Goal: Transaction & Acquisition: Purchase product/service

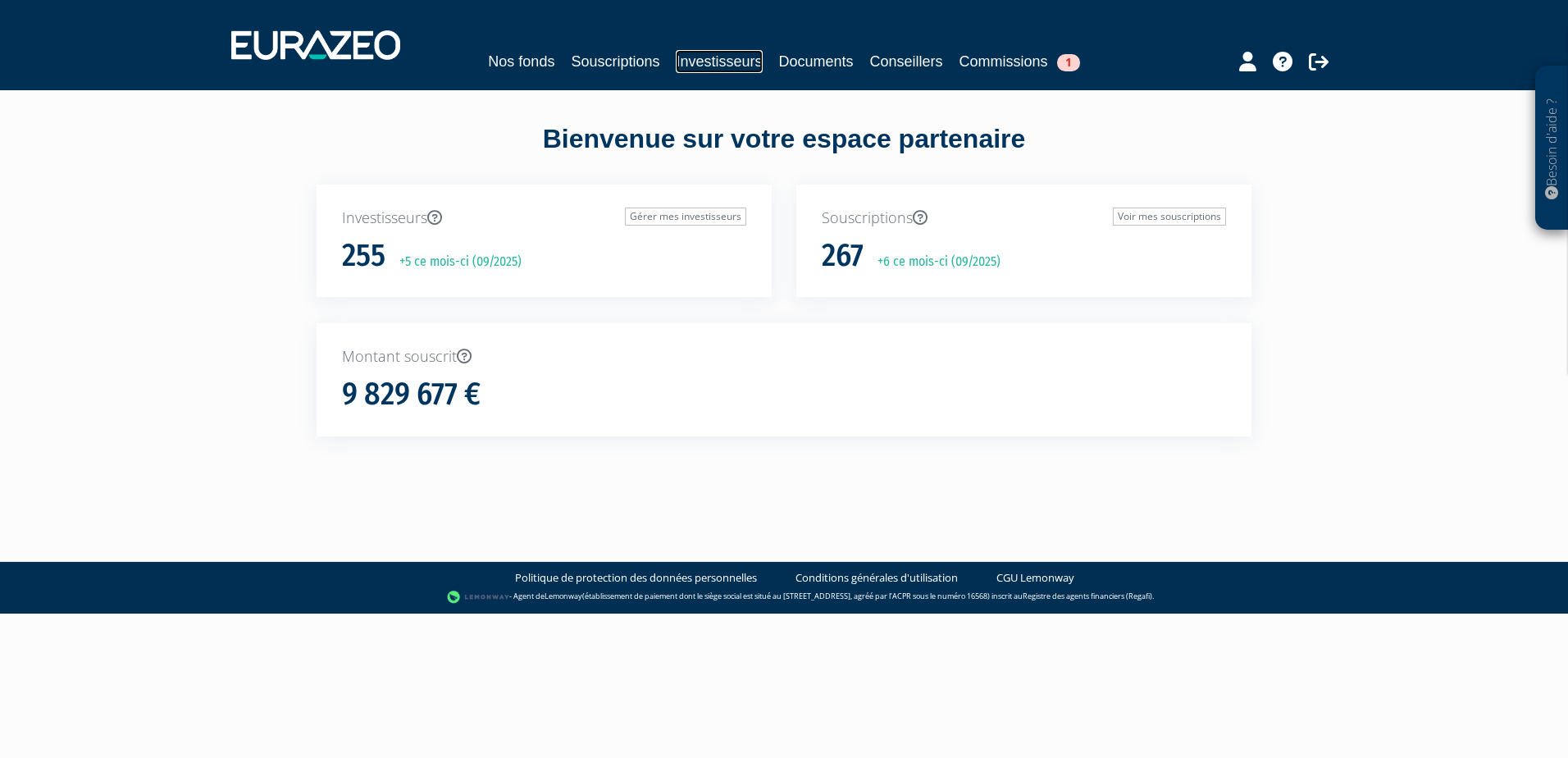
click at [734, 64] on link "Investisseurs" at bounding box center [719, 62] width 86 height 23
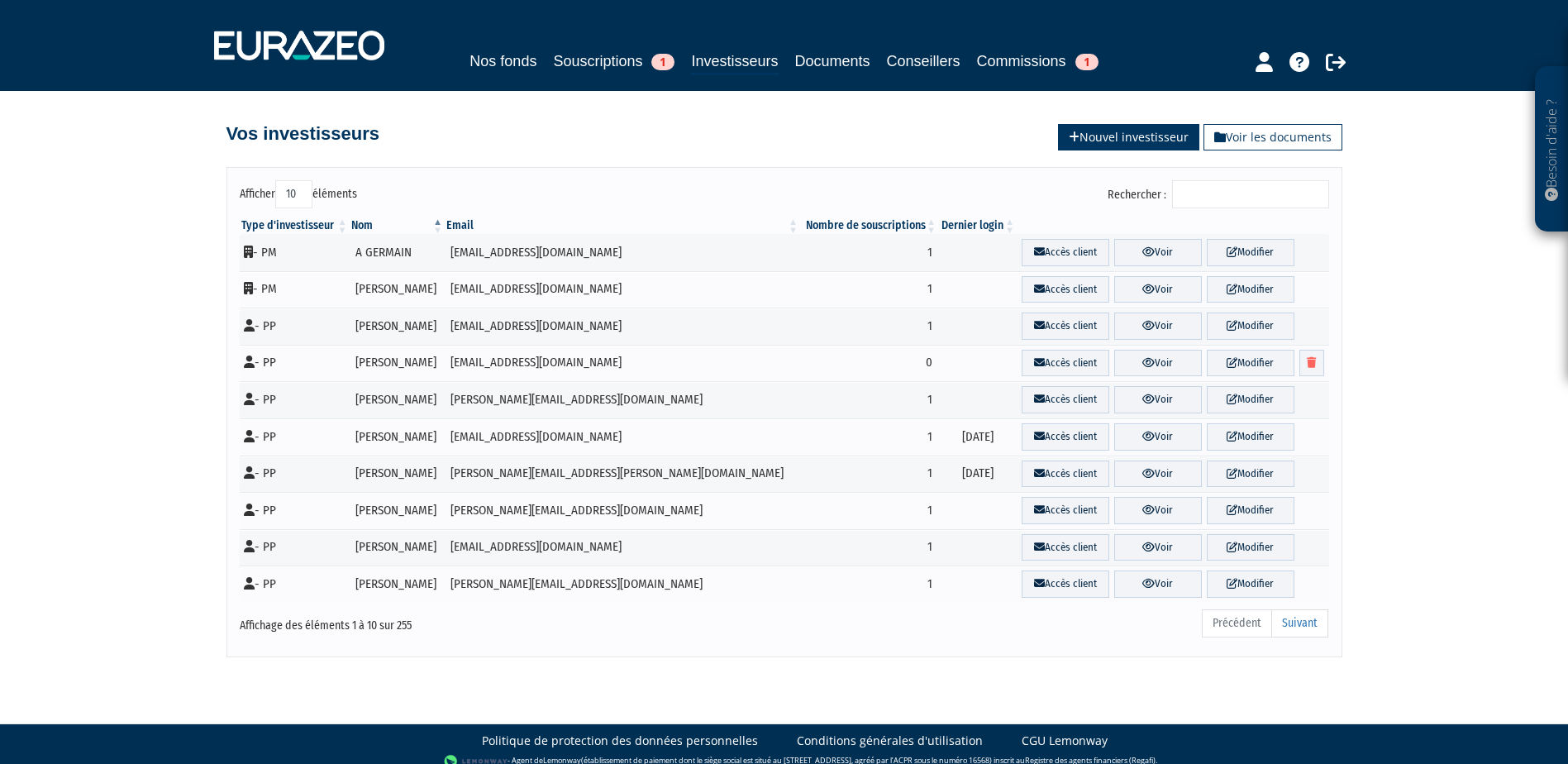
click at [1069, 135] on icon at bounding box center [1074, 137] width 11 height 12
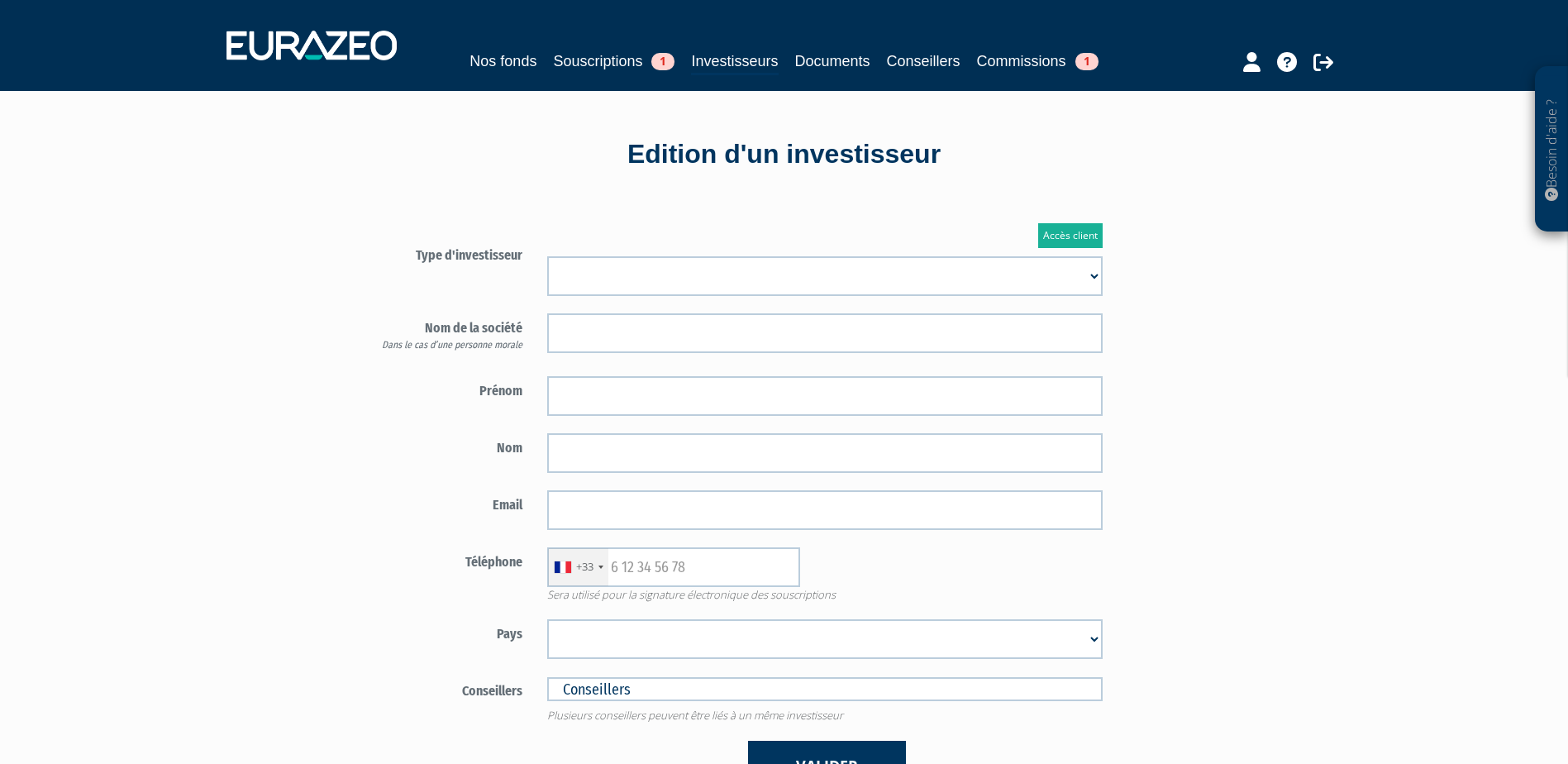
click at [600, 271] on select "Mr [PERSON_NAME] Société" at bounding box center [825, 276] width 556 height 40
select select "1"
click at [547, 256] on select "Mr Mme Société" at bounding box center [825, 276] width 556 height 40
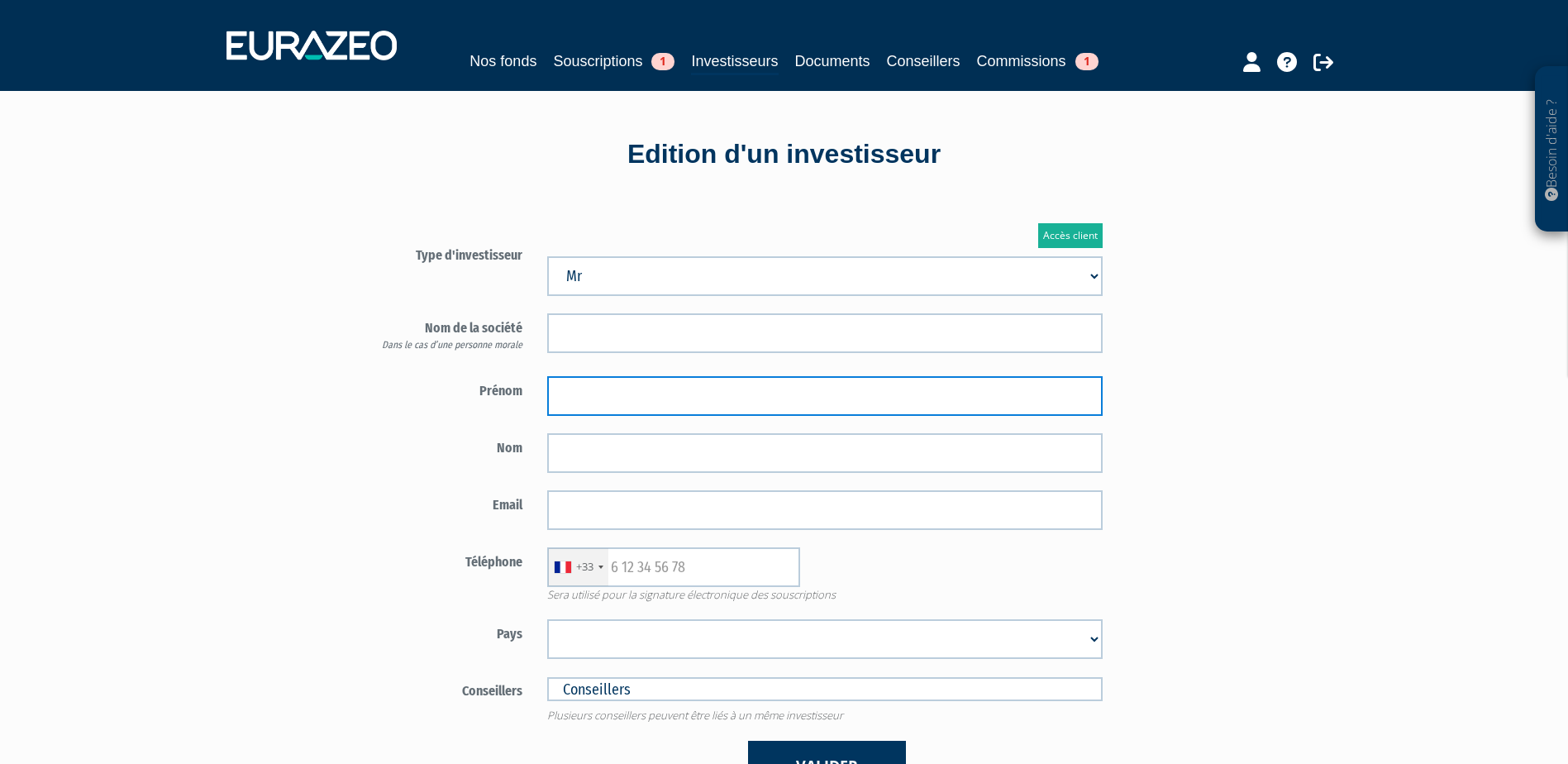
click at [573, 407] on input "text" at bounding box center [825, 396] width 556 height 40
paste input "Hand"
type input "Hand"
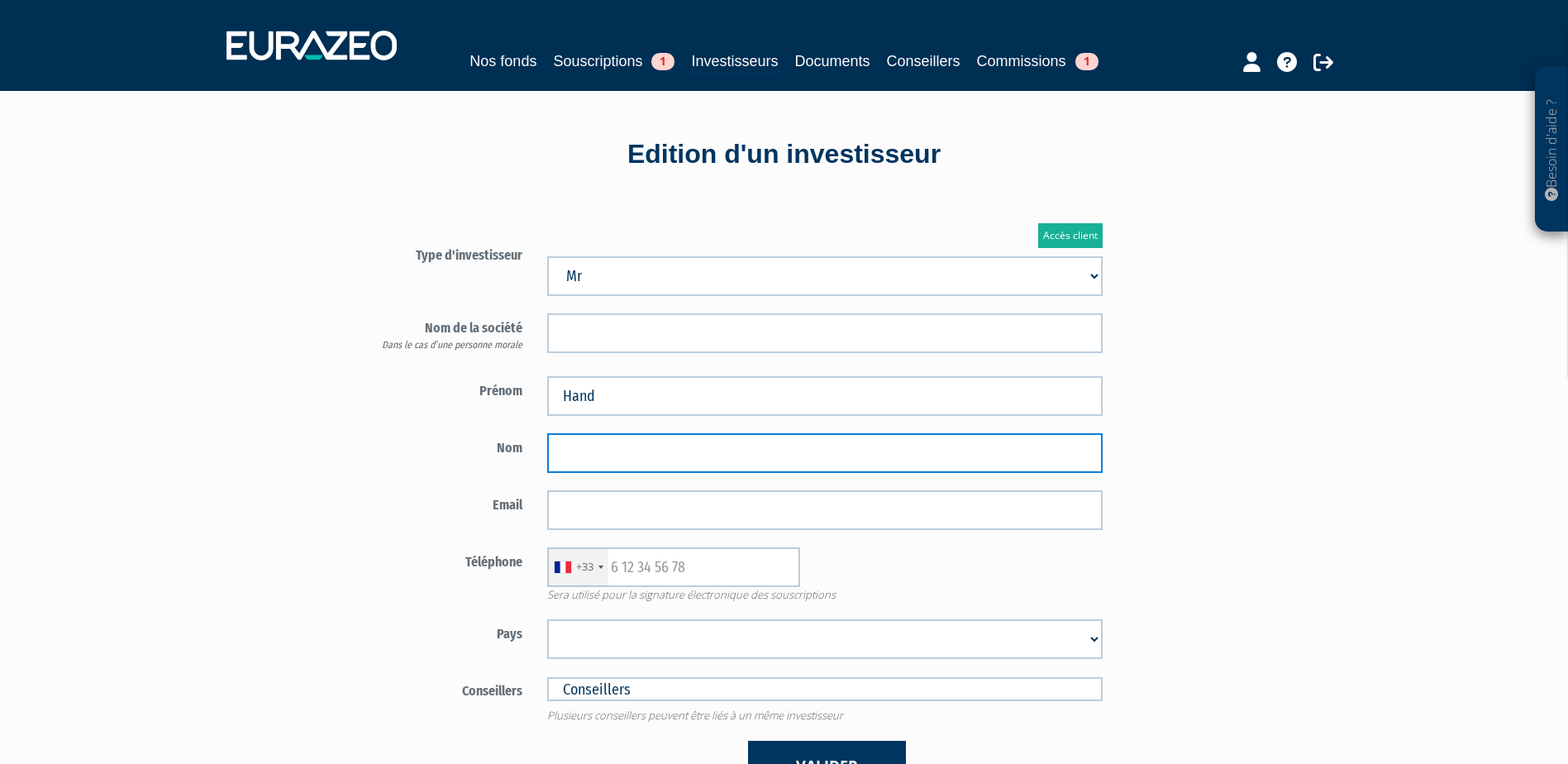
click at [642, 454] on input "text" at bounding box center [825, 454] width 556 height 40
paste input "RAMDANI"
type input "RAMDANI"
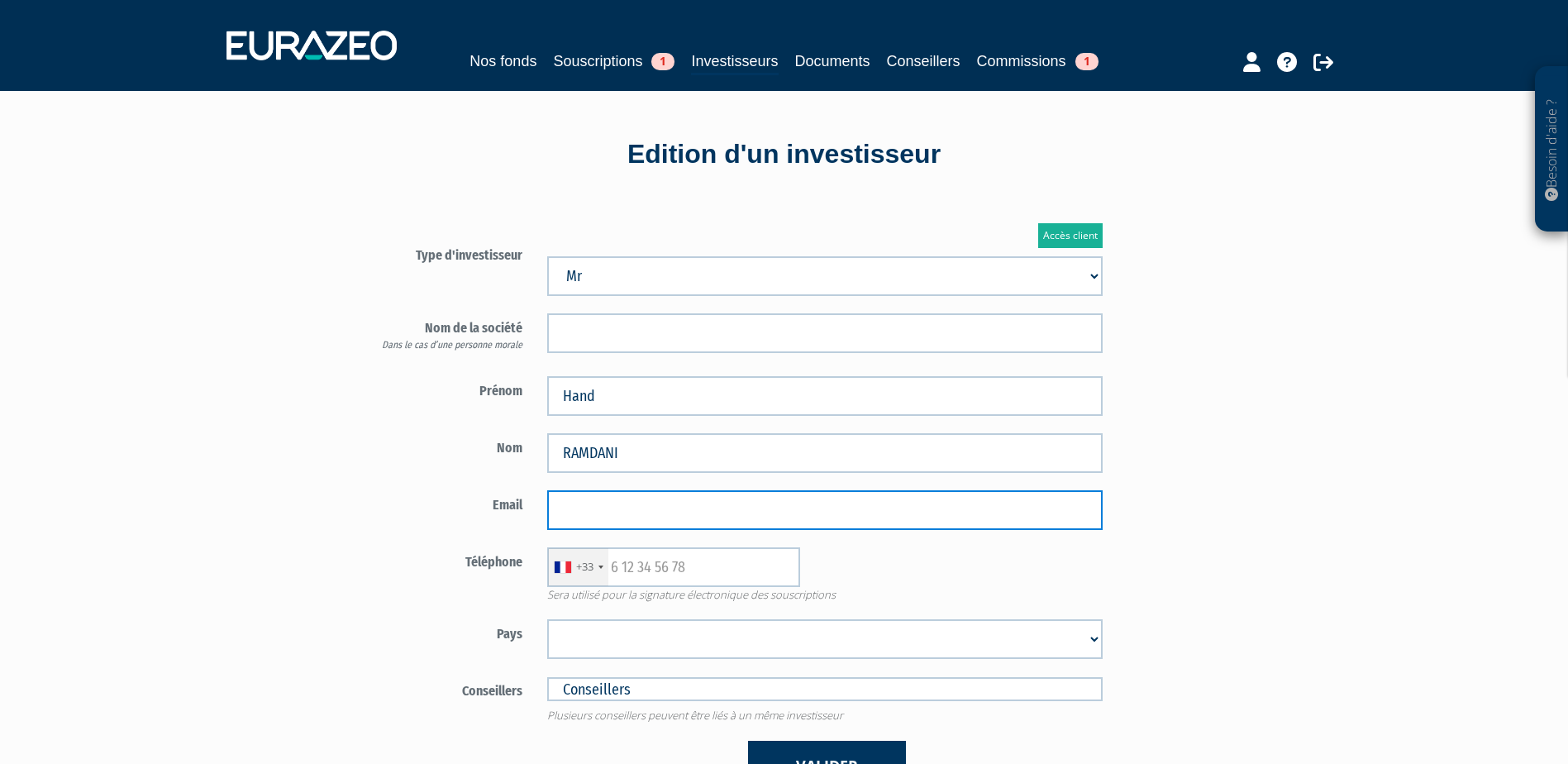
click at [616, 510] on input "email" at bounding box center [825, 511] width 556 height 40
paste input "[EMAIL_ADDRESS][DOMAIN_NAME]"
type input "ramdani.hand@gmail.com"
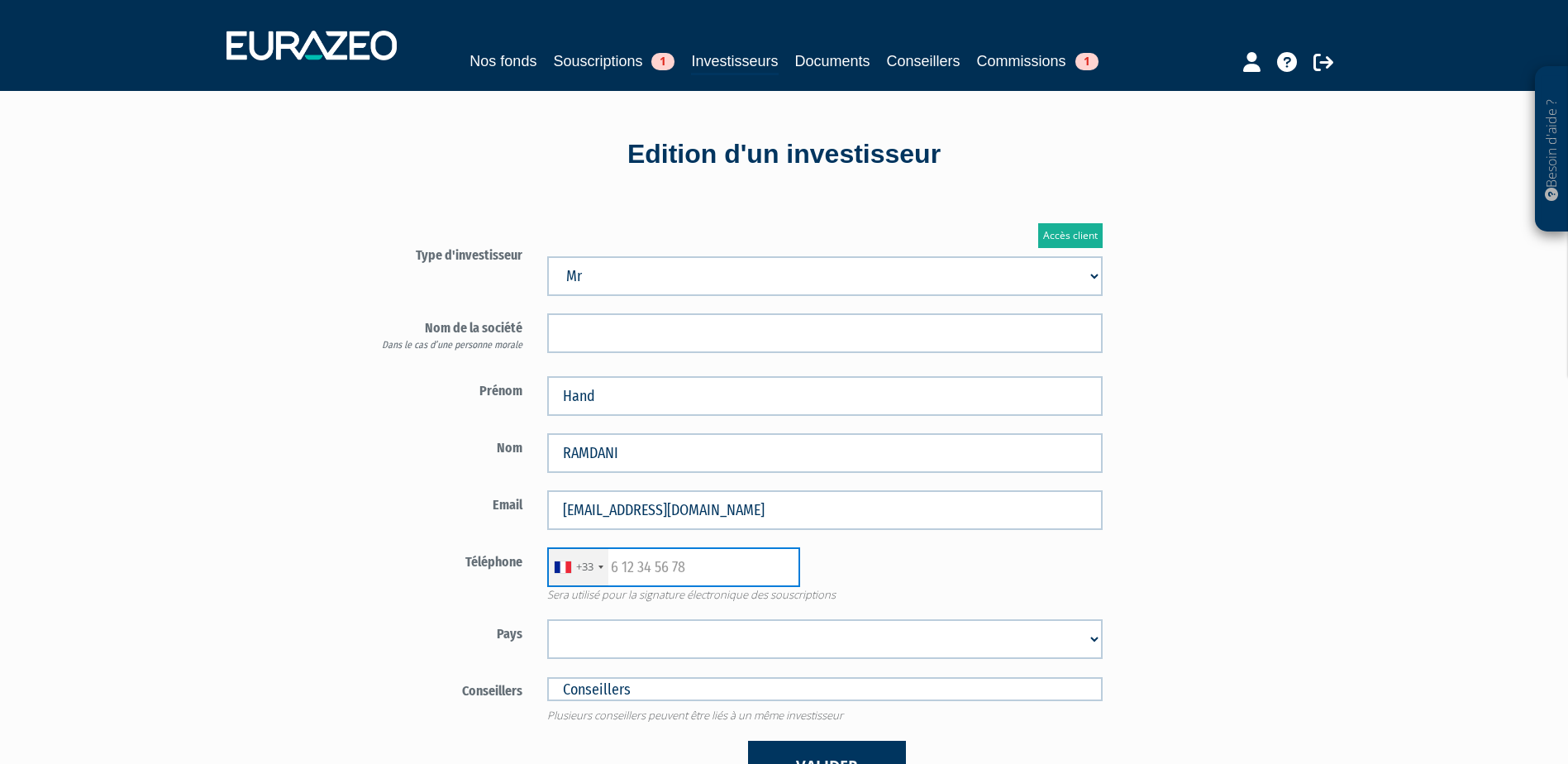
click at [755, 578] on input "text" at bounding box center [674, 568] width 253 height 40
paste input "0681533239"
type input "0681533239"
click at [1074, 648] on select "Afghanistan Afrique du Sud Albanie Algérie Allemagne Andorre Angola Anguilla An…" at bounding box center [825, 639] width 556 height 40
select select "75"
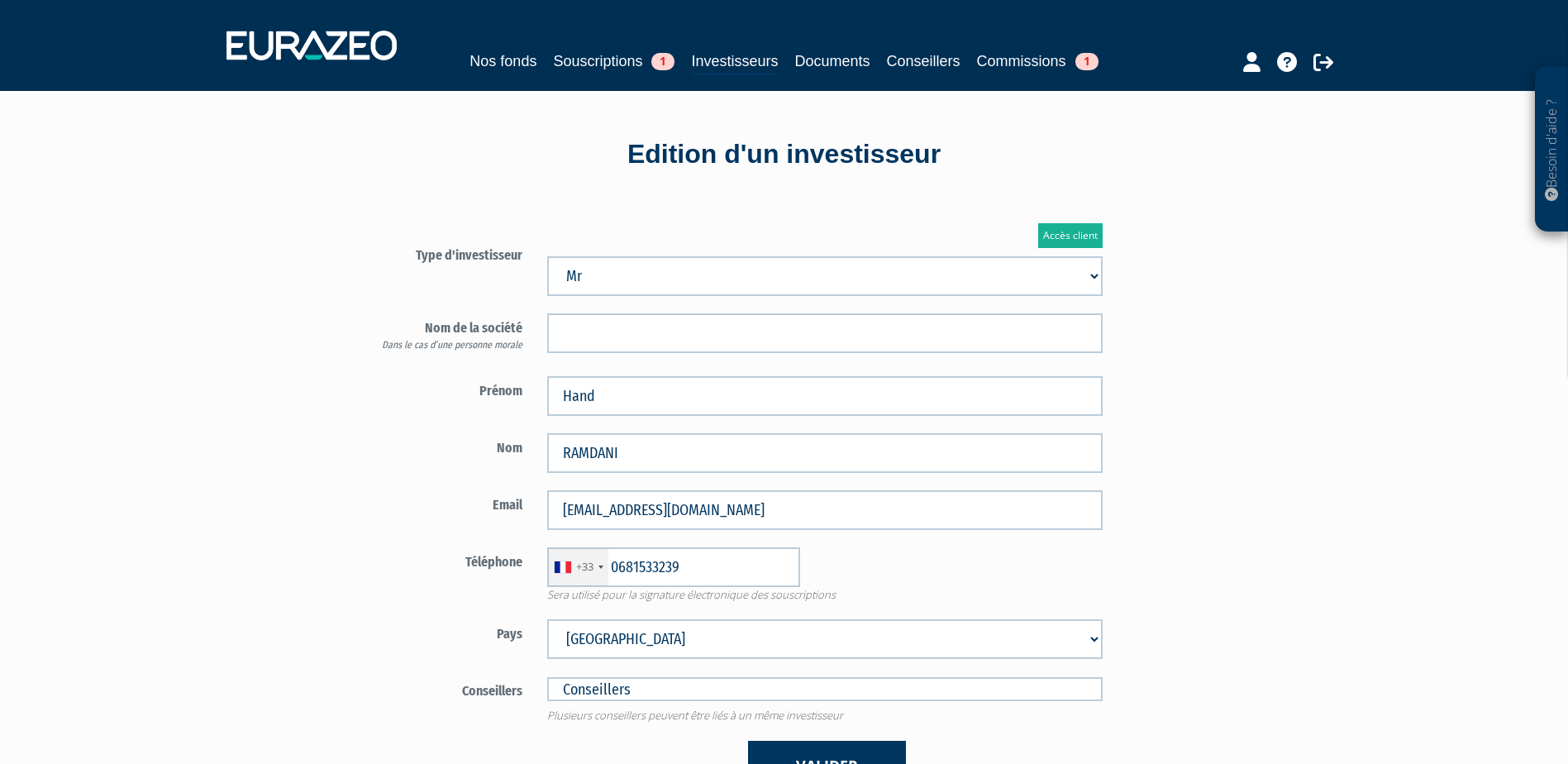
click at [547, 619] on select "Afghanistan Afrique du Sud Albanie Algérie Allemagne Andorre Angola Anguilla An…" at bounding box center [825, 639] width 556 height 40
click at [316, 494] on div "Accès client Type d'investisseur Mr Mme Société Dans le cas d’une personne mora…" at bounding box center [619, 507] width 636 height 617
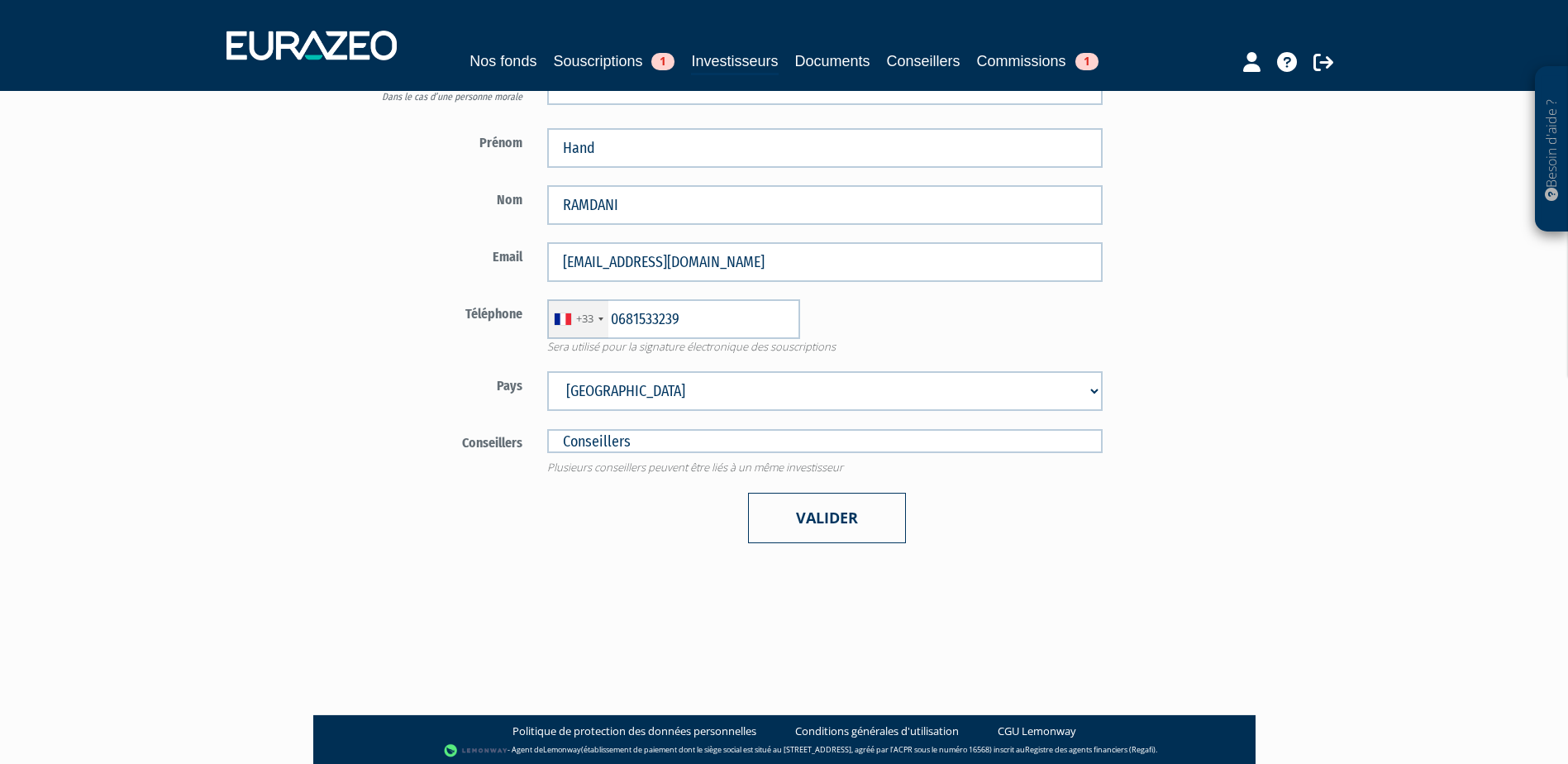
click at [877, 529] on button "Valider" at bounding box center [827, 518] width 157 height 51
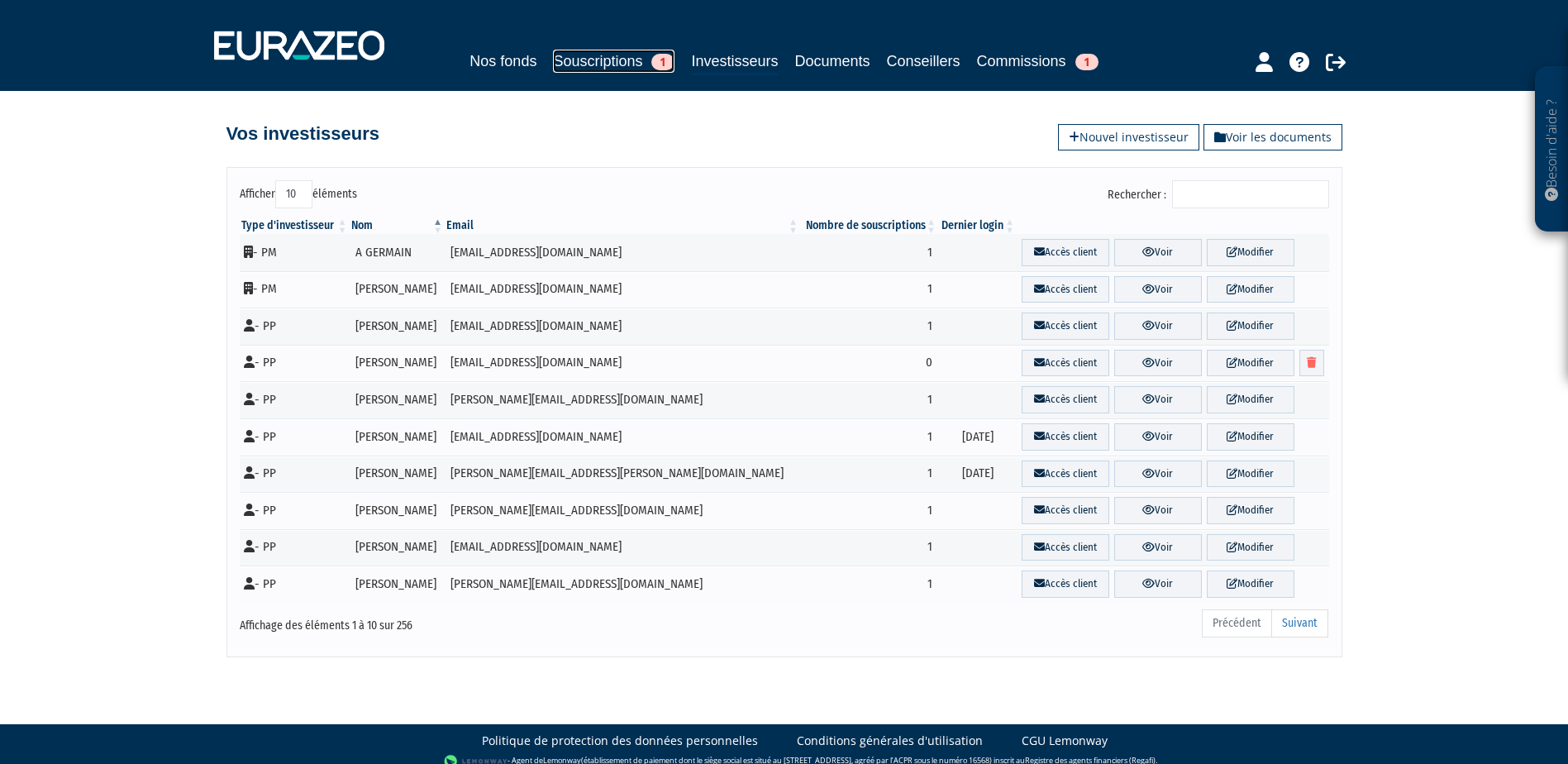
click at [627, 58] on link "Souscriptions 1" at bounding box center [613, 62] width 121 height 24
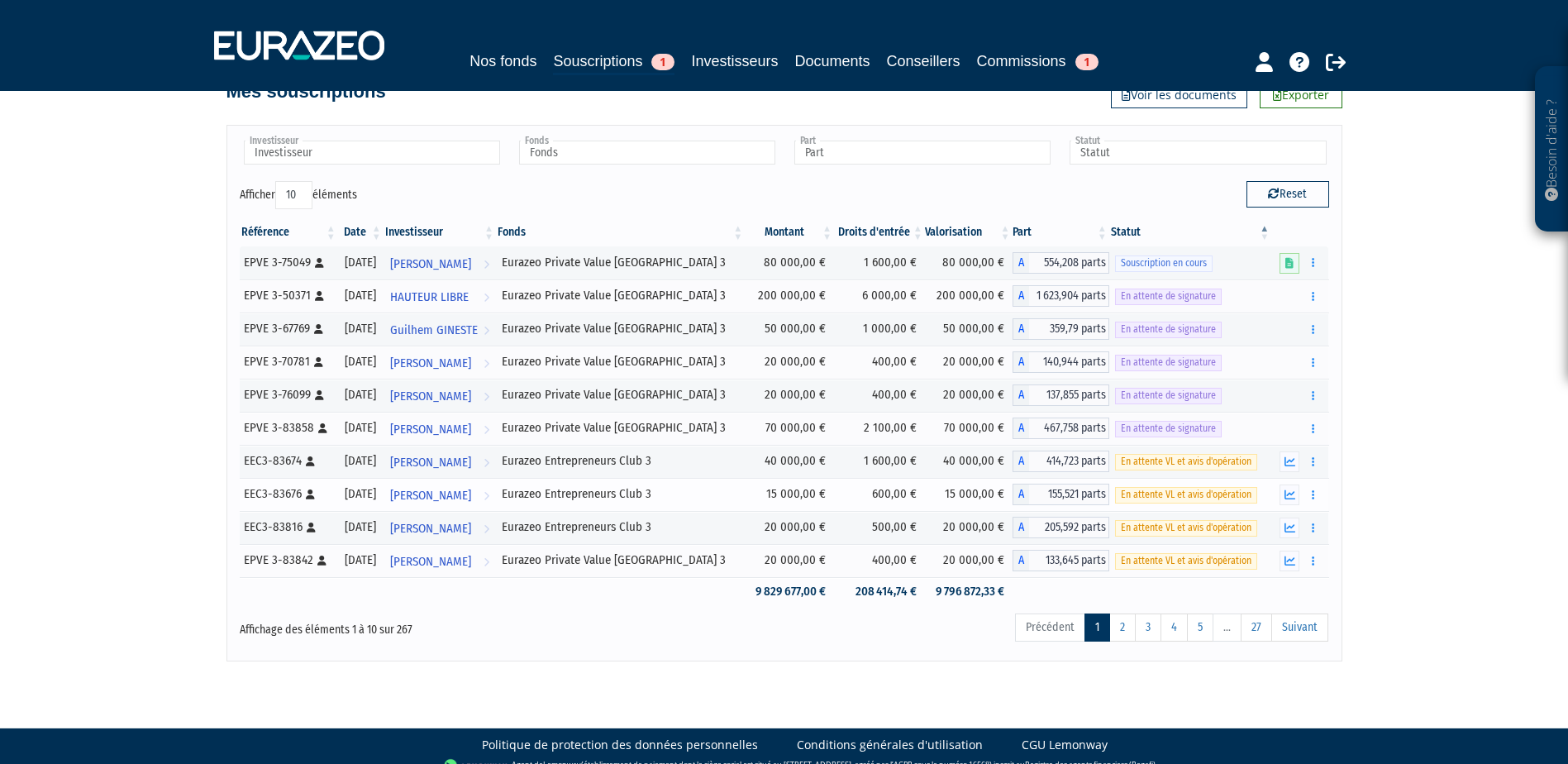
scroll to position [61, 0]
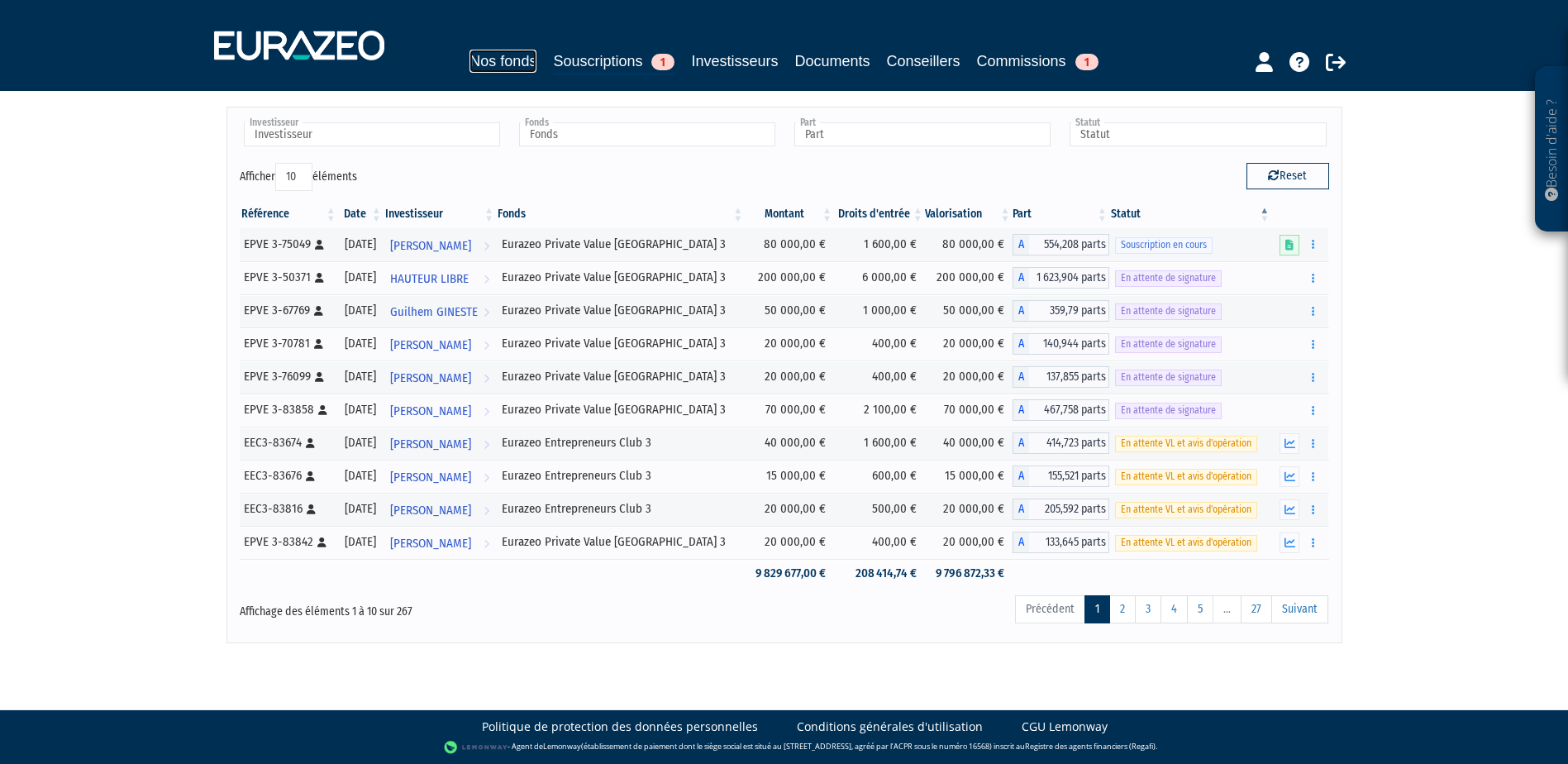
click at [502, 57] on link "Nos fonds" at bounding box center [503, 62] width 67 height 24
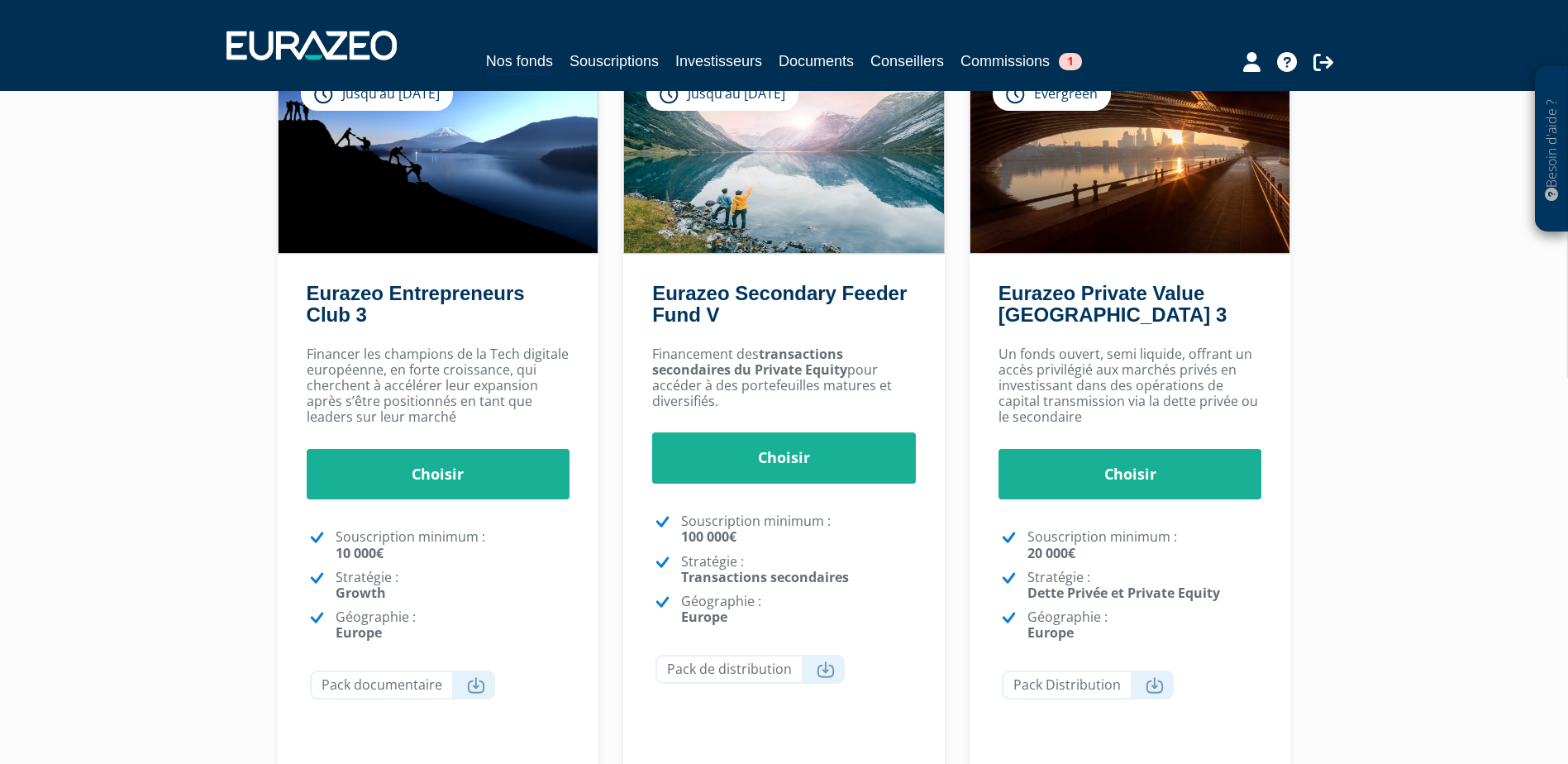
scroll to position [166, 0]
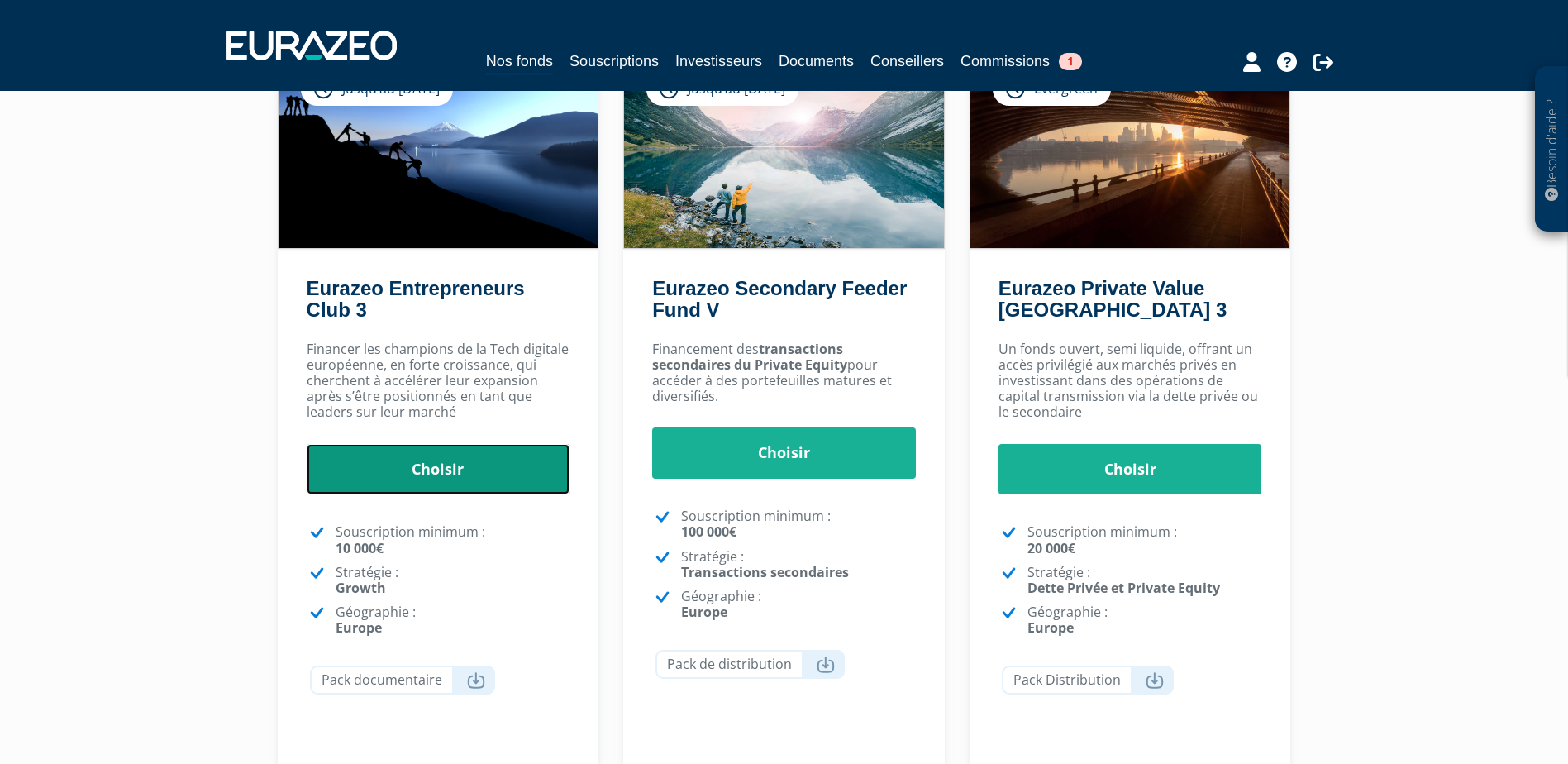
click at [377, 479] on link "Choisir" at bounding box center [438, 470] width 263 height 52
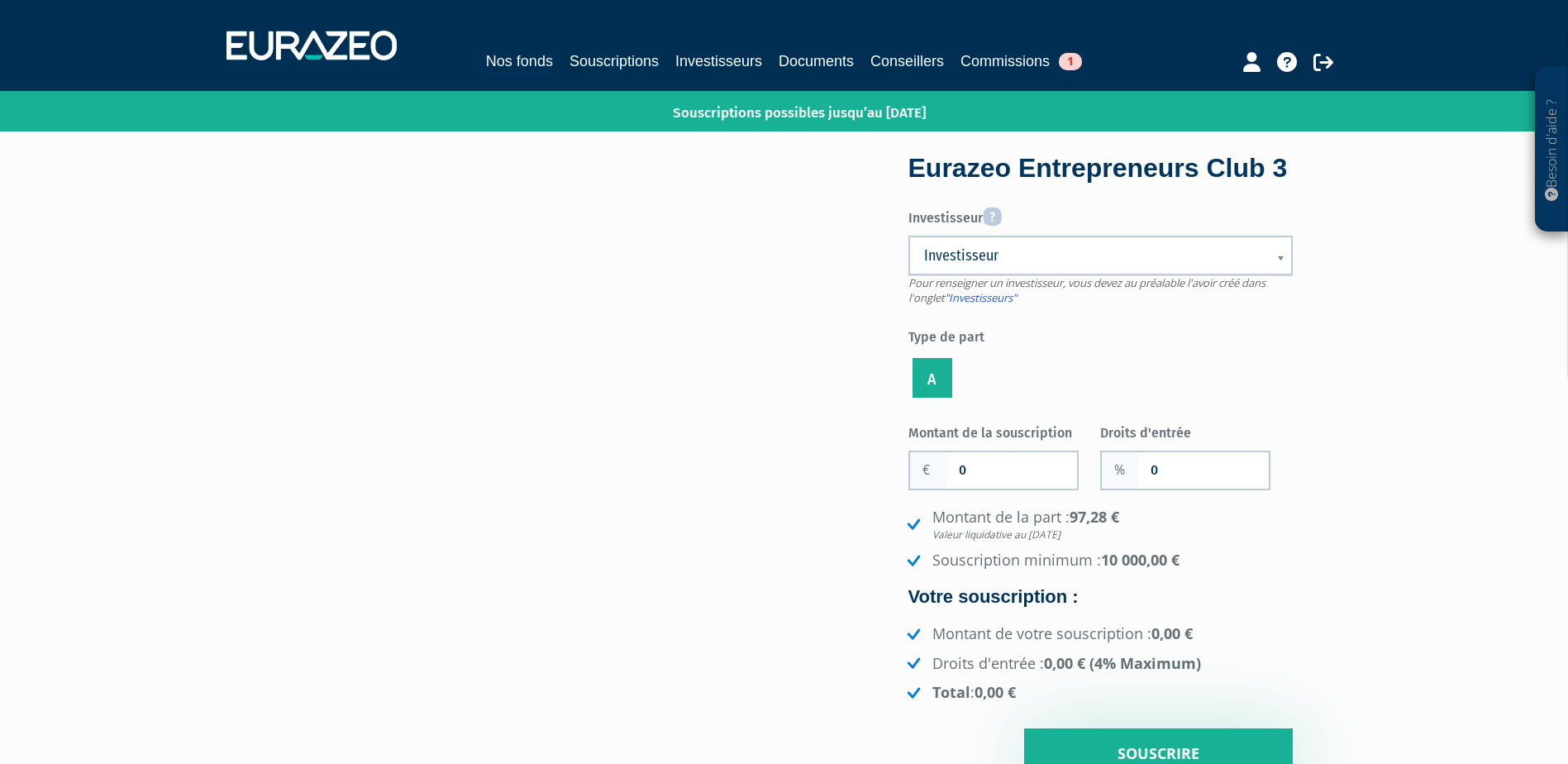
click at [970, 275] on link "Investisseur" at bounding box center [1100, 255] width 385 height 40
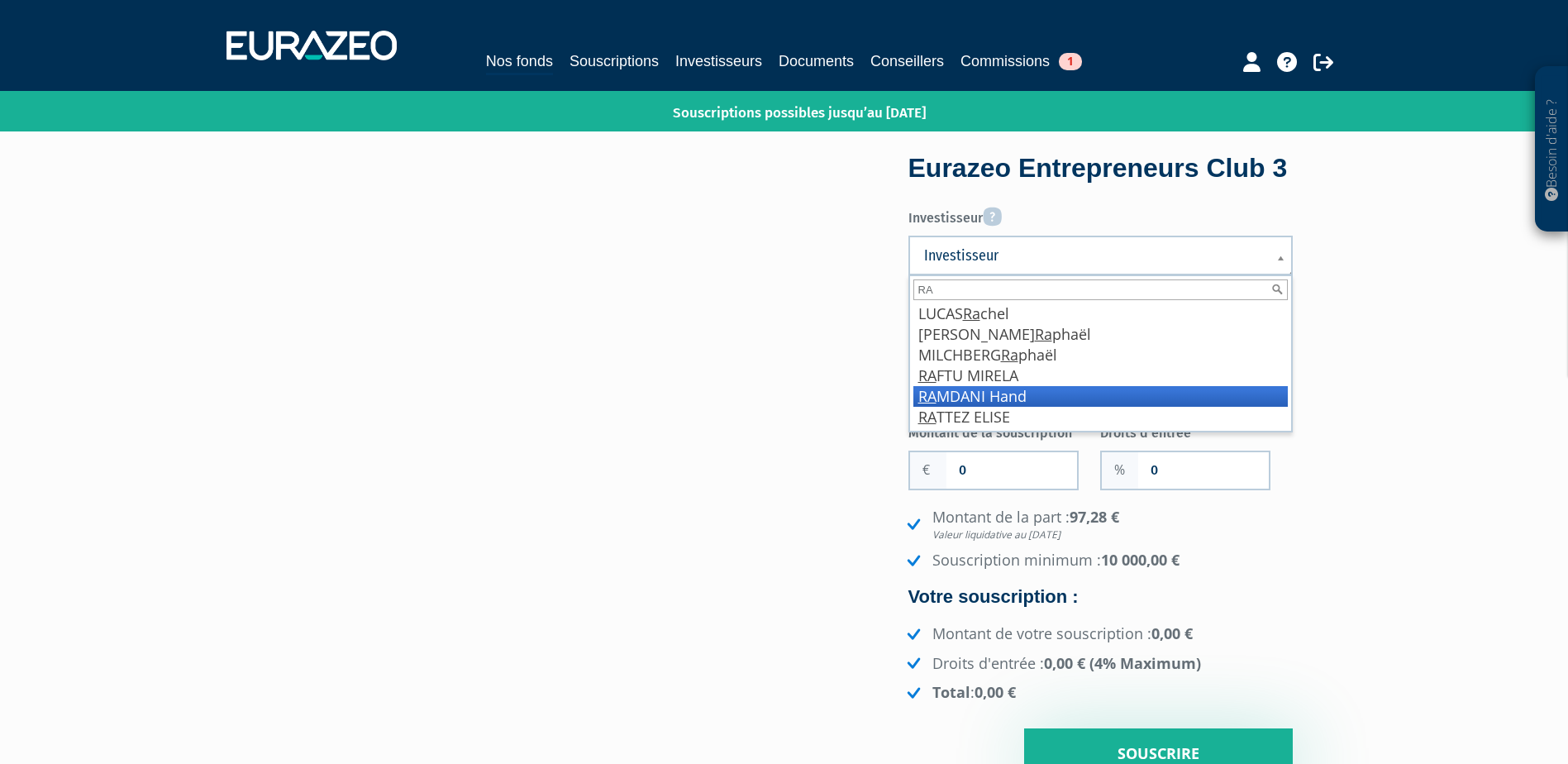
type input "RA"
click at [1050, 406] on li "[PERSON_NAME] Hand" at bounding box center [1100, 396] width 375 height 21
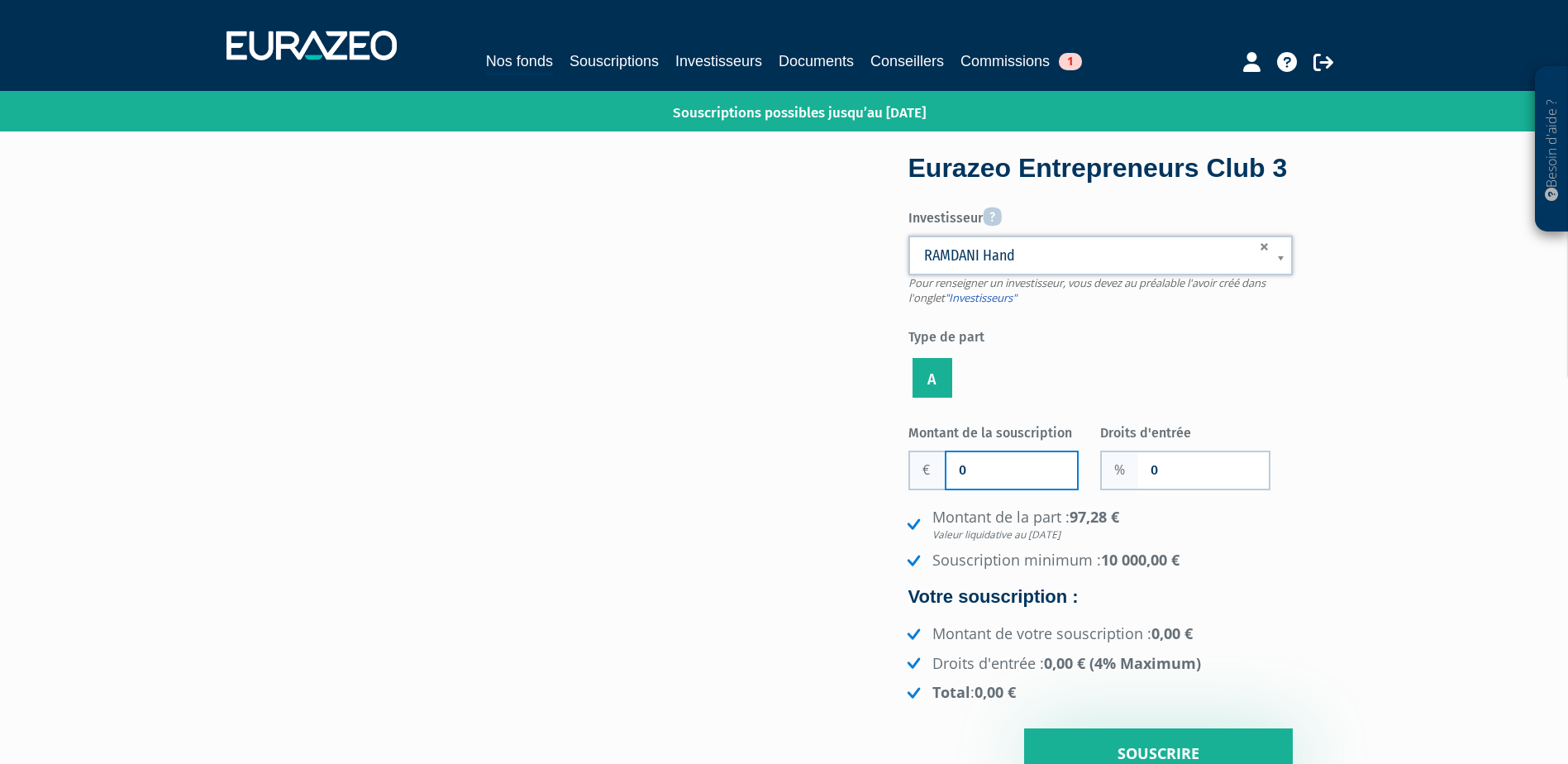
click at [1024, 489] on input "0" at bounding box center [1012, 471] width 130 height 36
click at [999, 489] on input "Montant de la souscription" at bounding box center [1012, 471] width 130 height 36
type input "10 000"
click at [1174, 489] on input "0" at bounding box center [1203, 471] width 130 height 36
type input "4"
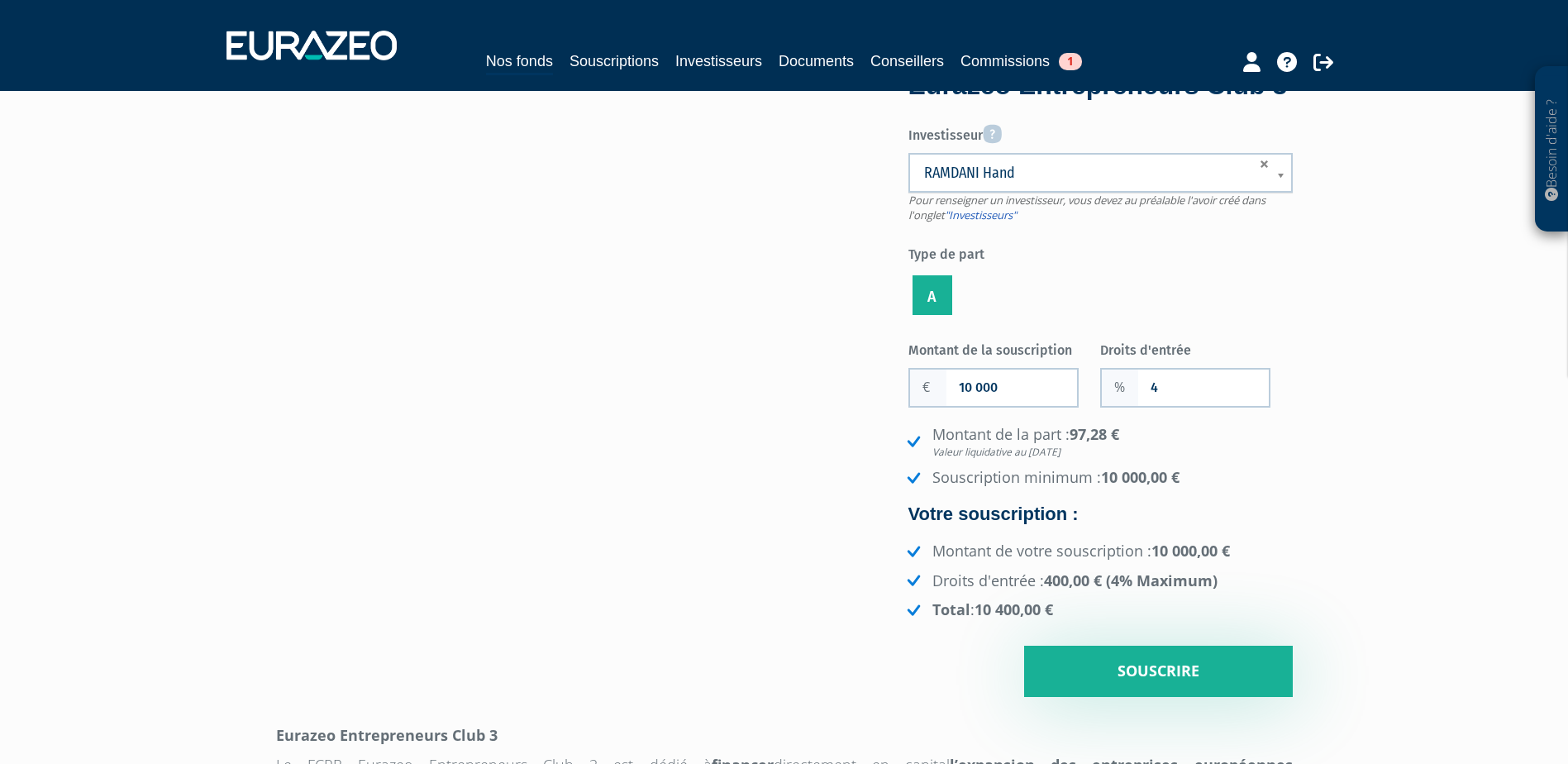
scroll to position [248, 0]
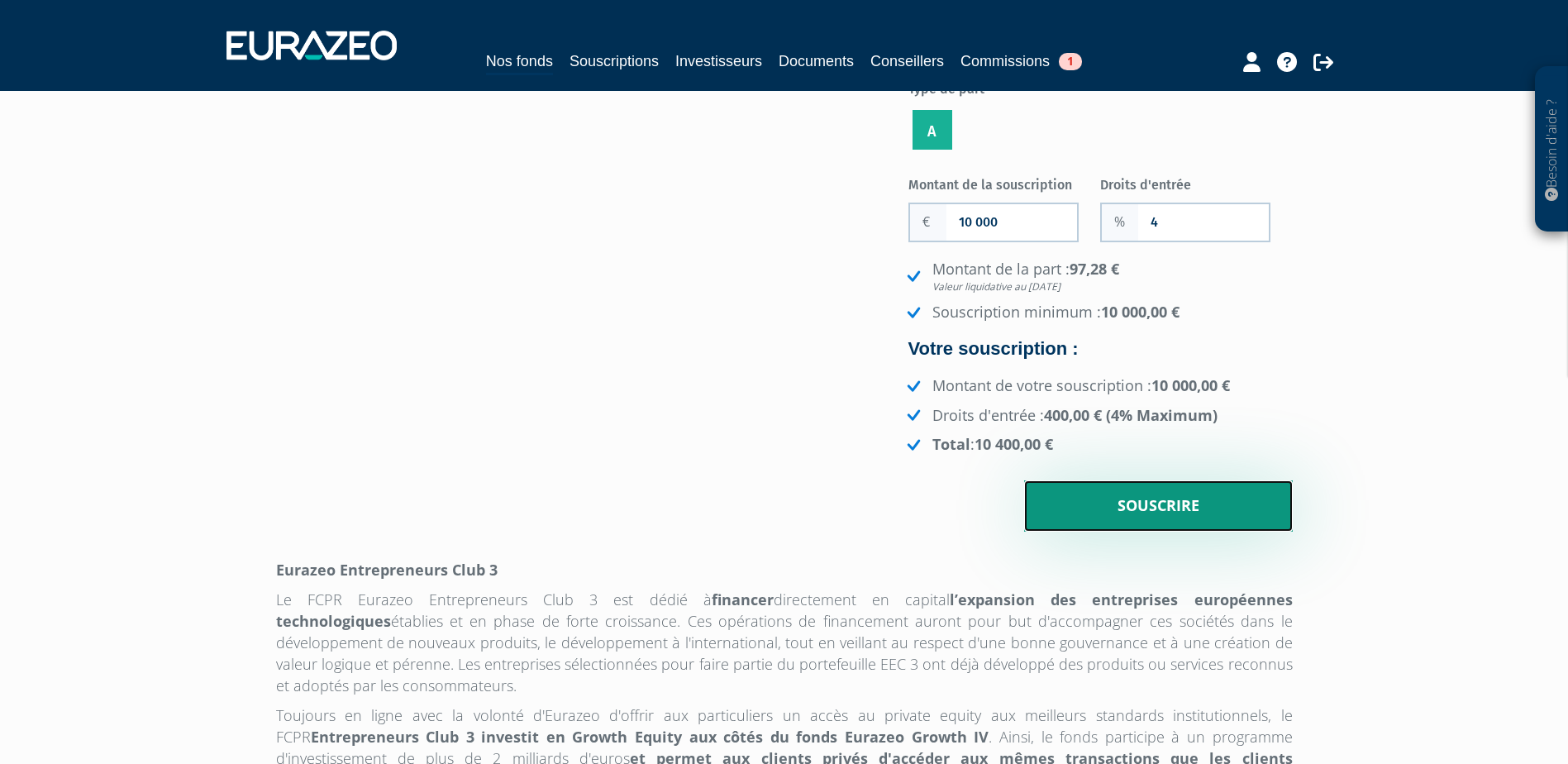
click at [1160, 531] on input "Souscrire" at bounding box center [1158, 506] width 269 height 52
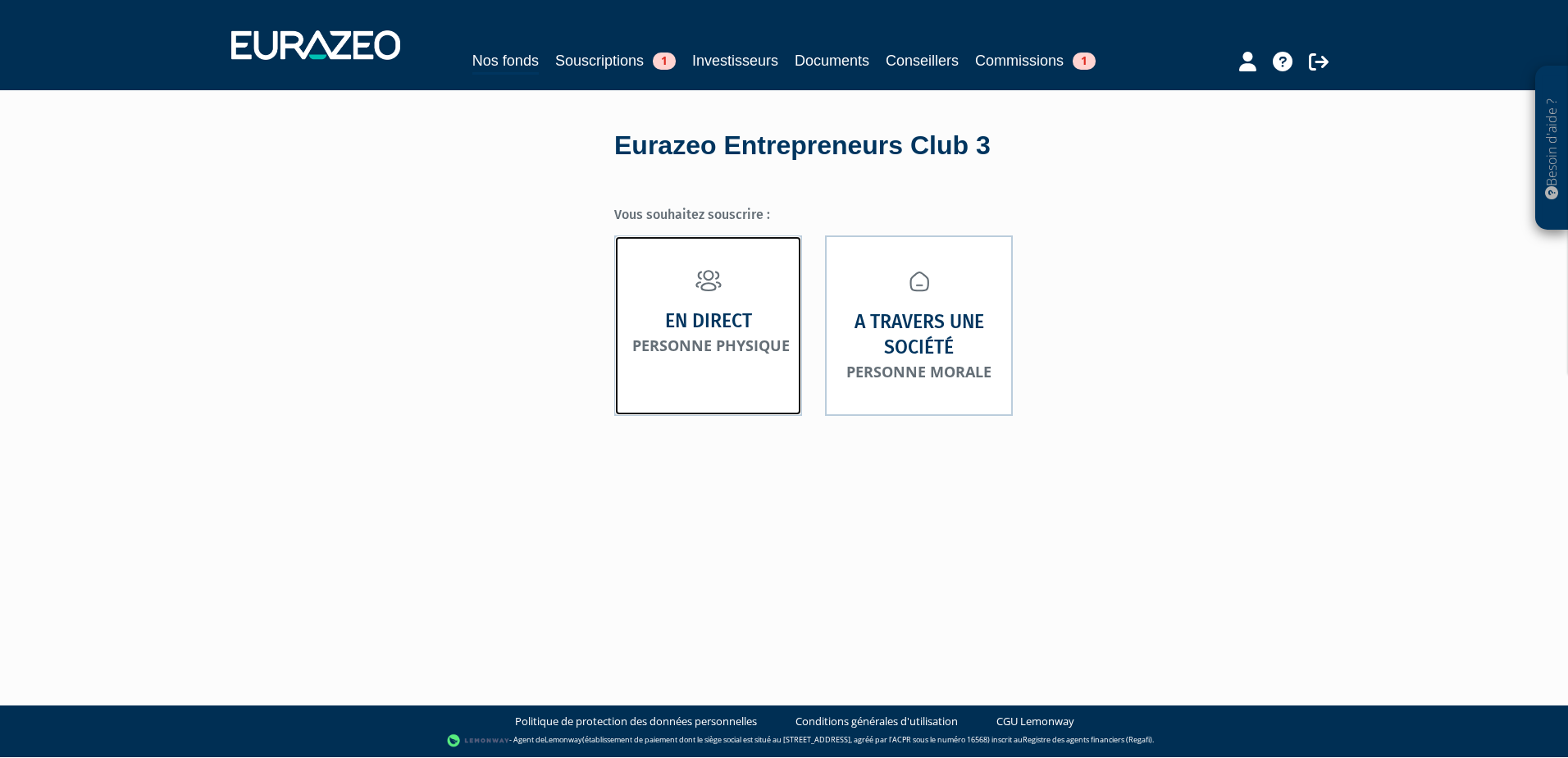
click at [681, 353] on small "Personne physique" at bounding box center [710, 346] width 157 height 20
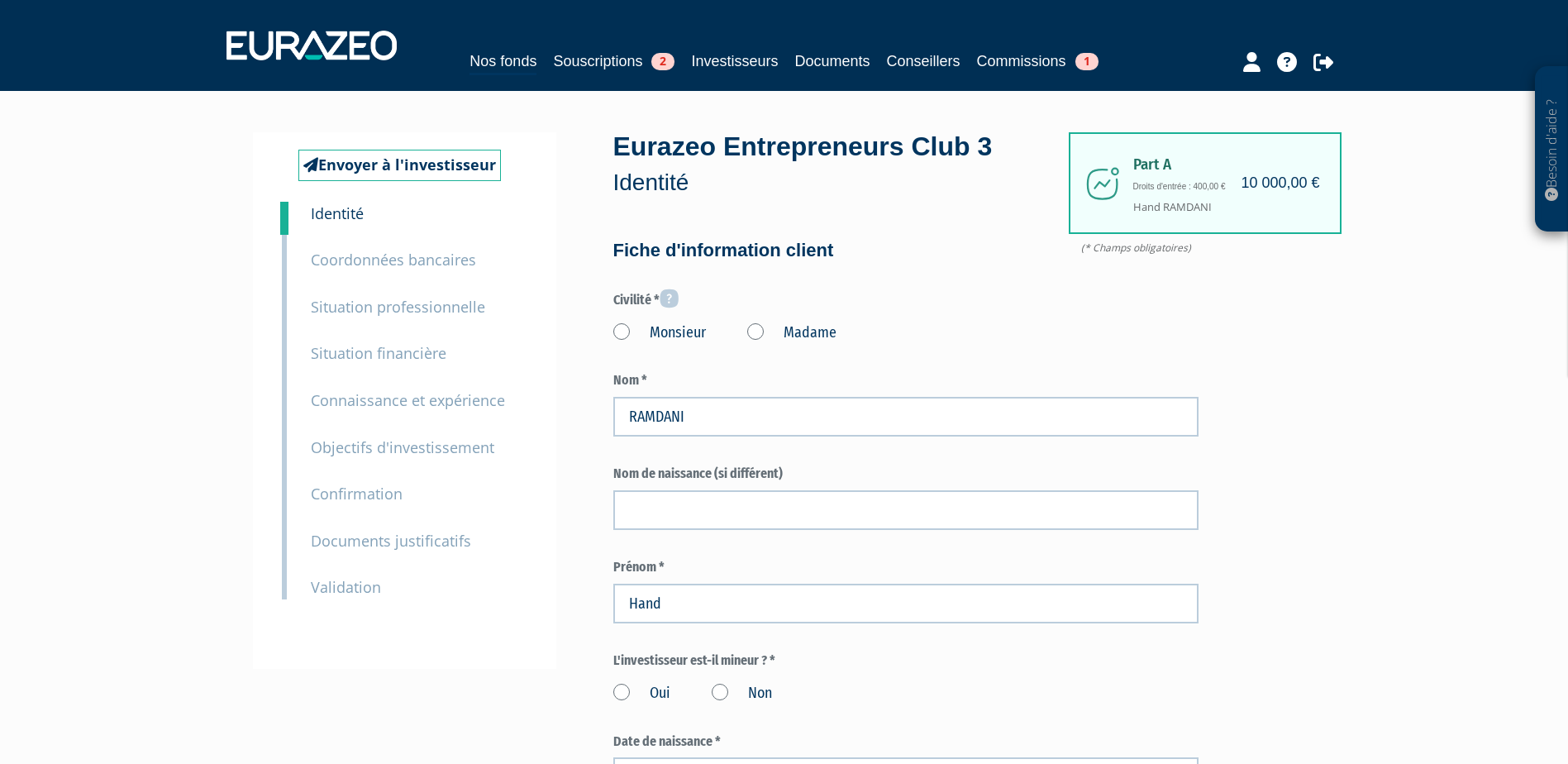
type input "6 81 53 32 39"
click at [637, 326] on label "Monsieur" at bounding box center [660, 333] width 92 height 22
click at [0, 0] on input "Monsieur" at bounding box center [0, 0] width 0 height 0
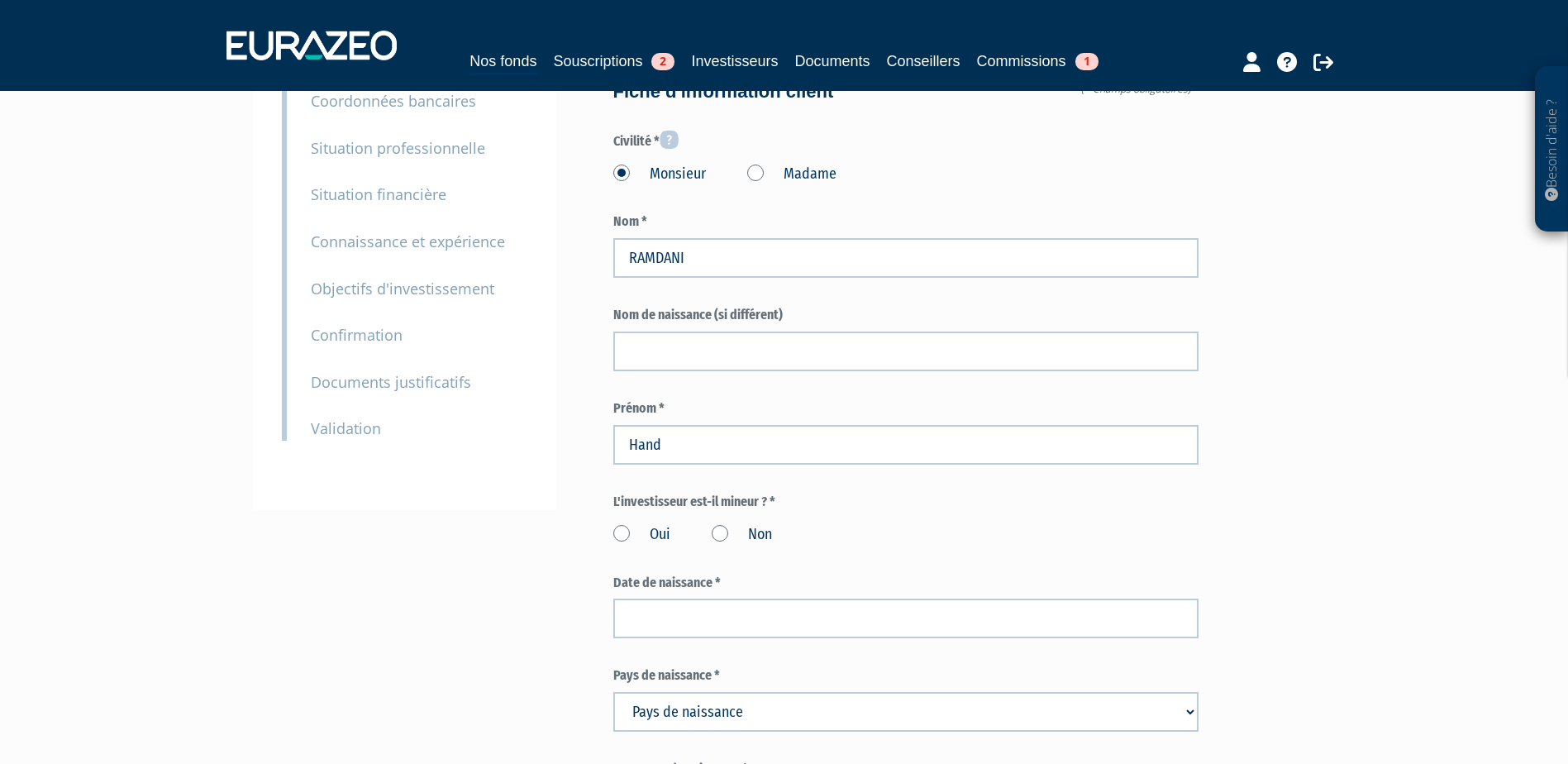
scroll to position [166, 0]
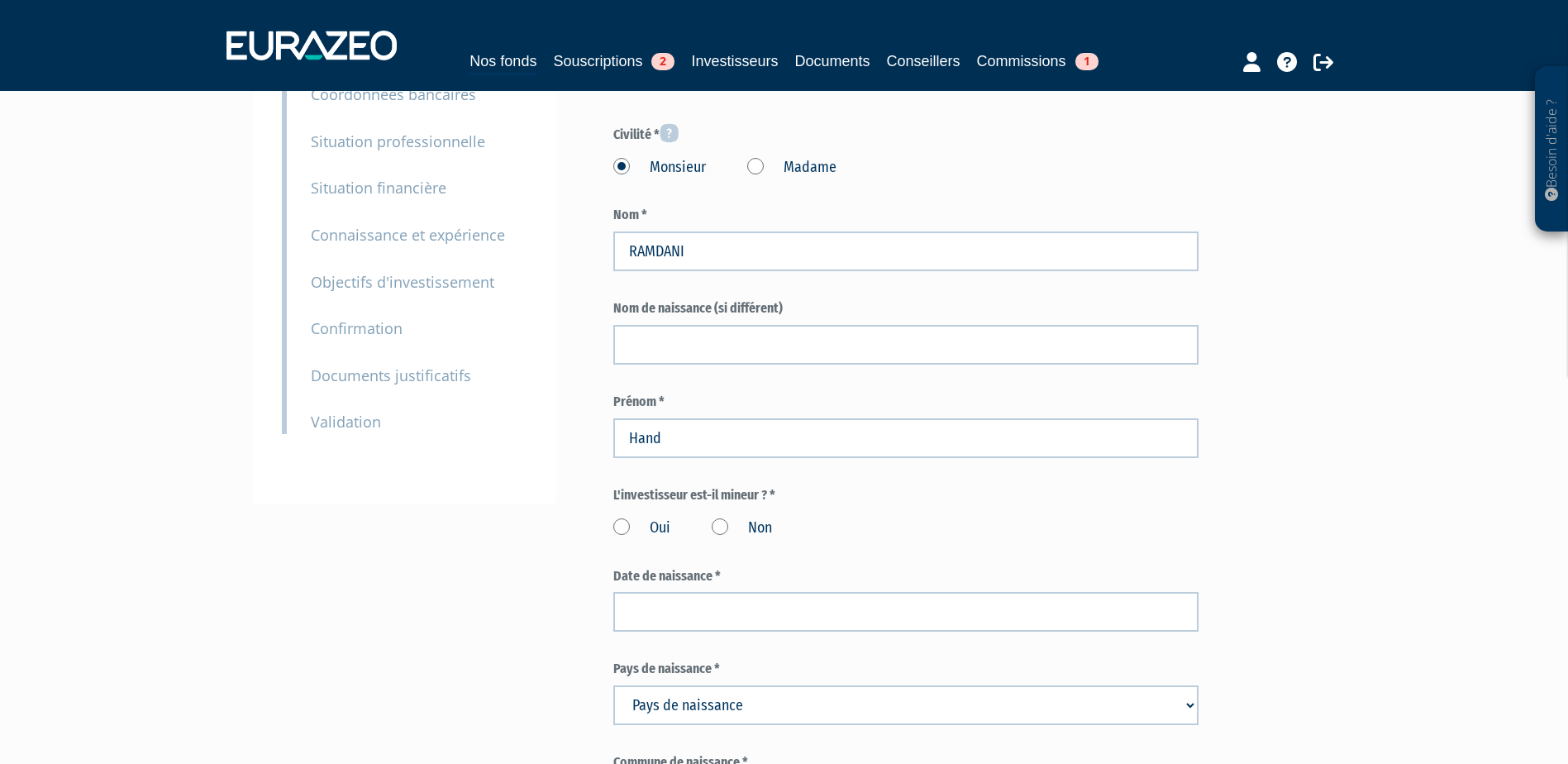
click at [722, 527] on label "Non" at bounding box center [742, 529] width 61 height 22
click at [0, 0] on input "Non" at bounding box center [0, 0] width 0 height 0
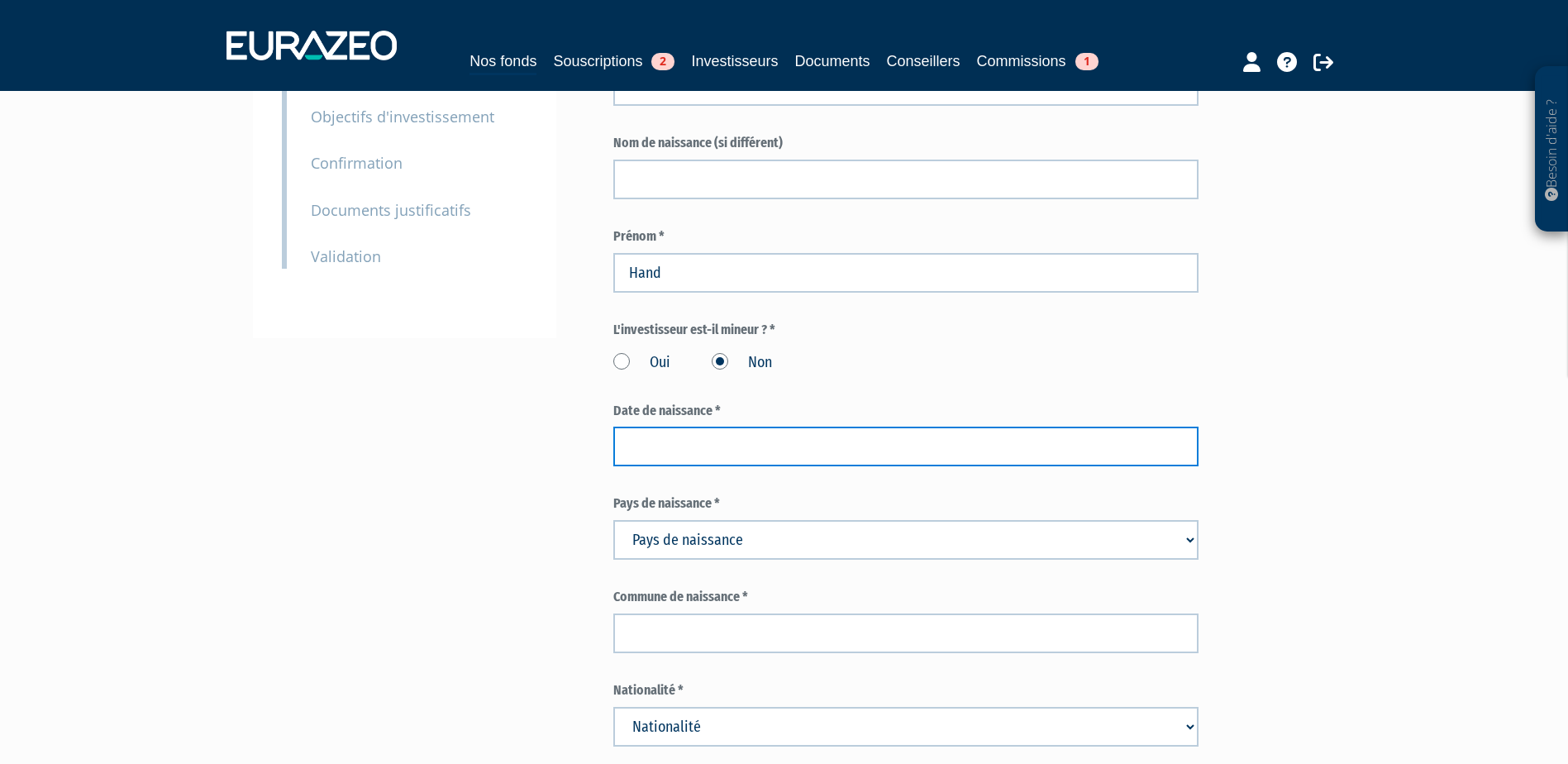
click at [782, 449] on input at bounding box center [906, 446] width 585 height 40
type input "31/08/1972"
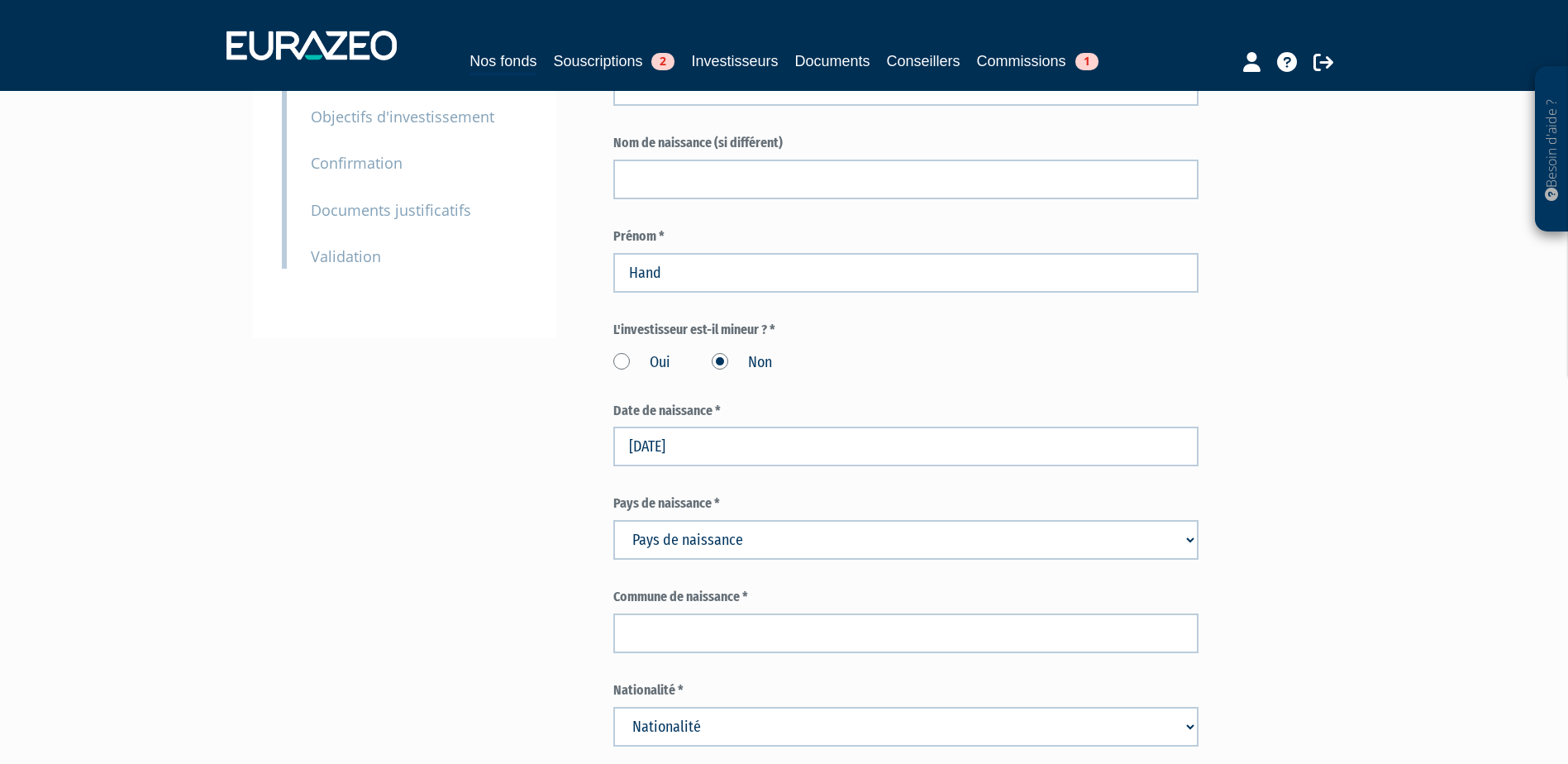
click at [666, 535] on select "Pays de naissance Afghanistan Afrique du Sud Albanie Algérie Allemagne Andorre" at bounding box center [906, 540] width 585 height 40
select select "75"
click at [613, 520] on select "Pays de naissance Afghanistan Afrique du Sud Albanie Algérie Allemagne Andorre" at bounding box center [906, 540] width 585 height 40
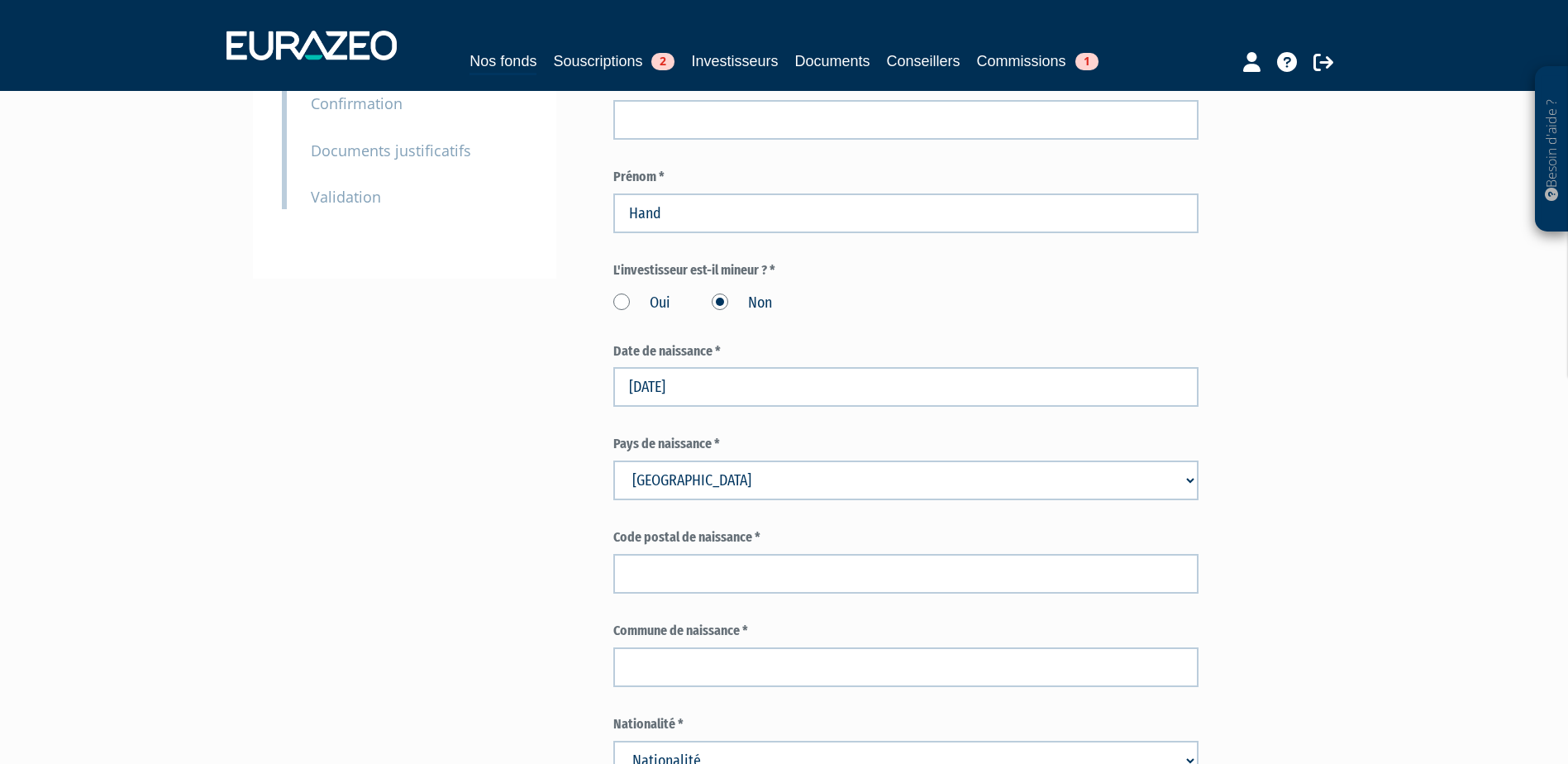
scroll to position [496, 0]
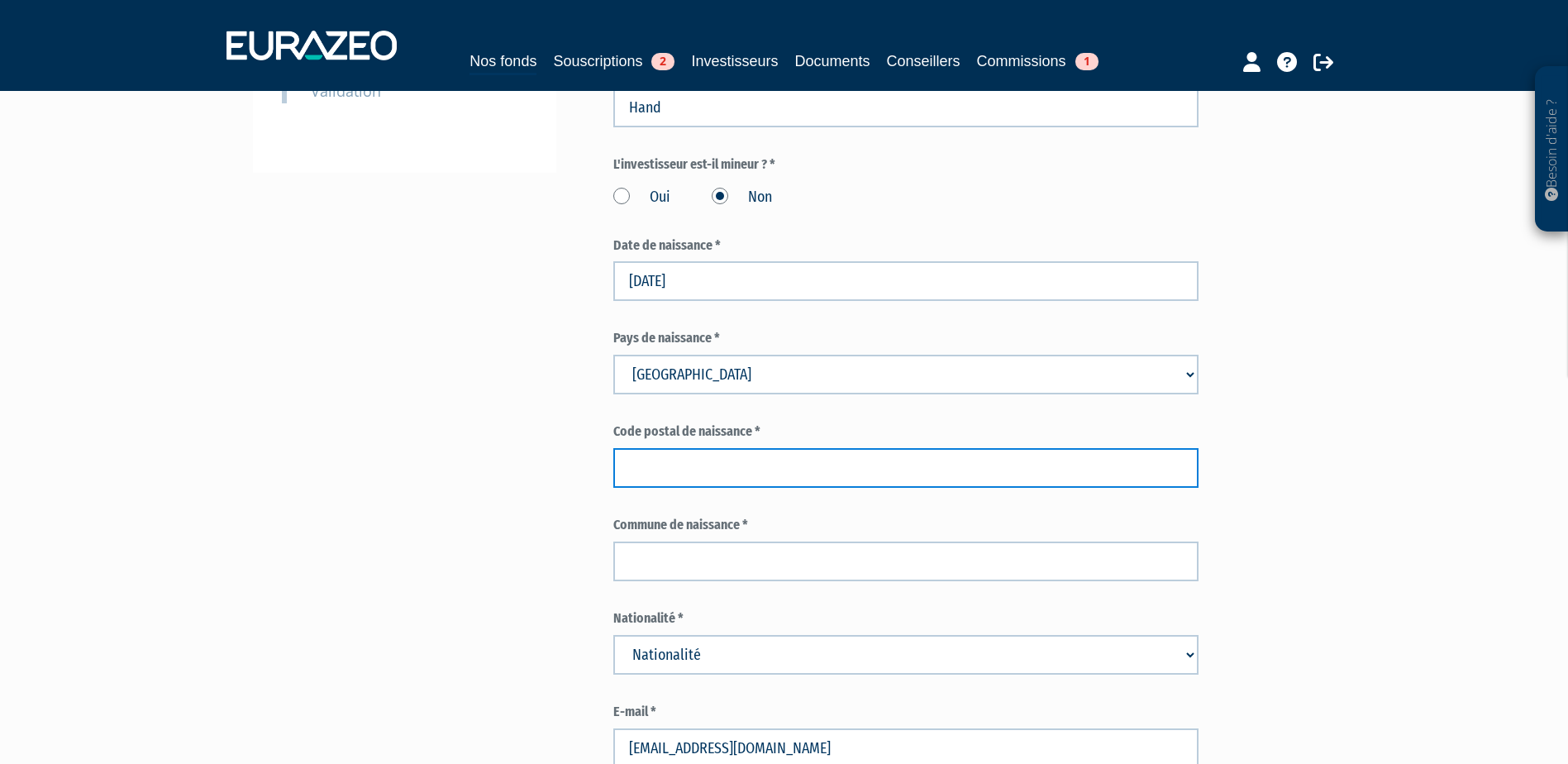
click at [764, 481] on input "text" at bounding box center [906, 468] width 585 height 40
type input "a"
drag, startPoint x: 695, startPoint y: 466, endPoint x: 594, endPoint y: 482, distance: 102.3
type input "ALGERIE"
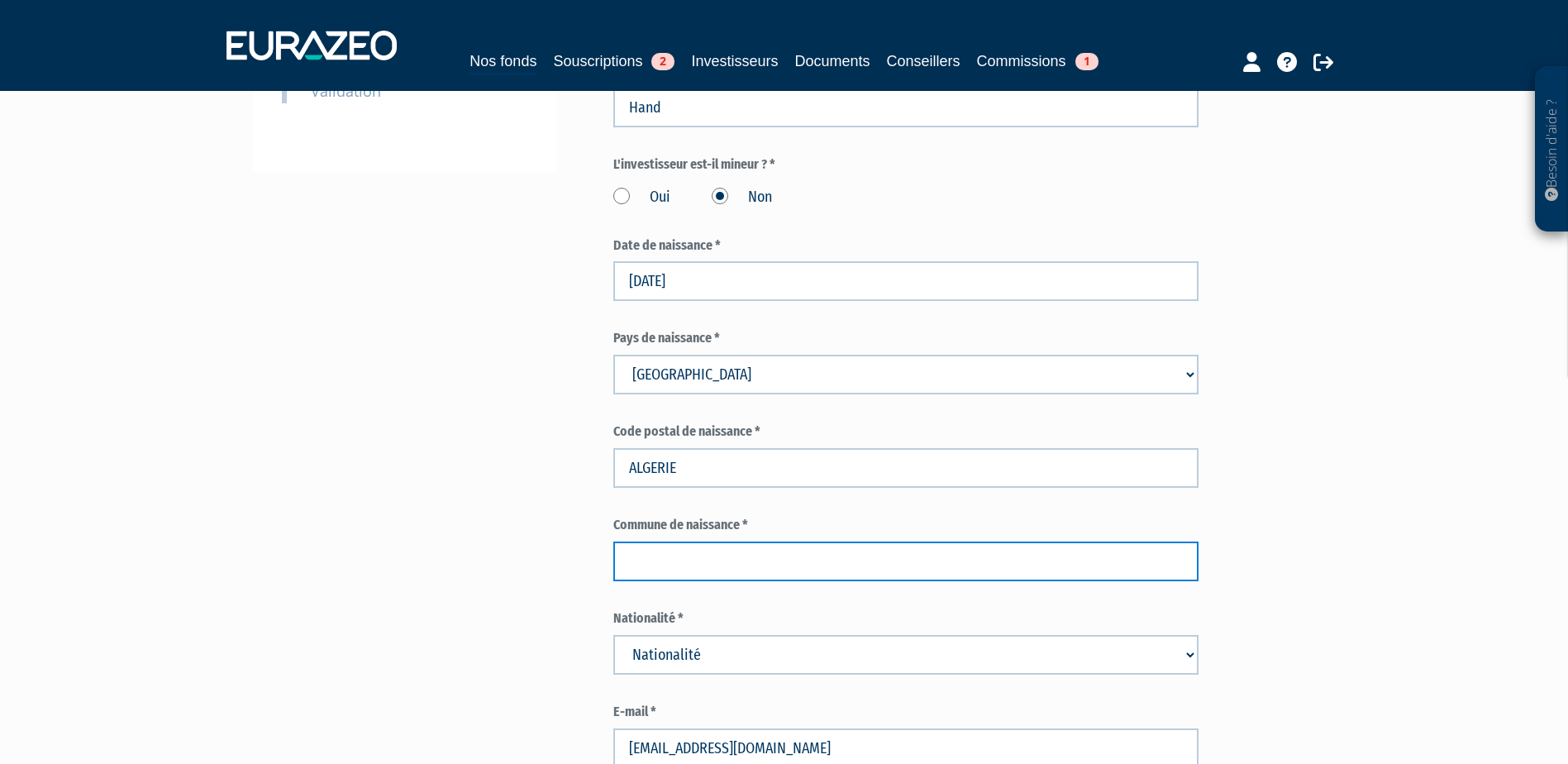
click at [672, 549] on input "text" at bounding box center [906, 561] width 585 height 40
paste input "ALGERIE"
type input "ALGERIE"
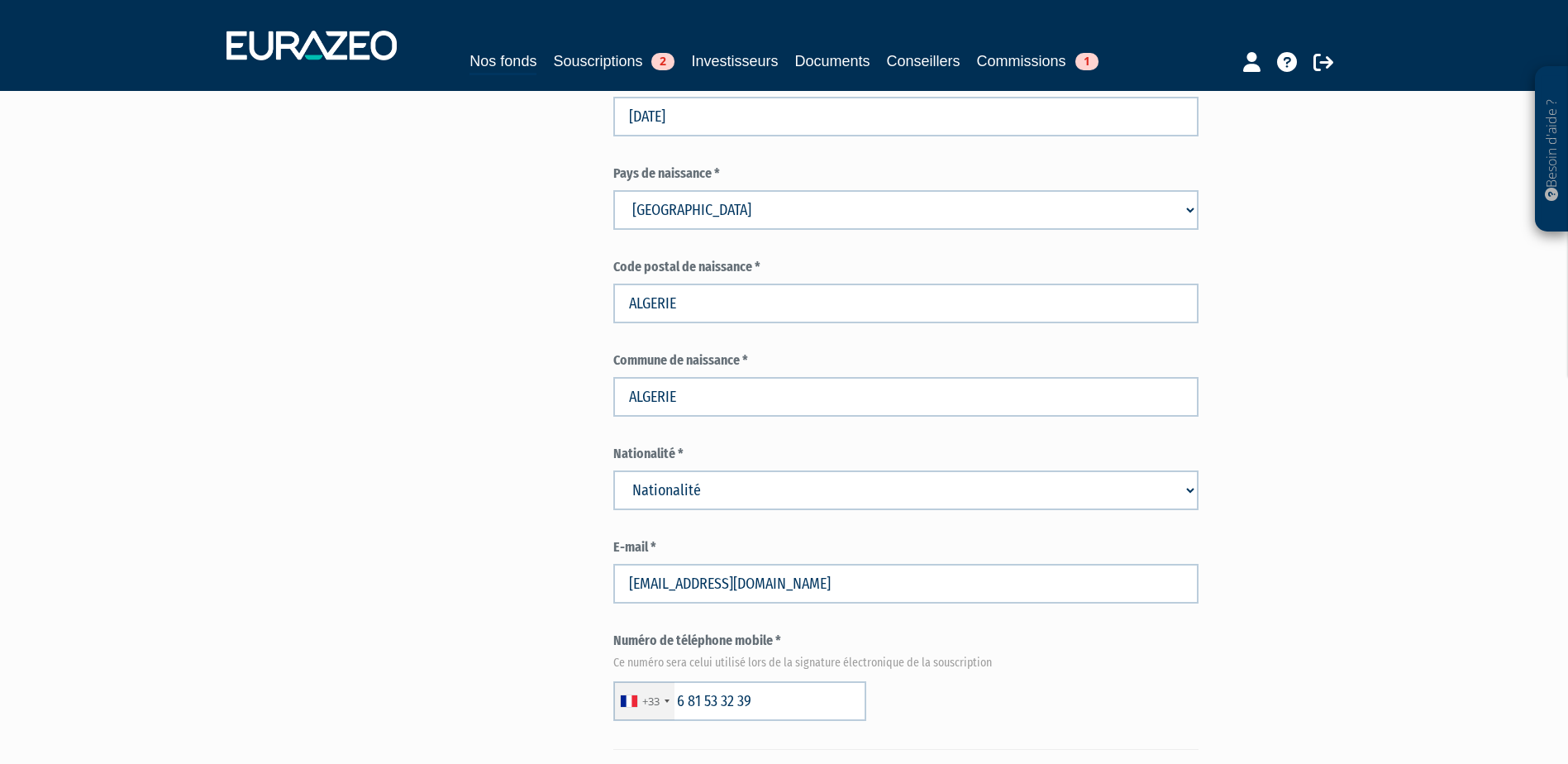
scroll to position [662, 0]
click at [727, 477] on select "Nationalité Afghanistan Afrique du Sud Albanie Algérie Allemagne Andorre" at bounding box center [906, 490] width 585 height 40
select select "75"
click at [613, 470] on select "Nationalité Afghanistan Afrique du Sud Albanie Algérie Allemagne Andorre" at bounding box center [906, 490] width 585 height 40
click at [457, 543] on div "Envoyer à l'investisseur 1 Identité 2 Coordonnées bancaires 3 Situation profess…" at bounding box center [784, 634] width 1038 height 2327
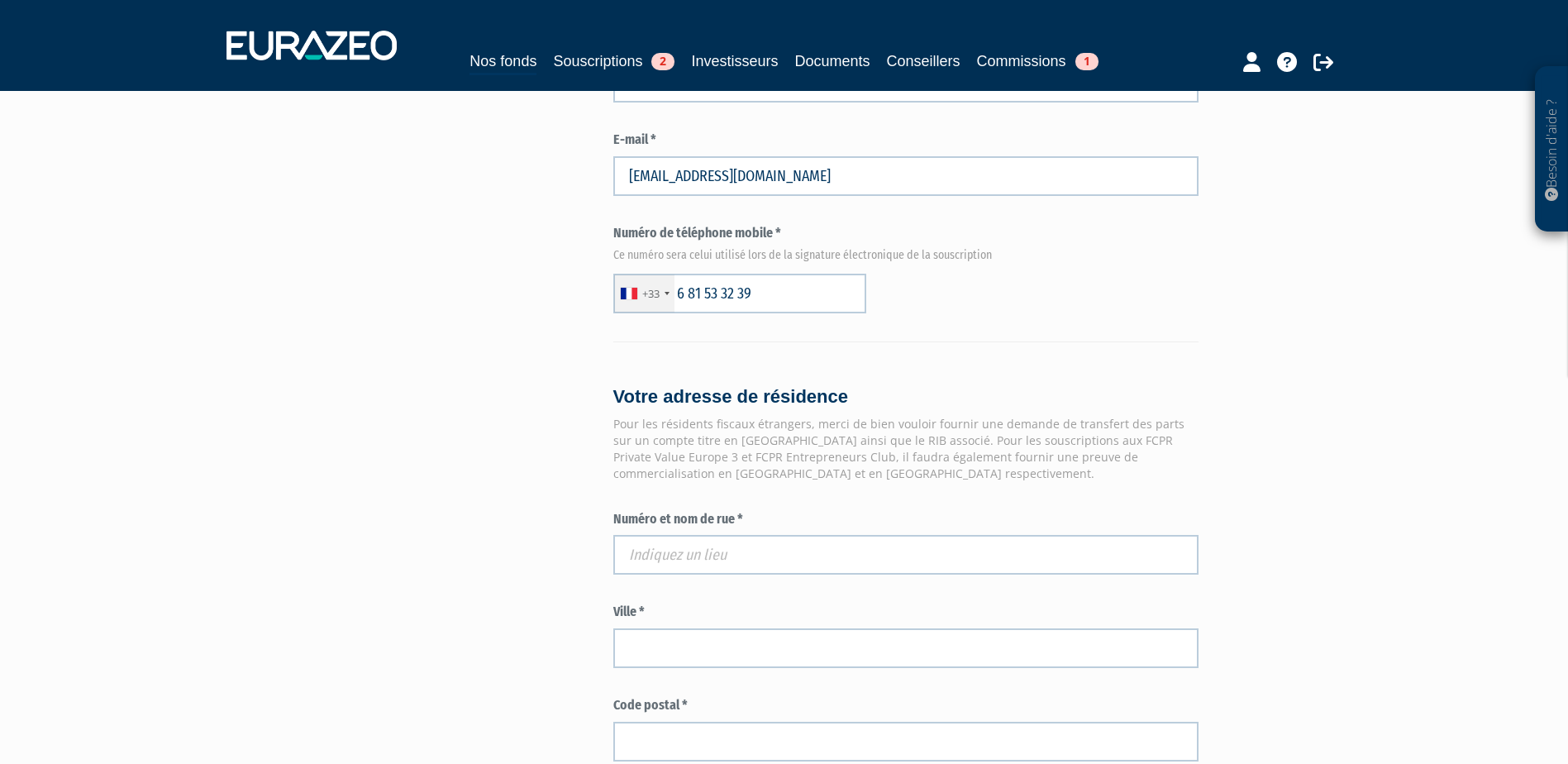
scroll to position [1075, 0]
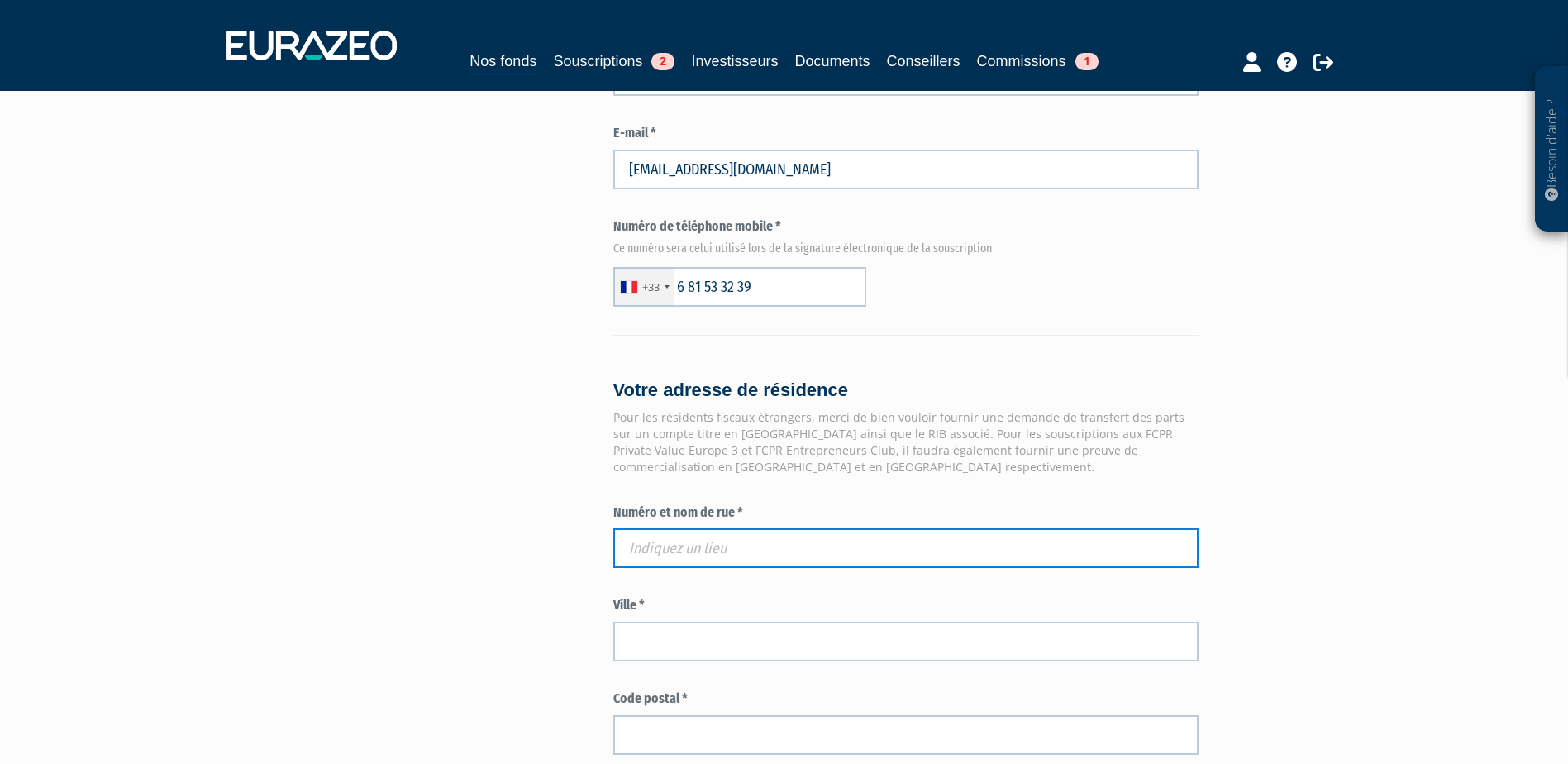
click at [724, 535] on input "text" at bounding box center [906, 549] width 585 height 40
paste input "4 RUE DE LA MARE A LA CARPE"
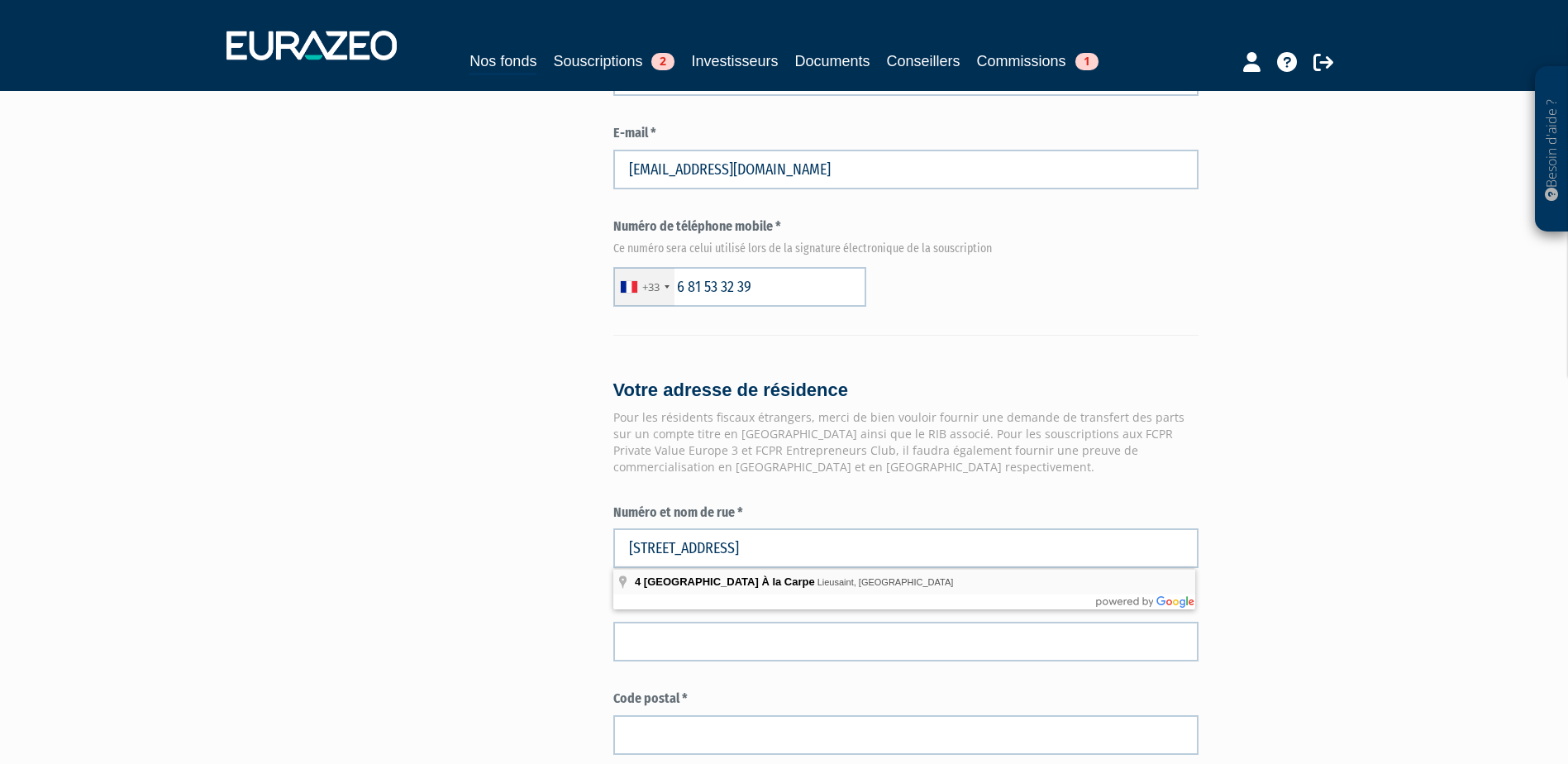
type input "4 Rue de la Mare À la Carpe, Lieusaint, France"
type input "Lieusaint"
type input "77127"
type input "4 Rue de la Mare À la Carpe"
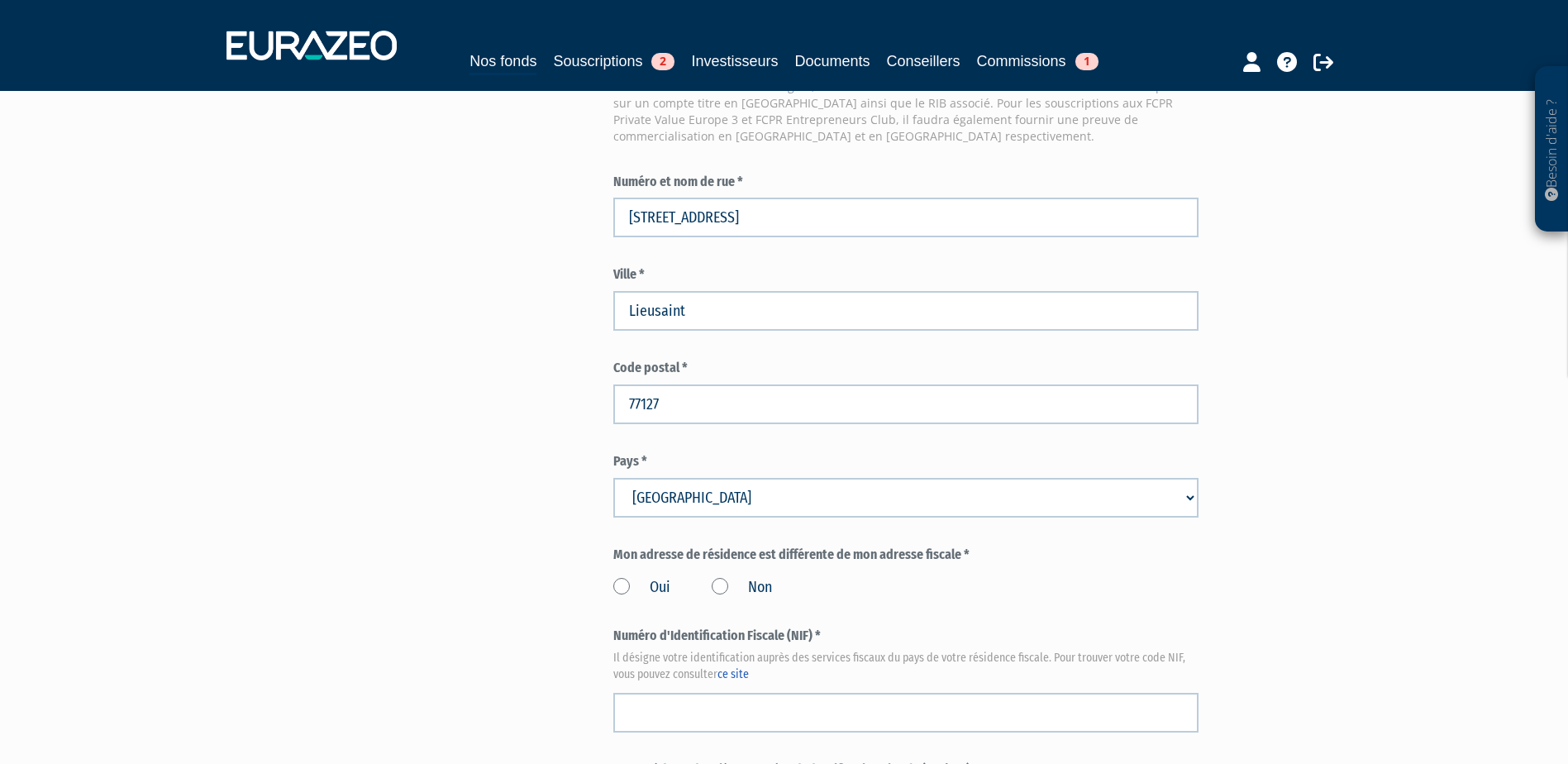
scroll to position [1488, 0]
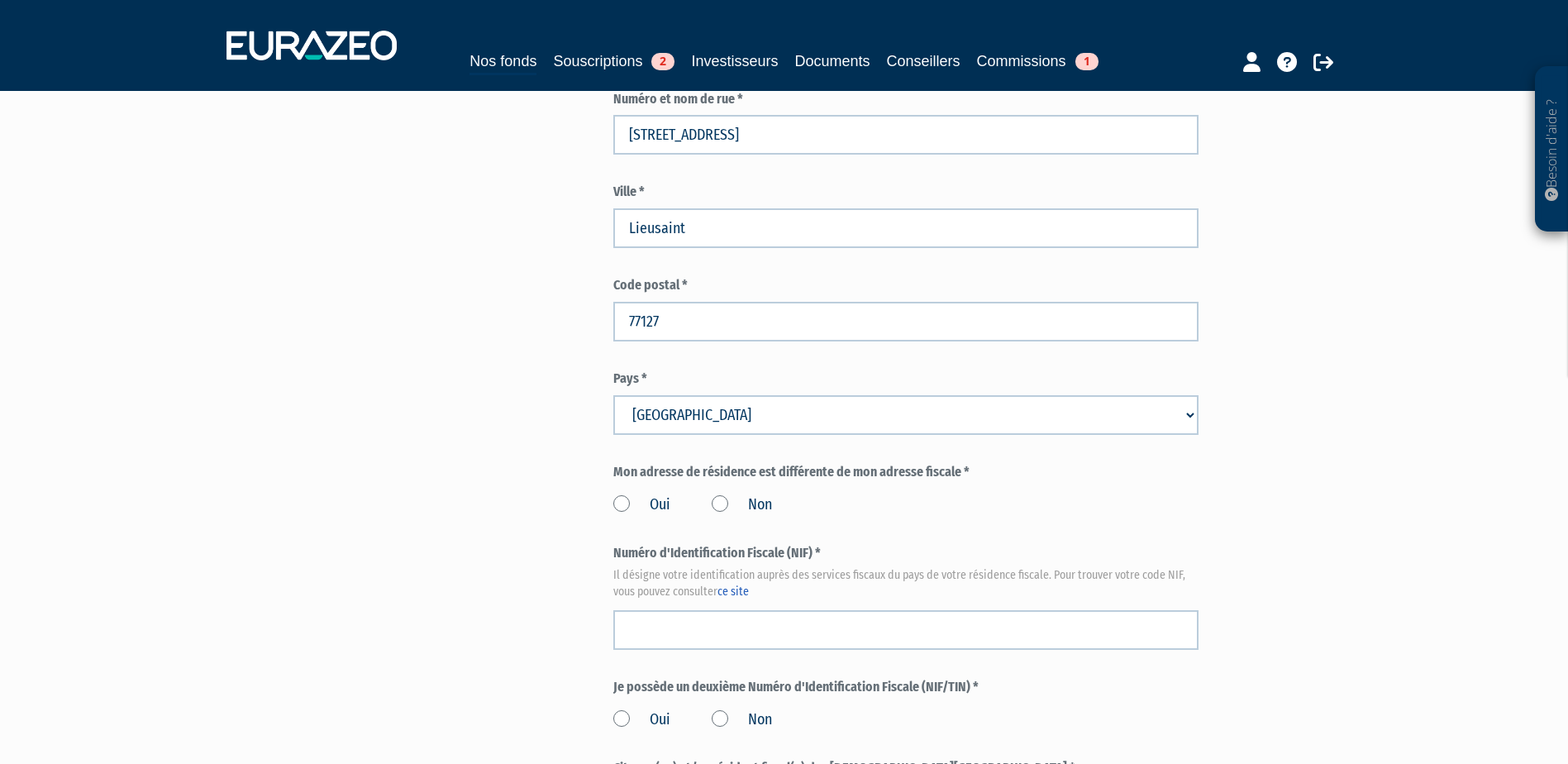
click at [626, 509] on label "Oui" at bounding box center [641, 505] width 57 height 22
click at [0, 0] on input "Oui" at bounding box center [0, 0] width 0 height 0
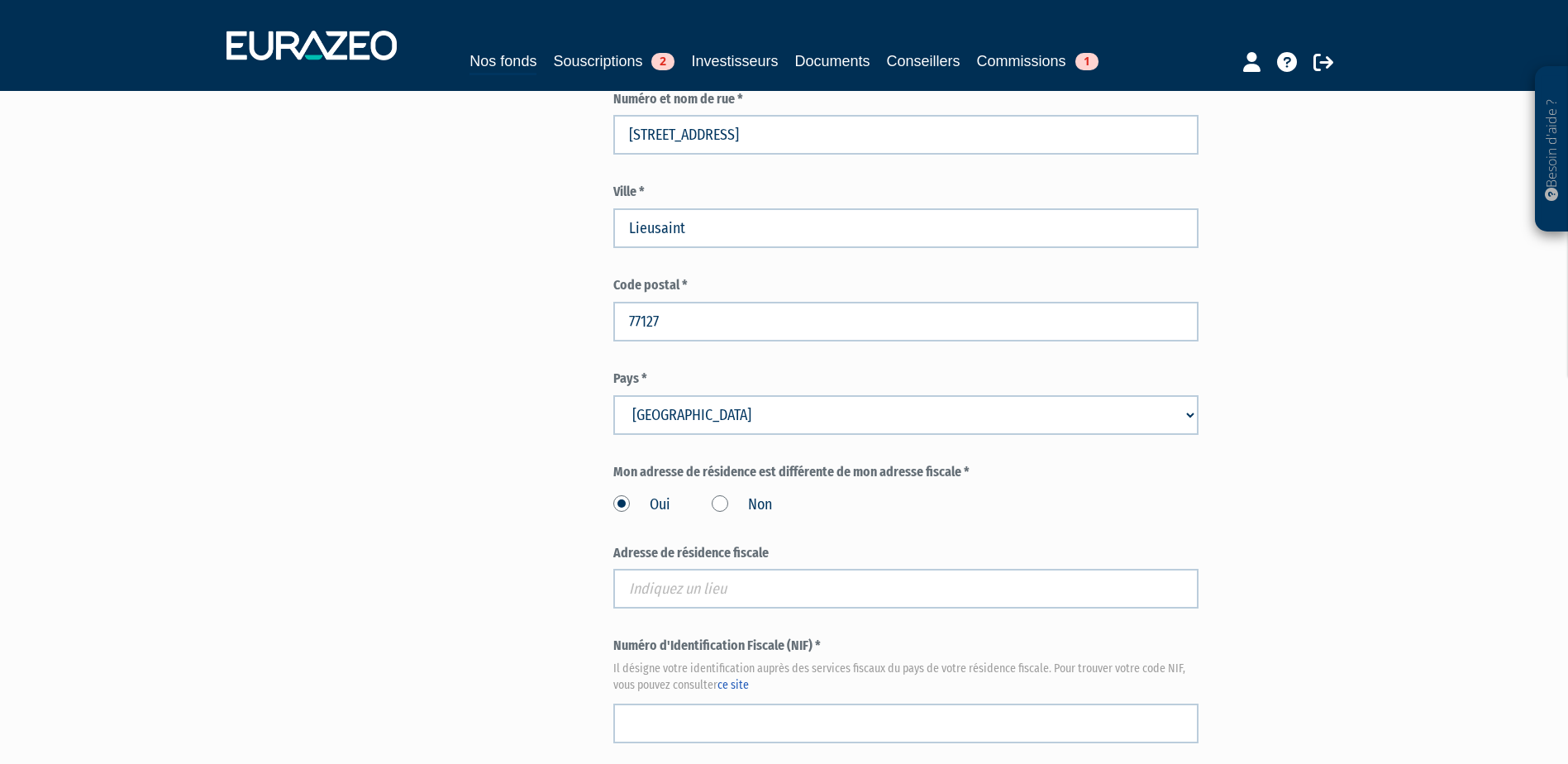
click at [715, 507] on label "Non" at bounding box center [742, 505] width 61 height 22
click at [0, 0] on input "Non" at bounding box center [0, 0] width 0 height 0
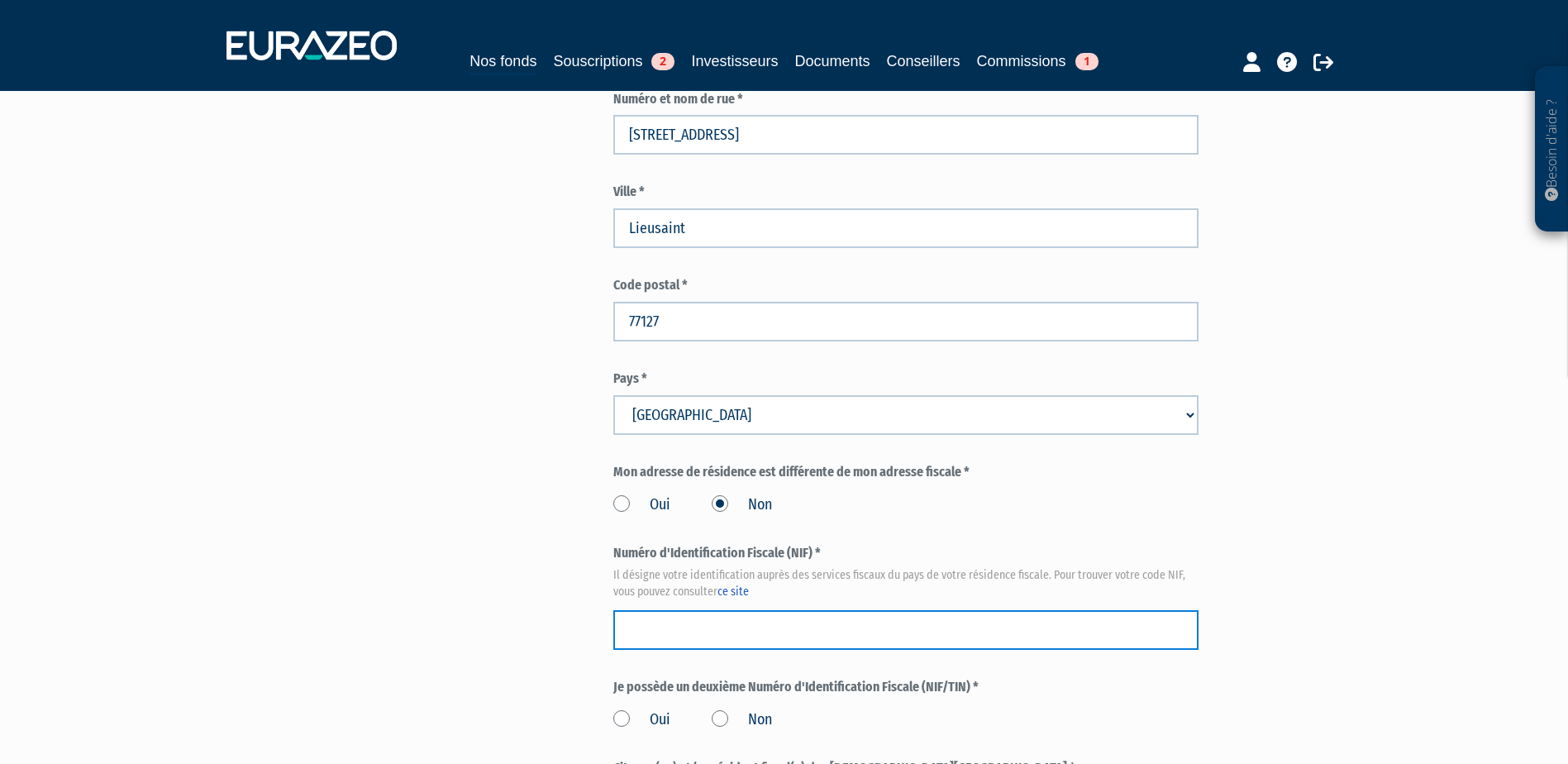
click at [789, 629] on input "text" at bounding box center [906, 630] width 585 height 40
paste input "18 50 718 639 301"
type input "18 50 718 639 301"
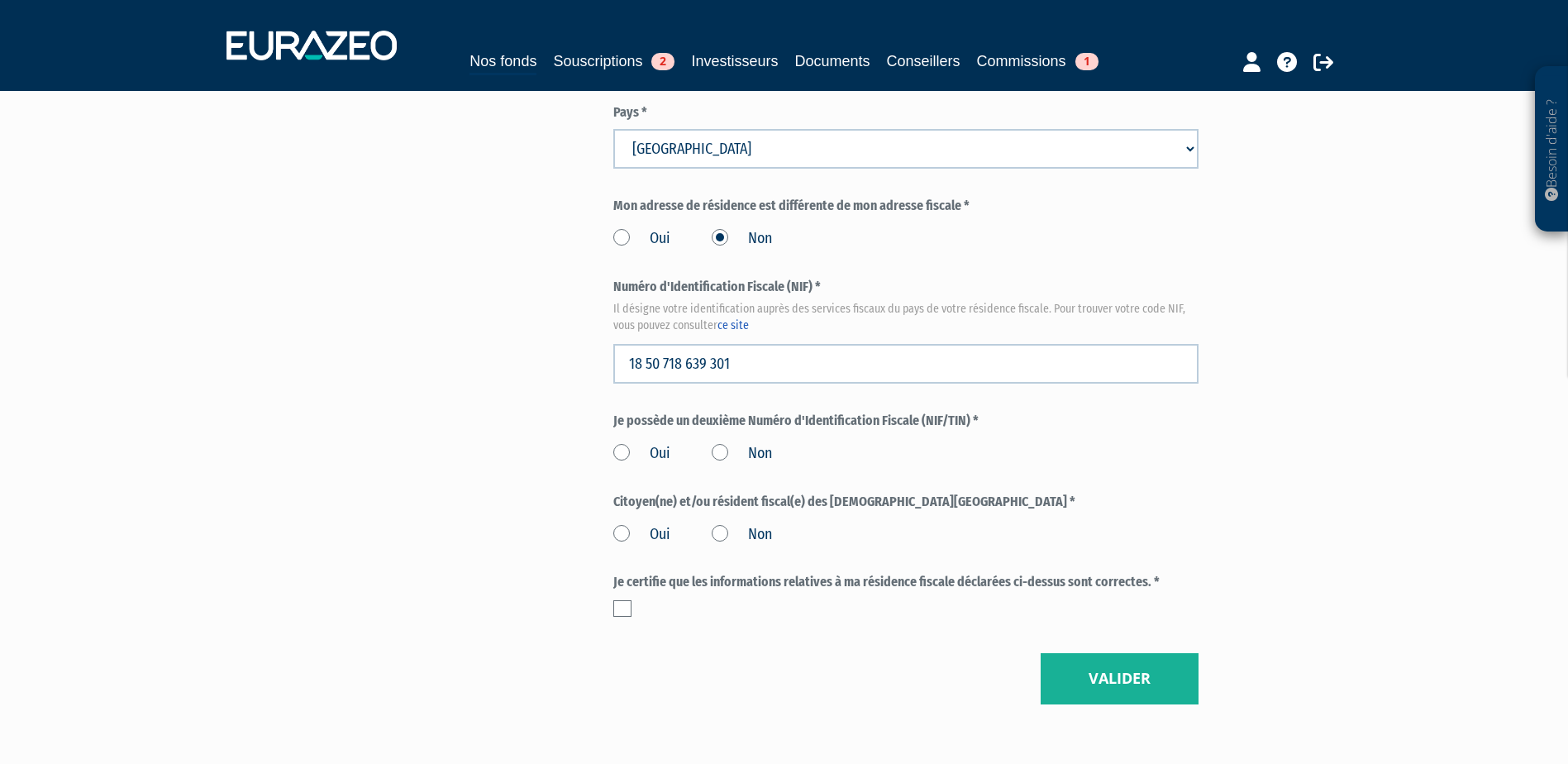
scroll to position [1819, 0]
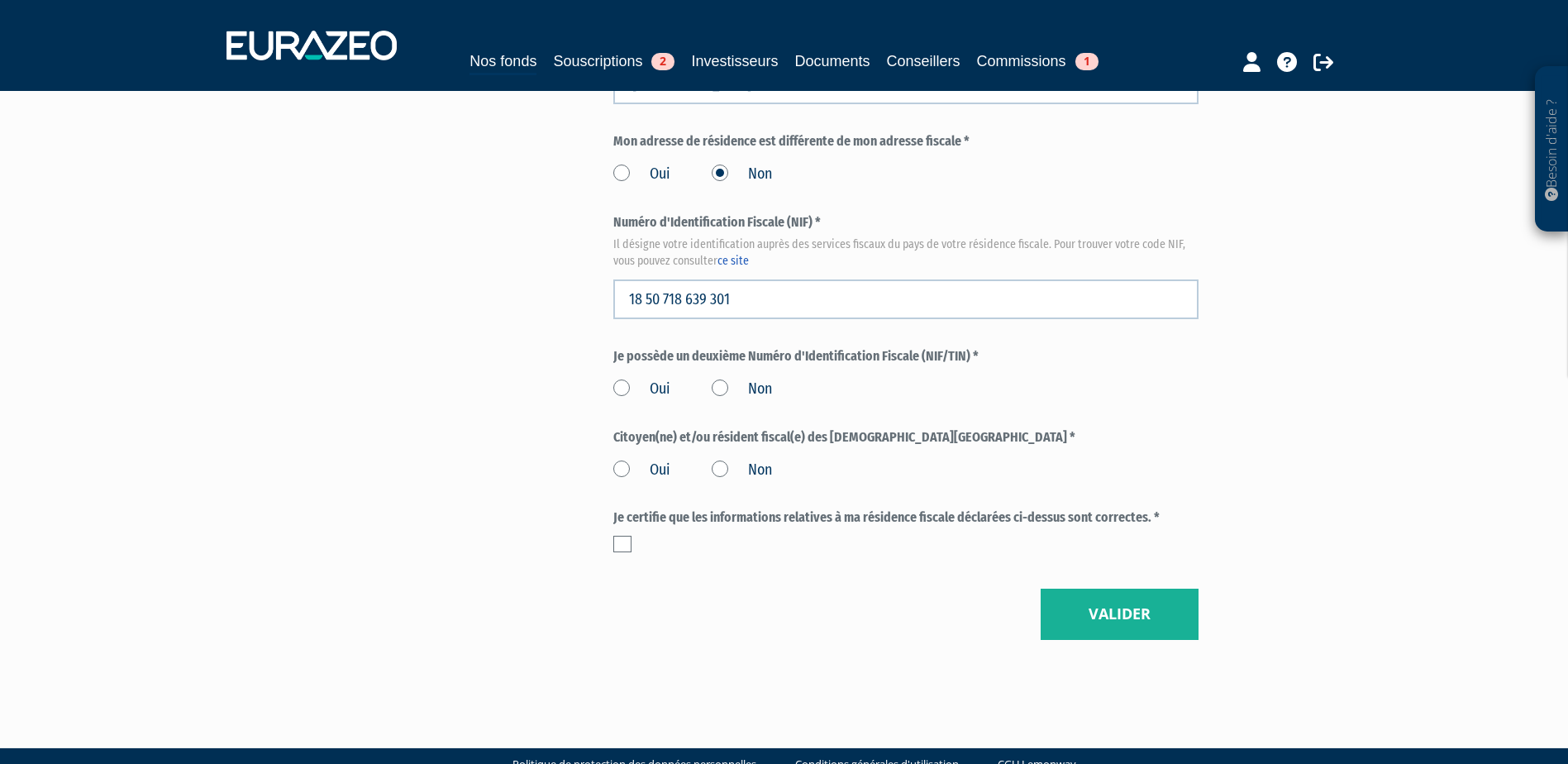
click at [722, 393] on label "Non" at bounding box center [742, 389] width 61 height 22
click at [0, 0] on input "Non" at bounding box center [0, 0] width 0 height 0
click at [723, 463] on label "Non" at bounding box center [742, 471] width 61 height 22
click at [0, 0] on input "Non" at bounding box center [0, 0] width 0 height 0
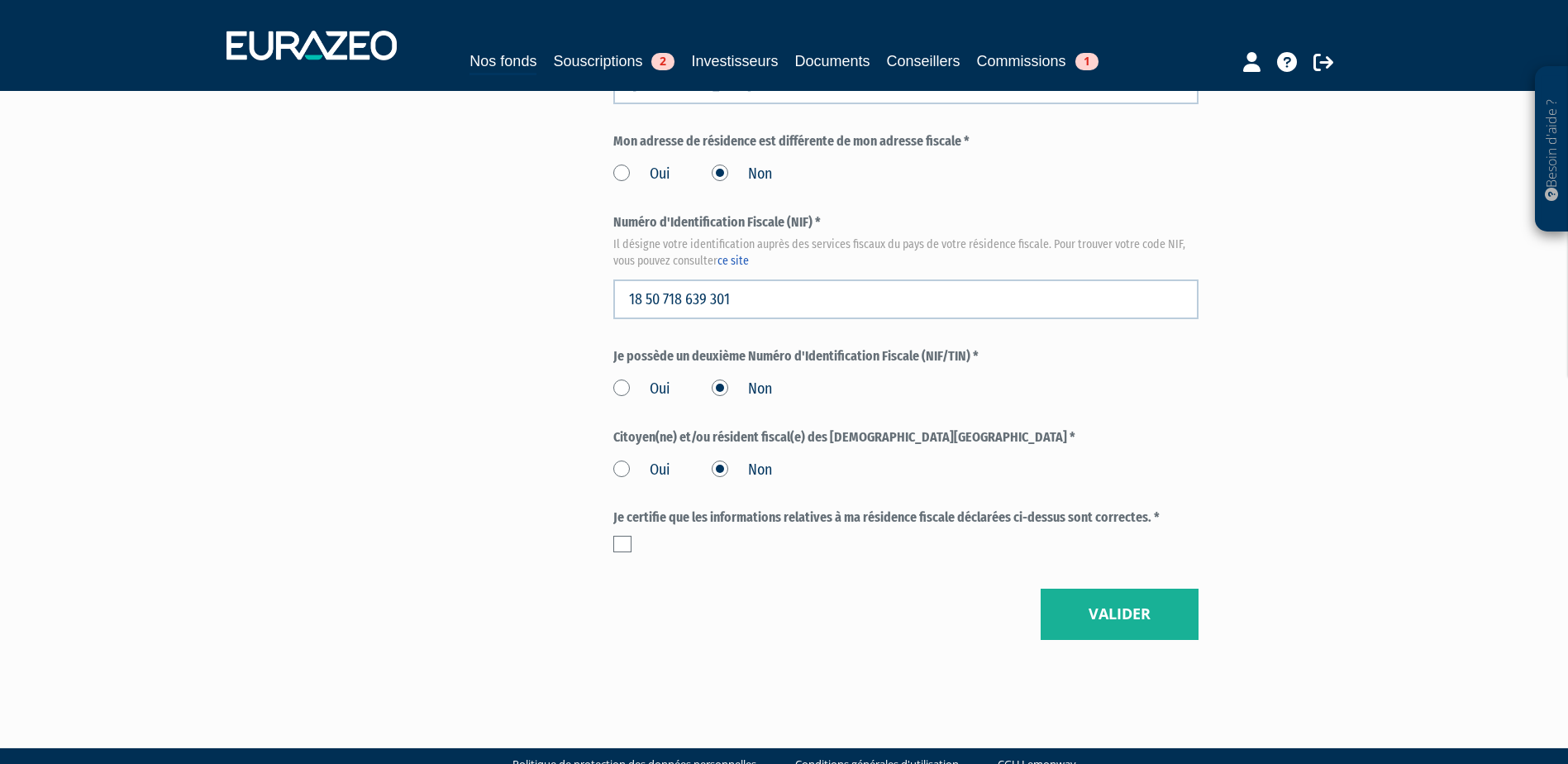
click at [620, 545] on label at bounding box center [622, 544] width 18 height 16
click at [0, 0] on input "checkbox" at bounding box center [0, 0] width 0 height 0
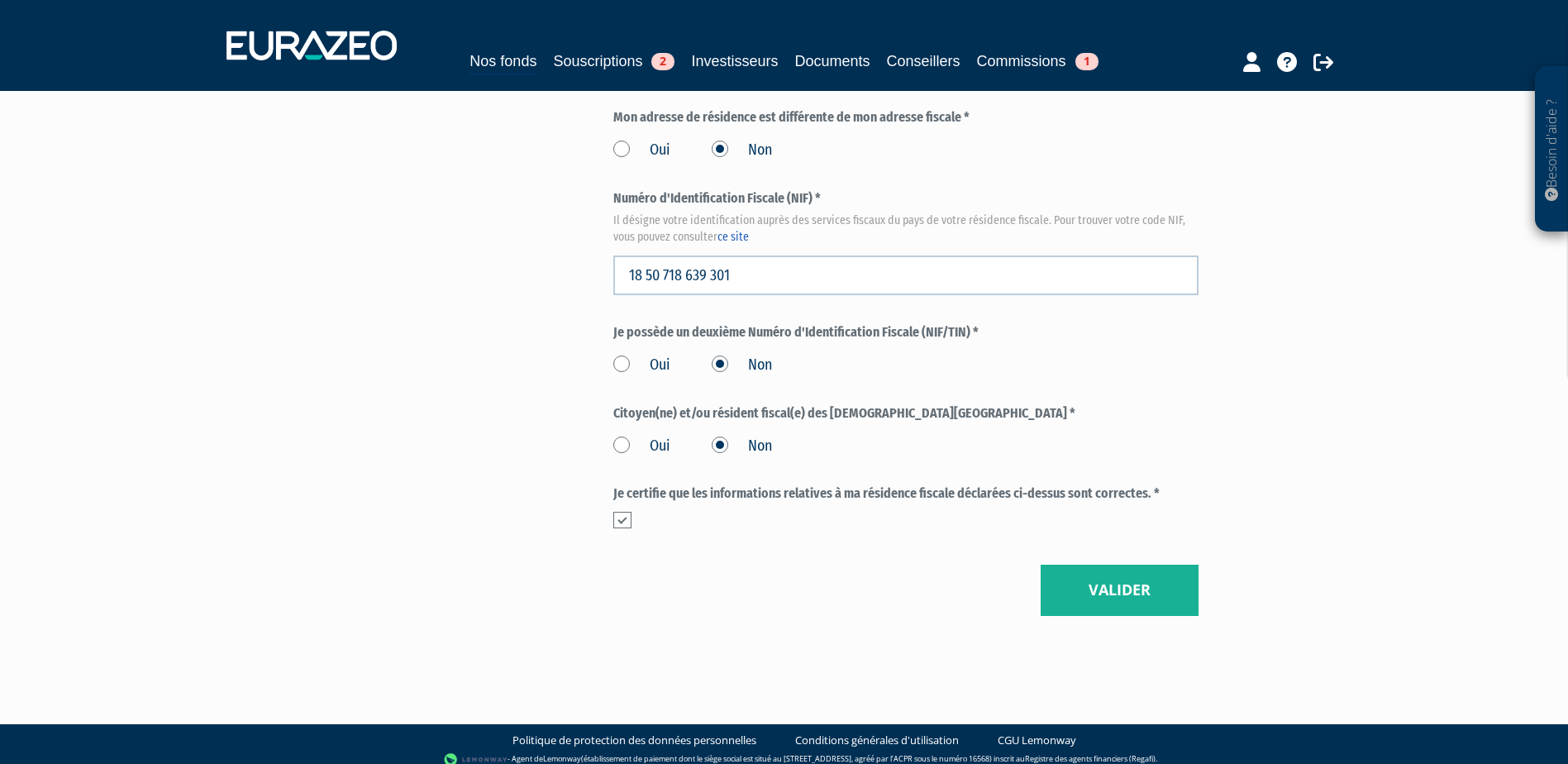
scroll to position [1856, 0]
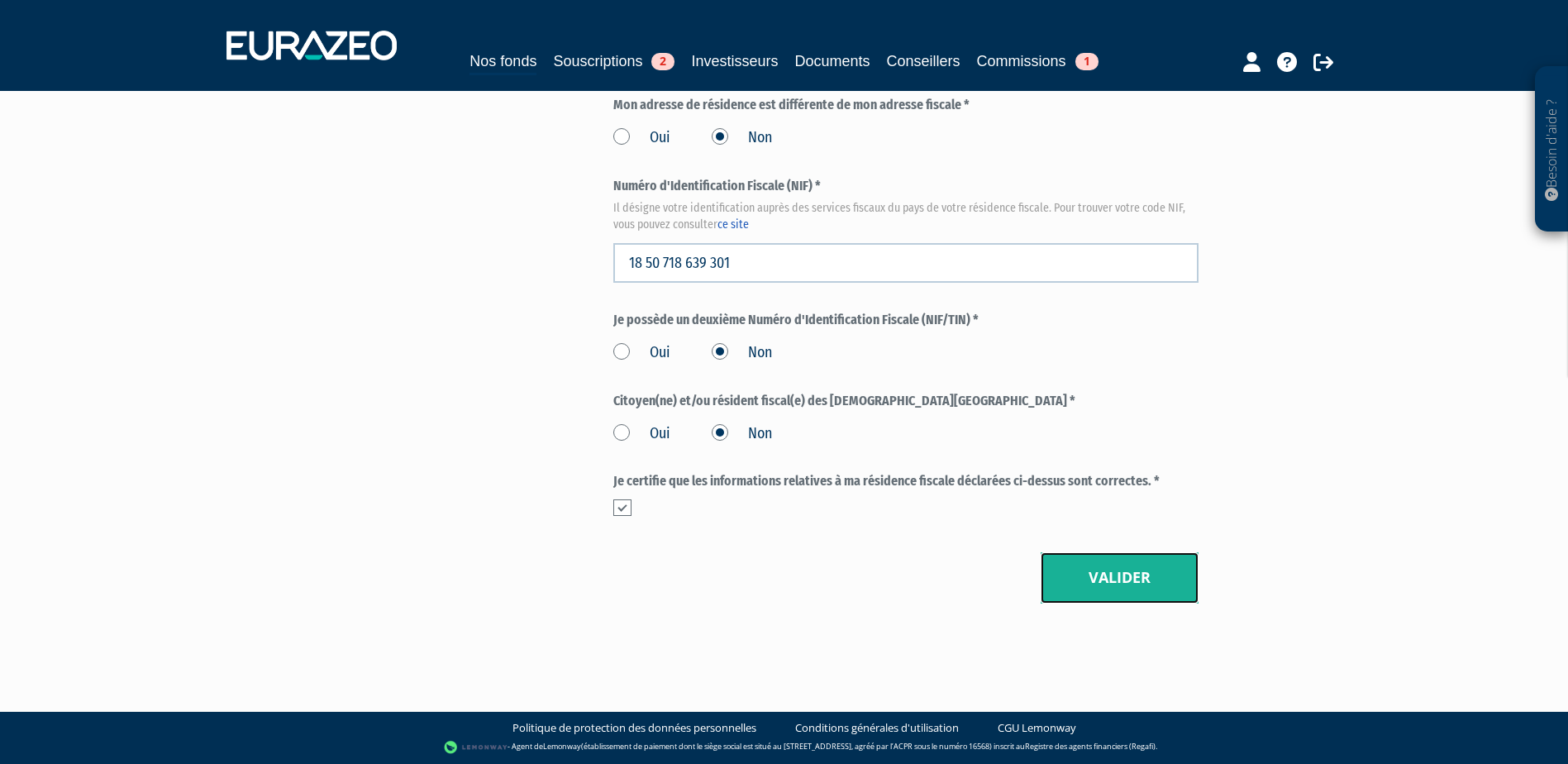
click at [1102, 572] on button "Valider" at bounding box center [1119, 578] width 157 height 52
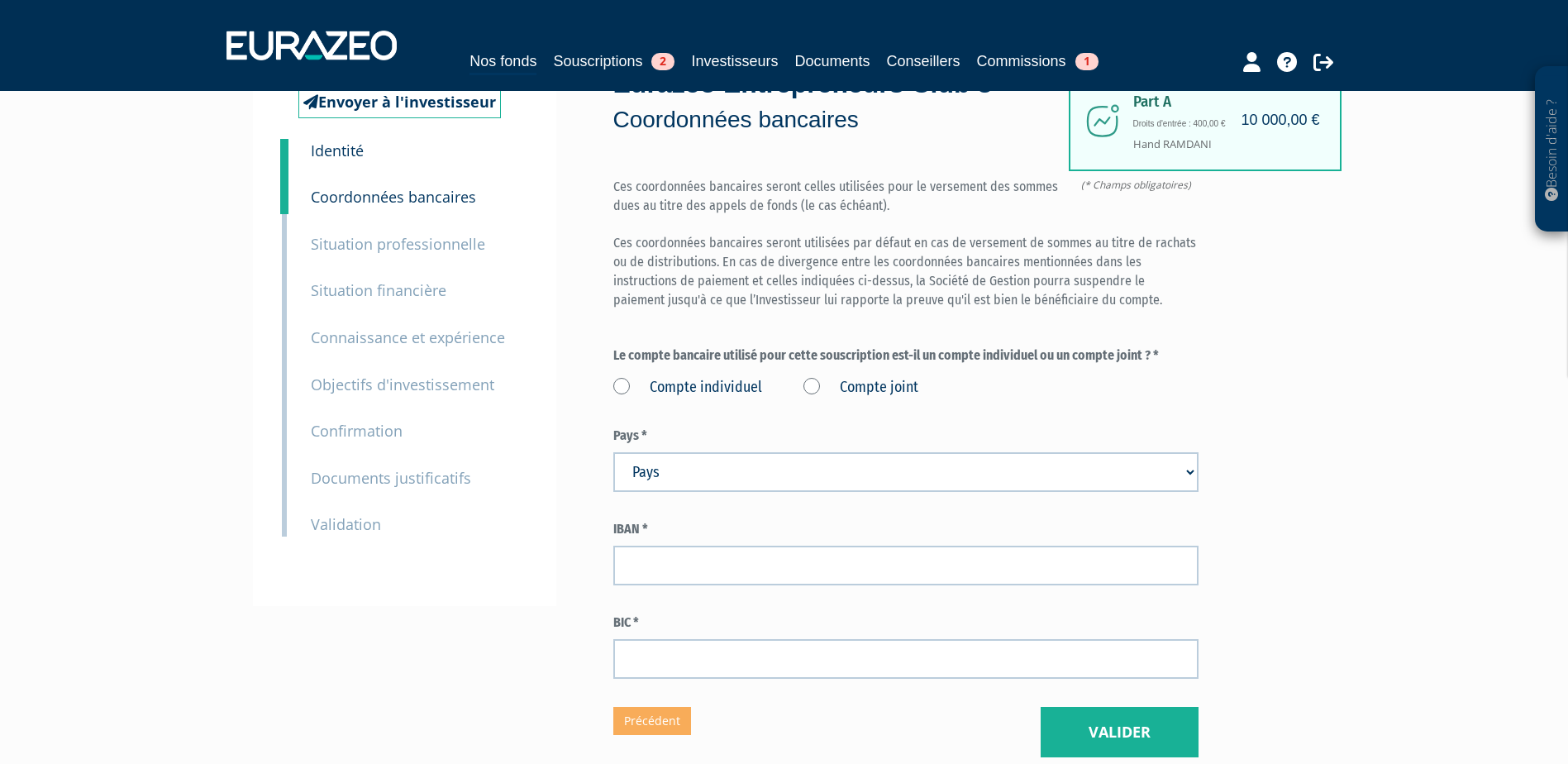
scroll to position [166, 0]
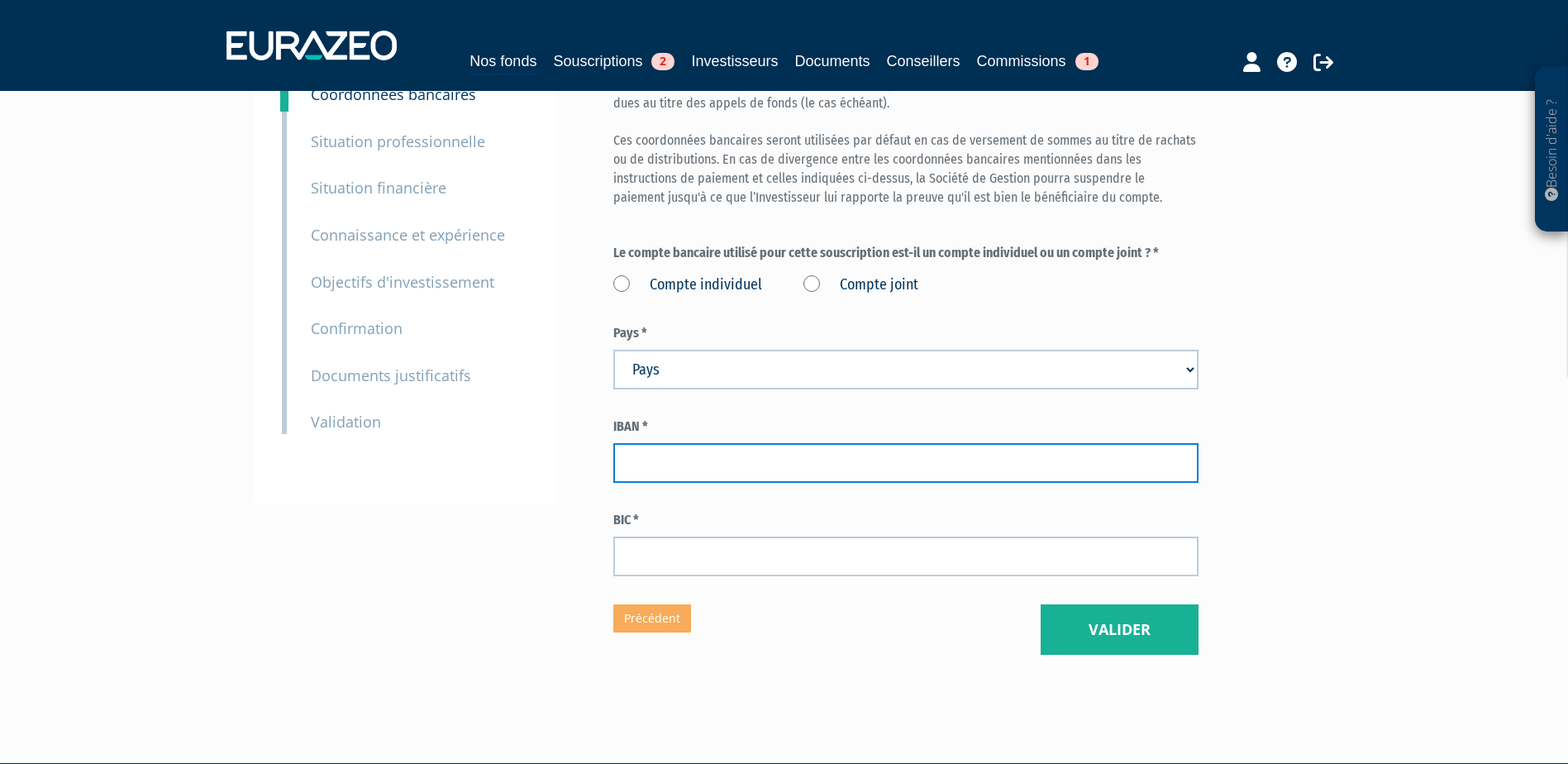
click at [706, 463] on input "text" at bounding box center [906, 463] width 585 height 40
paste input "FR20 3000 2069 7600 0001 0364 Y02"
type input "FR20 3000 2069 7600 0001 0364 Y02"
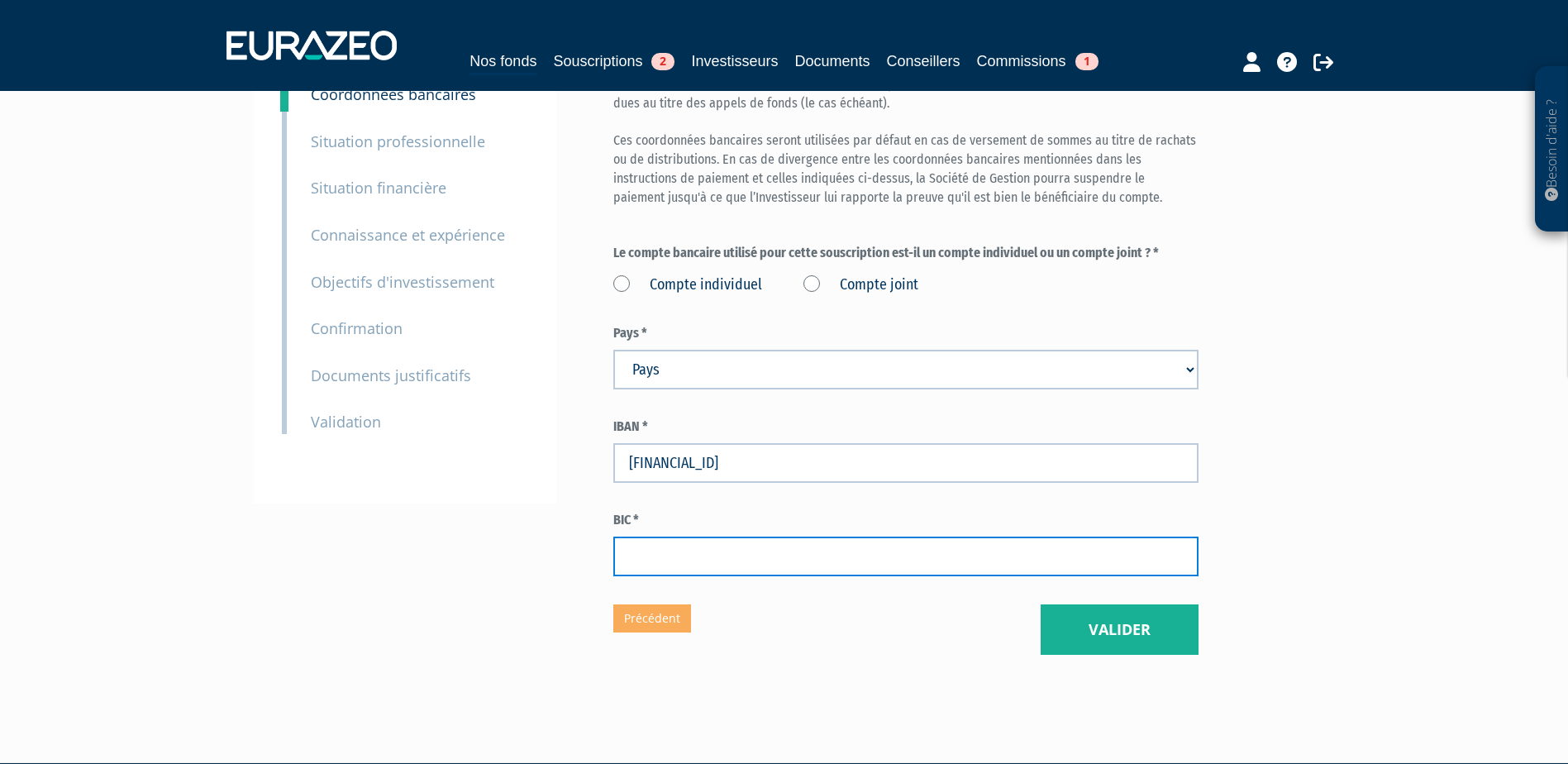
click at [838, 569] on input "text" at bounding box center [906, 557] width 585 height 40
paste input "CRLYFRPP"
type input "CRLYFRPP"
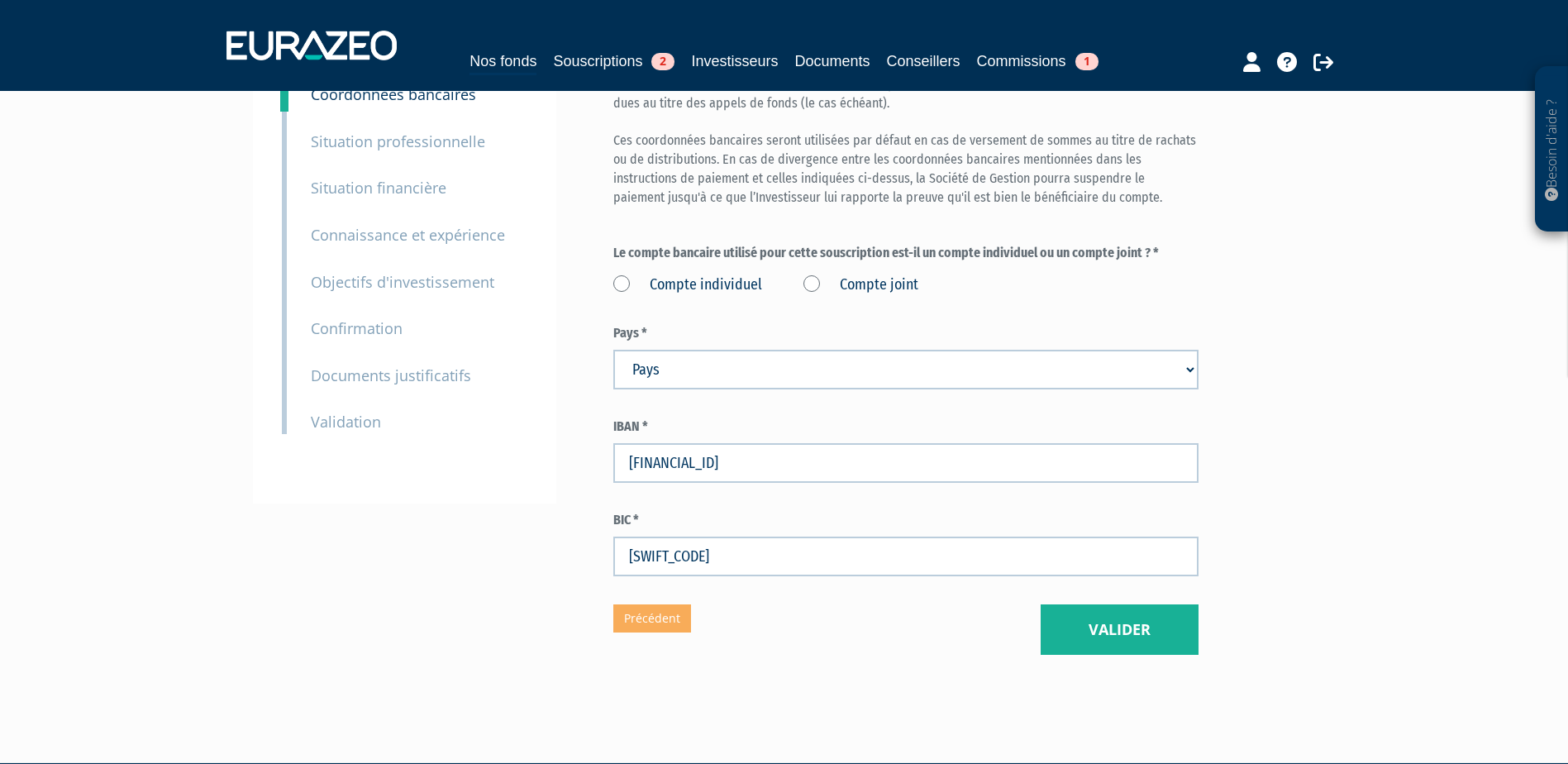
click at [652, 285] on label "Compte individuel" at bounding box center [688, 285] width 148 height 22
click at [0, 0] on individuel "Compte individuel" at bounding box center [0, 0] width 0 height 0
click at [817, 289] on label "Compte joint" at bounding box center [860, 285] width 115 height 22
click at [0, 0] on joint "Compte joint" at bounding box center [0, 0] width 0 height 0
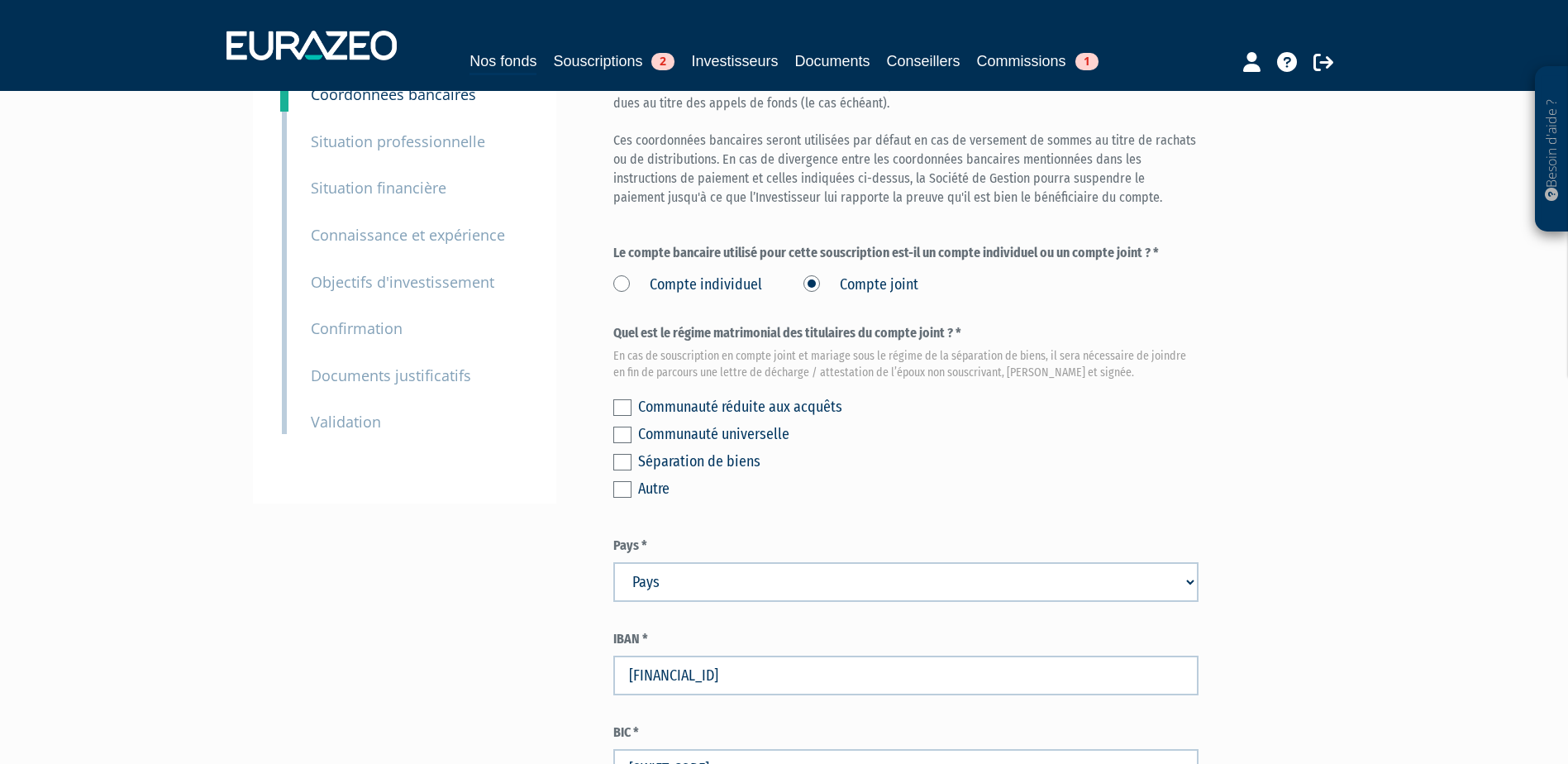
click at [630, 436] on label at bounding box center [622, 435] width 18 height 16
click at [0, 0] on input "checkbox" at bounding box center [0, 0] width 0 height 0
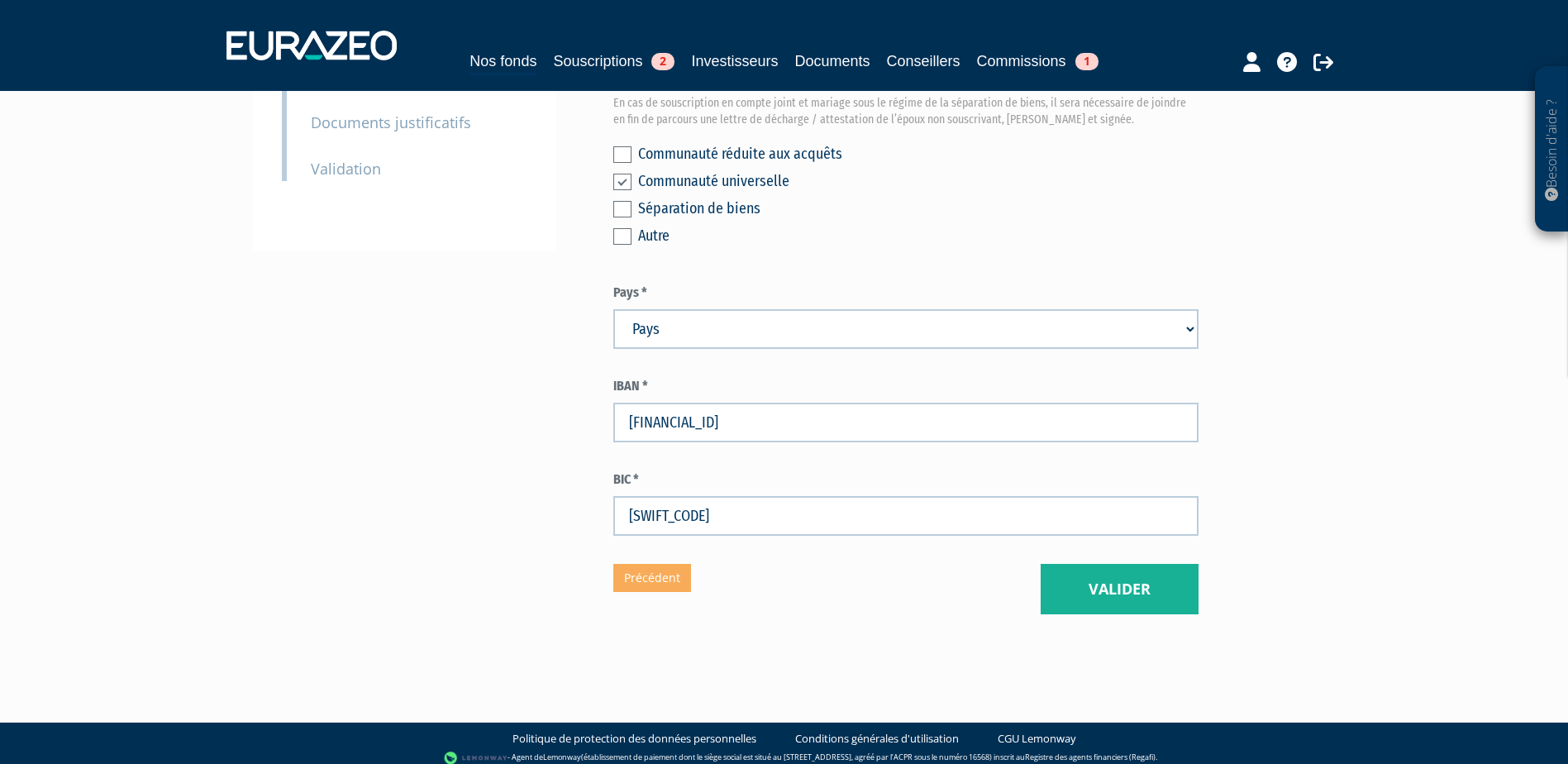
scroll to position [429, 0]
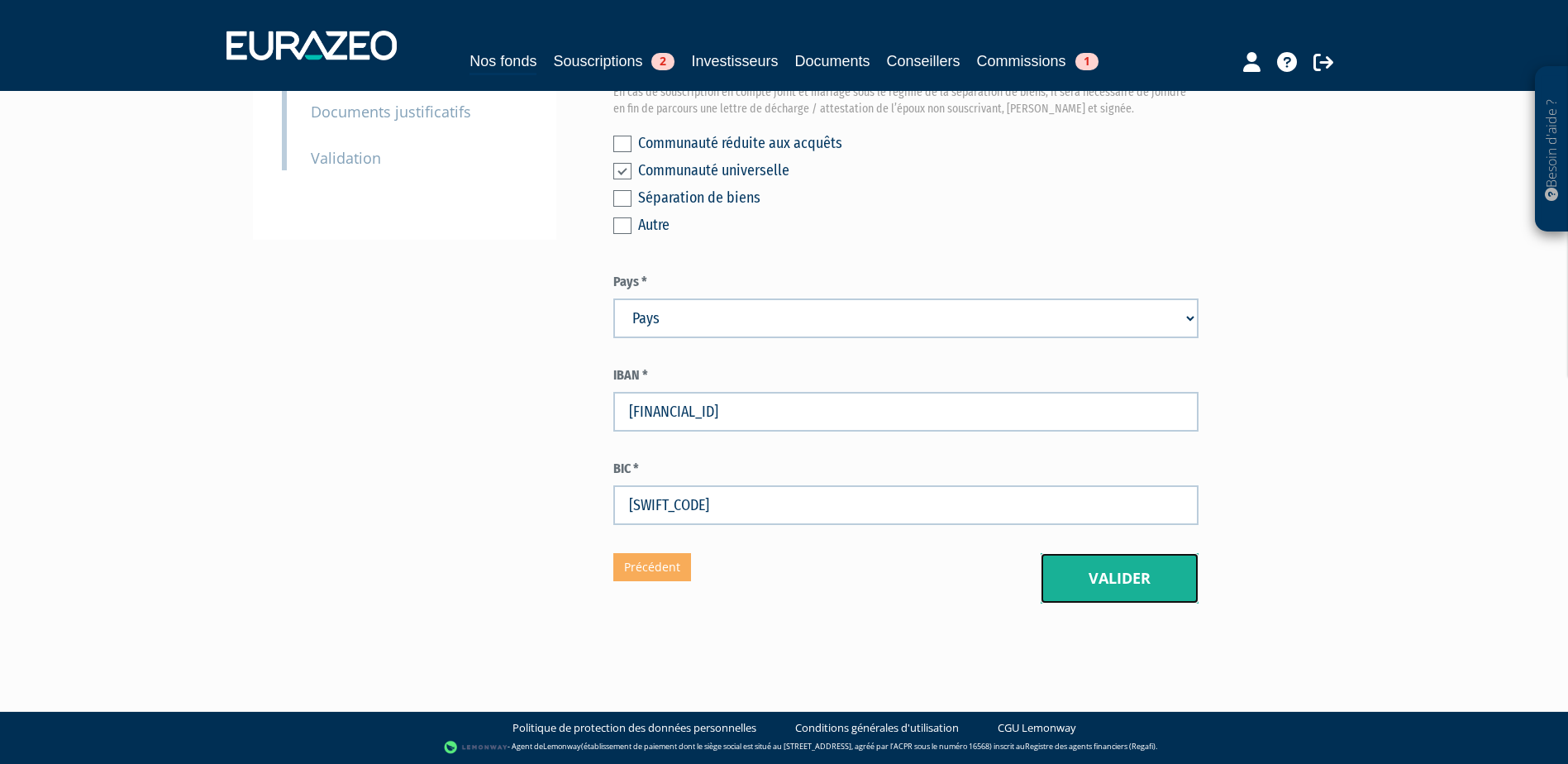
click at [1102, 569] on button "Valider" at bounding box center [1119, 578] width 157 height 52
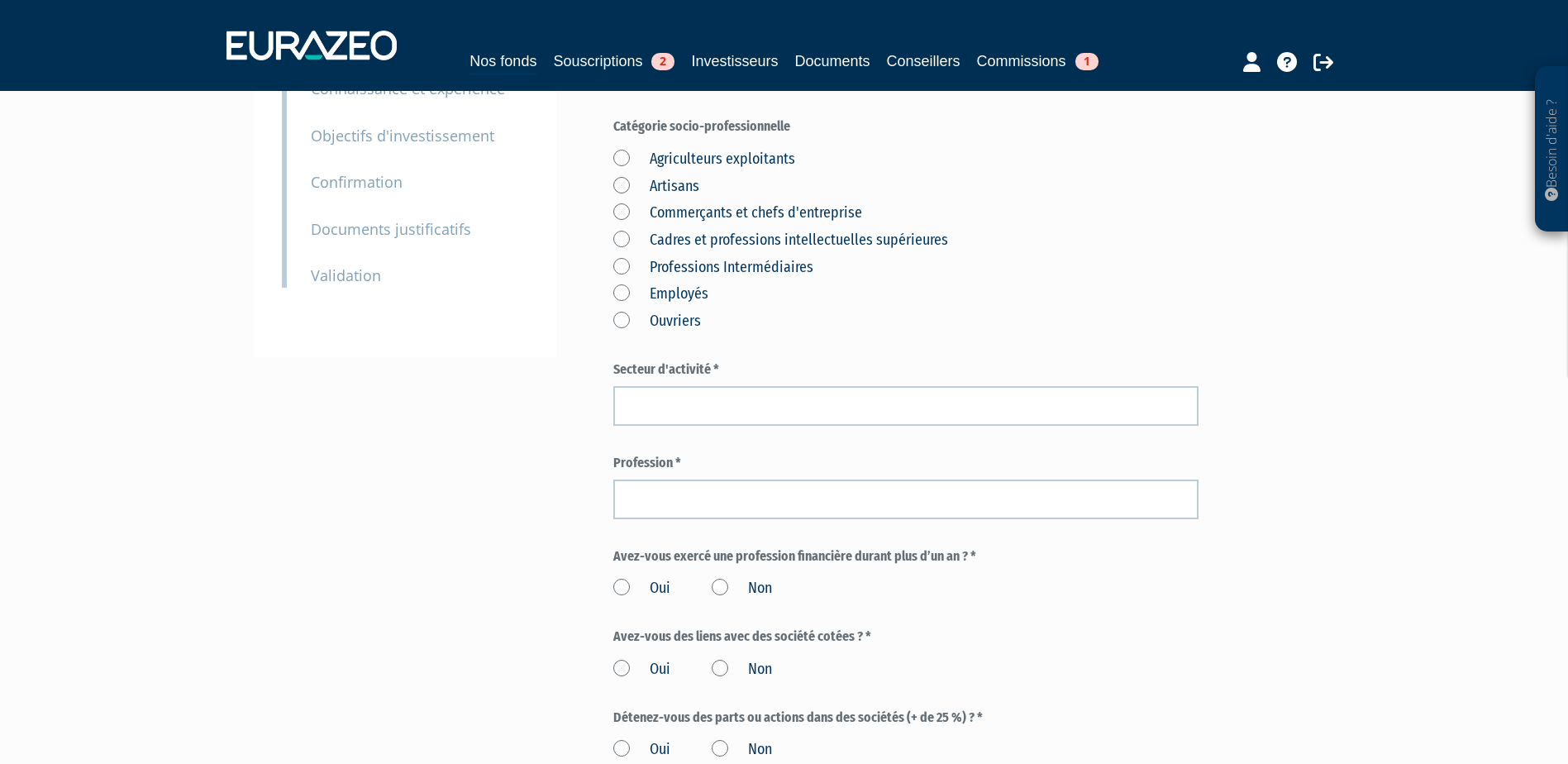
scroll to position [166, 0]
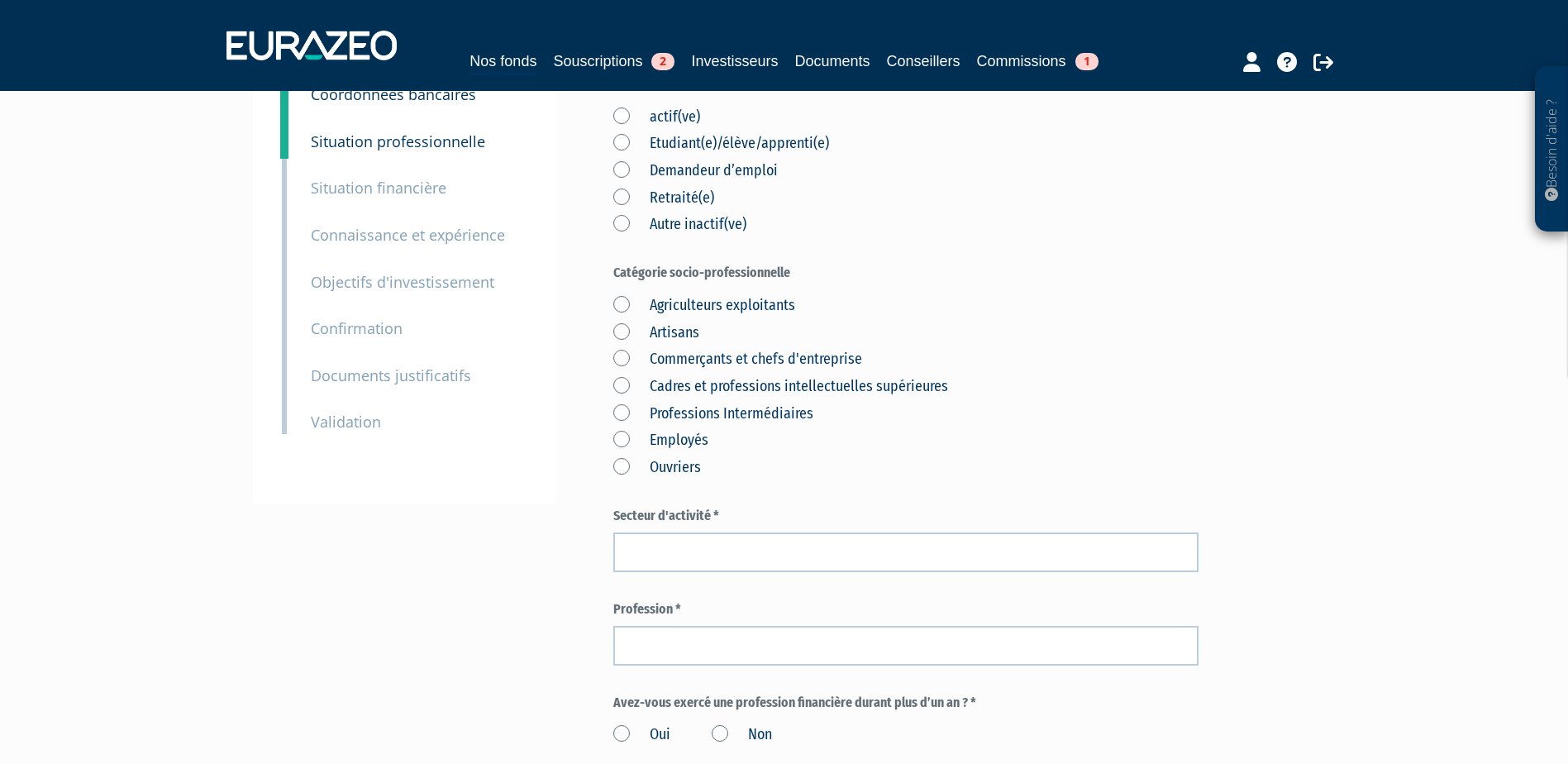
click at [385, 149] on small "Situation professionnelle" at bounding box center [397, 141] width 175 height 20
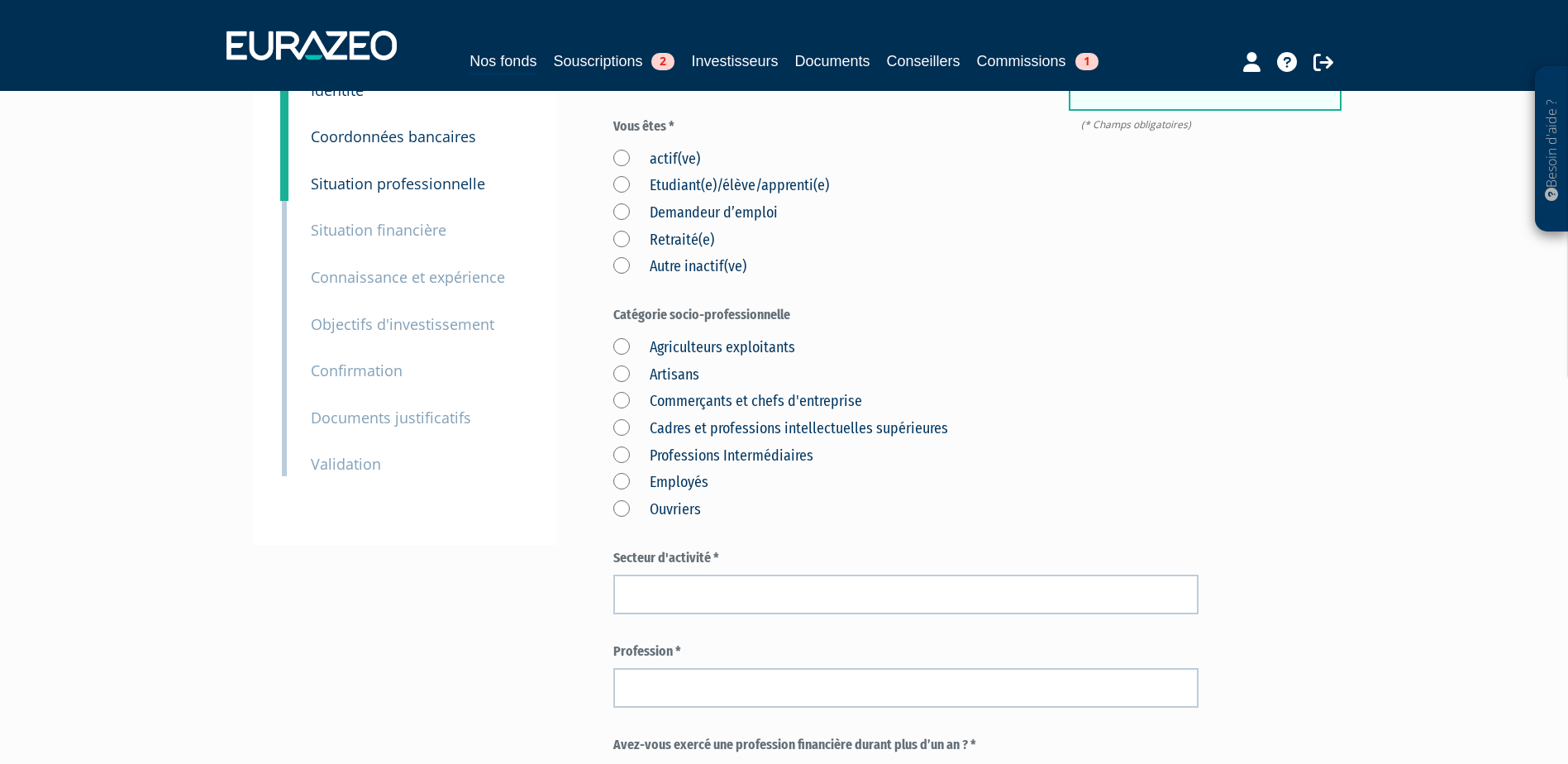
scroll to position [82, 0]
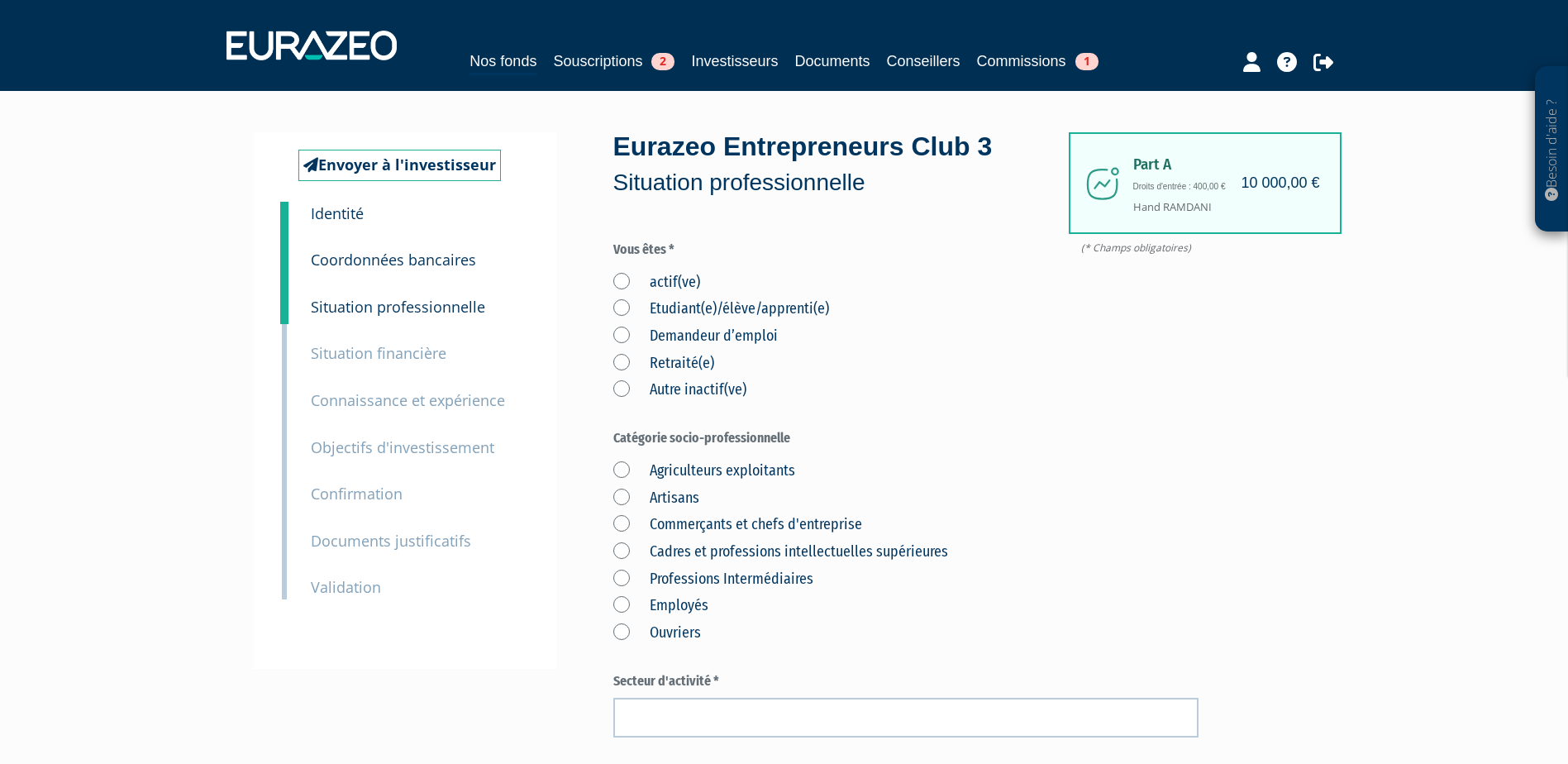
click at [401, 263] on small "Coordonnées bancaires" at bounding box center [393, 260] width 166 height 20
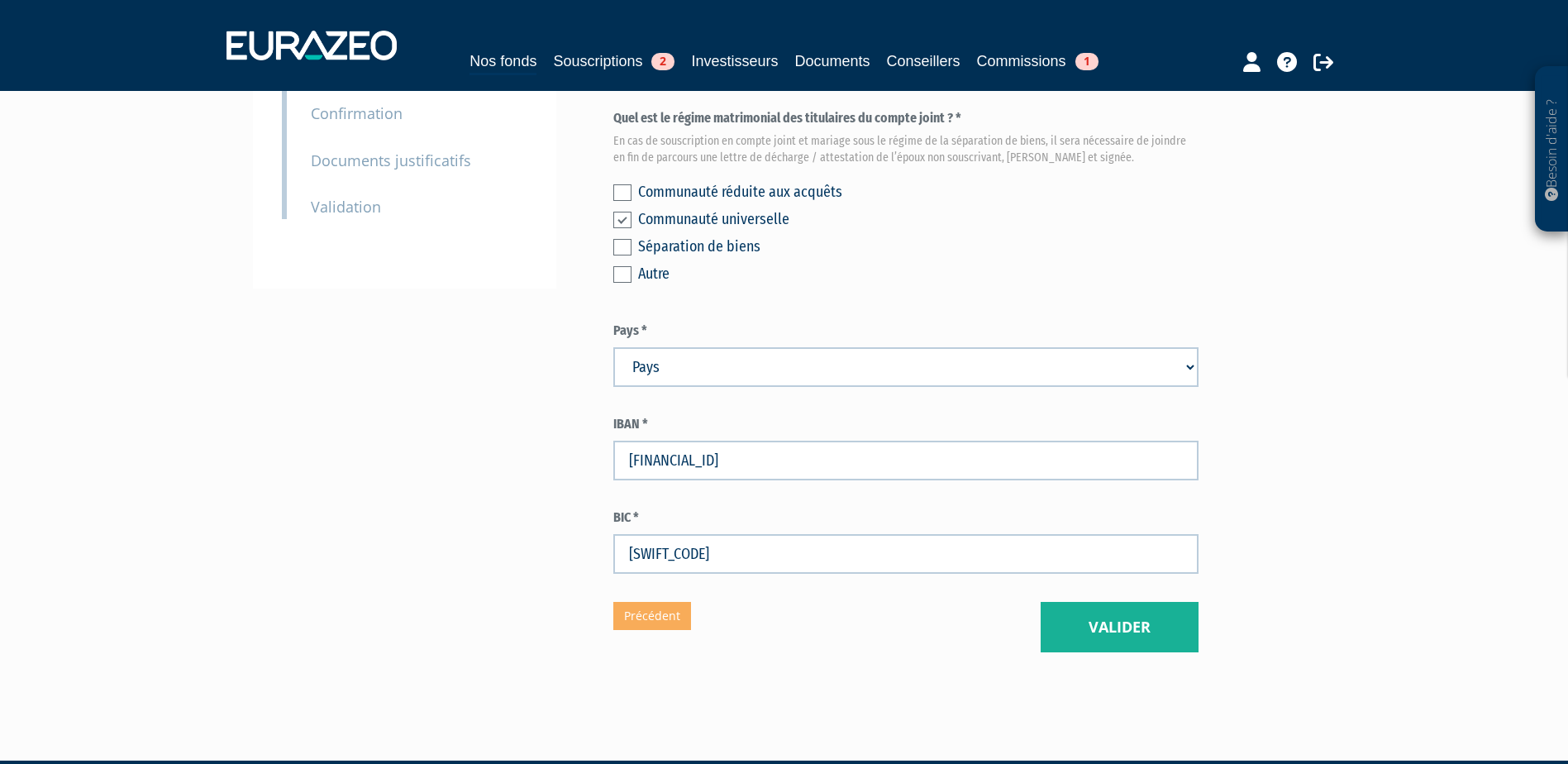
scroll to position [429, 0]
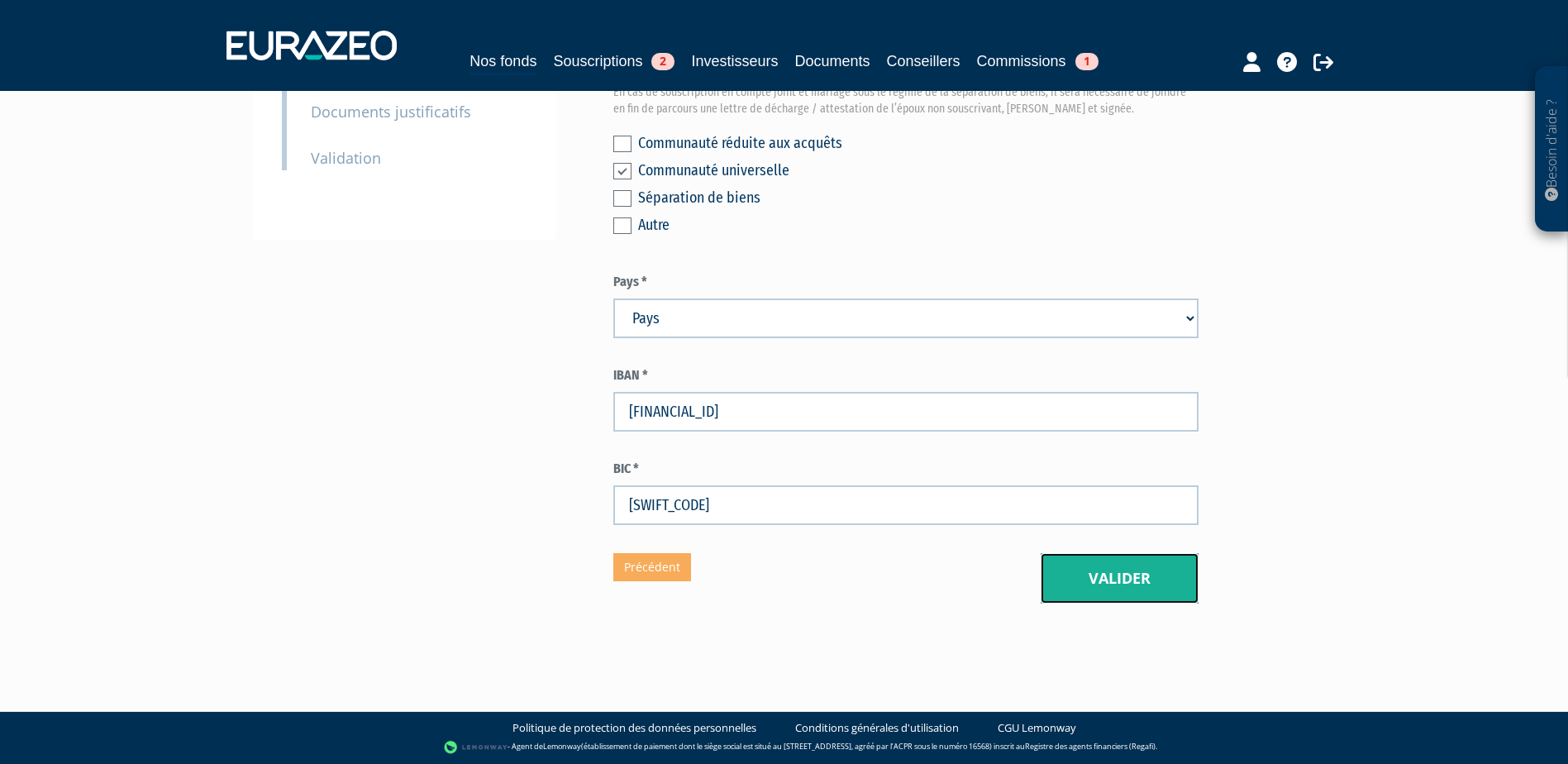
click at [1139, 578] on button "Valider" at bounding box center [1119, 578] width 157 height 52
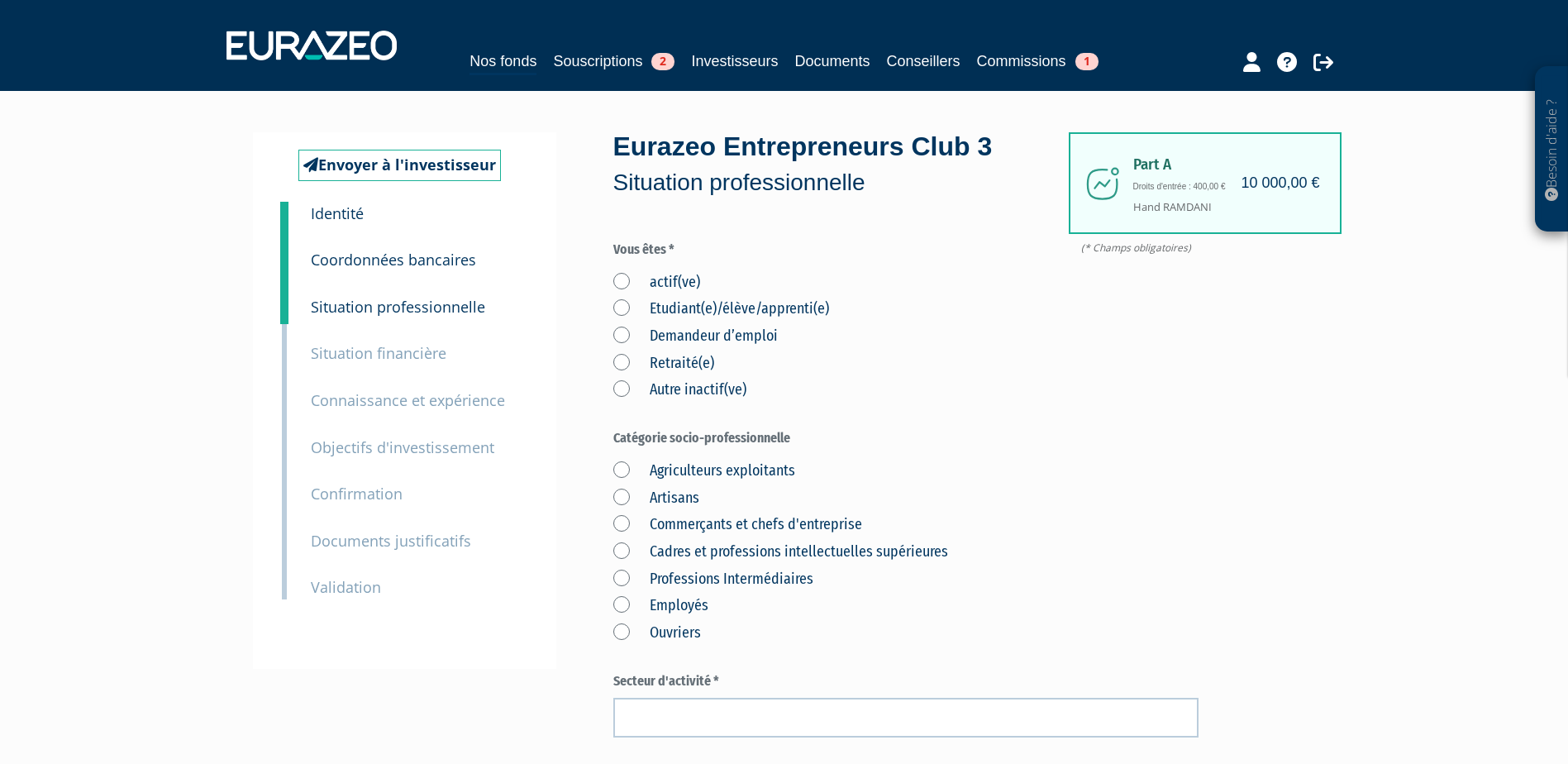
click at [620, 284] on label "actif(ve)" at bounding box center [657, 283] width 87 height 22
click at [0, 0] on input "actif(ve)" at bounding box center [0, 0] width 0 height 0
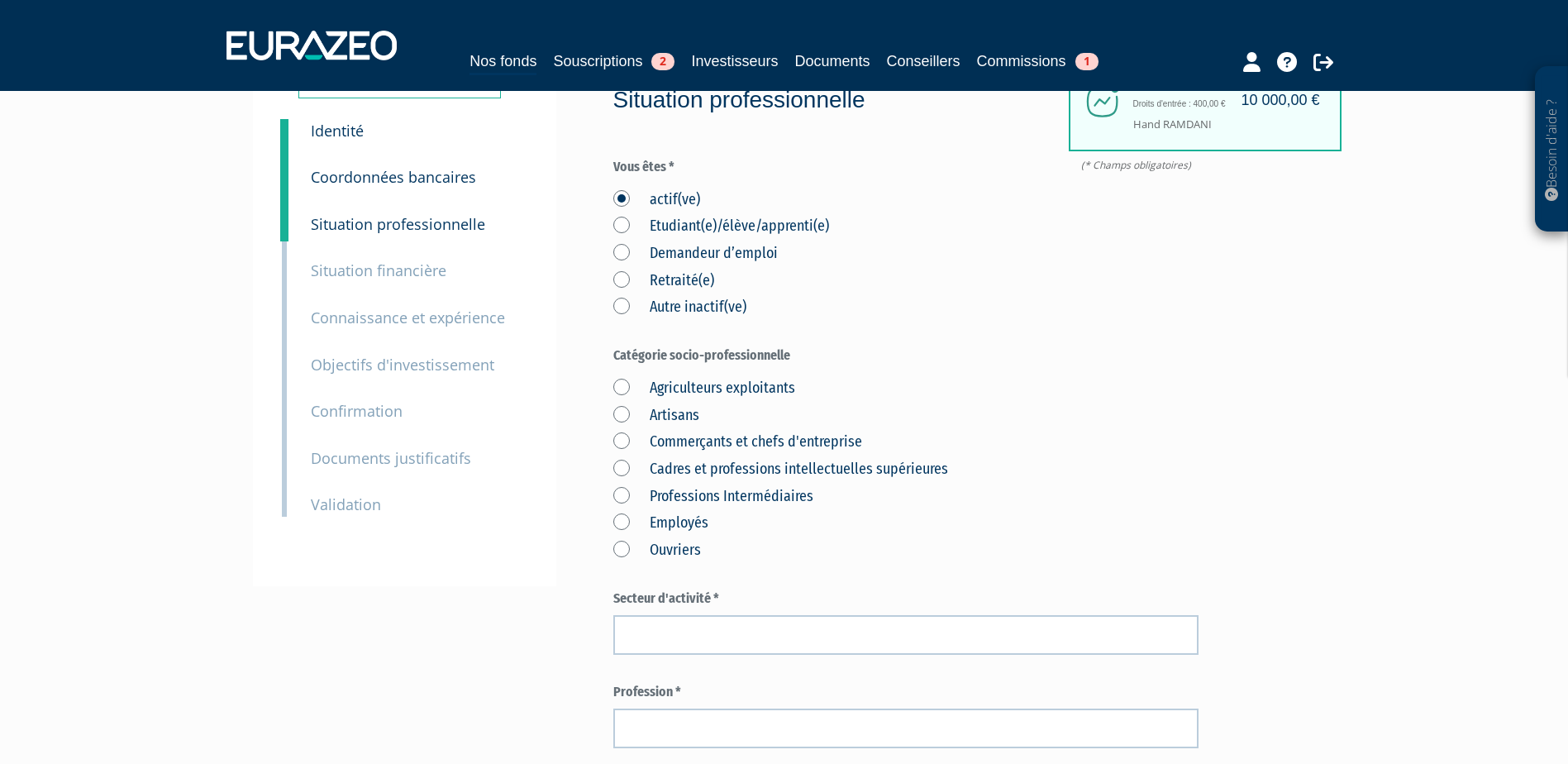
click at [667, 472] on label "Cadres et professions intellectuelles supérieures" at bounding box center [781, 470] width 335 height 22
click at [0, 0] on supérieures "Cadres et professions intellectuelles supérieures" at bounding box center [0, 0] width 0 height 0
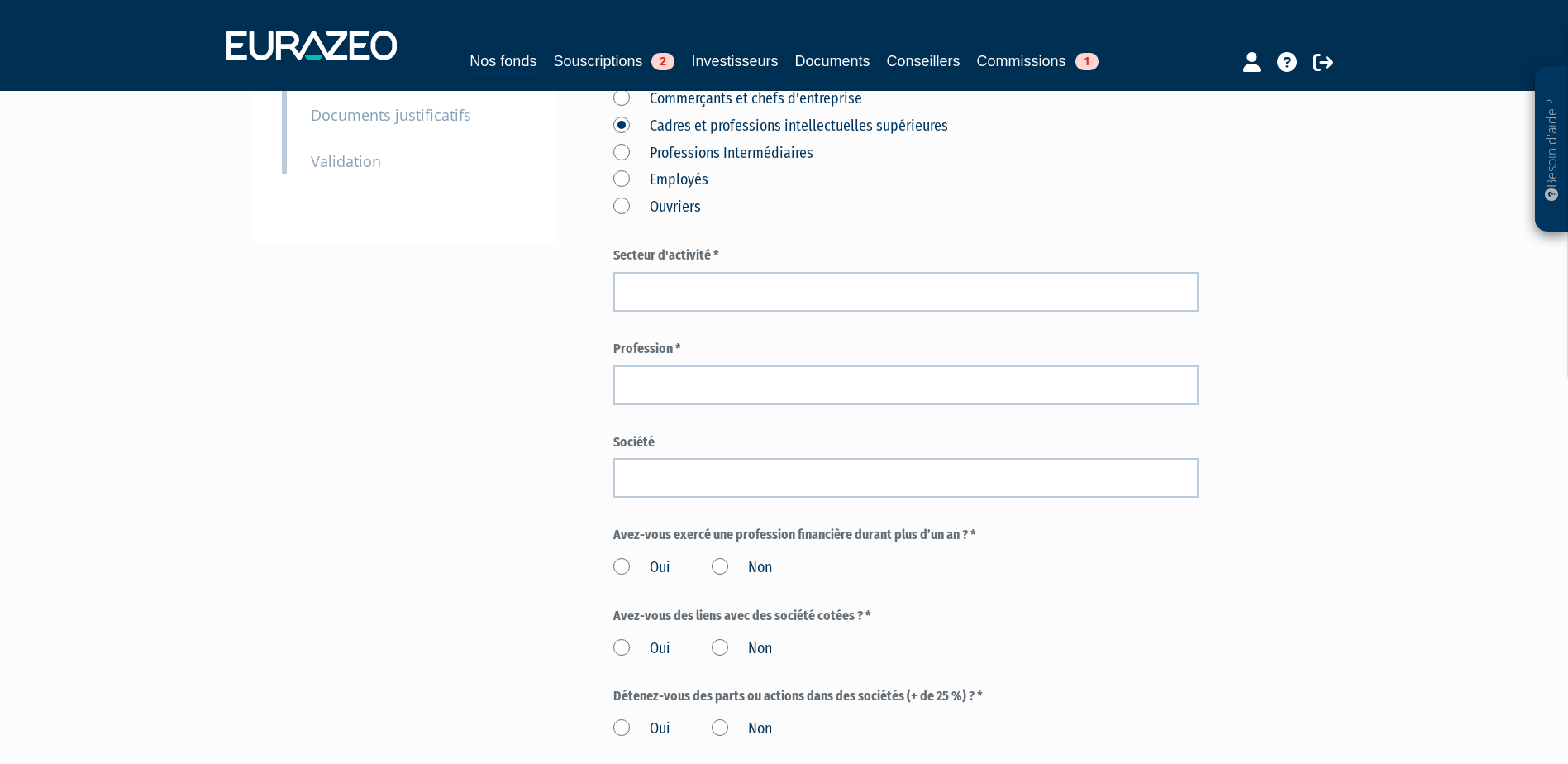
scroll to position [330, 0]
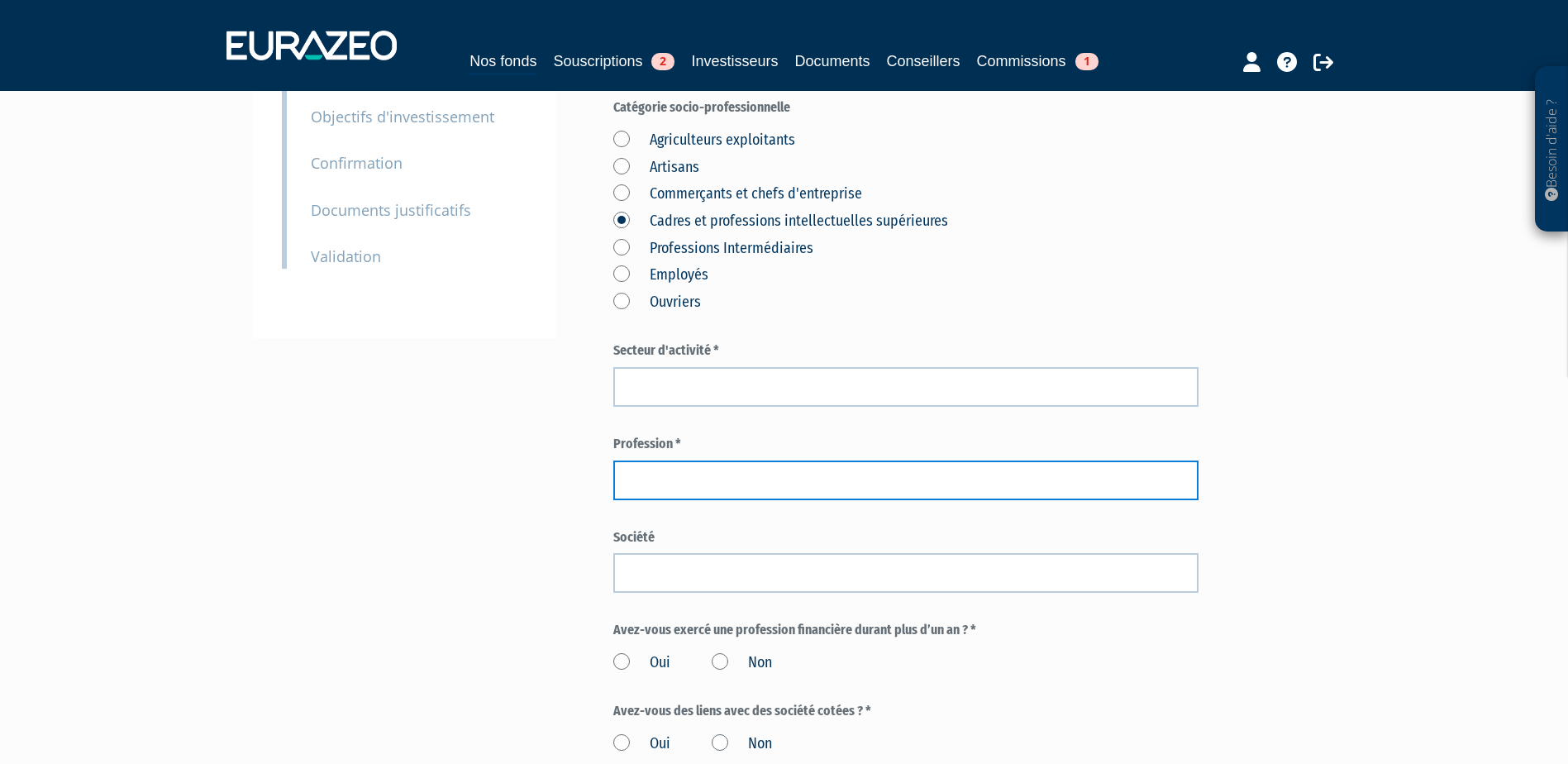
click at [701, 471] on input "text" at bounding box center [906, 481] width 585 height 40
paste input "Global Digital Workplace"
type input "Global Digital Workplace"
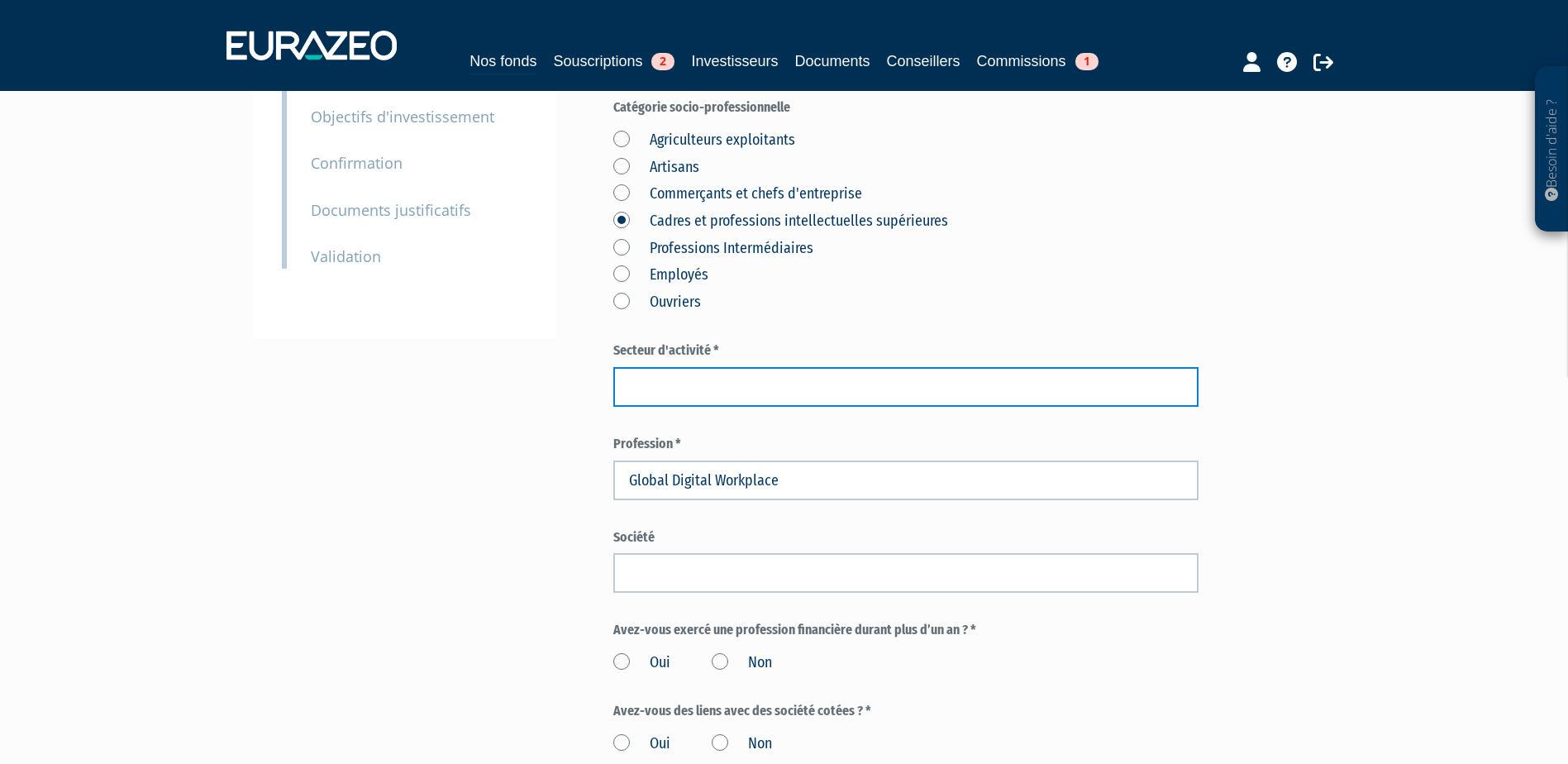
click at [666, 390] on input "text" at bounding box center [906, 387] width 585 height 40
paste input "Global Digital Workplace"
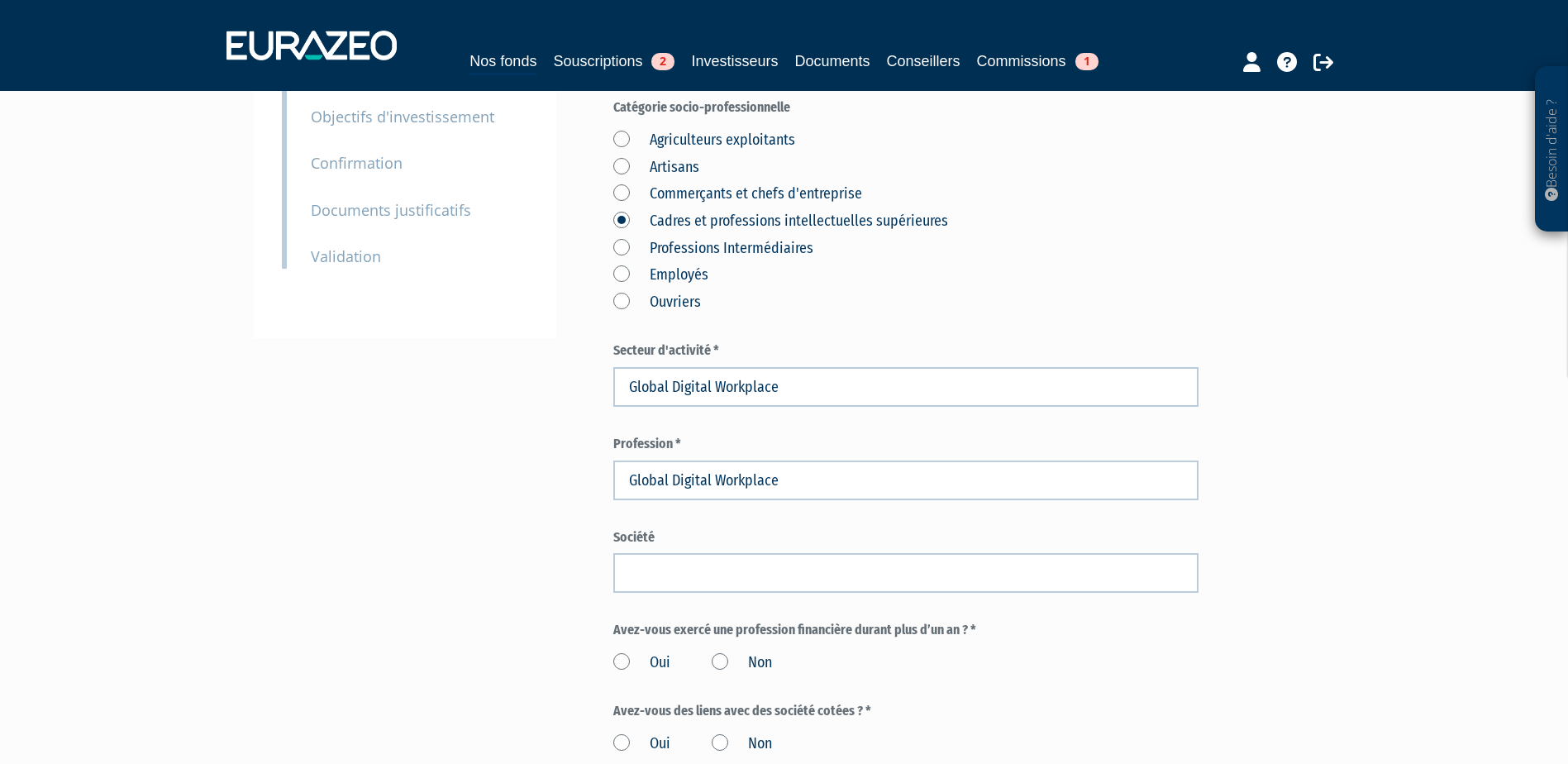
click at [543, 429] on div "Envoyer à l'investisseur 1 Identité 2 Coordonnées bancaires 3 Situation profess…" at bounding box center [784, 461] width 1038 height 1318
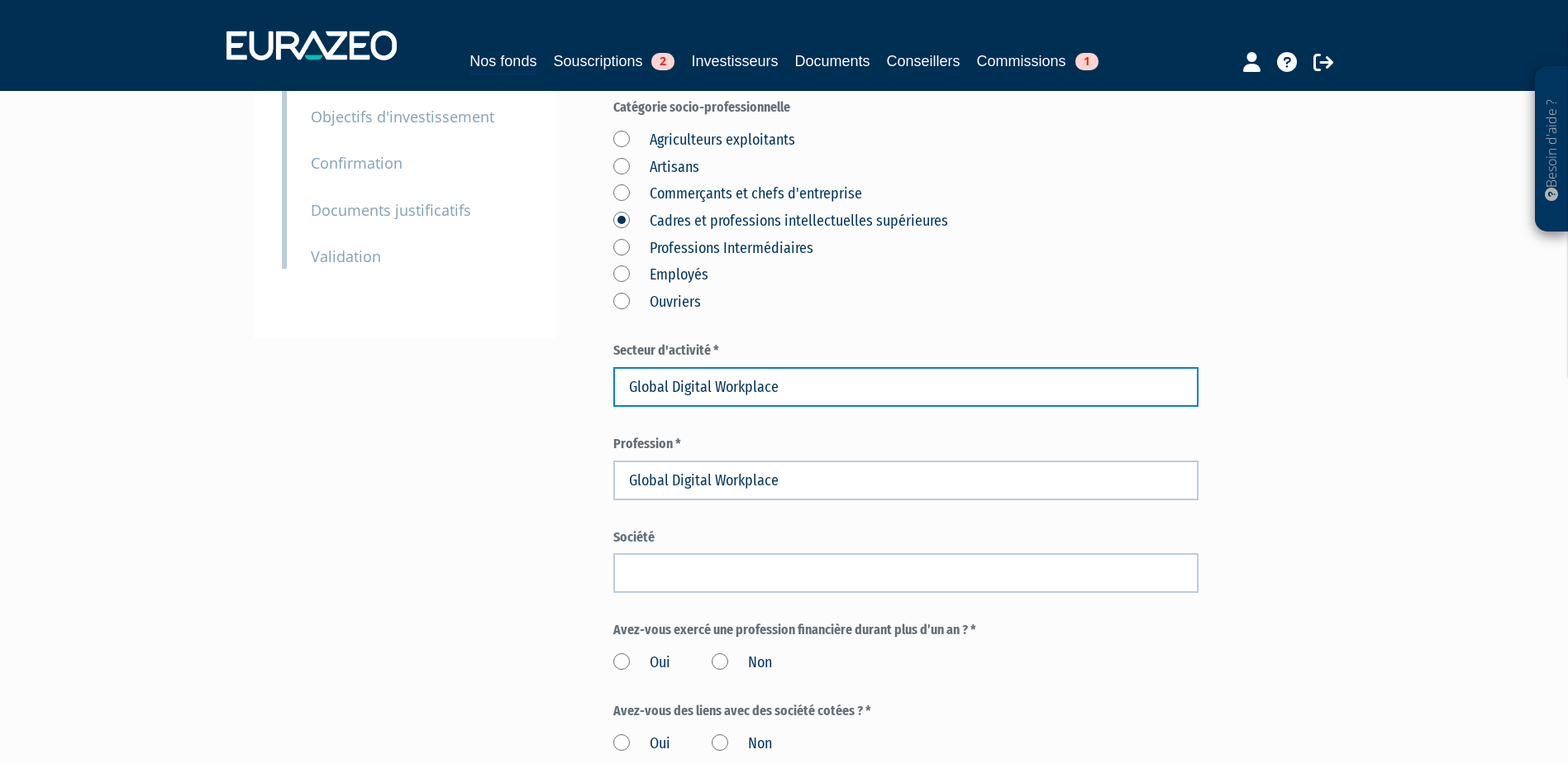
drag, startPoint x: 667, startPoint y: 387, endPoint x: 603, endPoint y: 387, distance: 64.0
click at [603, 387] on div "Envoyer à l'investisseur 1 Identité 2 Coordonnées bancaires 3 Situation profess…" at bounding box center [784, 461] width 1038 height 1318
drag, startPoint x: 773, startPoint y: 390, endPoint x: 674, endPoint y: 385, distance: 99.1
click at [674, 385] on input "Digital Workplace" at bounding box center [906, 387] width 585 height 40
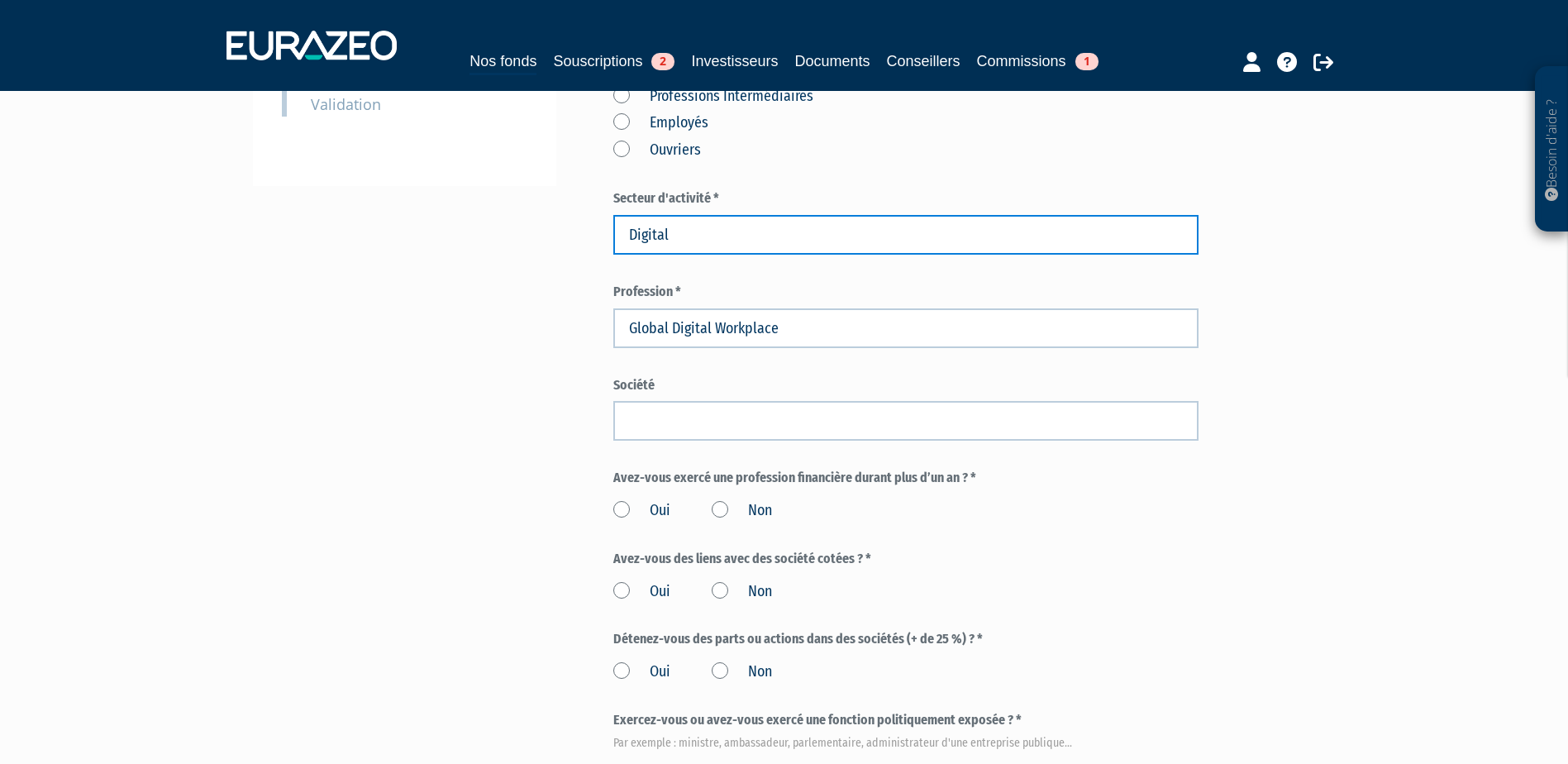
scroll to position [496, 0]
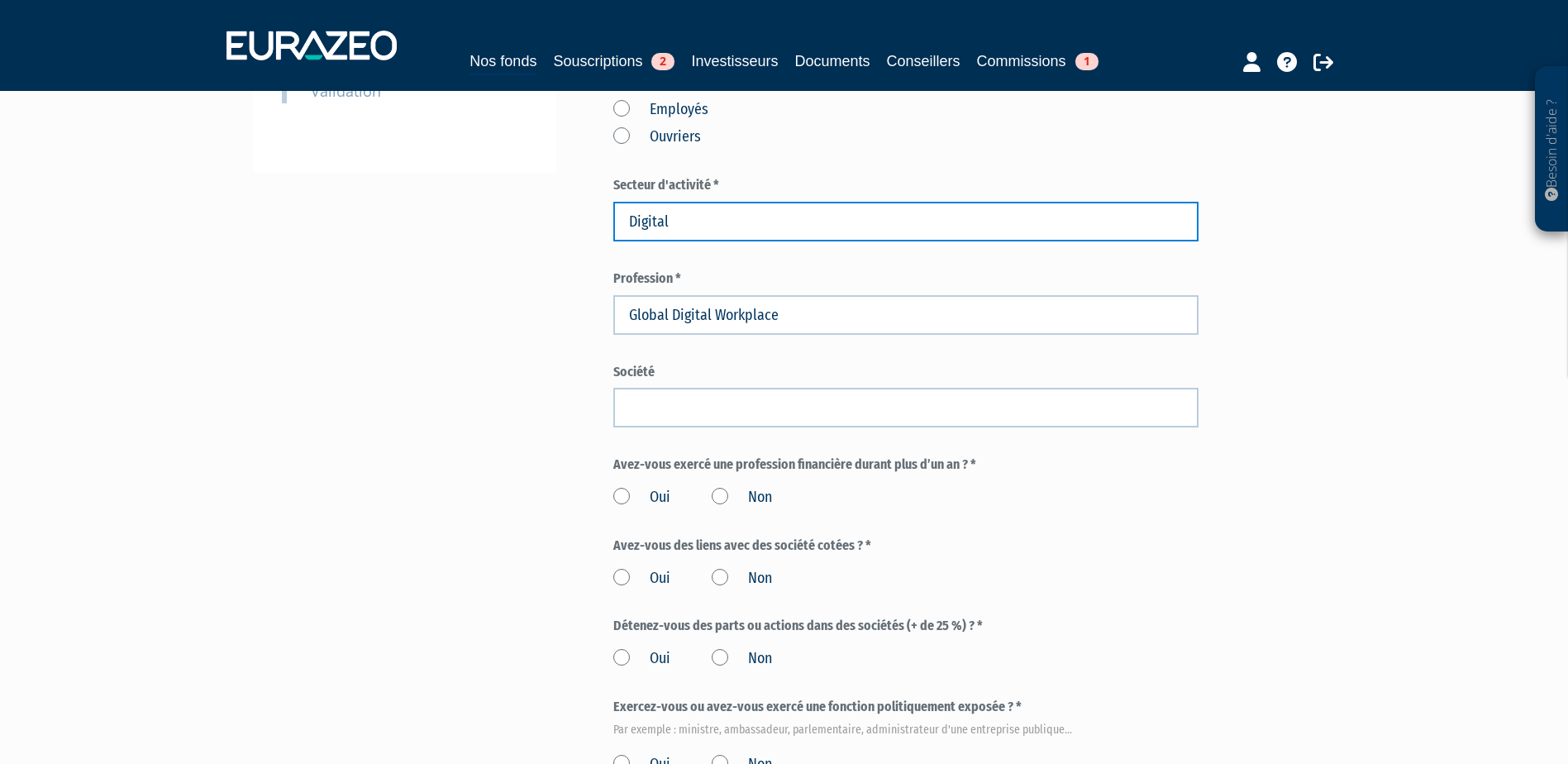
type input "Digital"
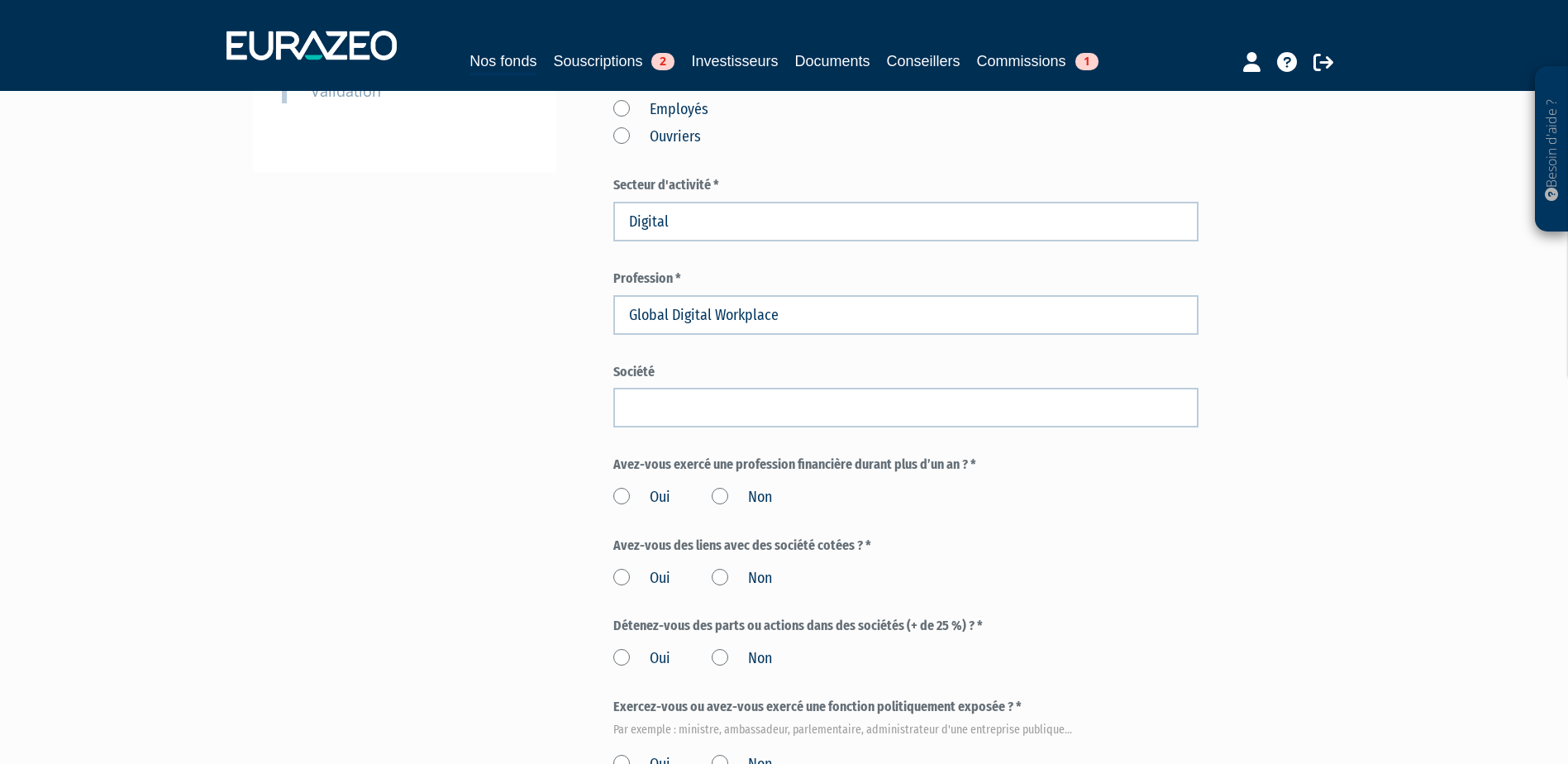
click at [716, 495] on label "Non" at bounding box center [742, 498] width 61 height 22
click at [0, 0] on input "Non" at bounding box center [0, 0] width 0 height 0
click at [724, 578] on label "Non" at bounding box center [742, 579] width 61 height 22
click at [0, 0] on input "Non" at bounding box center [0, 0] width 0 height 0
click at [720, 664] on label "Non" at bounding box center [742, 659] width 61 height 22
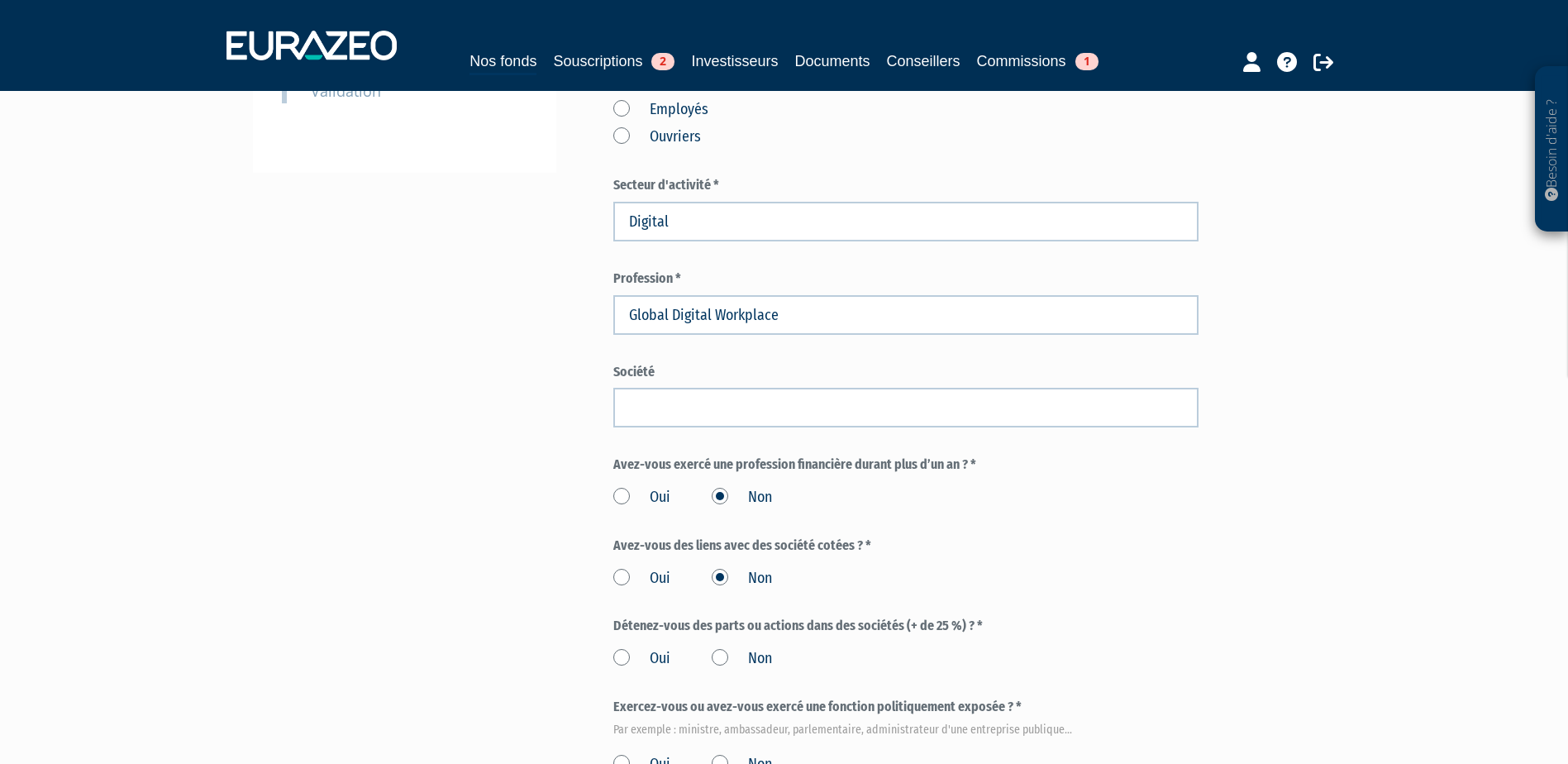
click at [0, 0] on input "Non" at bounding box center [0, 0] width 0 height 0
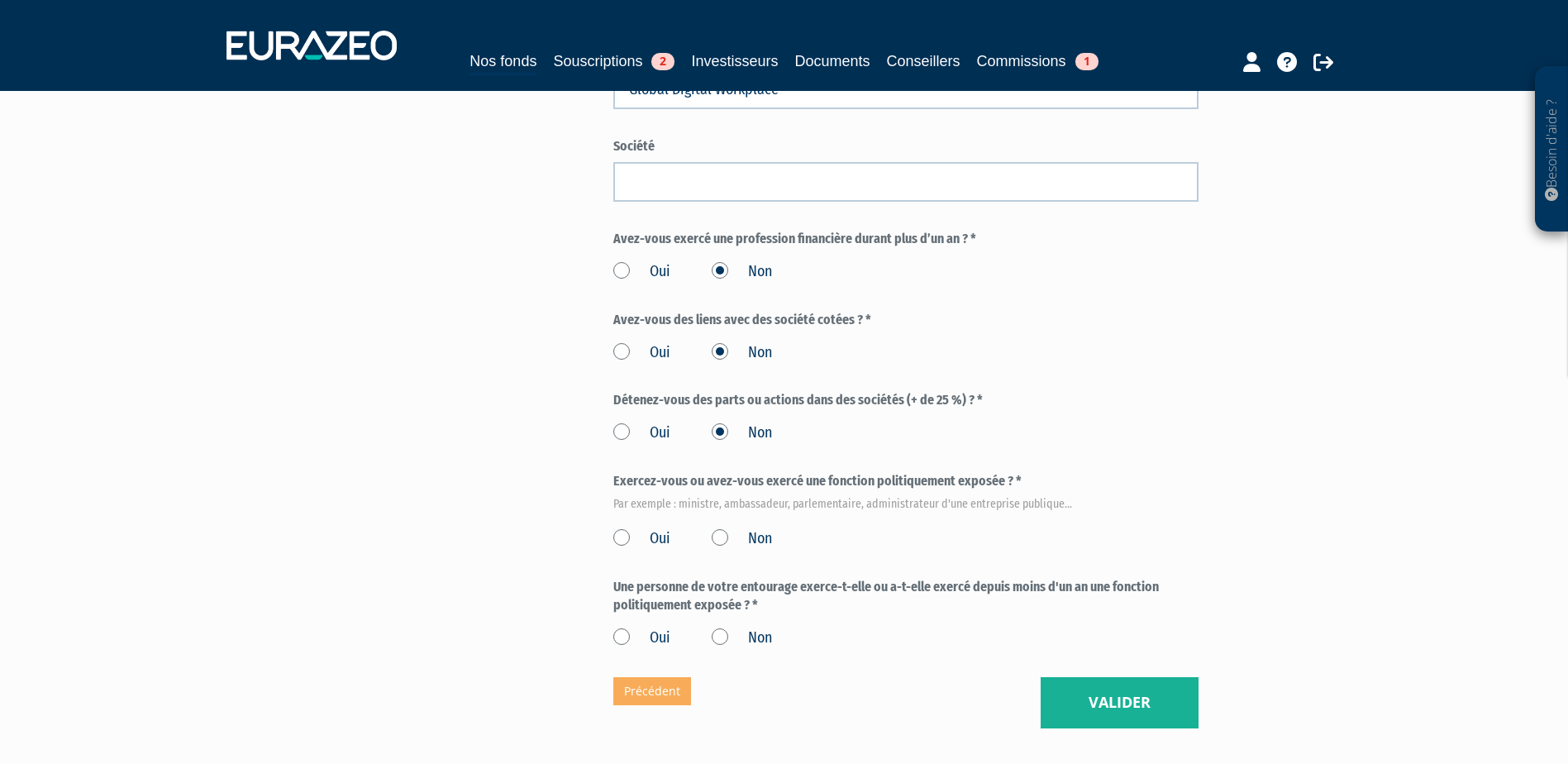
scroll to position [744, 0]
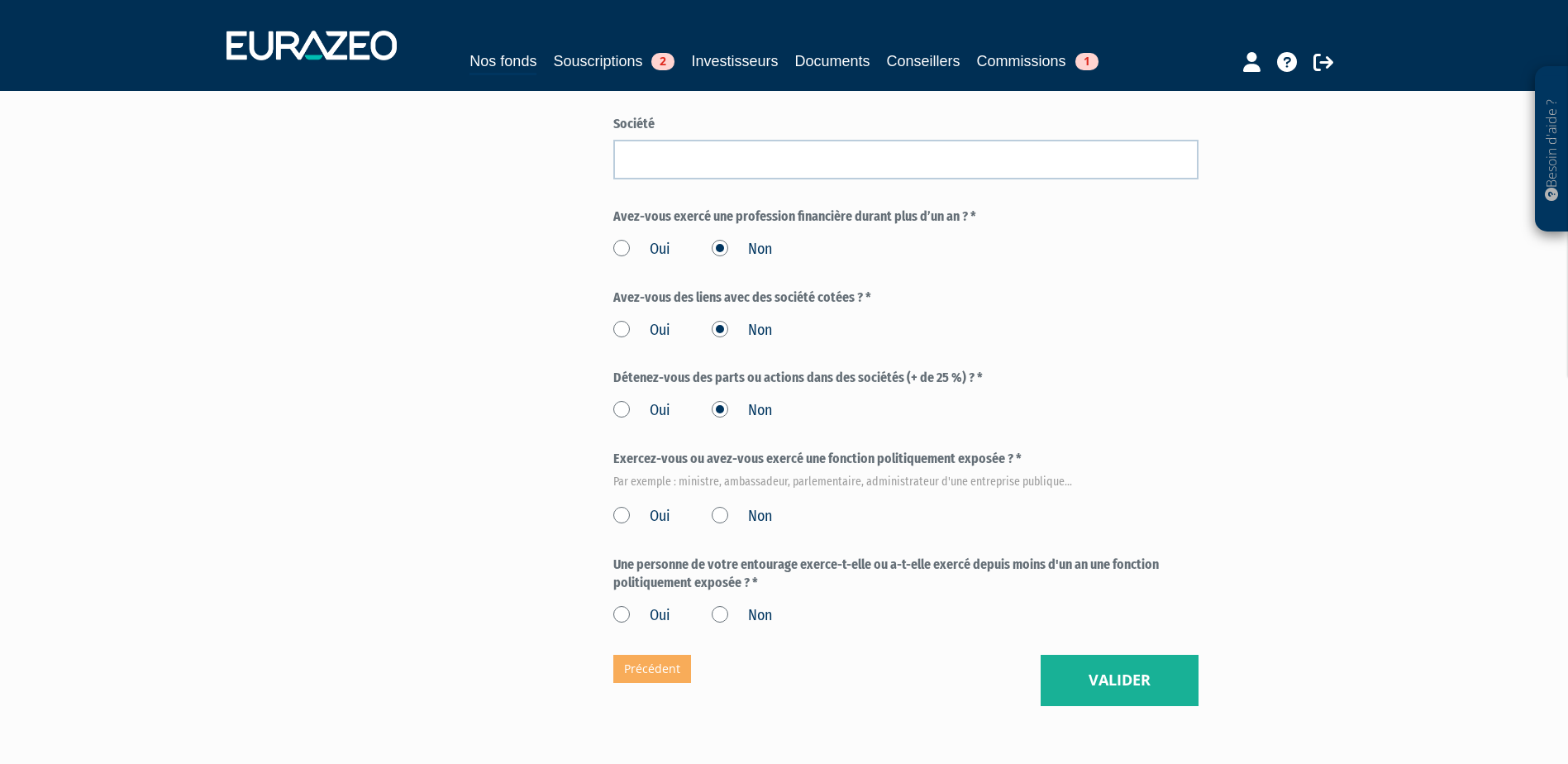
click at [719, 511] on label "Non" at bounding box center [742, 517] width 61 height 22
click at [0, 0] on input "Non" at bounding box center [0, 0] width 0 height 0
click at [721, 613] on label "Non" at bounding box center [742, 616] width 61 height 22
click at [0, 0] on input "Non" at bounding box center [0, 0] width 0 height 0
click at [1150, 664] on button "Valider" at bounding box center [1119, 681] width 157 height 52
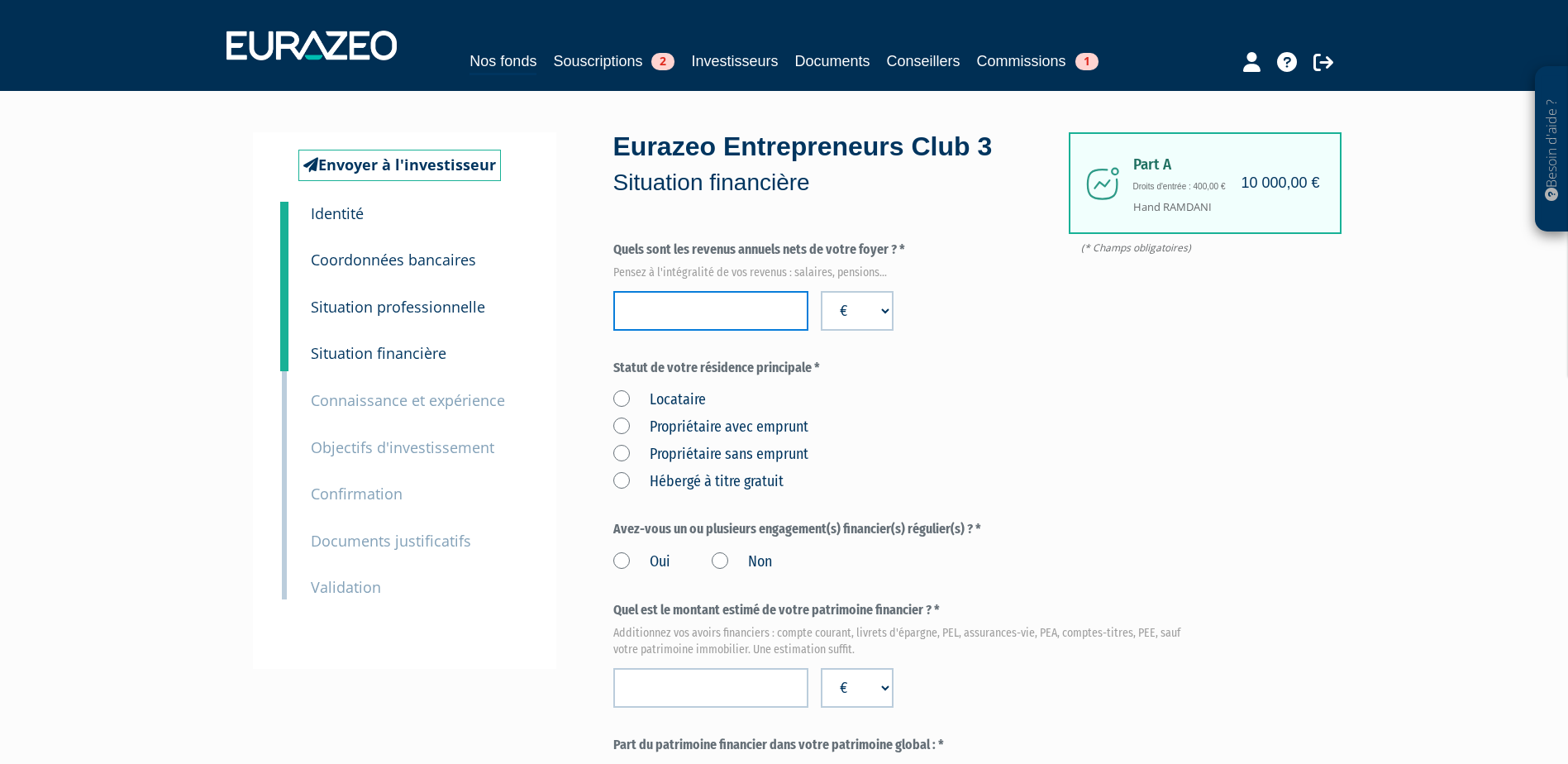
click at [675, 304] on input "number" at bounding box center [711, 311] width 195 height 40
paste input "140200"
type input "140200"
drag, startPoint x: 1080, startPoint y: 248, endPoint x: 1219, endPoint y: 247, distance: 139.0
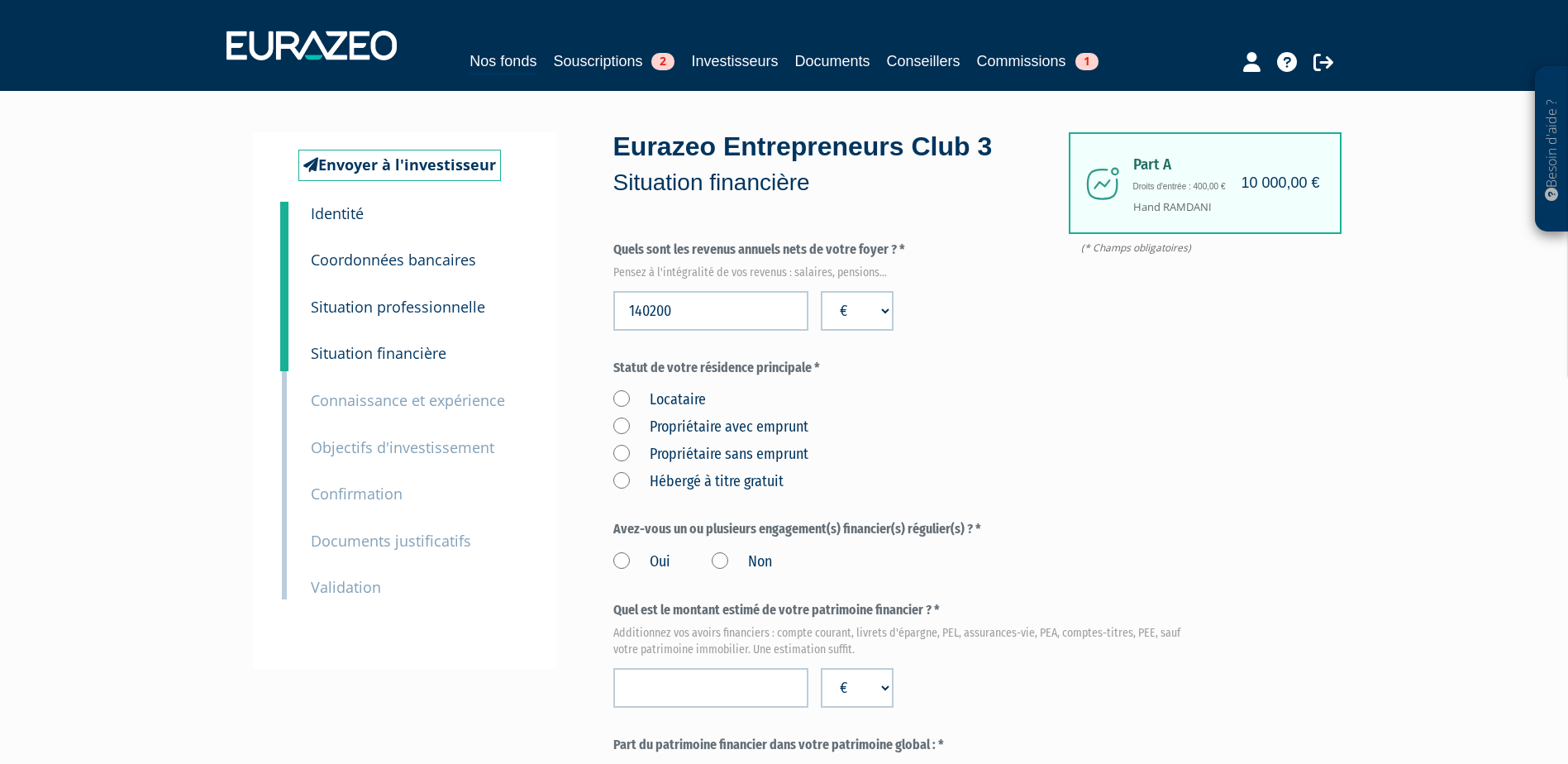
drag, startPoint x: 1199, startPoint y: 246, endPoint x: 1091, endPoint y: 252, distance: 108.2
drag, startPoint x: 1086, startPoint y: 249, endPoint x: 1248, endPoint y: 255, distance: 162.1
click at [623, 450] on label "Propriétaire sans emprunt" at bounding box center [711, 455] width 195 height 22
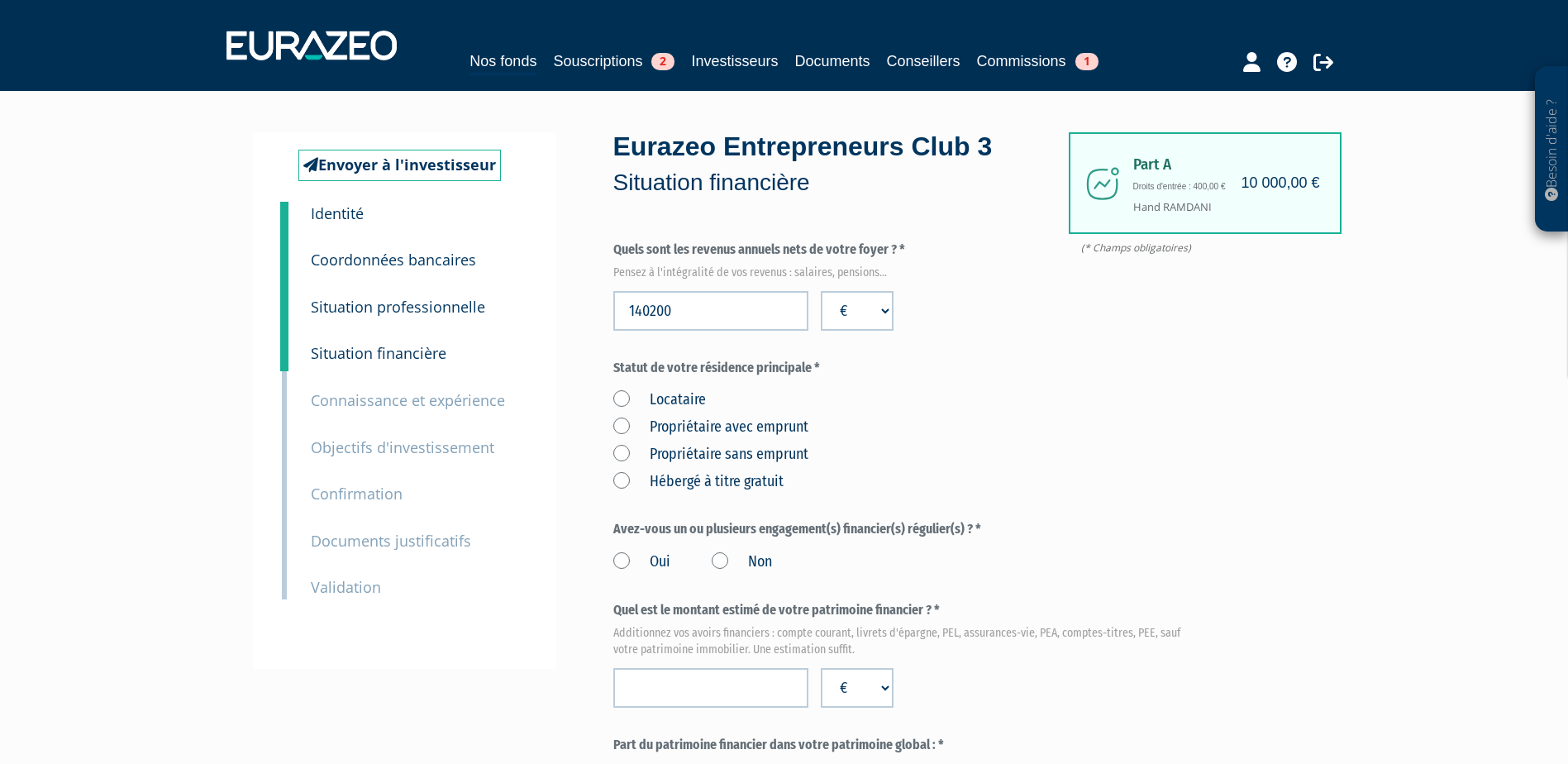
click at [0, 0] on emprunt "Propriétaire sans emprunt" at bounding box center [0, 0] width 0 height 0
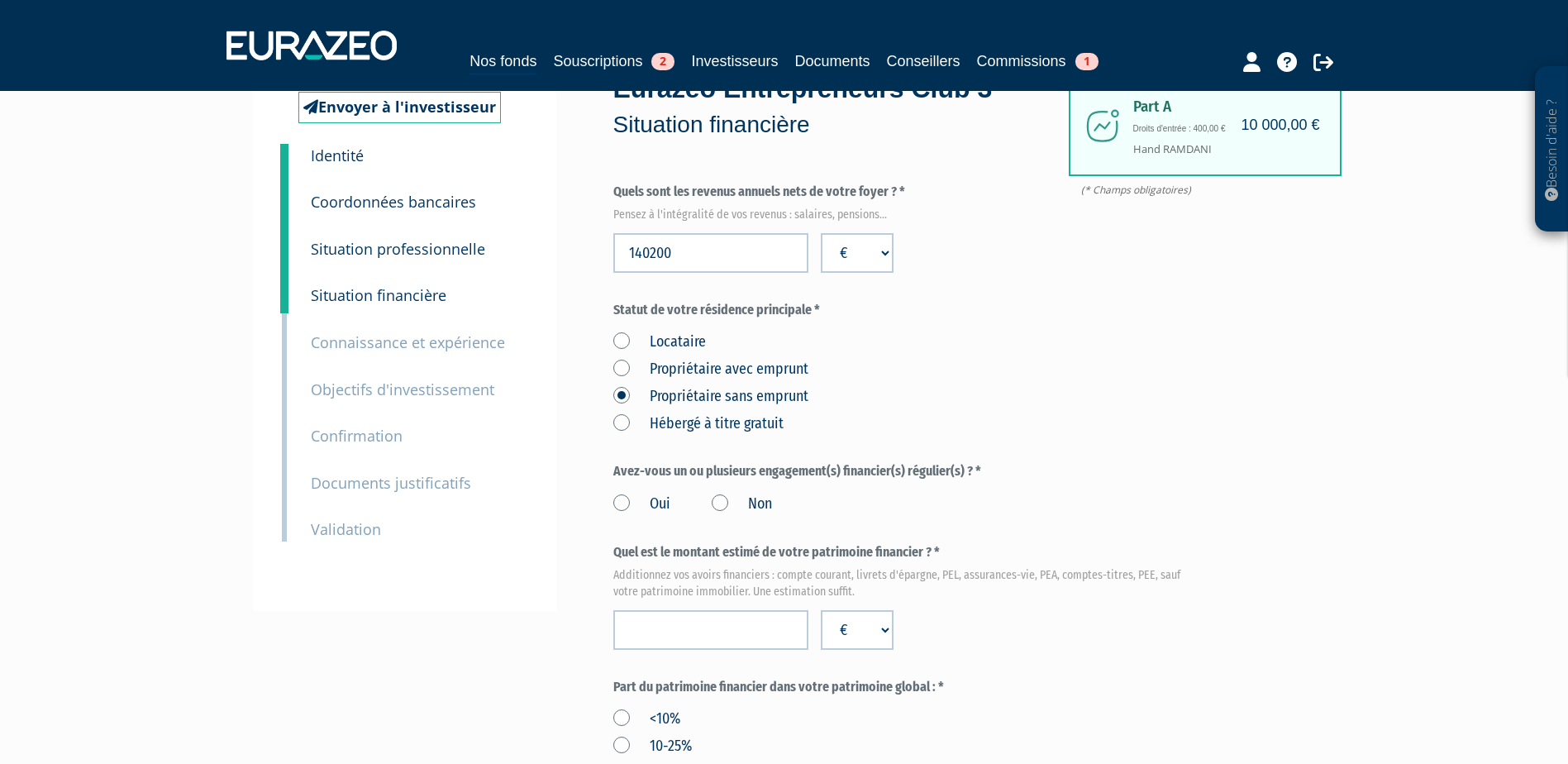
scroll to position [82, 0]
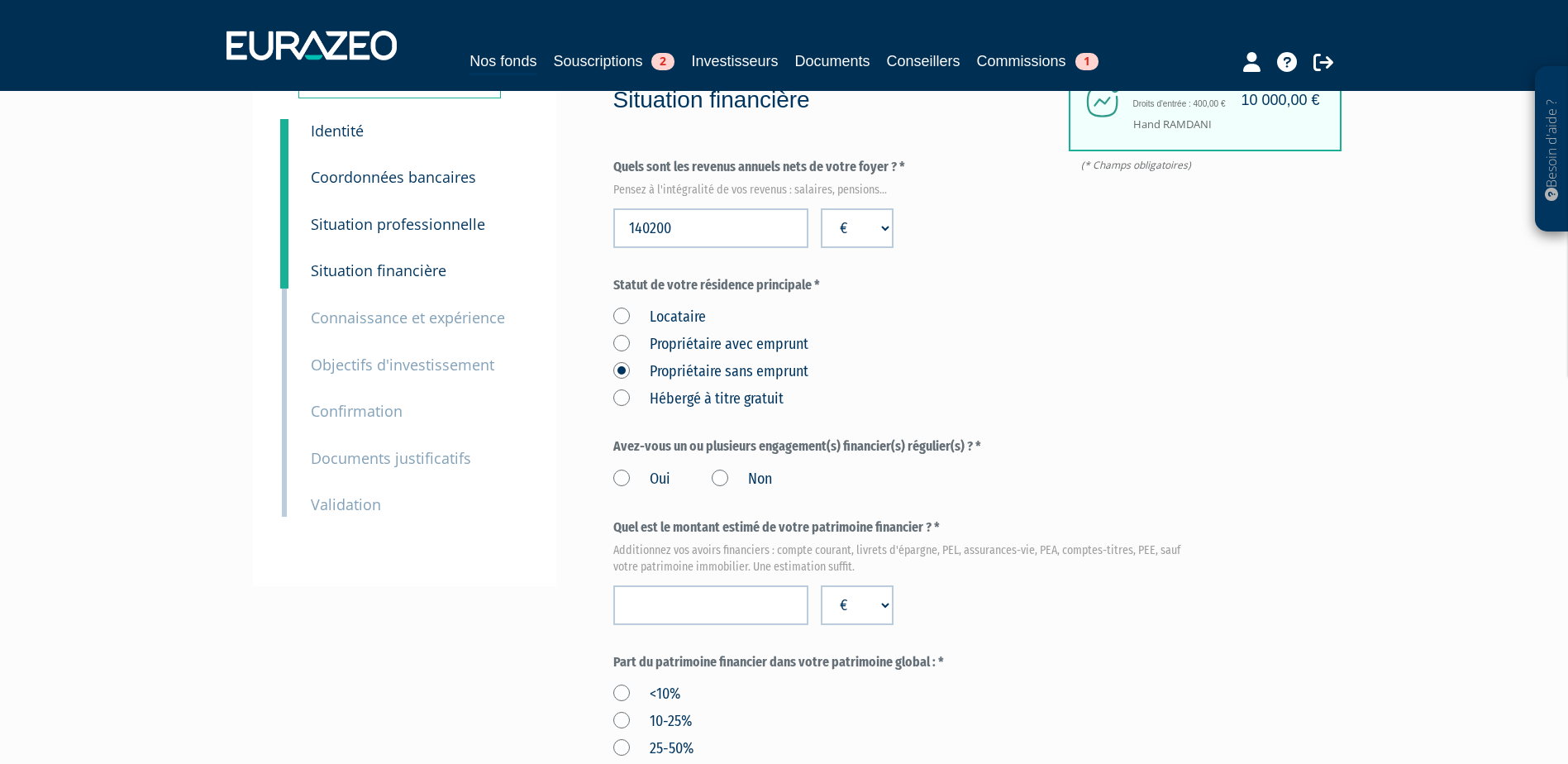
click at [722, 478] on label "Non" at bounding box center [742, 480] width 61 height 22
click at [0, 0] on input "Non" at bounding box center [0, 0] width 0 height 0
click at [693, 605] on input "number" at bounding box center [711, 606] width 195 height 40
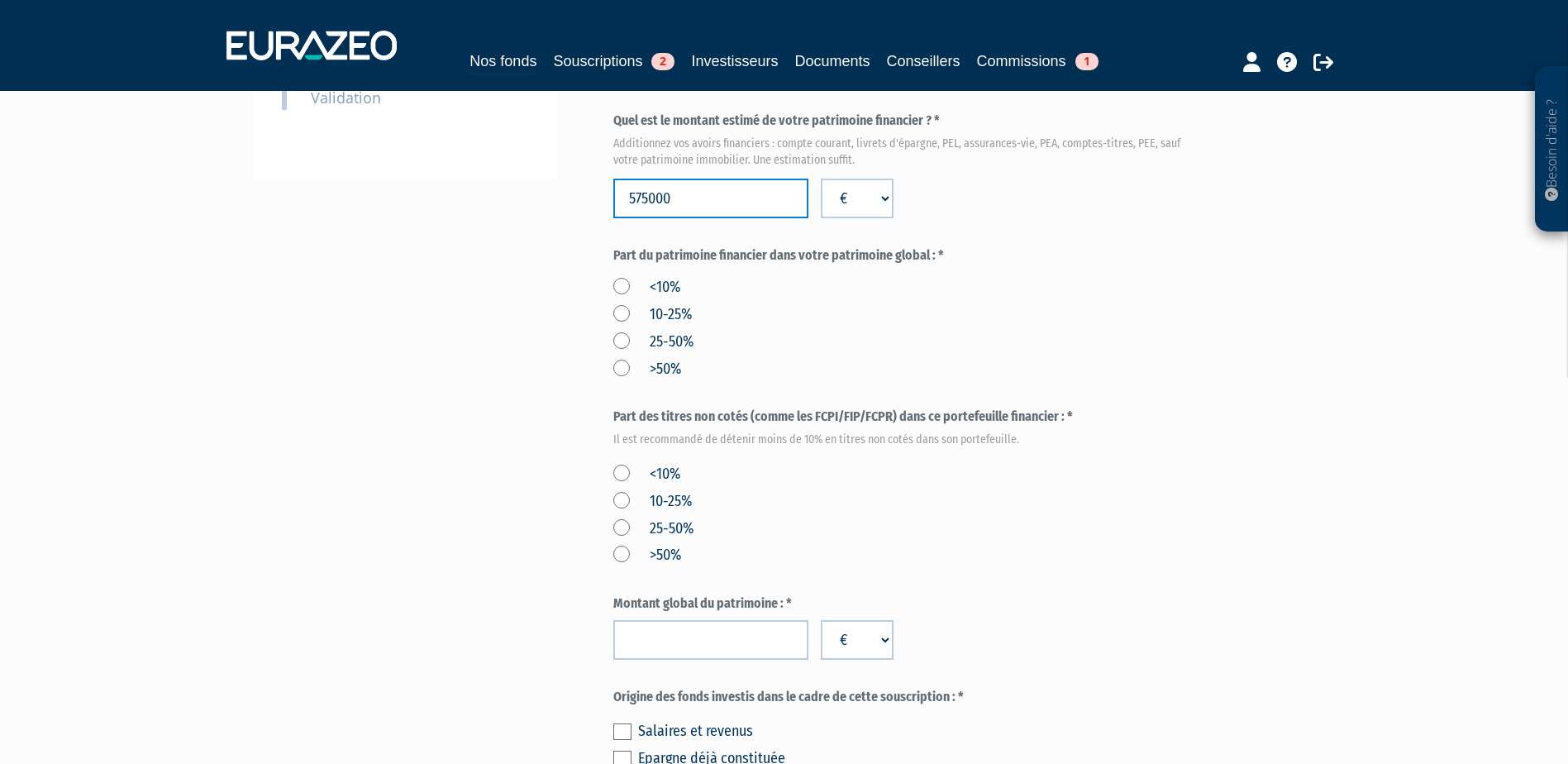
scroll to position [496, 0]
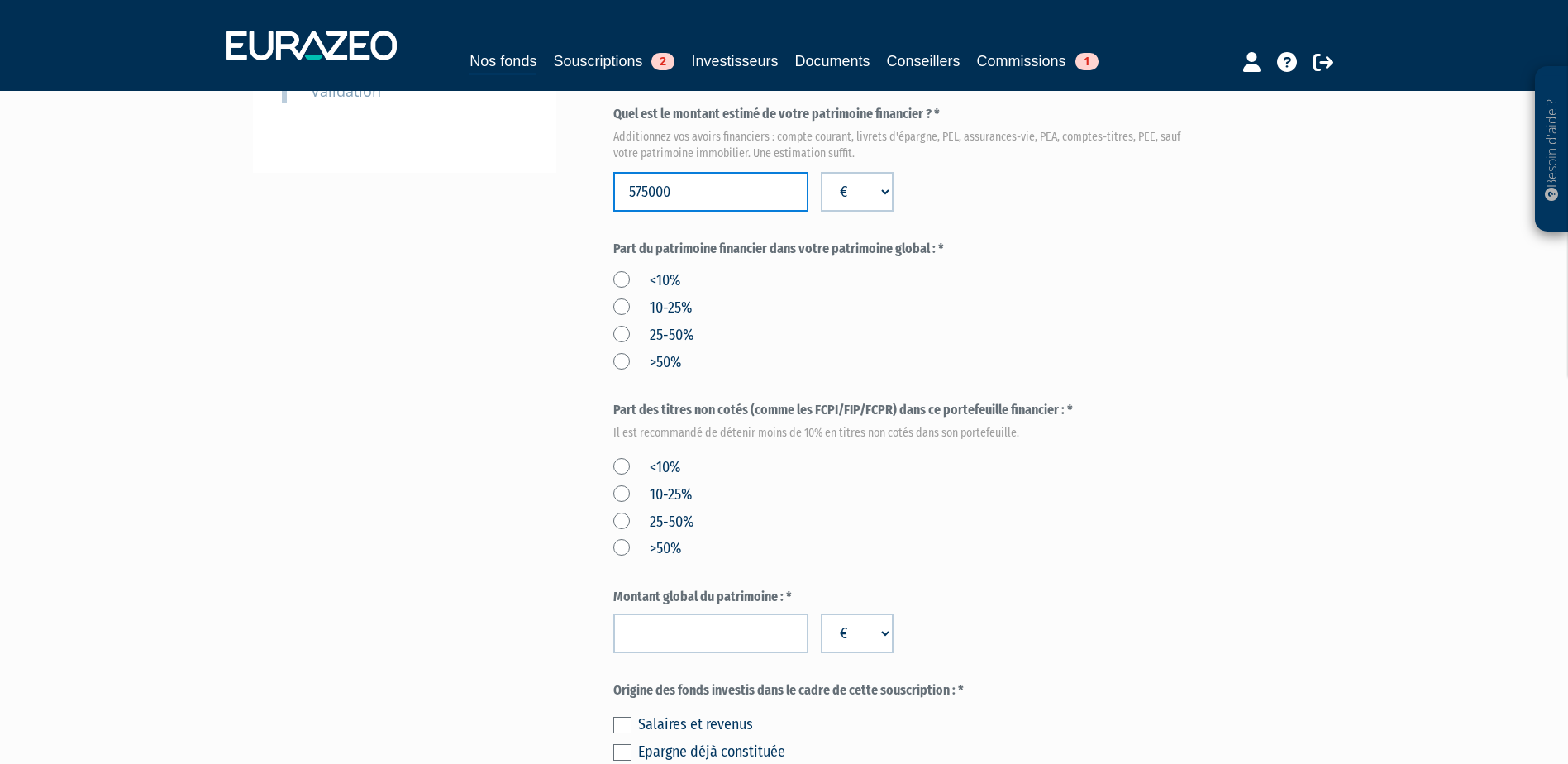
type input "575000"
drag, startPoint x: 950, startPoint y: 243, endPoint x: 728, endPoint y: 228, distance: 222.5
click at [728, 228] on form "(* Champs obligatoires) Quels sont les revenus annuels nets de votre foyer ? * …" at bounding box center [906, 349] width 585 height 1208
drag, startPoint x: 728, startPoint y: 228, endPoint x: 956, endPoint y: 263, distance: 230.7
click at [956, 263] on div "Envoyer à l'investisseur 1 Identité 2 Coordonnées bancaires 3 Situation profess…" at bounding box center [784, 334] width 1038 height 1396
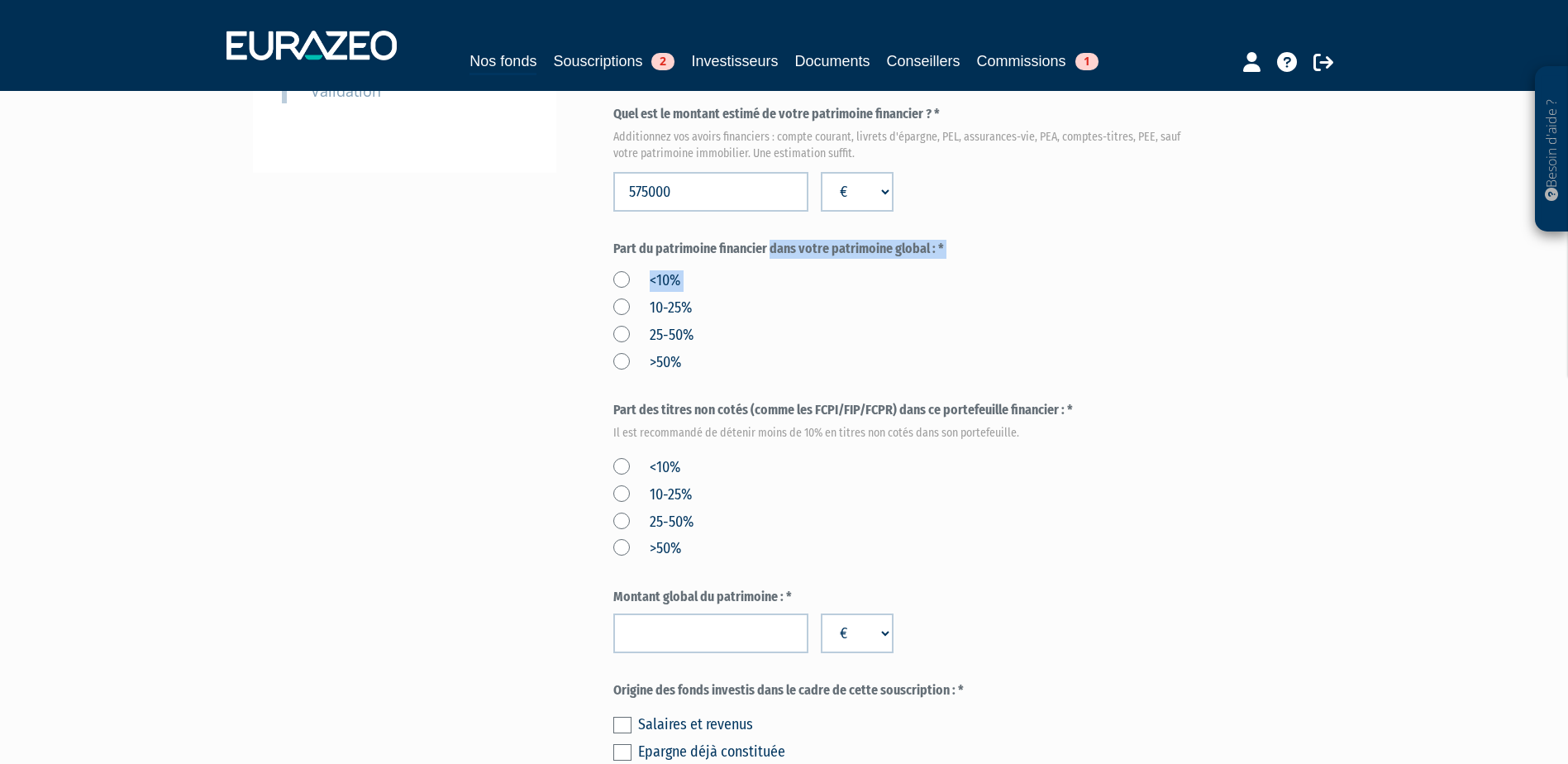
copy div "Part du patrimoine financier dans votre patrimoine global : * <10%"
click at [627, 333] on label "25-50%" at bounding box center [653, 336] width 81 height 22
click at [0, 0] on input "25-50%" at bounding box center [0, 0] width 0 height 0
click at [519, 433] on div "Envoyer à l'investisseur 1 Identité 2 Coordonnées bancaires 3 Situation profess…" at bounding box center [784, 334] width 1038 height 1396
click at [618, 472] on label "<10%" at bounding box center [647, 468] width 67 height 22
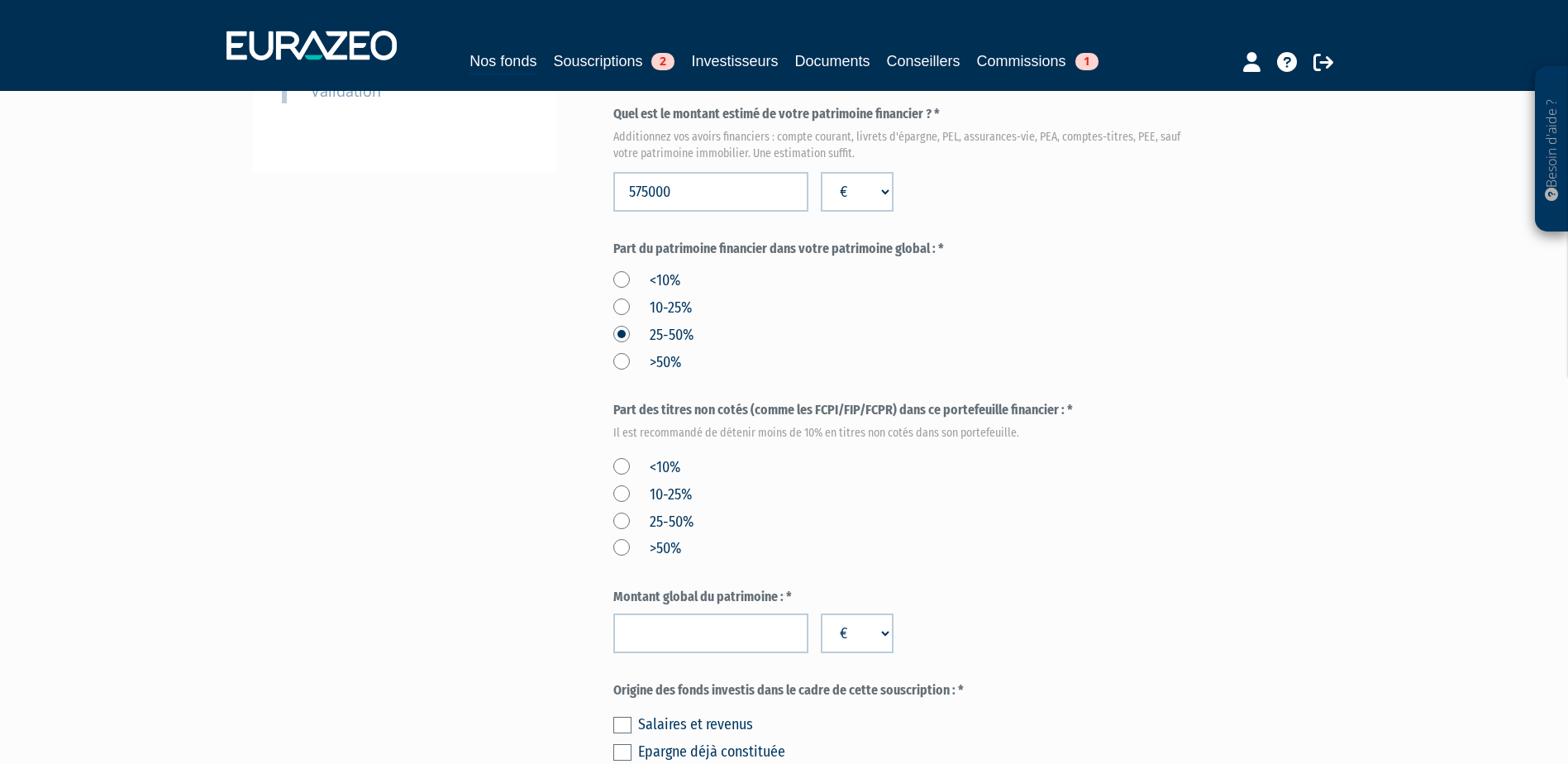
click at [0, 0] on input "<10%" at bounding box center [0, 0] width 0 height 0
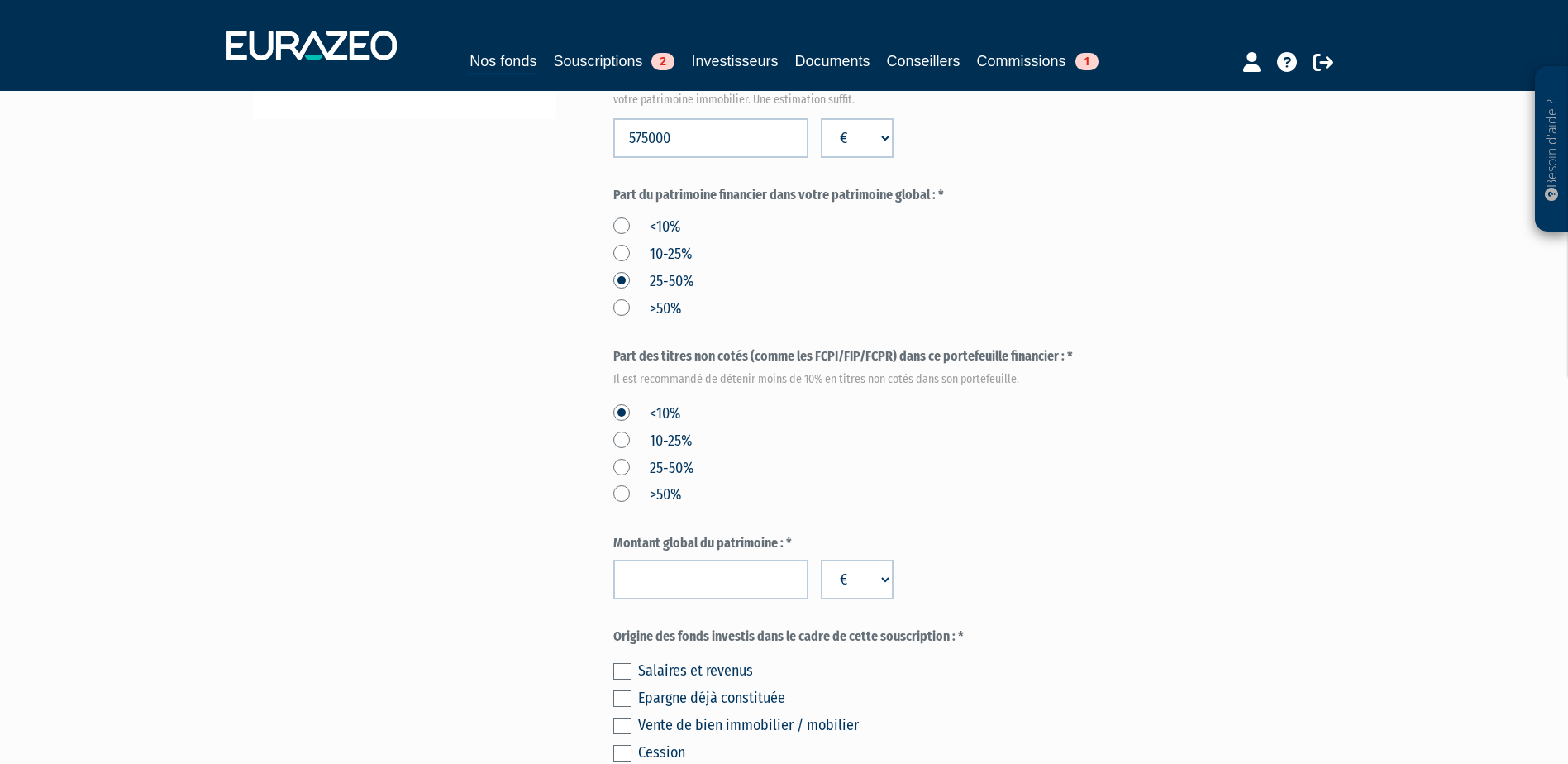
scroll to position [578, 0]
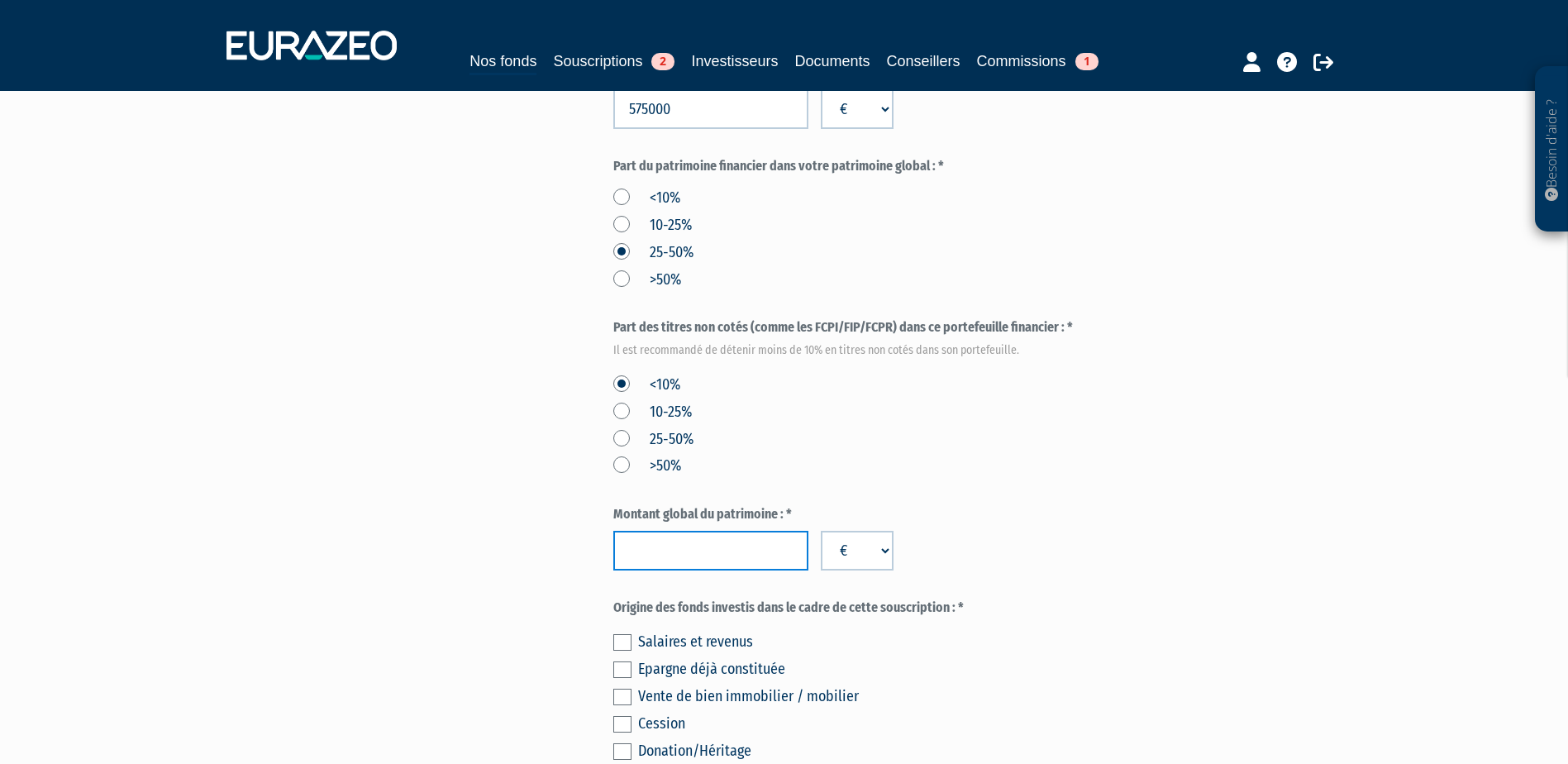
click at [719, 541] on input "number" at bounding box center [711, 550] width 195 height 40
drag, startPoint x: 655, startPoint y: 550, endPoint x: 681, endPoint y: 542, distance: 27.2
click at [681, 542] on input "1185000" at bounding box center [711, 550] width 195 height 40
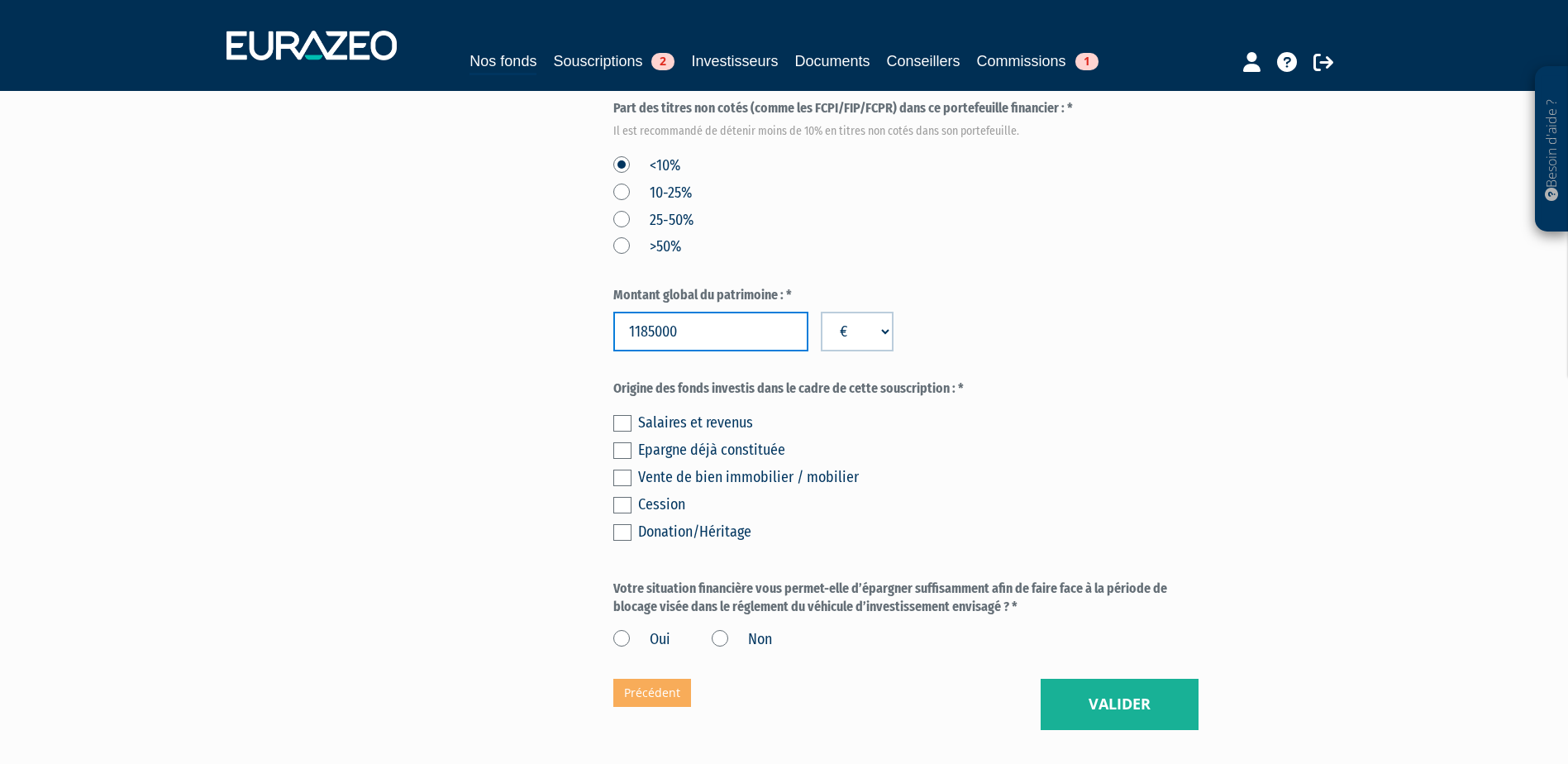
scroll to position [827, 0]
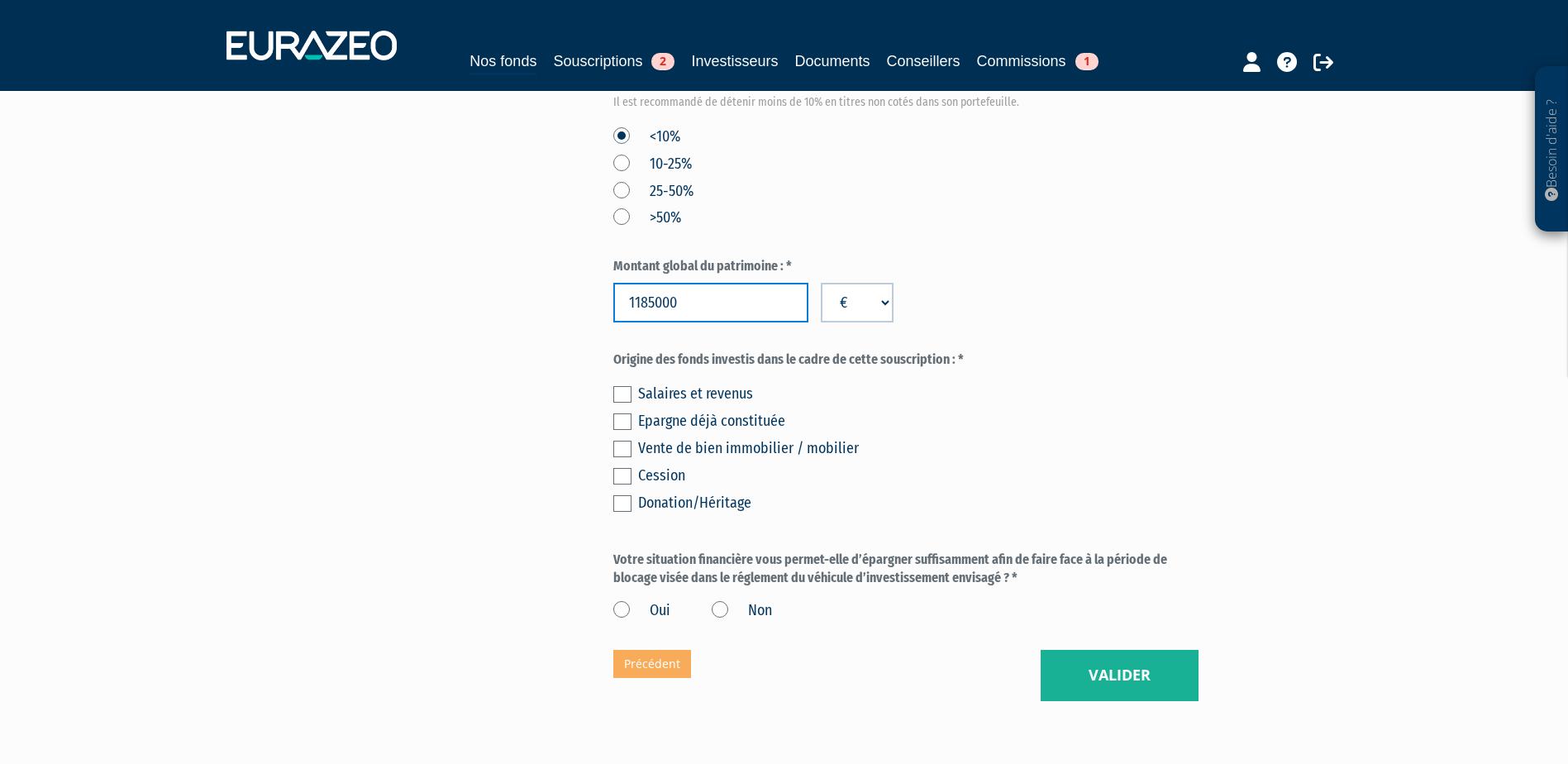
type input "1185000"
click at [619, 425] on label at bounding box center [622, 422] width 18 height 16
click at [0, 0] on input "checkbox" at bounding box center [0, 0] width 0 height 0
click at [616, 603] on label "Oui" at bounding box center [641, 611] width 57 height 22
click at [0, 0] on input "Oui" at bounding box center [0, 0] width 0 height 0
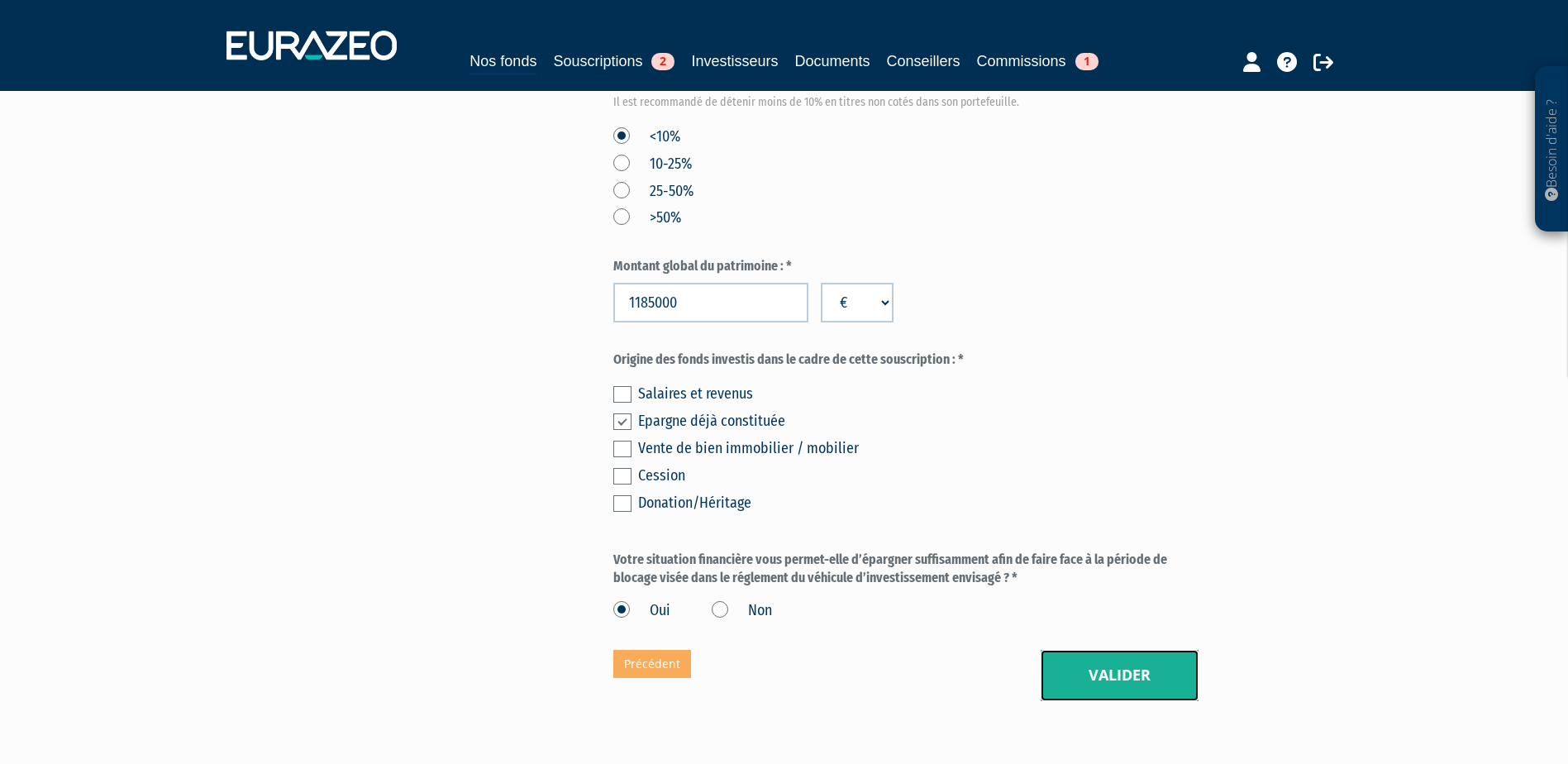
click at [1116, 662] on button "Valider" at bounding box center [1119, 675] width 157 height 52
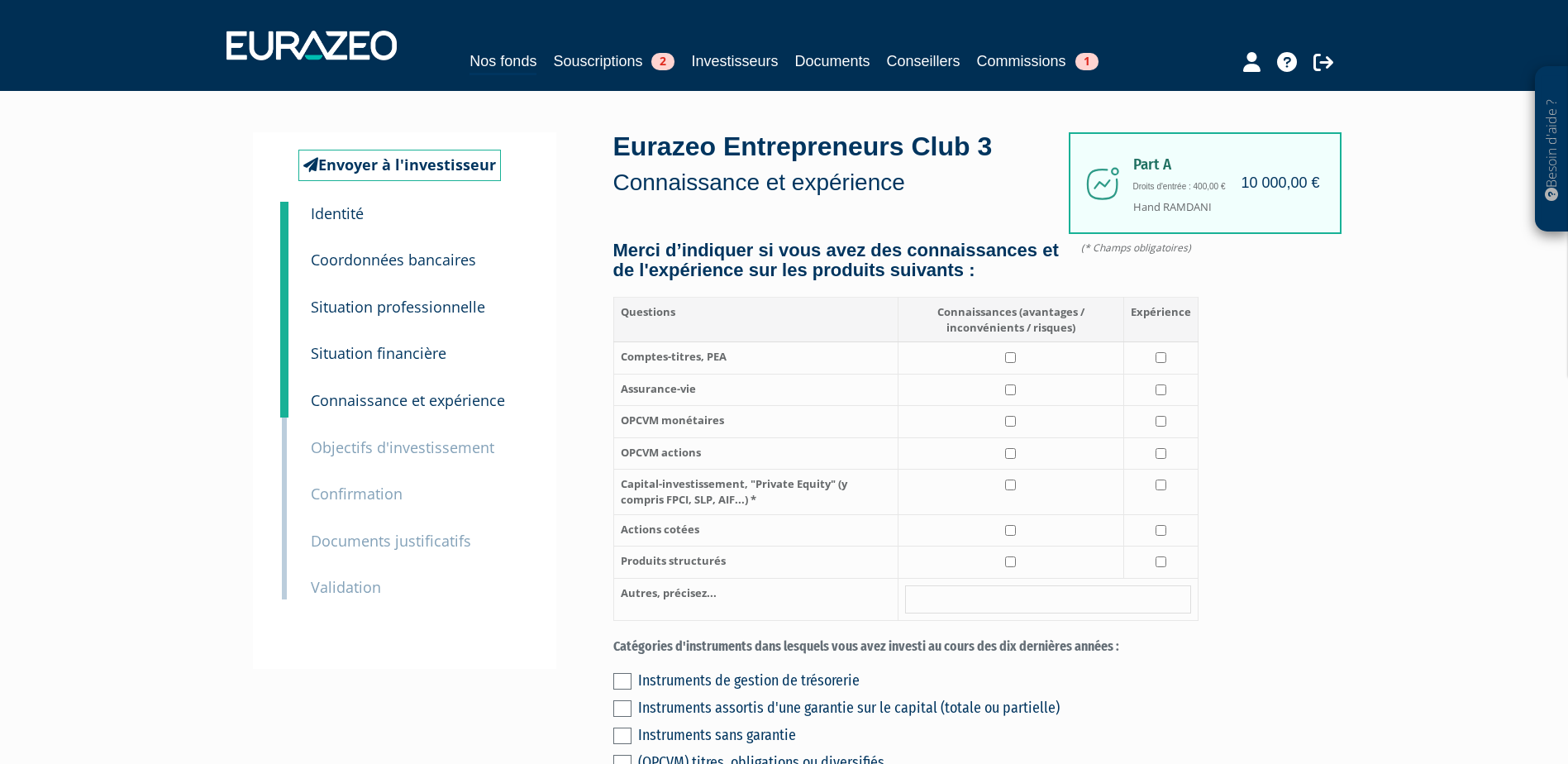
click at [1009, 406] on td at bounding box center [1010, 390] width 225 height 33
checkbox input "true"
click at [1167, 403] on td at bounding box center [1160, 390] width 74 height 33
checkbox input "true"
click at [1014, 491] on input "checkbox" at bounding box center [1011, 485] width 11 height 11
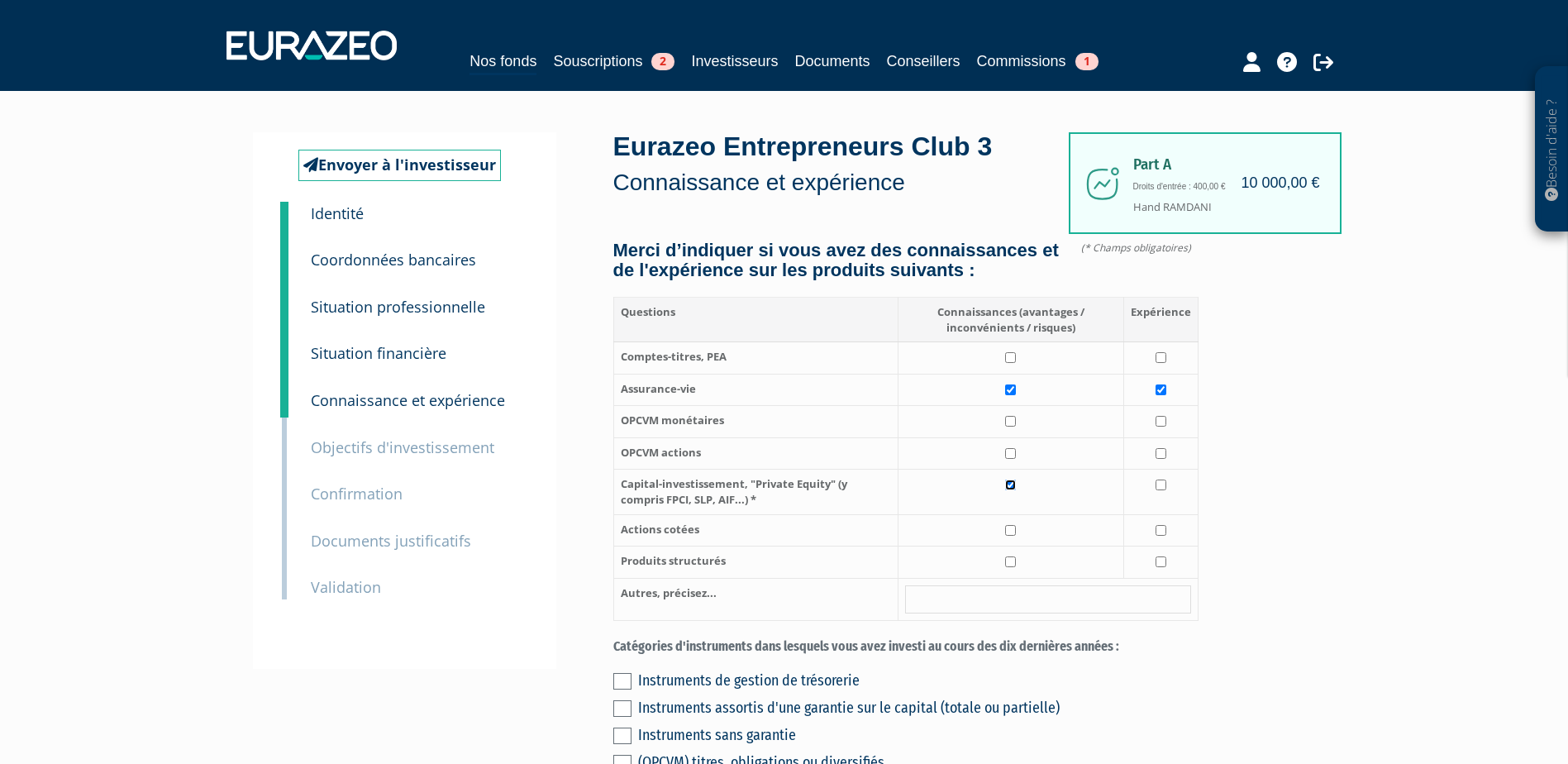
checkbox input "true"
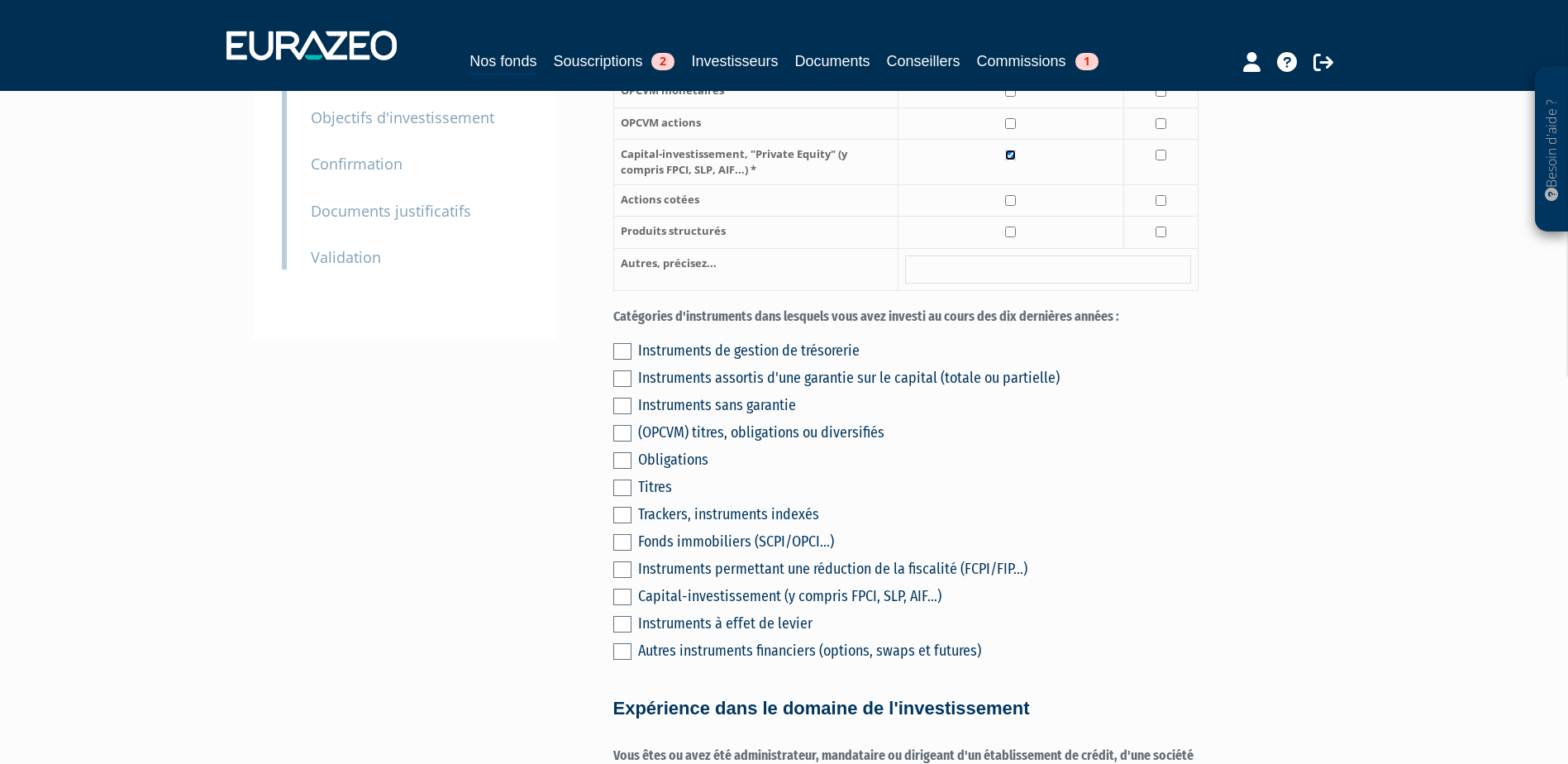
scroll to position [330, 0]
click at [617, 358] on label at bounding box center [622, 350] width 18 height 16
click at [0, 0] on input "checkbox" at bounding box center [0, 0] width 0 height 0
click at [616, 387] on label at bounding box center [622, 377] width 18 height 16
click at [0, 0] on input "checkbox" at bounding box center [0, 0] width 0 height 0
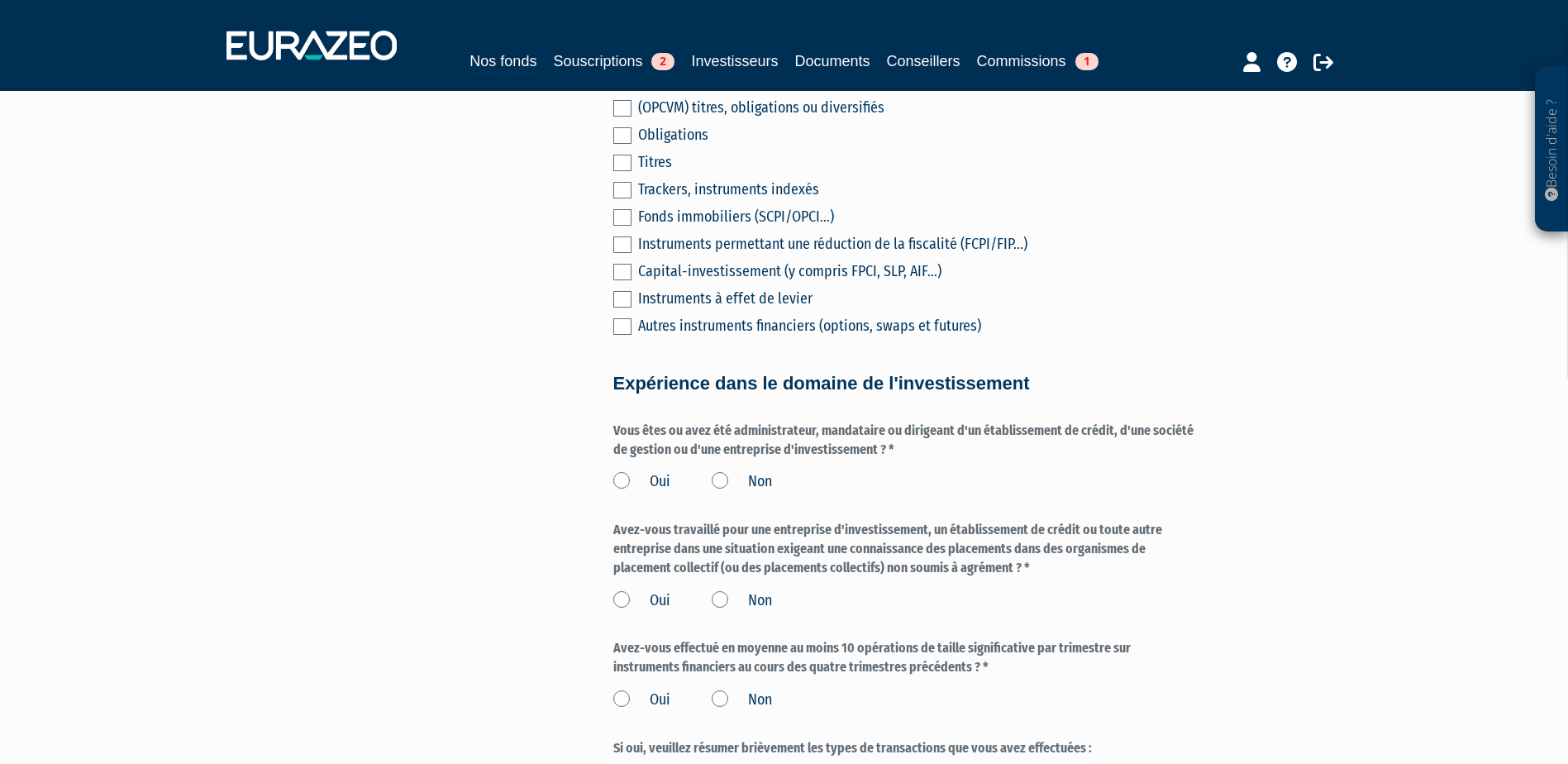
scroll to position [662, 0]
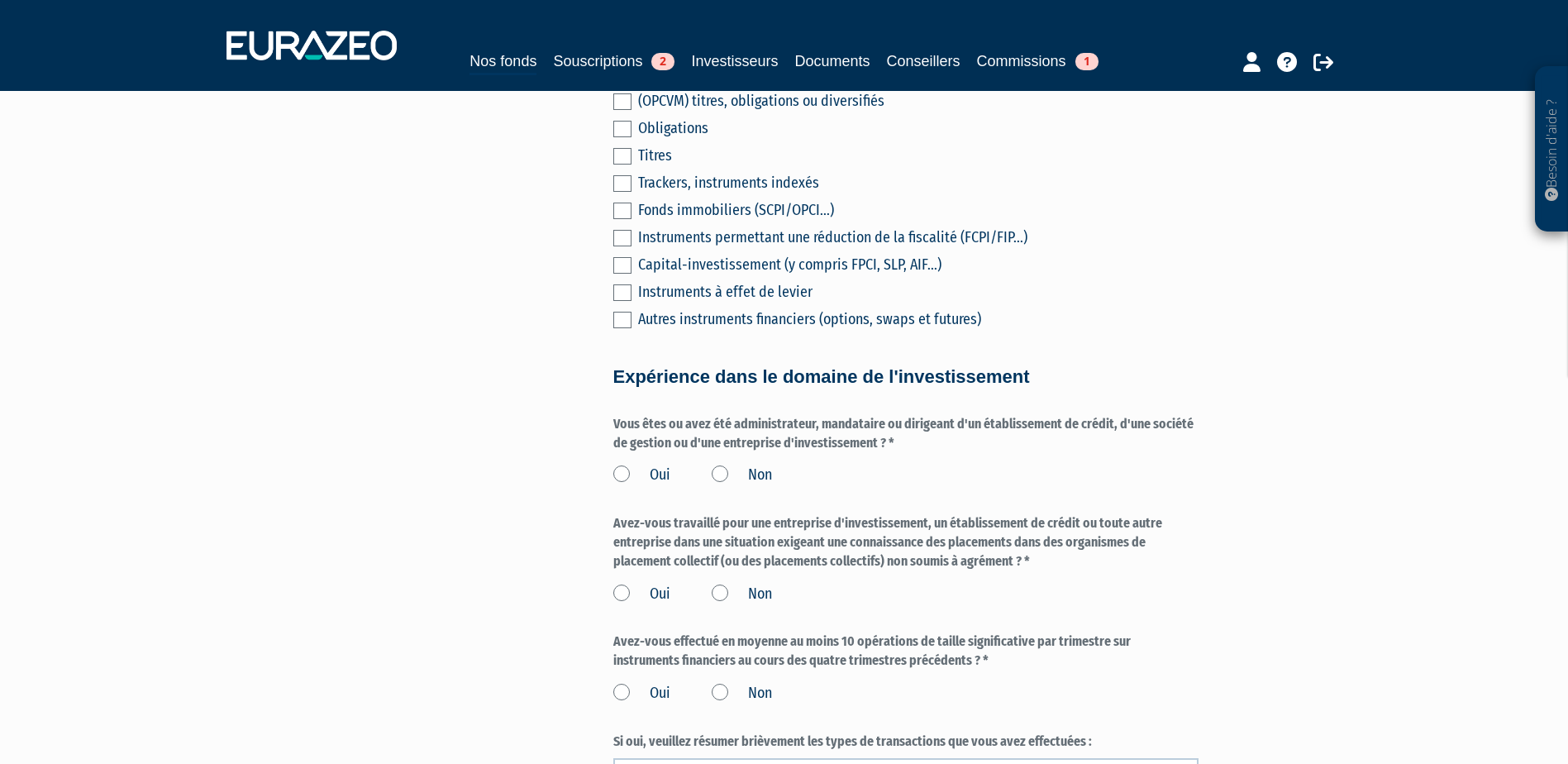
click at [625, 219] on label at bounding box center [622, 211] width 18 height 16
click at [0, 0] on input "checkbox" at bounding box center [0, 0] width 0 height 0
click at [714, 486] on label "Non" at bounding box center [742, 475] width 61 height 22
click at [0, 0] on input "Non" at bounding box center [0, 0] width 0 height 0
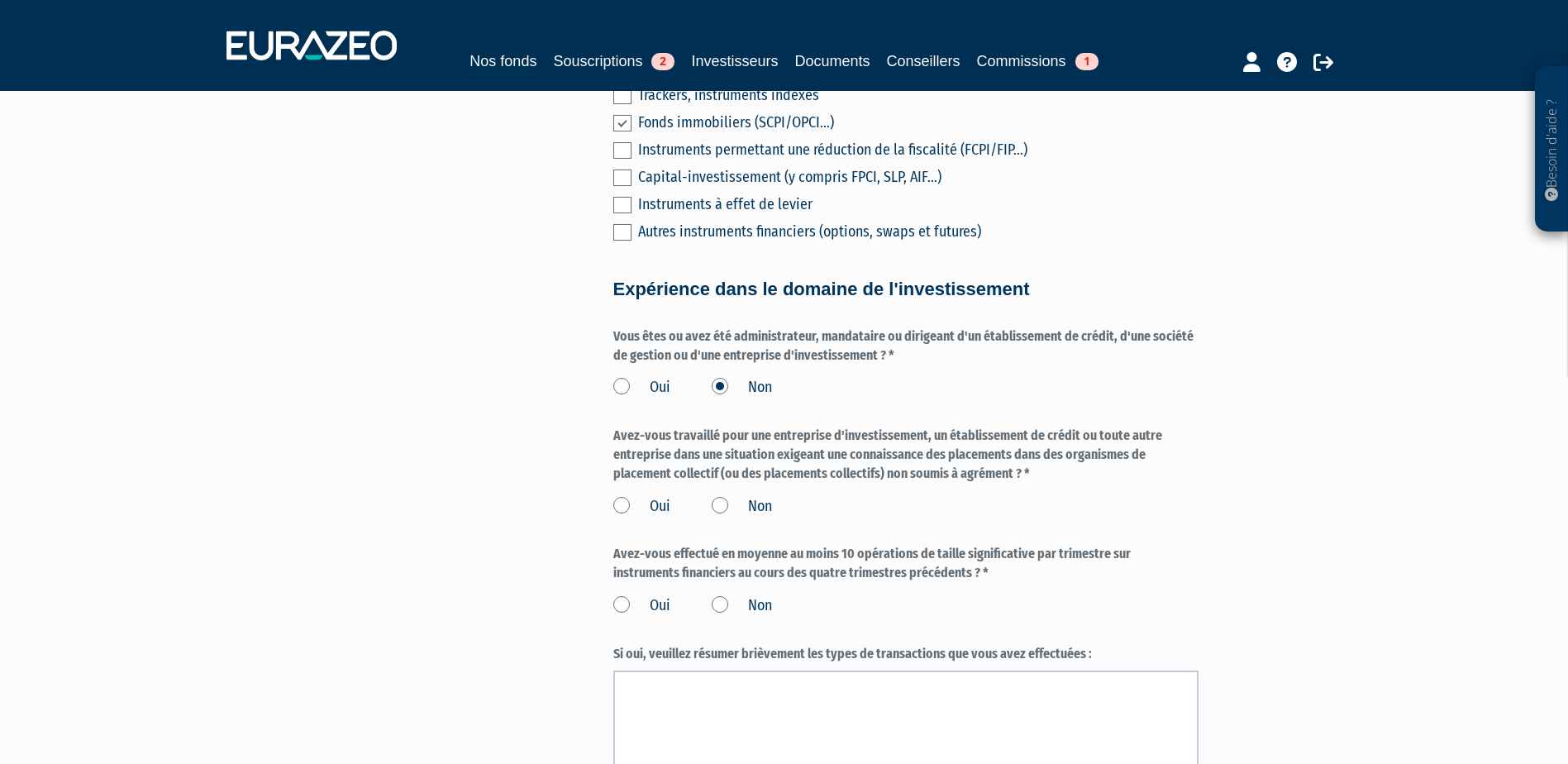
scroll to position [910, 0]
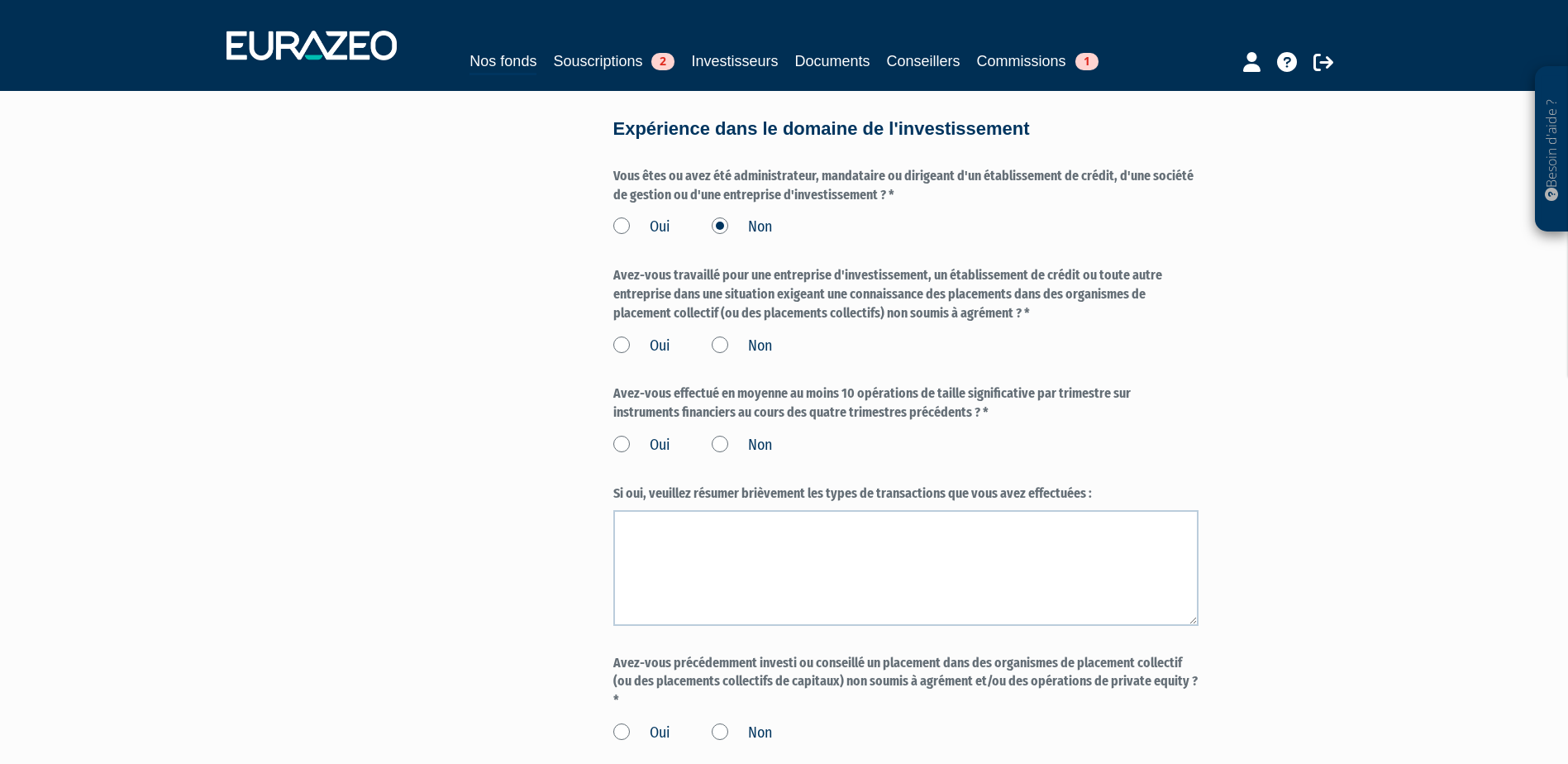
click at [721, 358] on label "Non" at bounding box center [742, 347] width 61 height 22
click at [0, 0] on input "Non" at bounding box center [0, 0] width 0 height 0
click at [712, 456] on label "Non" at bounding box center [742, 446] width 61 height 22
click at [0, 0] on input "Non" at bounding box center [0, 0] width 0 height 0
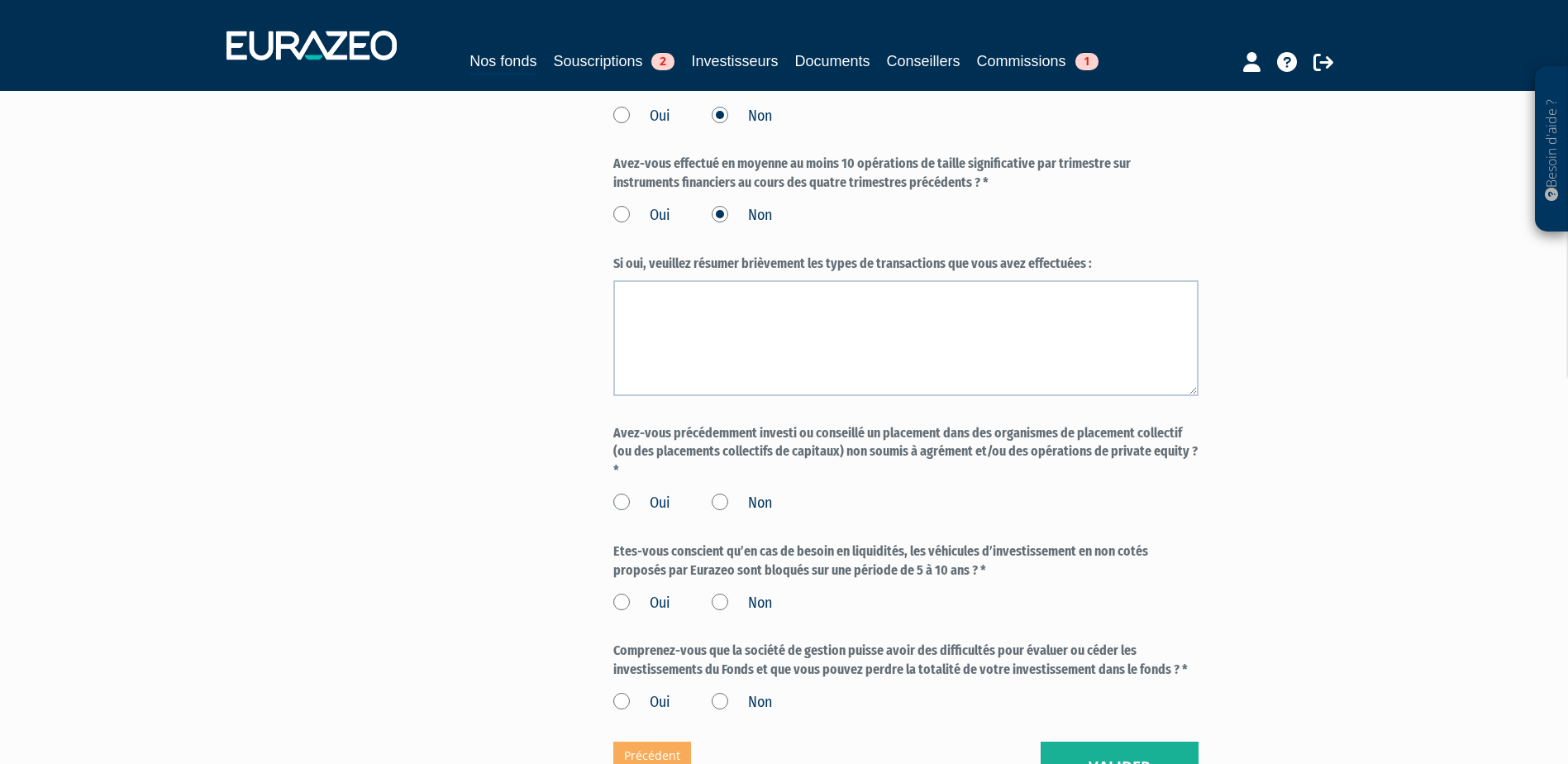
scroll to position [1158, 0]
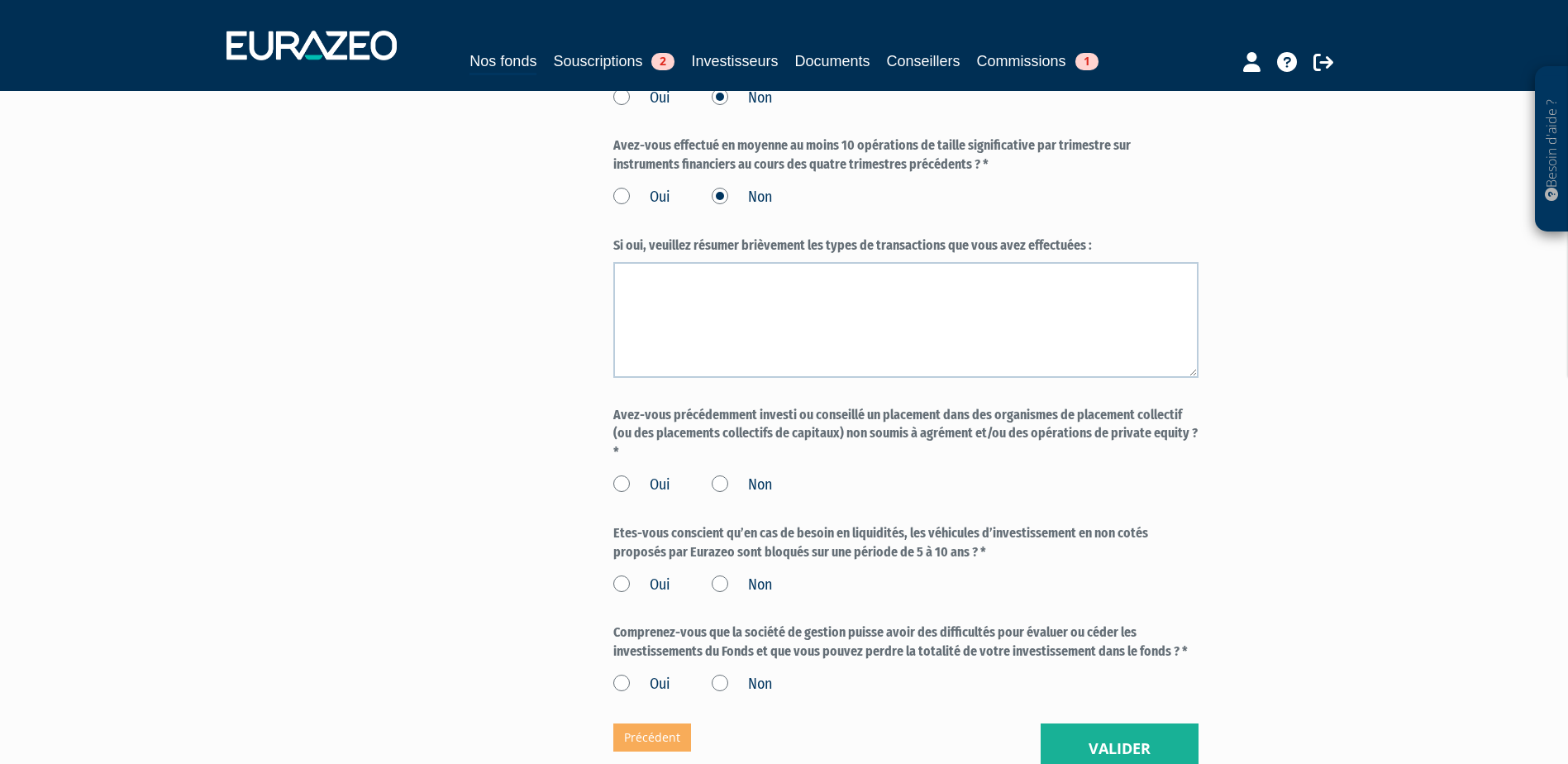
click at [724, 496] on label "Non" at bounding box center [742, 485] width 61 height 22
click at [0, 0] on input "Non" at bounding box center [0, 0] width 0 height 0
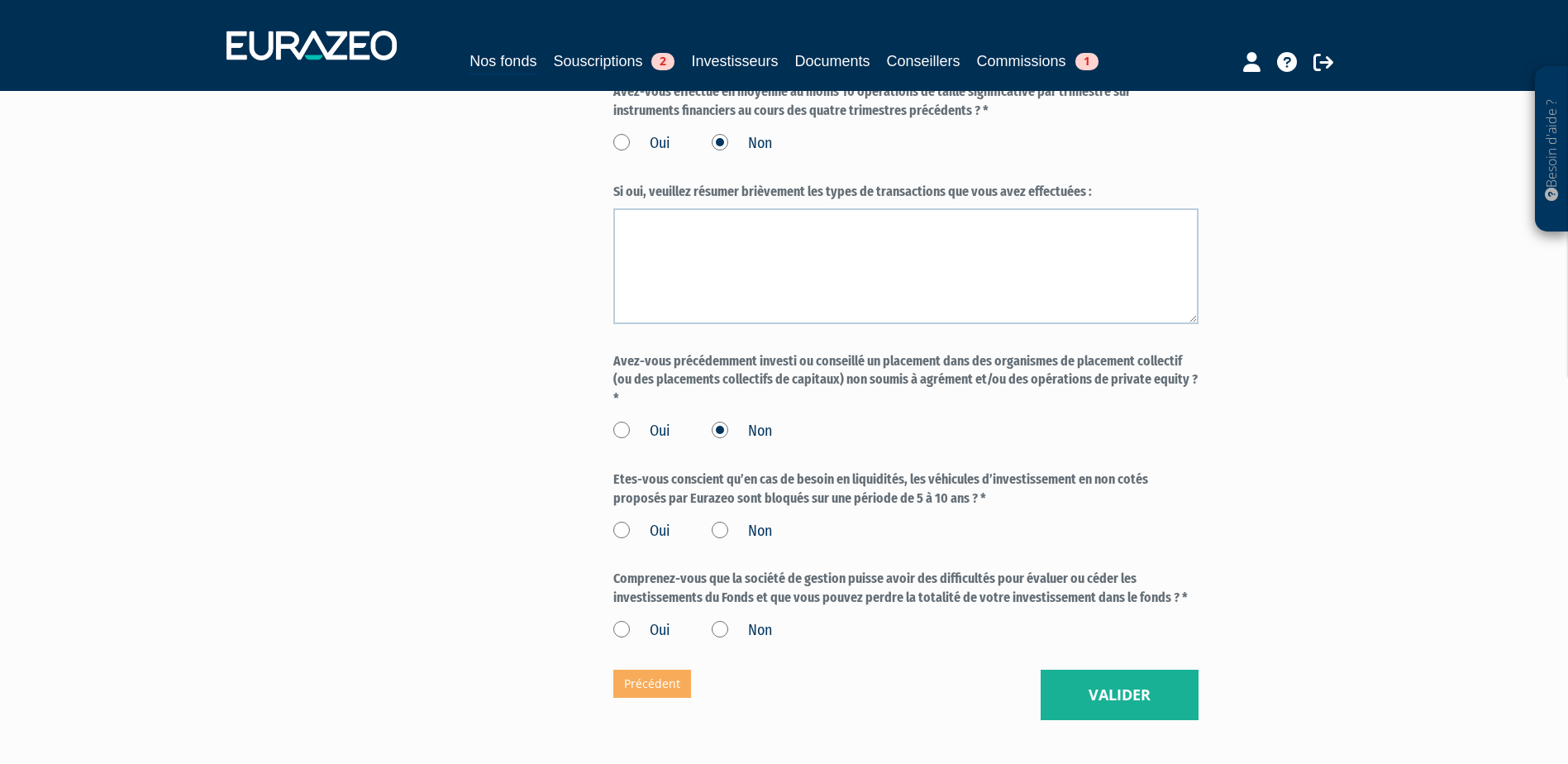
scroll to position [1240, 0]
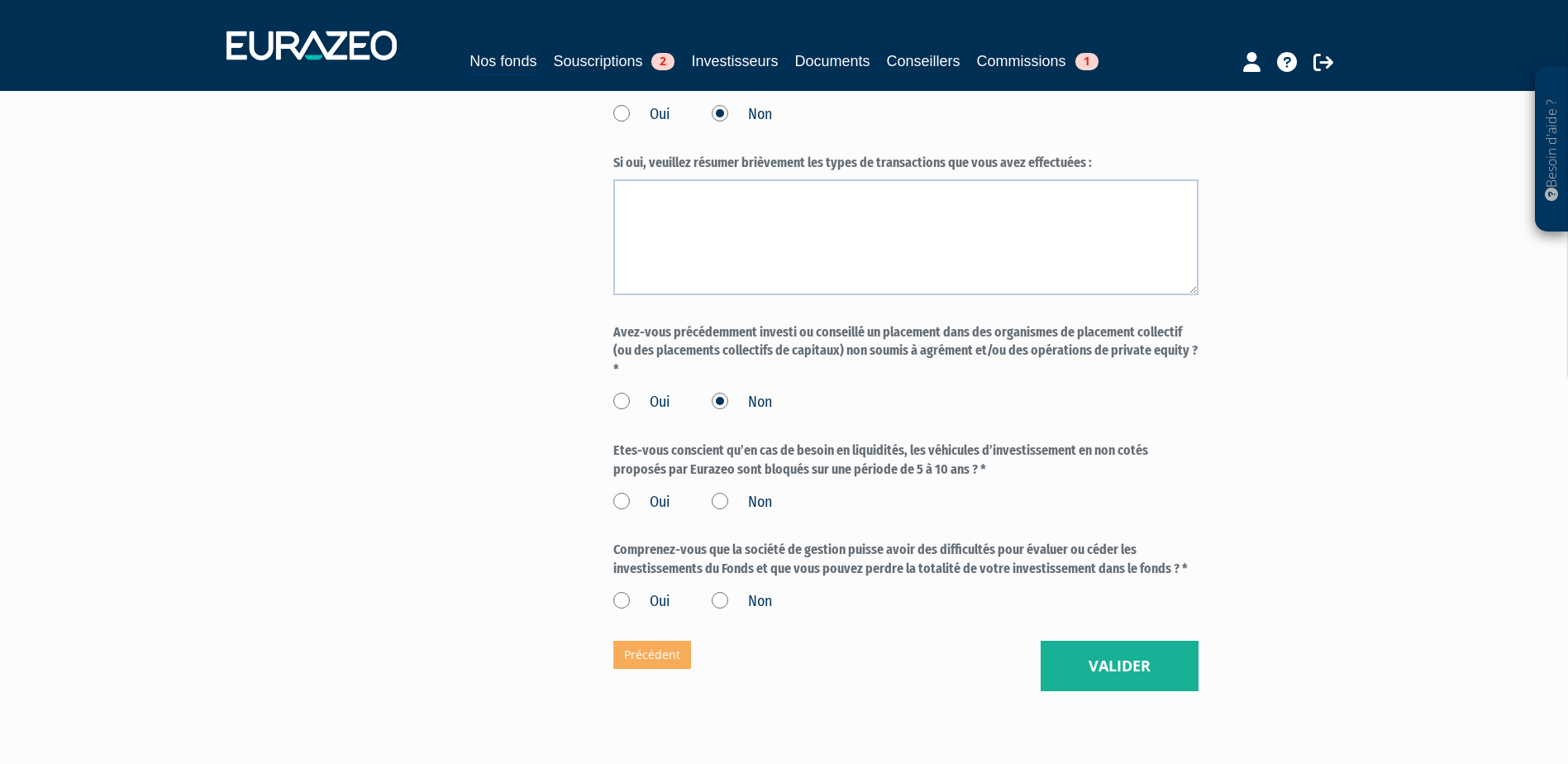
click at [627, 513] on label "Oui" at bounding box center [641, 503] width 57 height 22
click at [0, 0] on input "Oui" at bounding box center [0, 0] width 0 height 0
click at [623, 613] on label "Oui" at bounding box center [641, 602] width 57 height 22
click at [0, 0] on input "Oui" at bounding box center [0, 0] width 0 height 0
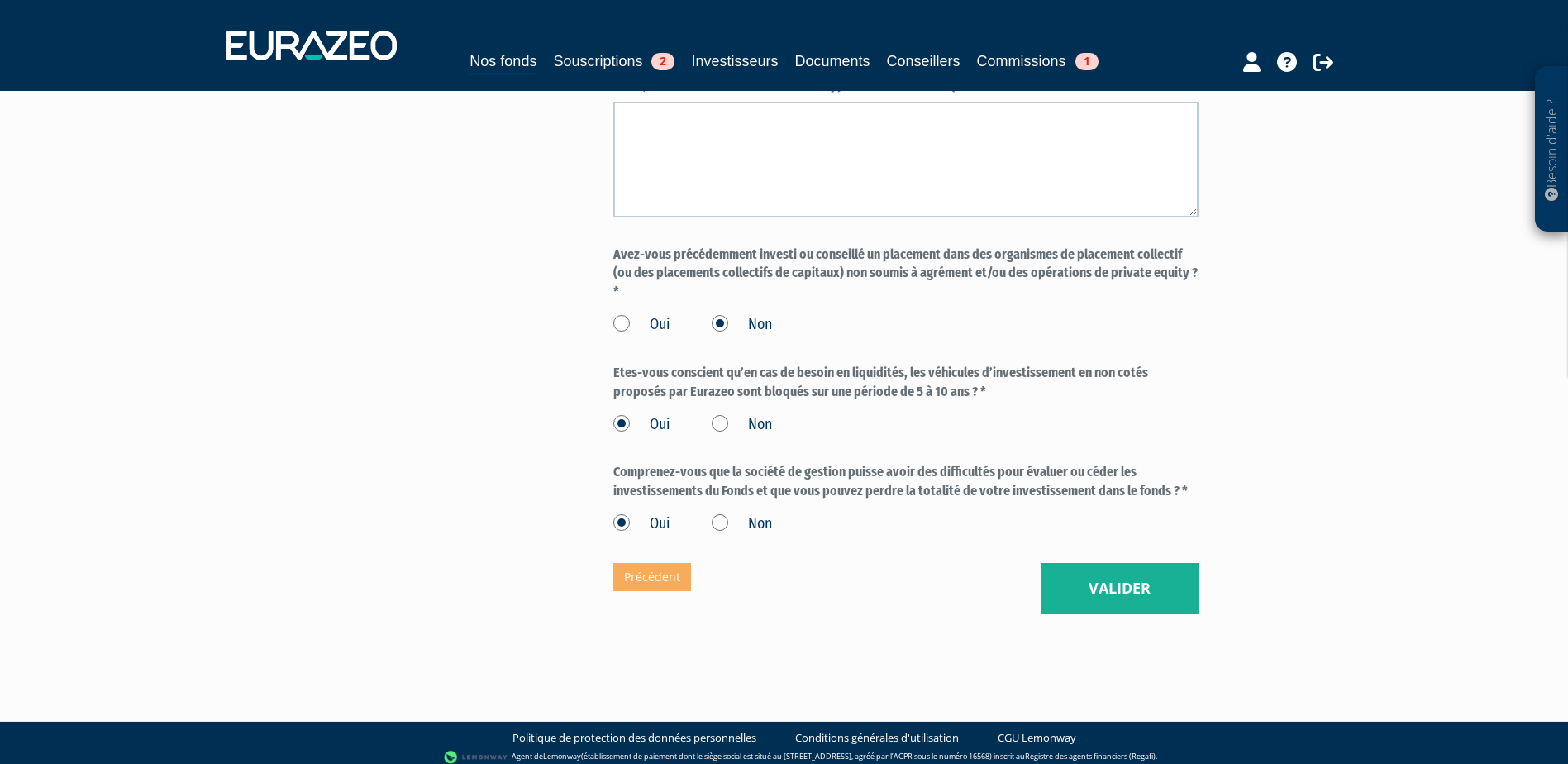
scroll to position [1323, 0]
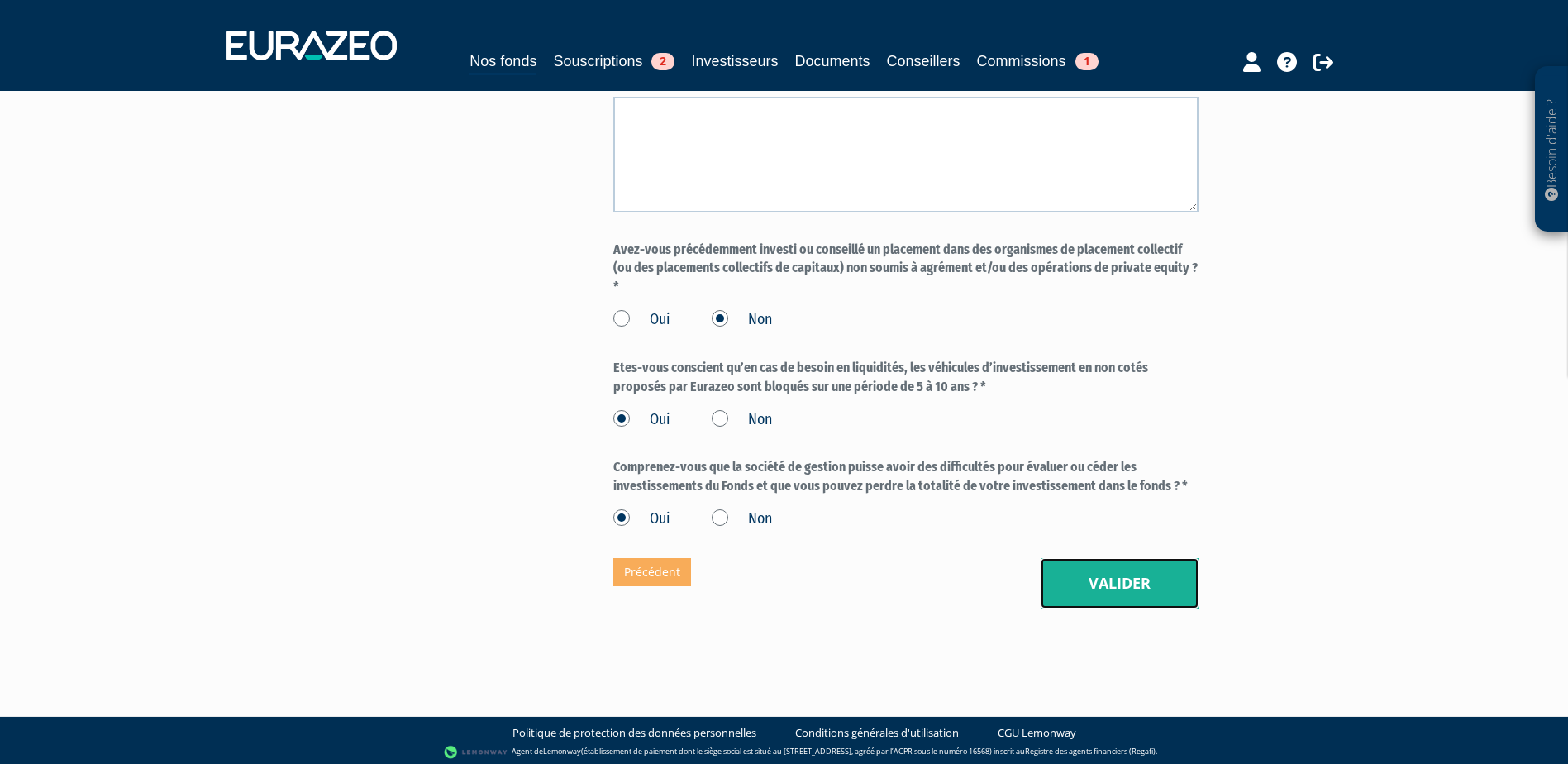
click at [1137, 608] on button "Valider" at bounding box center [1119, 584] width 157 height 52
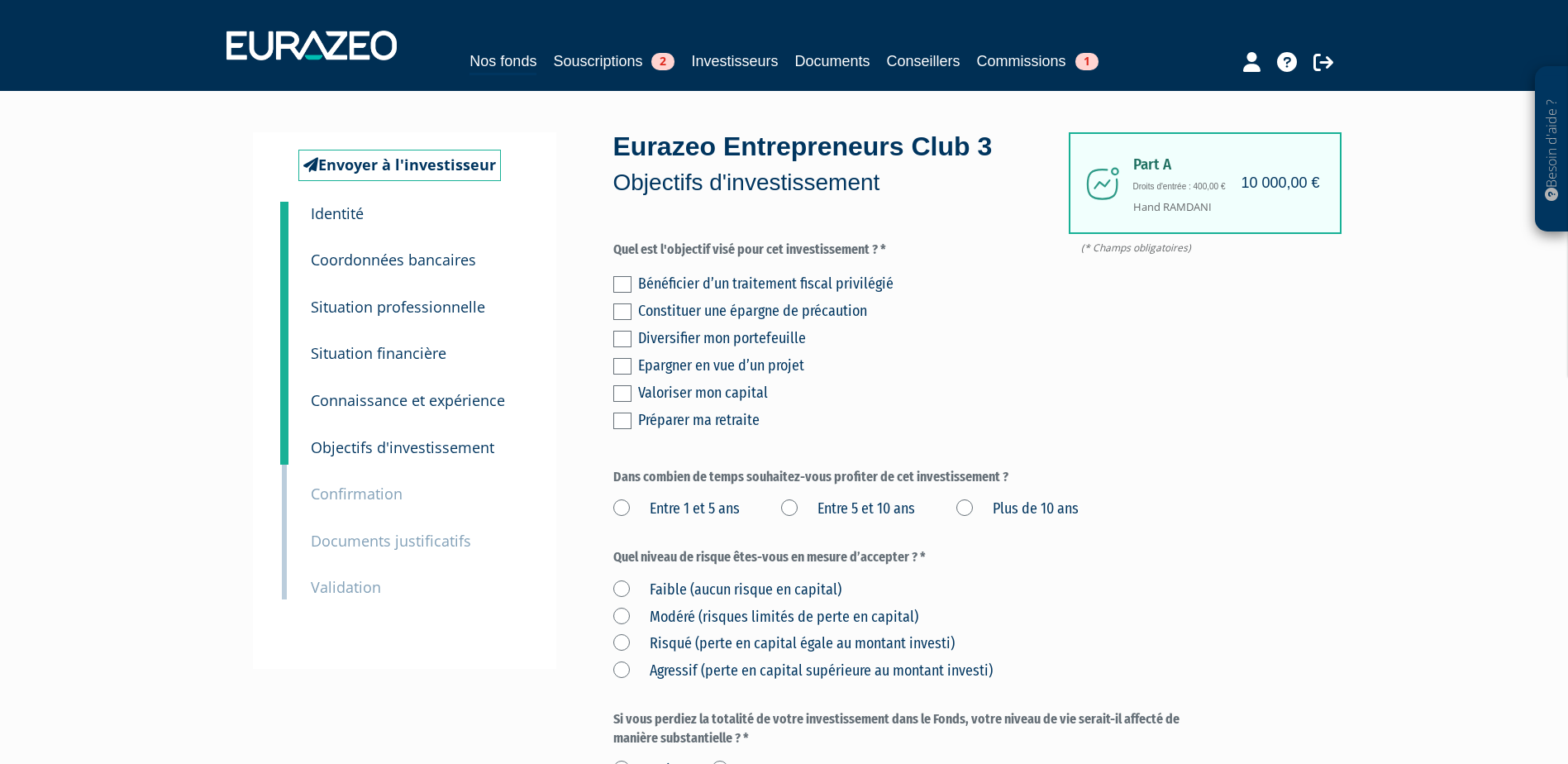
click at [626, 339] on label at bounding box center [622, 339] width 18 height 16
click at [0, 0] on input "checkbox" at bounding box center [0, 0] width 0 height 0
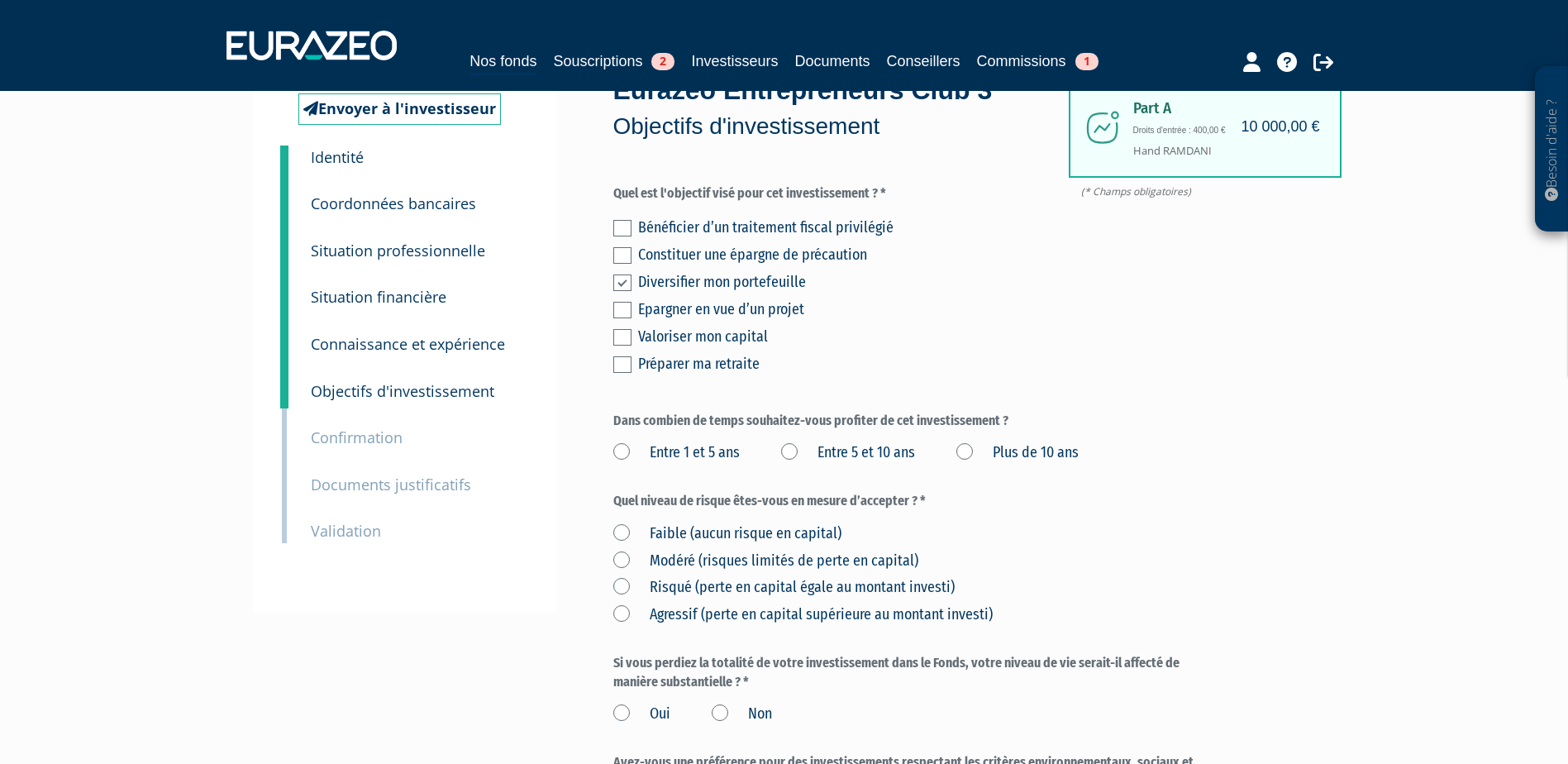
scroll to position [82, 0]
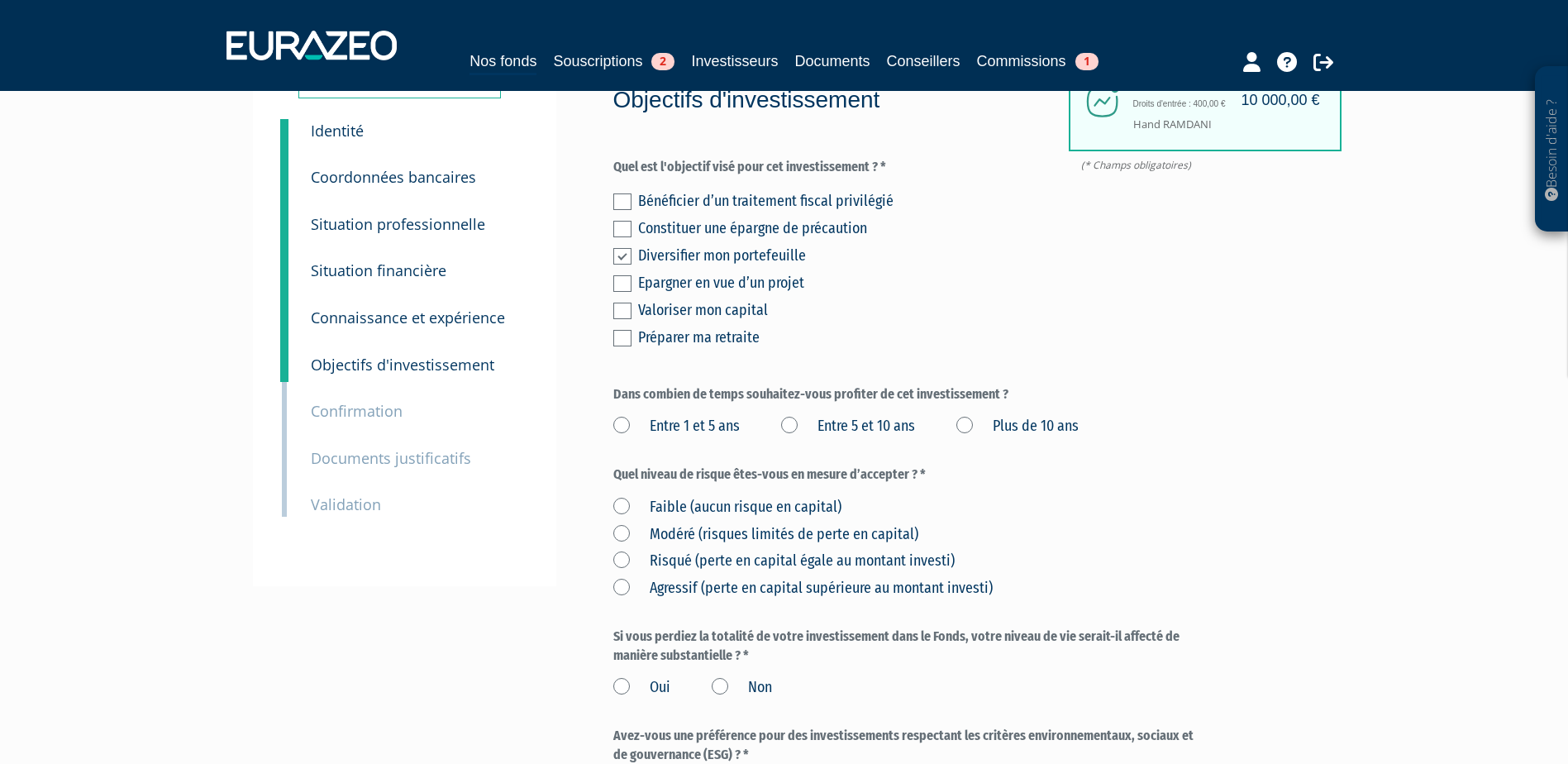
click at [968, 425] on label "Plus de 10 ans" at bounding box center [1017, 427] width 122 height 22
click at [0, 0] on ans "Plus de 10 ans" at bounding box center [0, 0] width 0 height 0
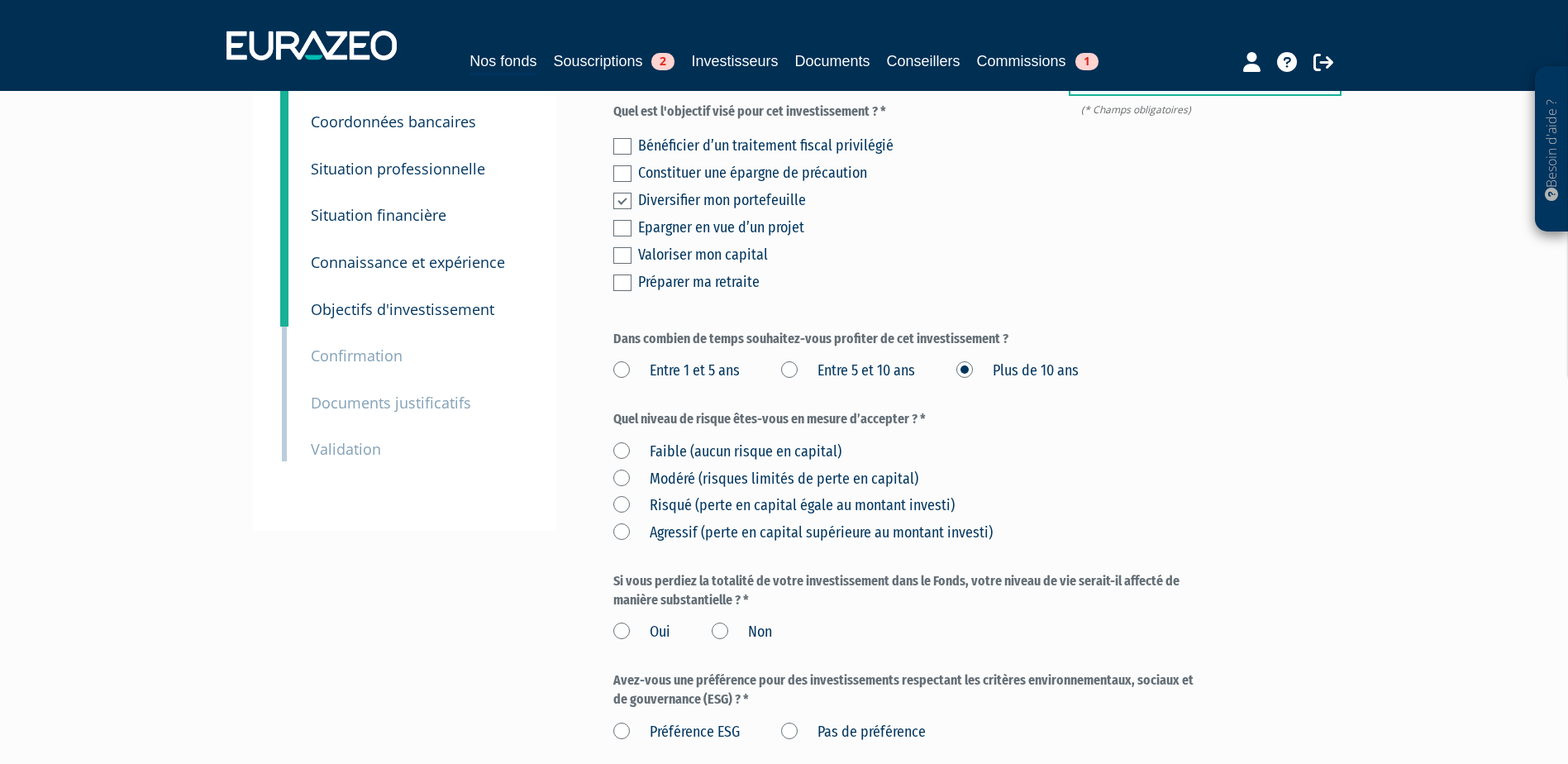
scroll to position [166, 0]
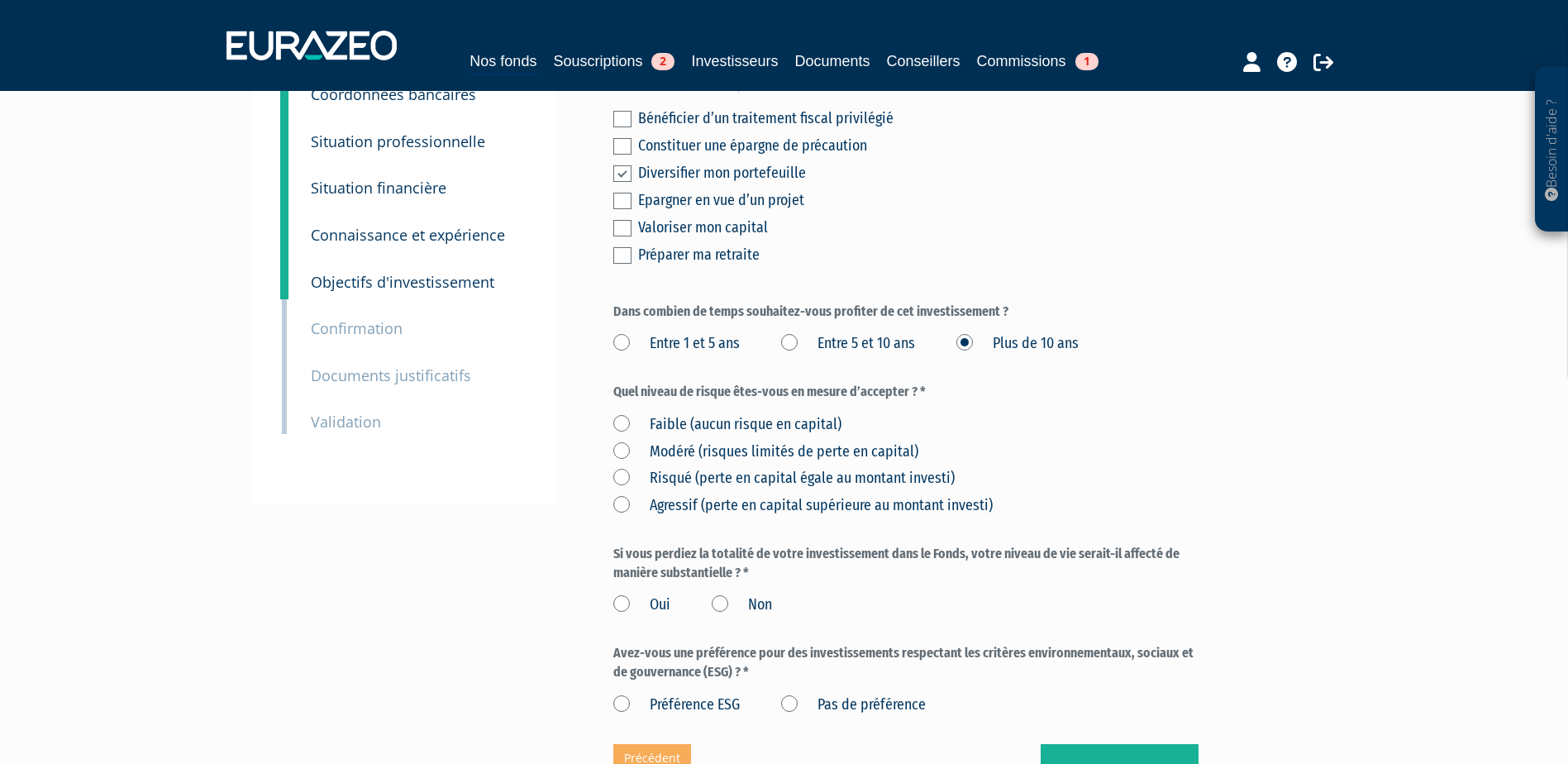
click at [620, 482] on label "Risqué (perte en capital égale au montant investi)" at bounding box center [784, 479] width 341 height 22
click at [0, 0] on investi\) "Risqué (perte en capital égale au montant investi)" at bounding box center [0, 0] width 0 height 0
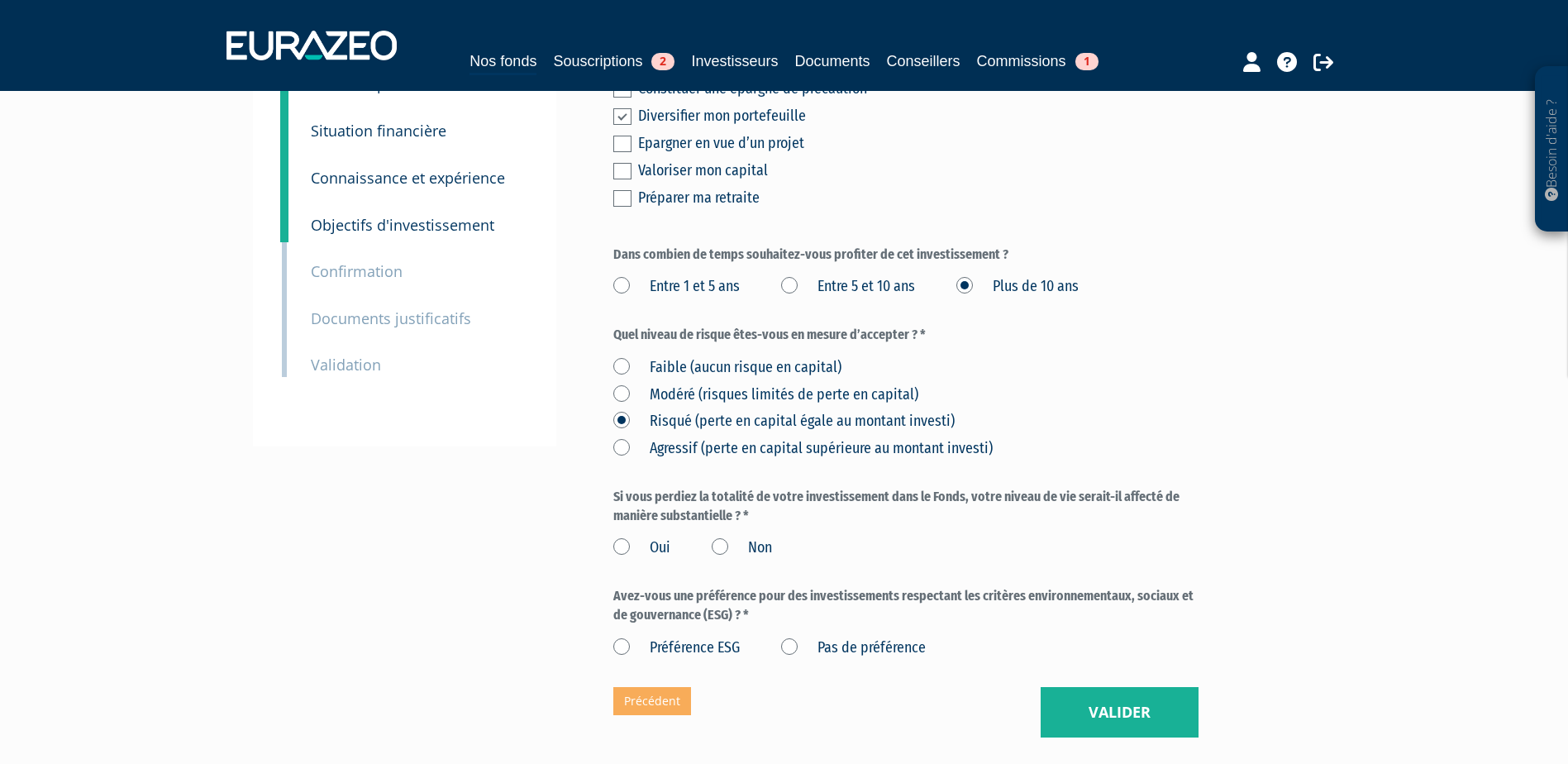
scroll to position [248, 0]
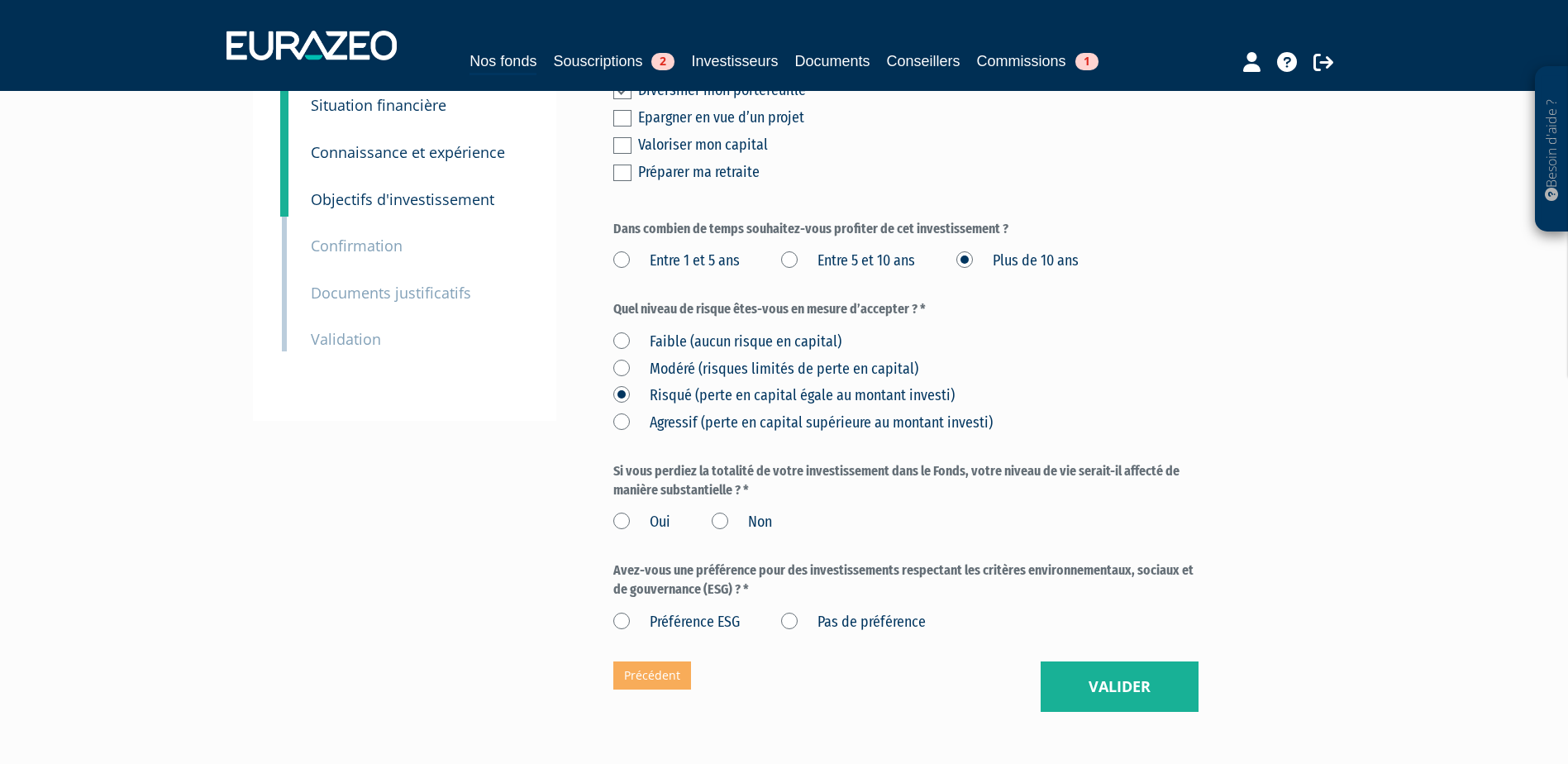
click at [823, 623] on label "Pas de préférence" at bounding box center [853, 623] width 145 height 22
click at [0, 0] on préférence "Pas de préférence" at bounding box center [0, 0] width 0 height 0
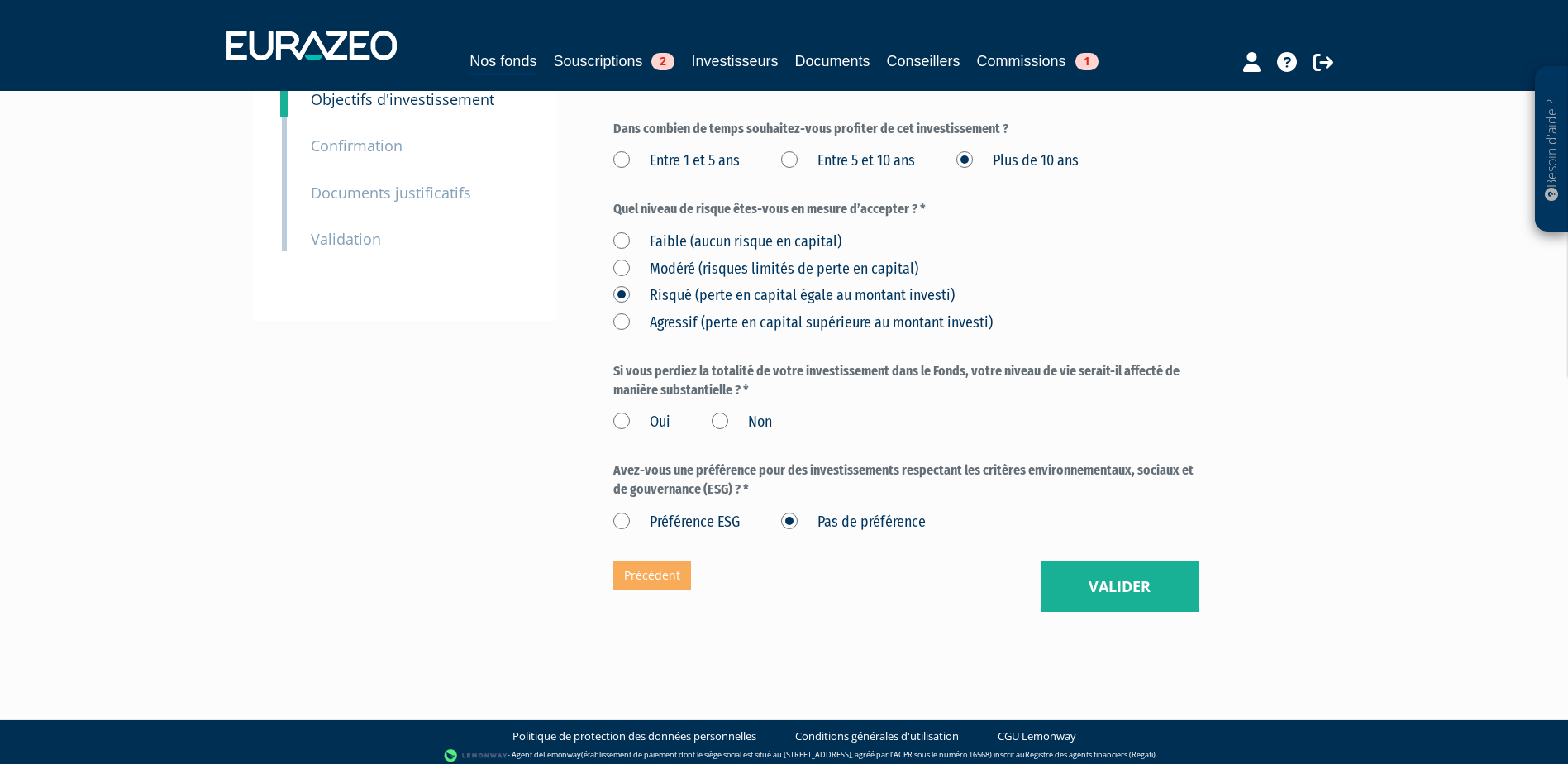
scroll to position [357, 0]
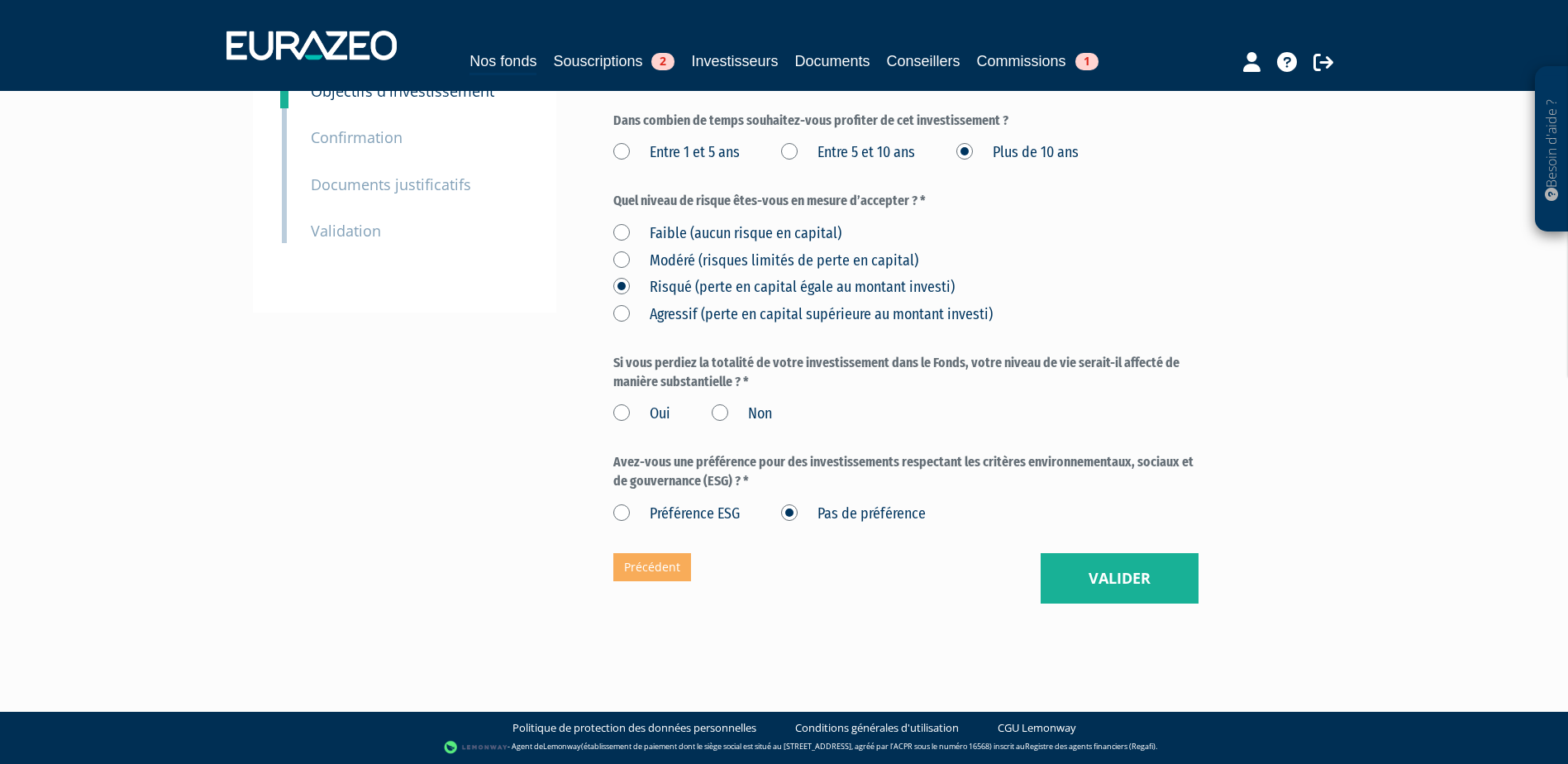
click at [626, 408] on label "Oui" at bounding box center [641, 415] width 57 height 22
click at [0, 0] on input "Oui" at bounding box center [0, 0] width 0 height 0
click at [714, 410] on label "Non" at bounding box center [742, 415] width 61 height 22
click at [0, 0] on input "Non" at bounding box center [0, 0] width 0 height 0
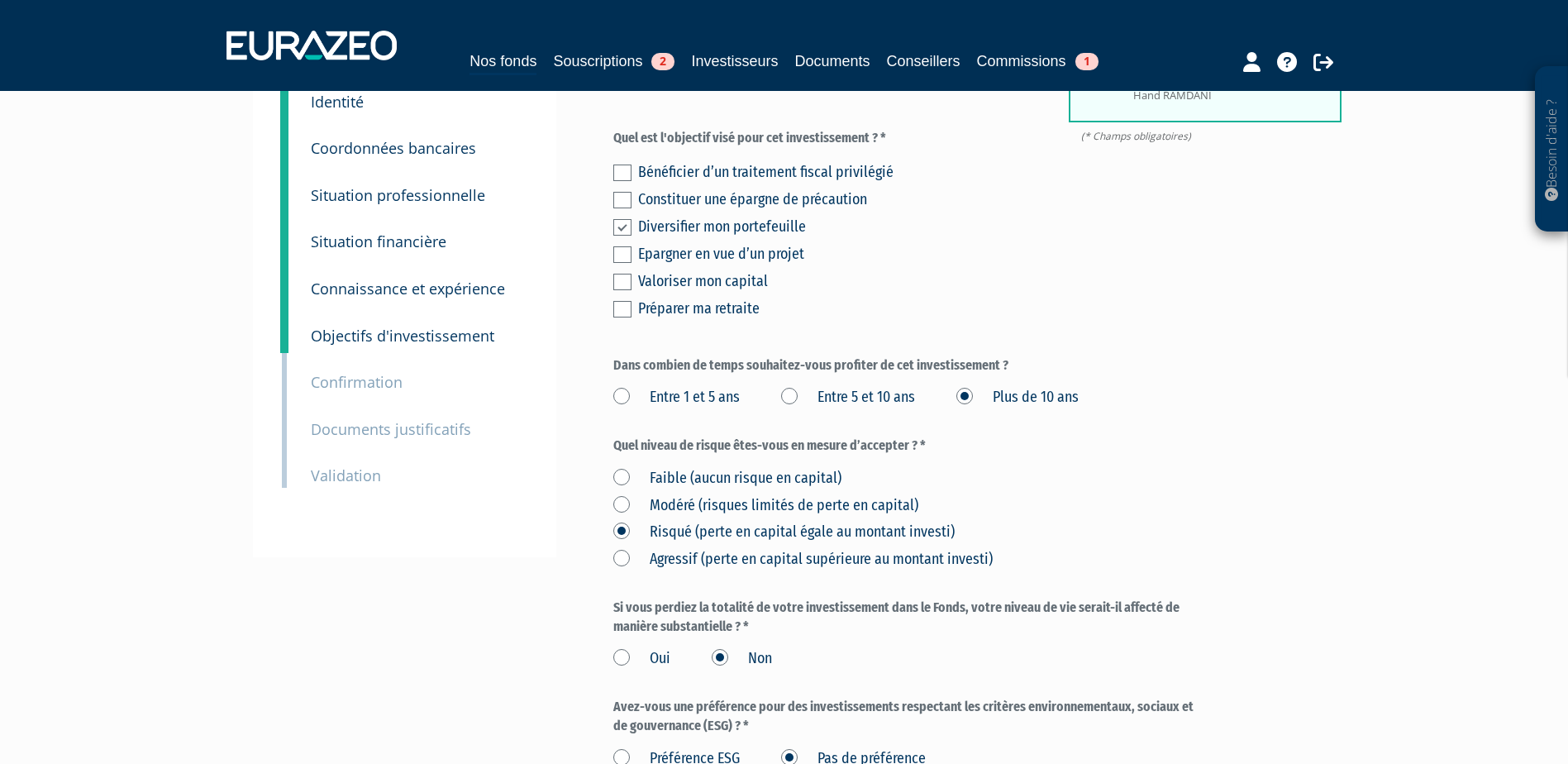
scroll to position [330, 0]
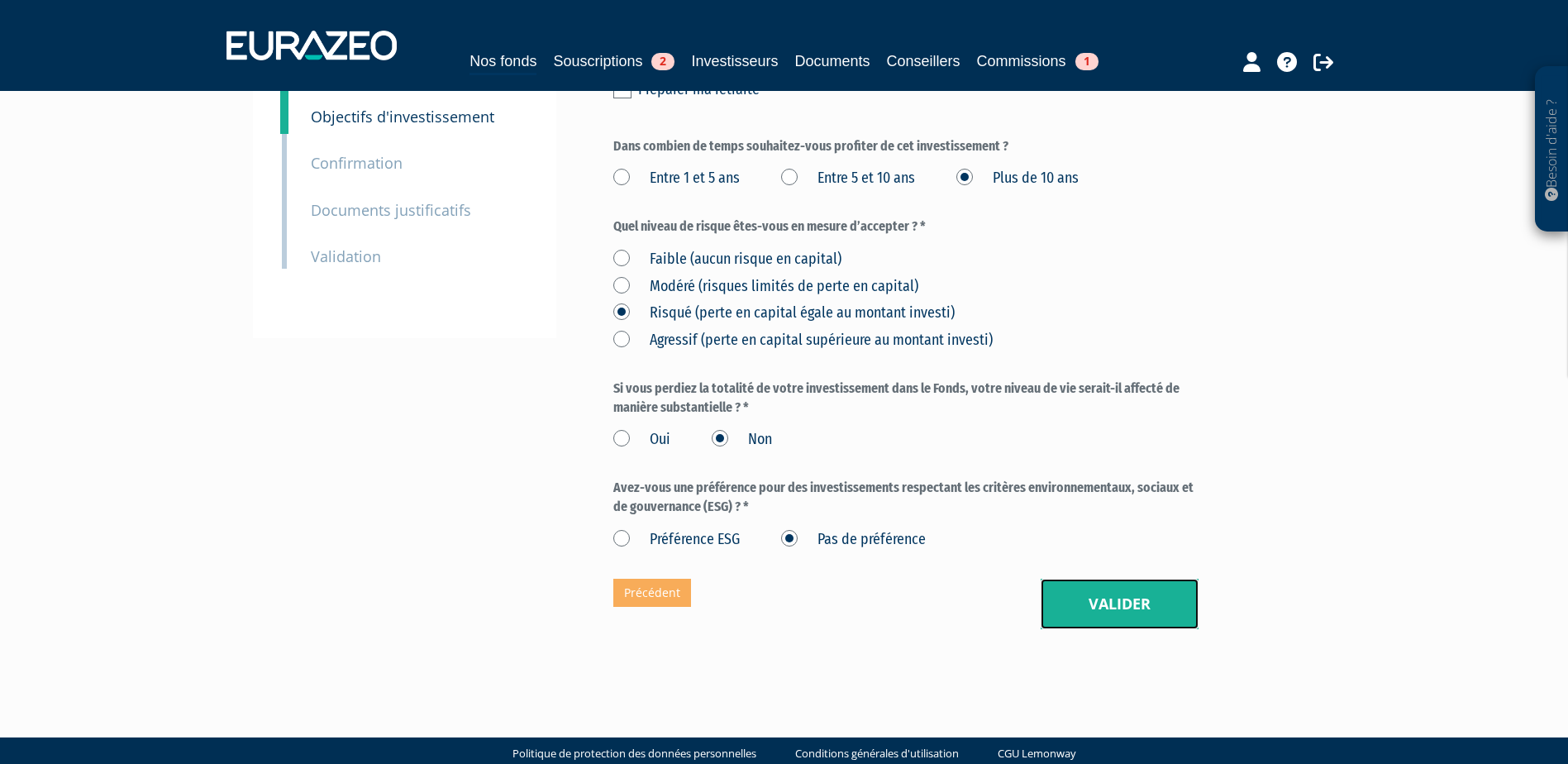
click at [1099, 606] on button "Valider" at bounding box center [1119, 604] width 157 height 52
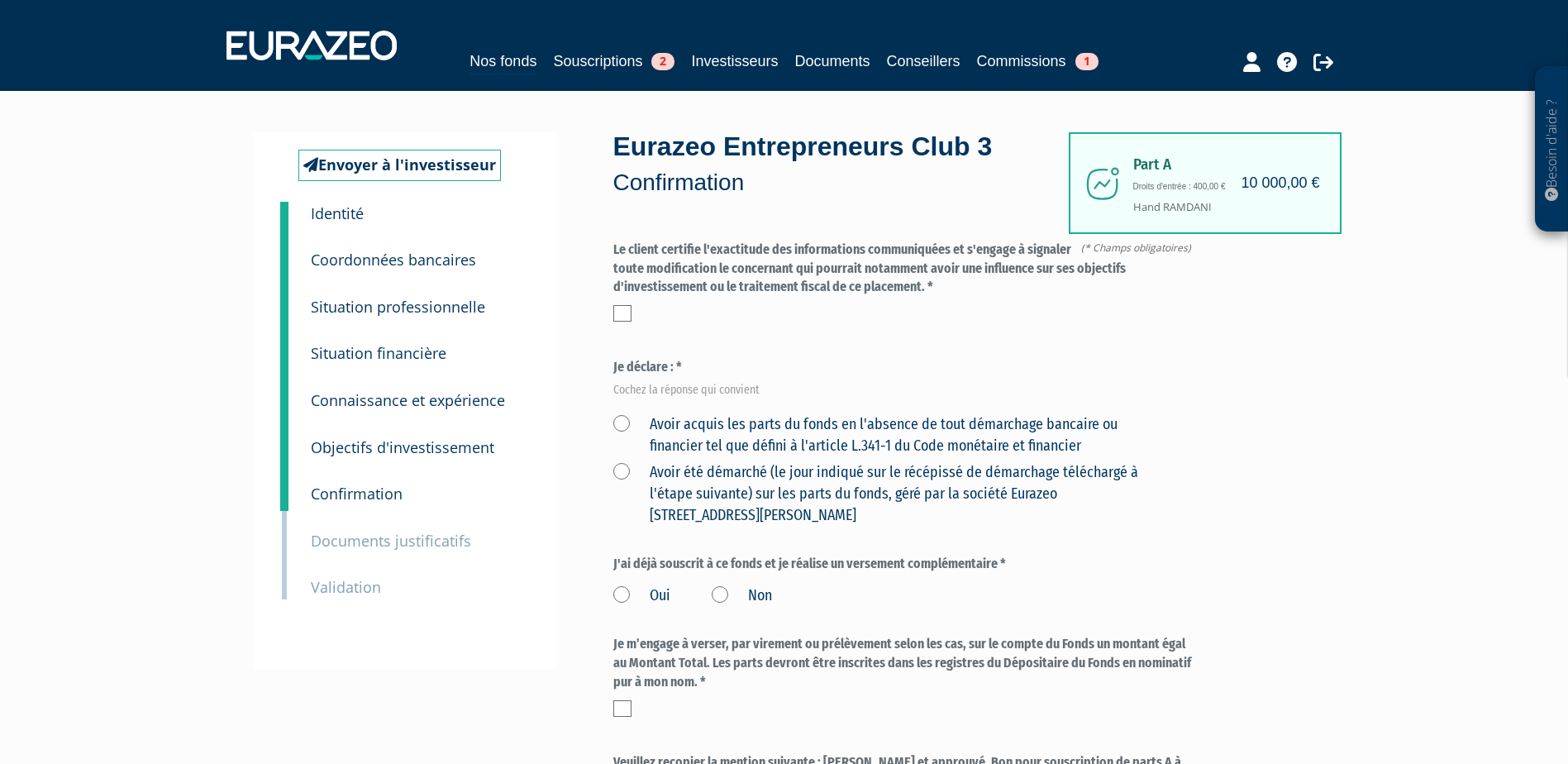
click at [622, 313] on label at bounding box center [622, 313] width 18 height 16
click at [0, 0] on input "checkbox" at bounding box center [0, 0] width 0 height 0
click at [627, 422] on label "Avoir acquis les parts du fonds en l'absence de tout démarchage bancaire ou fin…" at bounding box center [887, 435] width 546 height 43
click at [0, 0] on financier "Avoir acquis les parts du fonds en l'absence de tout démarchage bancaire ou fin…" at bounding box center [0, 0] width 0 height 0
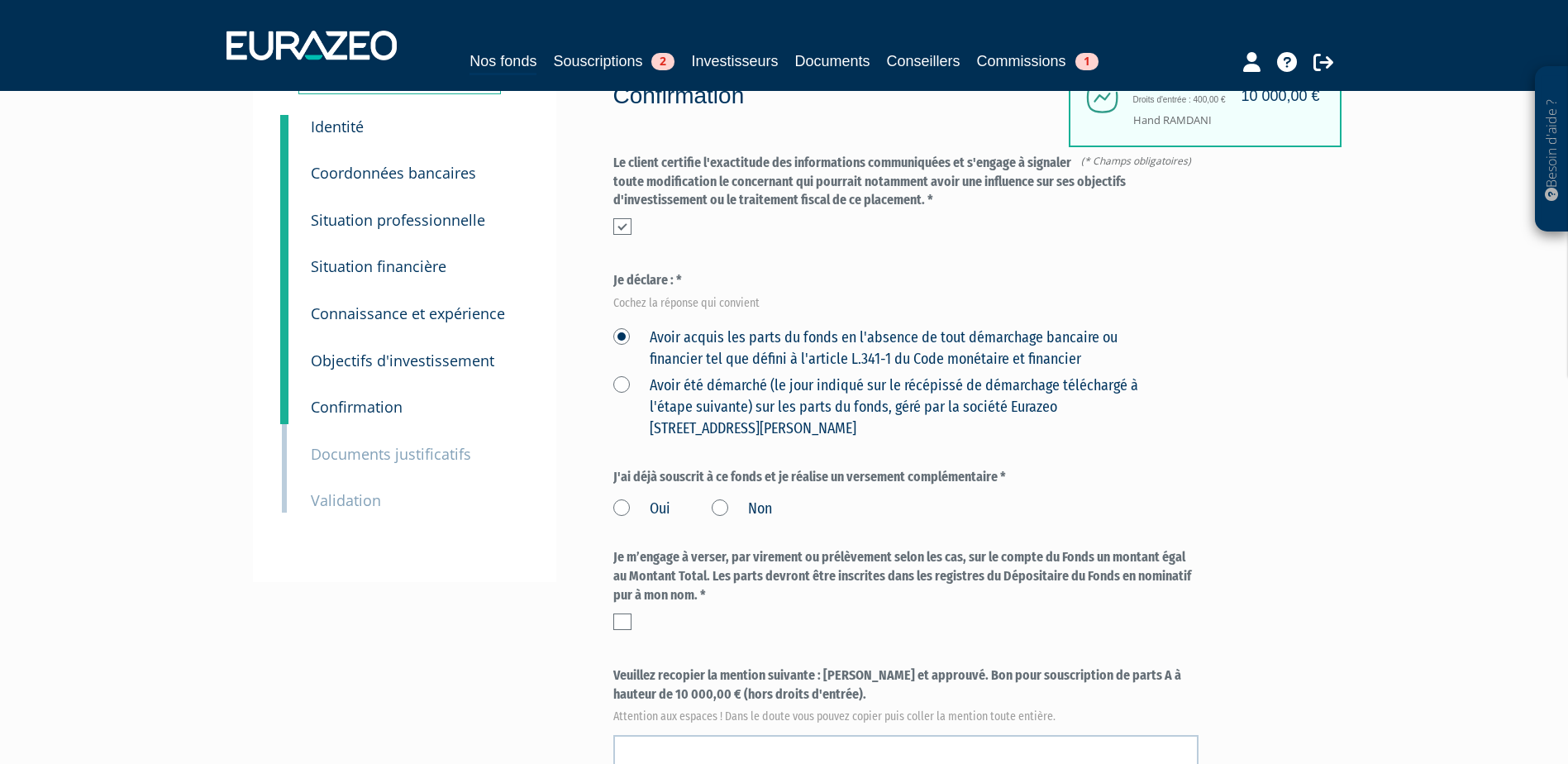
scroll to position [166, 0]
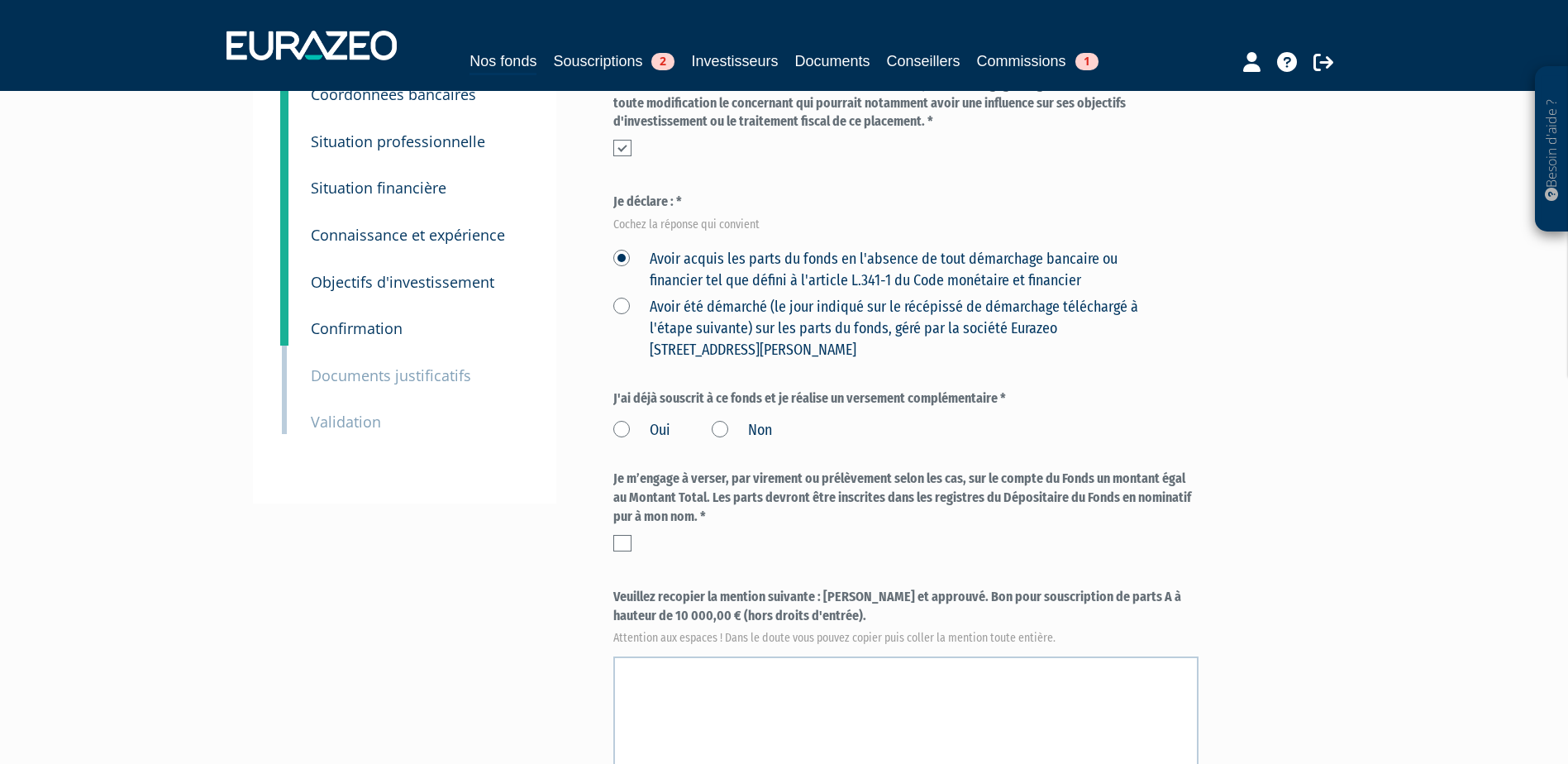
click at [725, 433] on label "Non" at bounding box center [742, 431] width 61 height 22
click at [0, 0] on input "Non" at bounding box center [0, 0] width 0 height 0
click at [632, 545] on div at bounding box center [906, 543] width 585 height 16
click at [626, 541] on label at bounding box center [622, 543] width 18 height 16
click at [0, 0] on input "checkbox" at bounding box center [0, 0] width 0 height 0
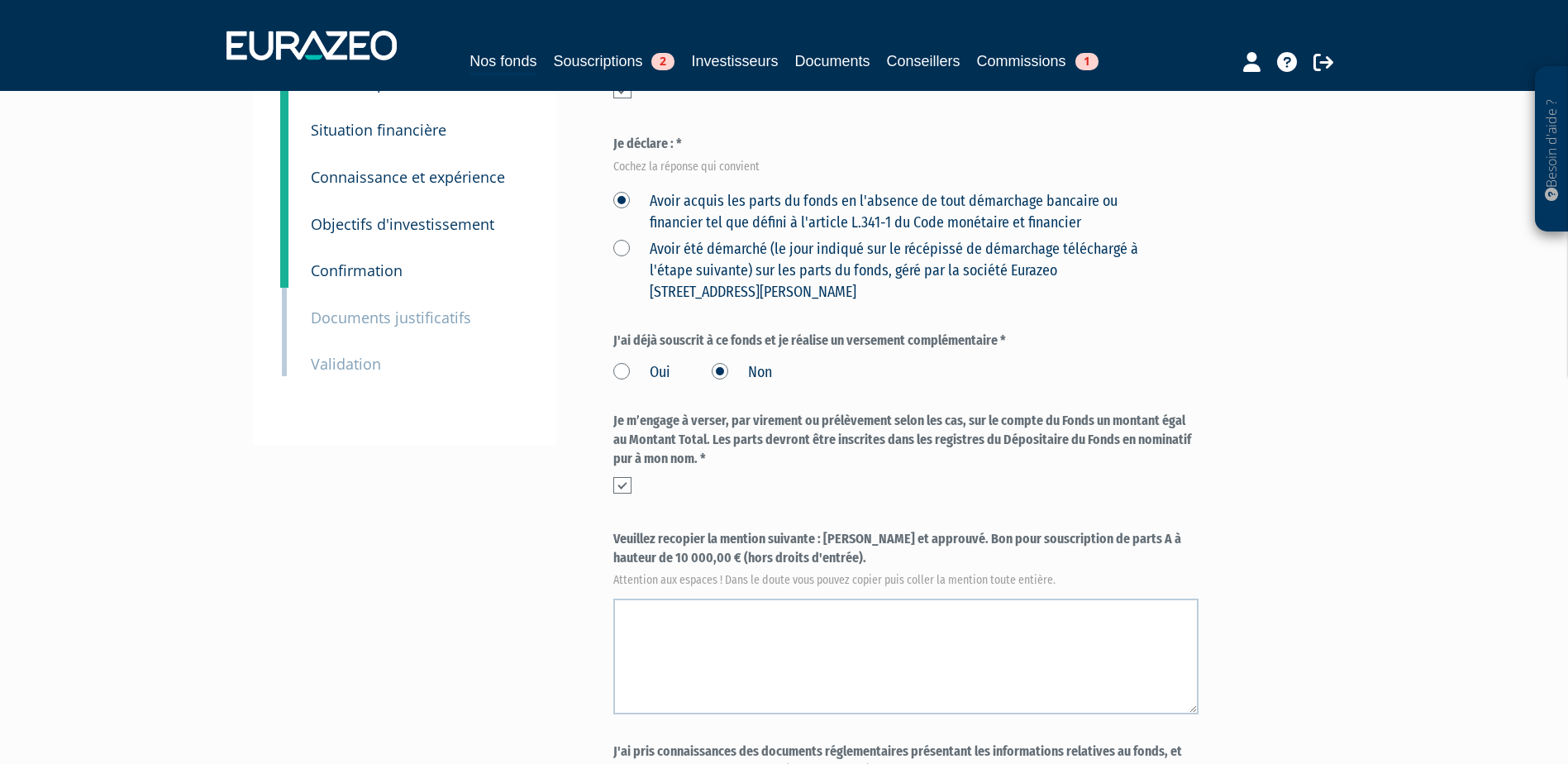
scroll to position [248, 0]
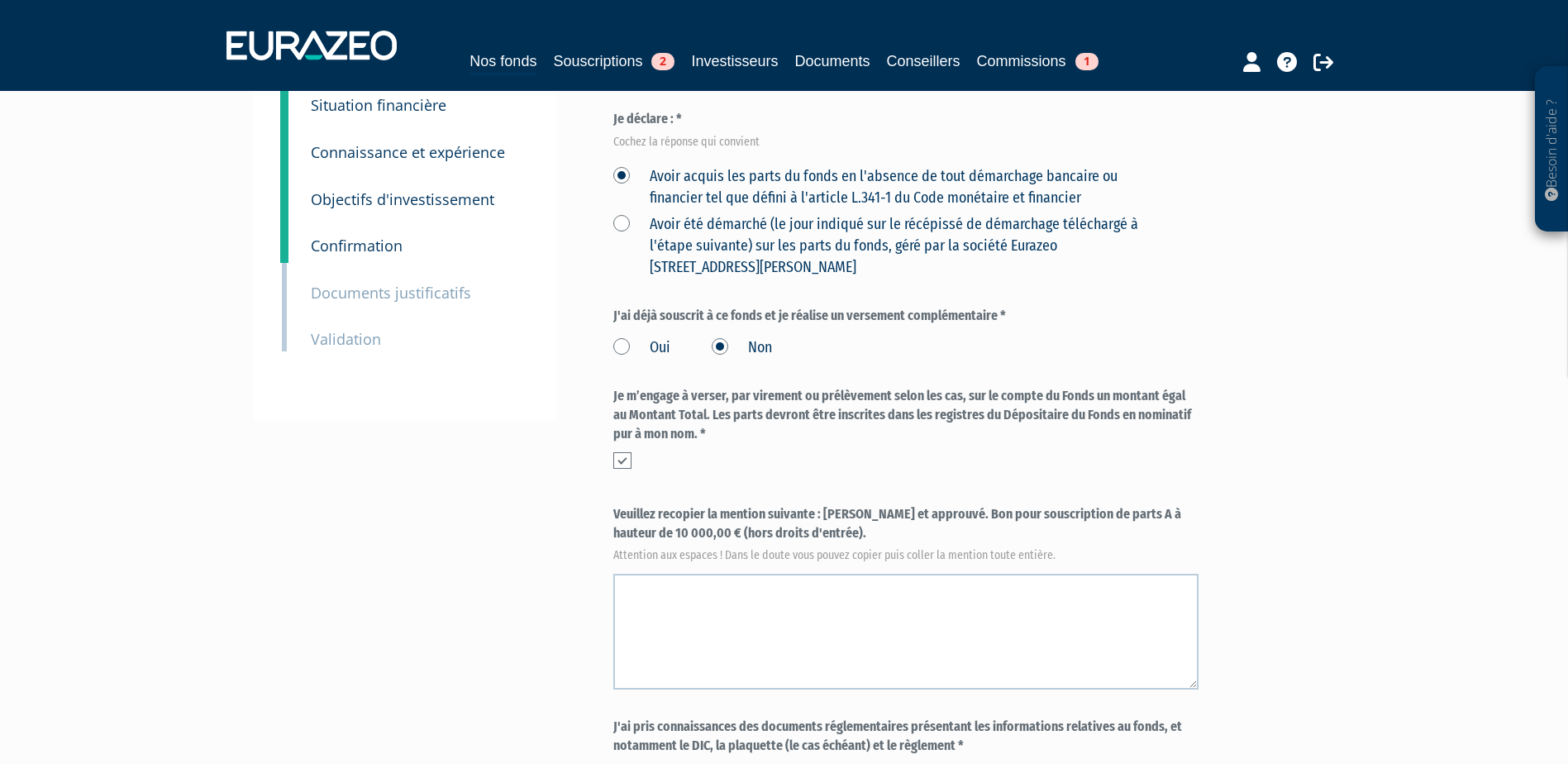
drag, startPoint x: 824, startPoint y: 515, endPoint x: 841, endPoint y: 527, distance: 20.8
click at [841, 527] on label "Veuillez recopier la mention suivante : [PERSON_NAME] et approuvé. Bon pour sou…" at bounding box center [906, 532] width 585 height 54
copy label "[PERSON_NAME] et approuvé. Bon pour souscription de parts A à hauteur de 10 000…"
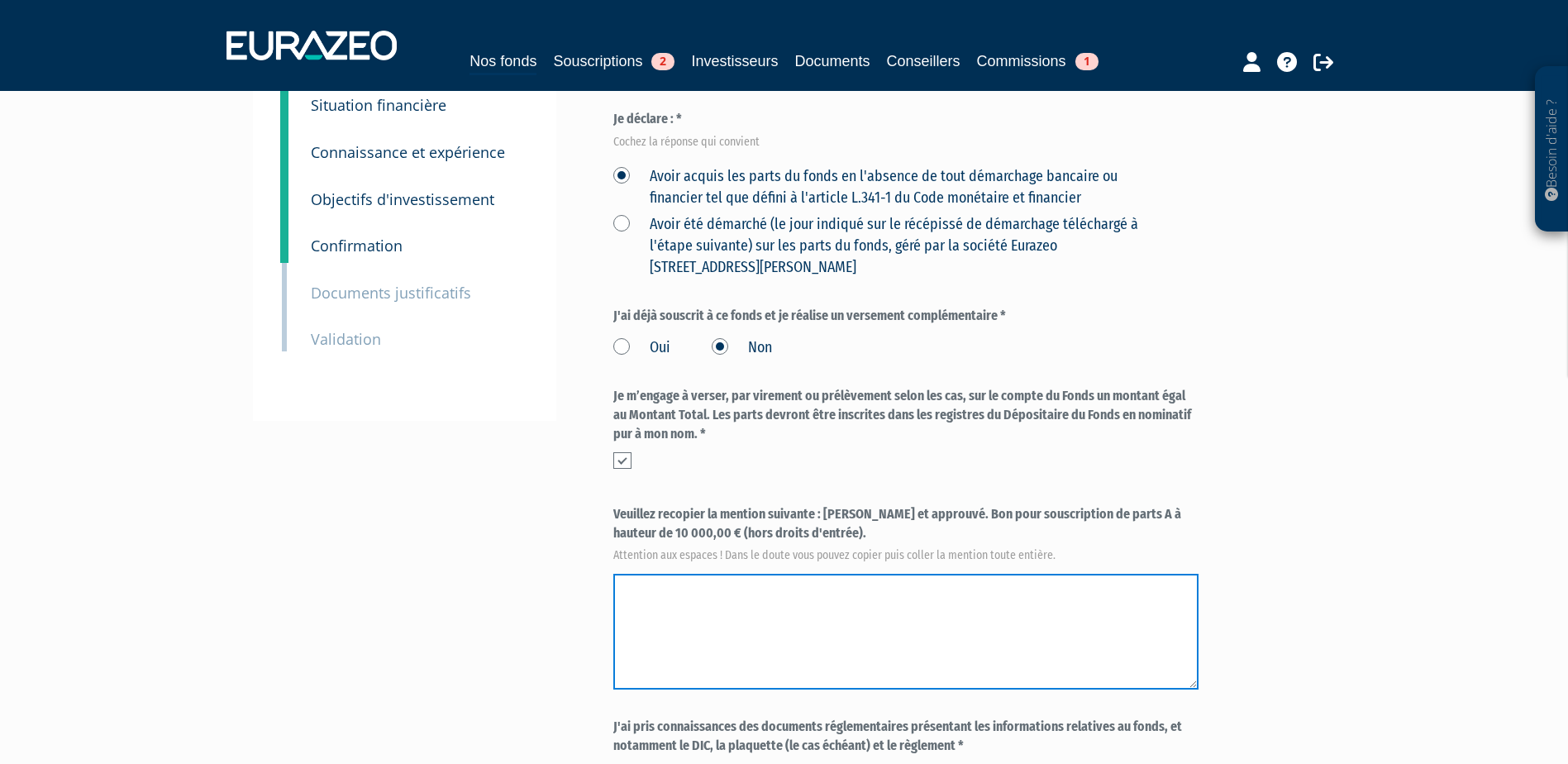
click at [869, 603] on textarea at bounding box center [906, 632] width 585 height 116
paste textarea "Lu et approuvé. Bon pour souscription de parts A à hauteur de 10 000,00 € (hors…"
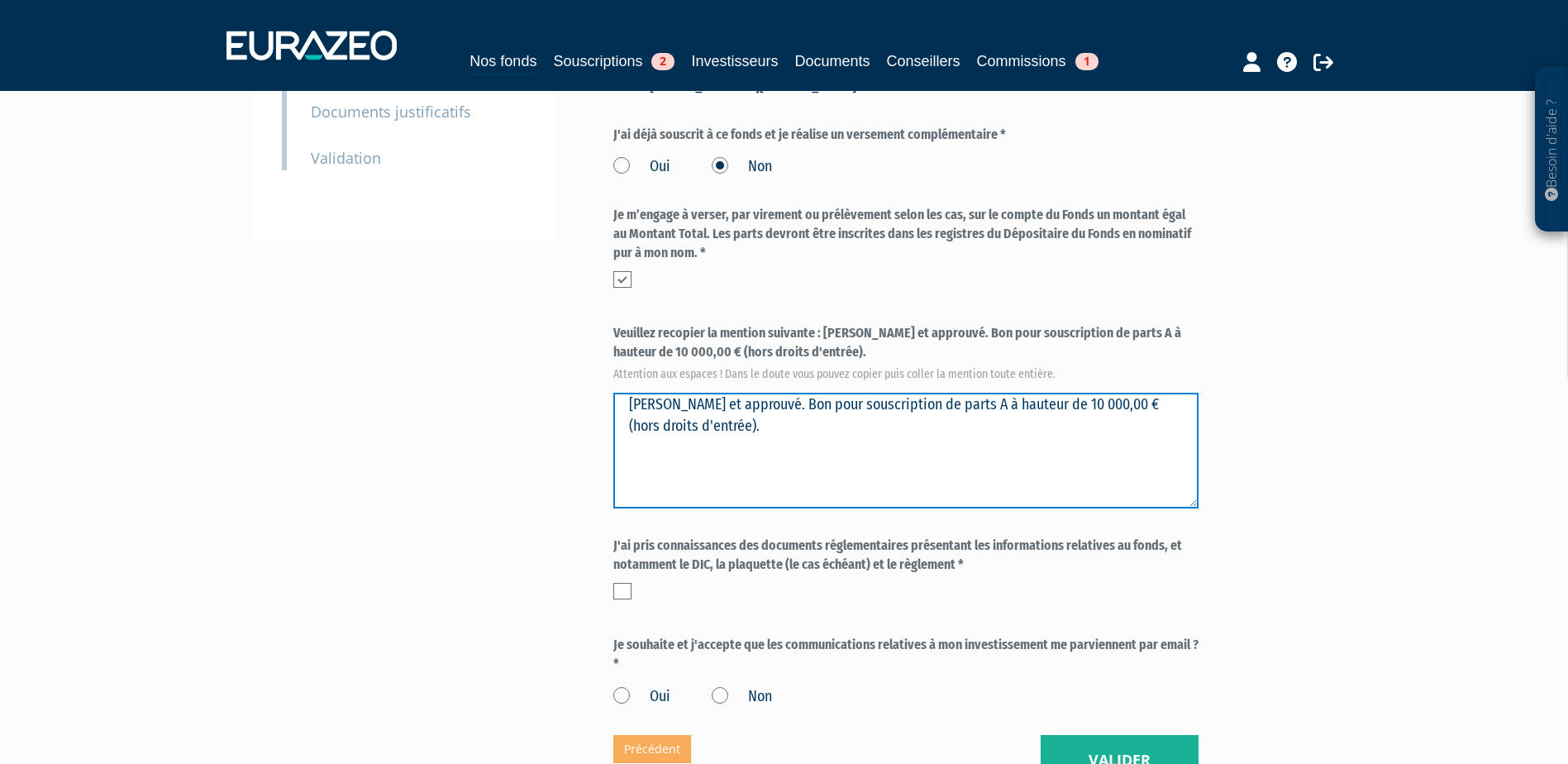
scroll to position [612, 0]
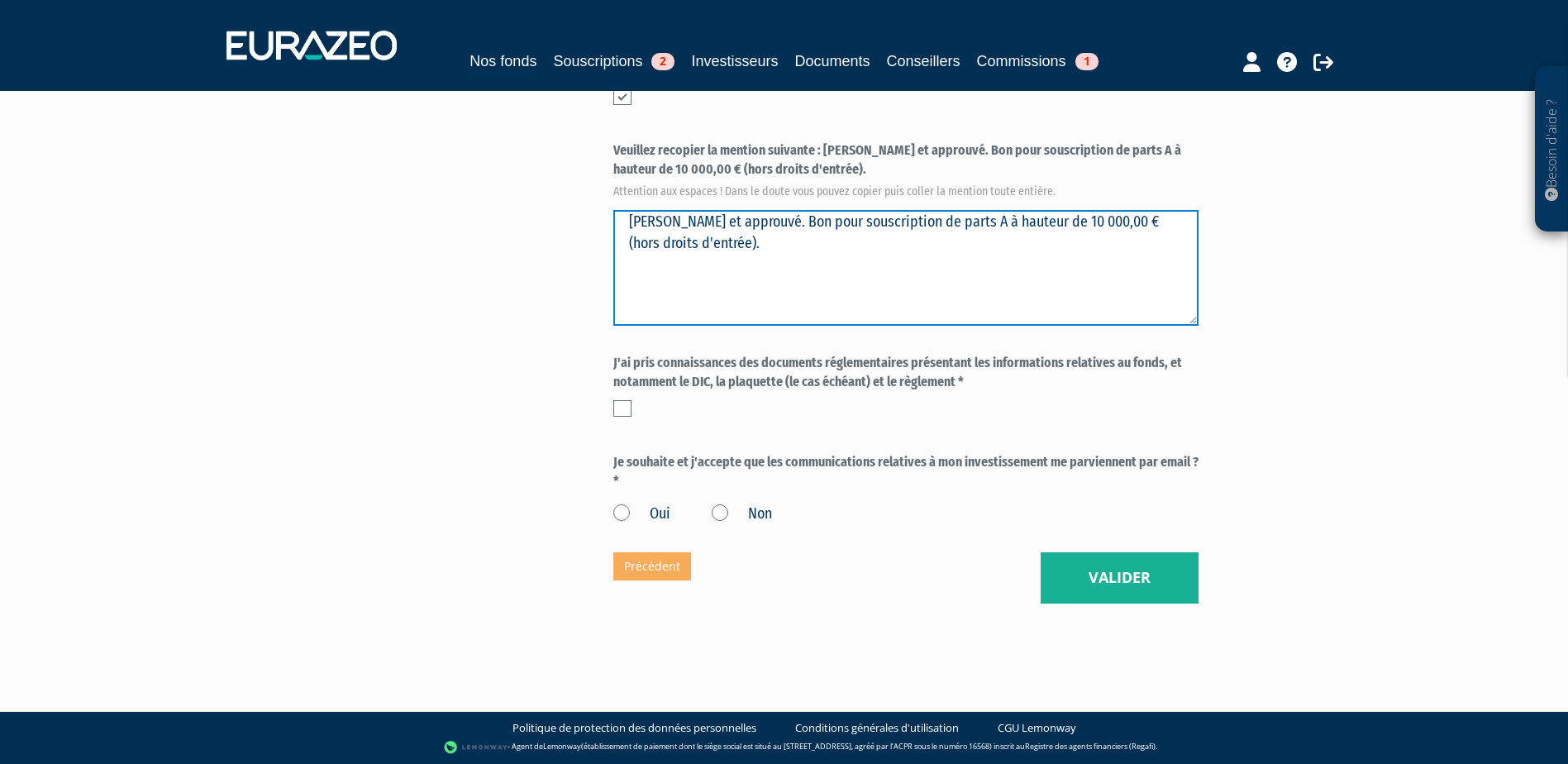
type textarea "Lu et approuvé. Bon pour souscription de parts A à hauteur de 10 000,00 € (hors…"
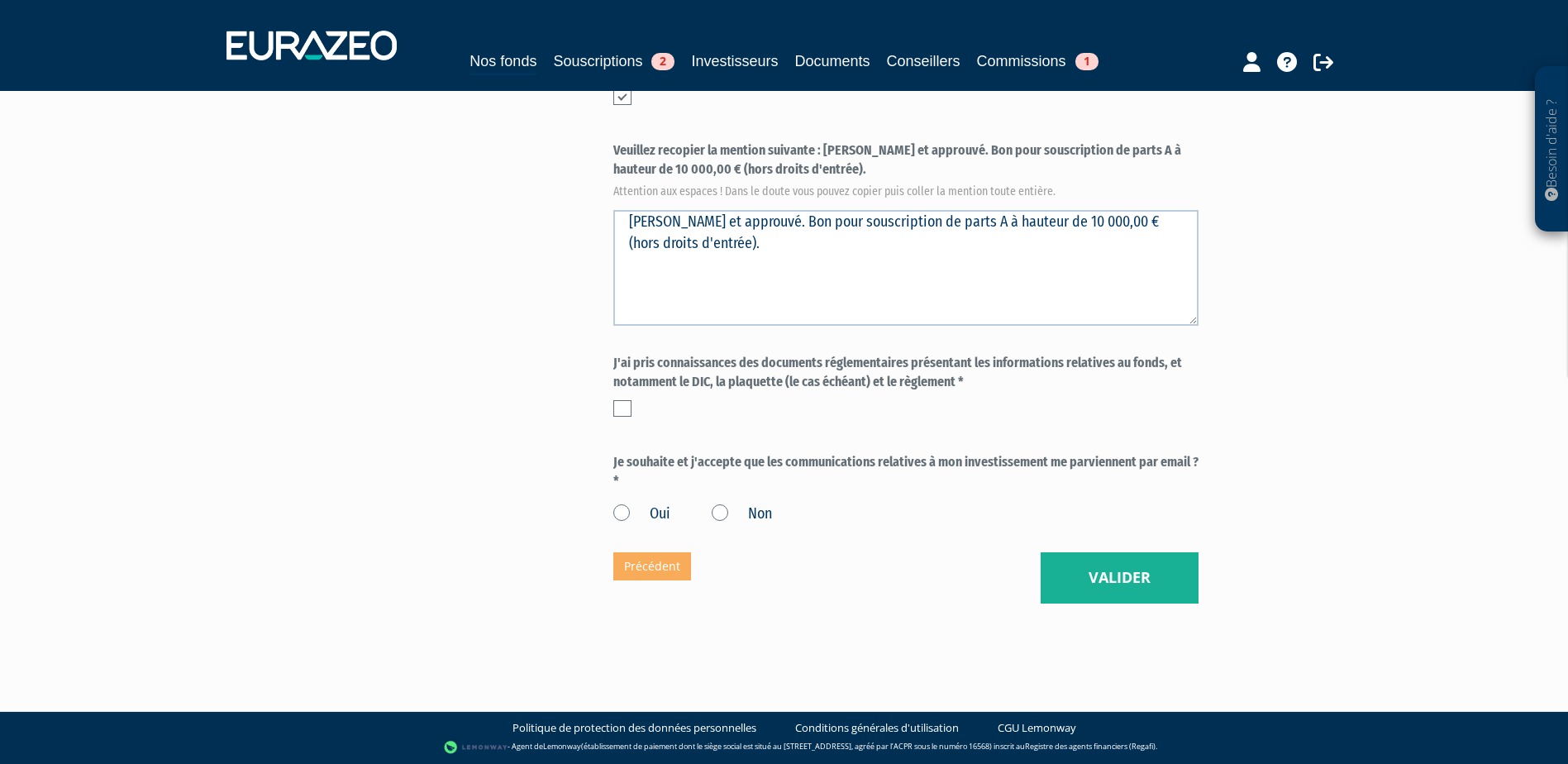
click at [624, 419] on div "J'ai pris connaissances des documents réglementaires présentant les information…" at bounding box center [906, 389] width 585 height 72
click at [615, 414] on label at bounding box center [622, 408] width 18 height 16
click at [0, 0] on input "checkbox" at bounding box center [0, 0] width 0 height 0
click at [618, 515] on label "Oui" at bounding box center [641, 514] width 57 height 22
click at [0, 0] on input "Oui" at bounding box center [0, 0] width 0 height 0
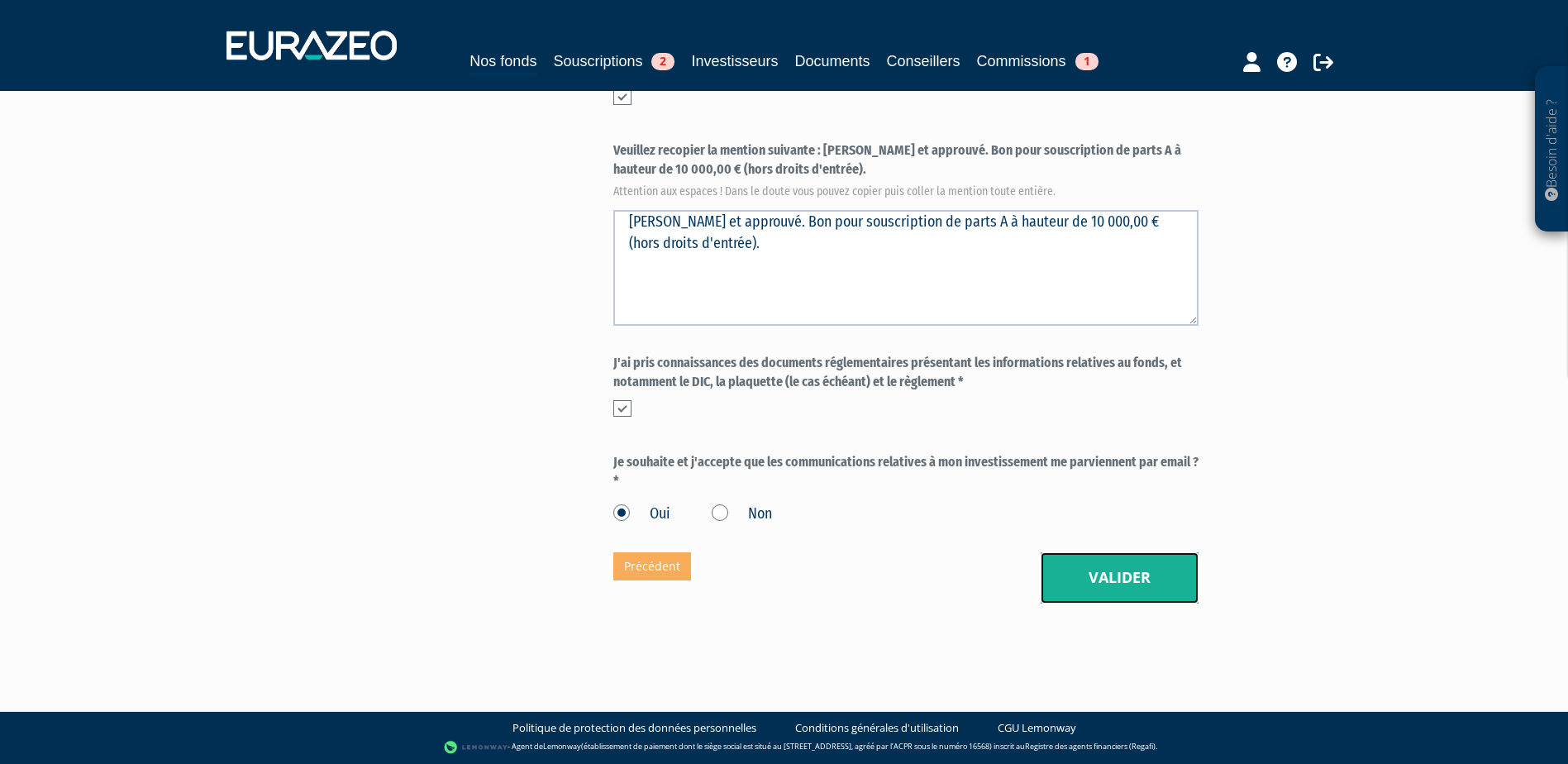
click at [1091, 576] on button "Valider" at bounding box center [1119, 578] width 157 height 52
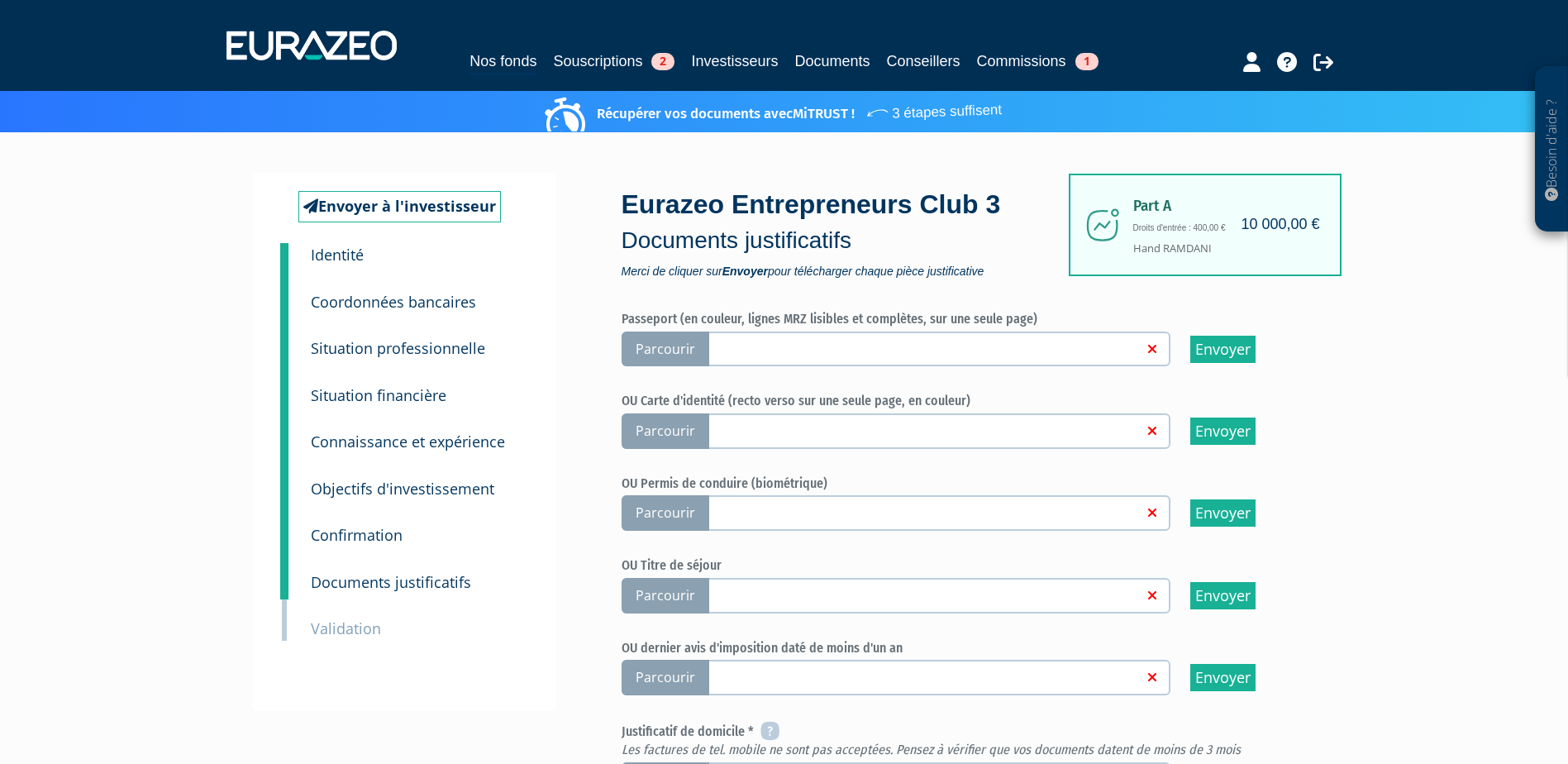
click at [794, 358] on label "Parcourir" at bounding box center [896, 349] width 549 height 35
click at [0, 0] on input "Parcourir" at bounding box center [0, 0] width 0 height 0
click at [846, 420] on label "Parcourir" at bounding box center [896, 431] width 549 height 35
click at [0, 0] on input "Parcourir" at bounding box center [0, 0] width 0 height 0
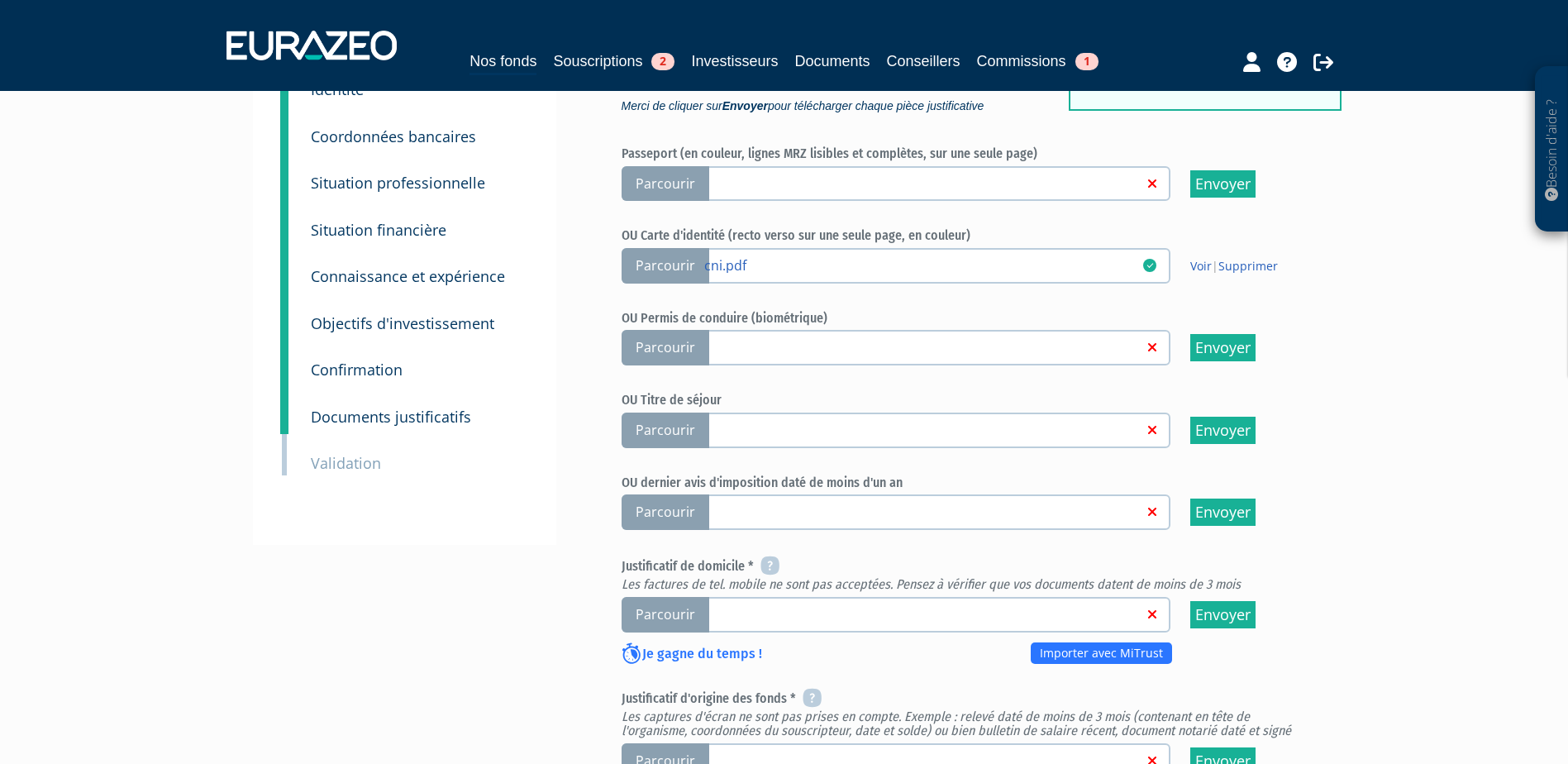
scroll to position [330, 0]
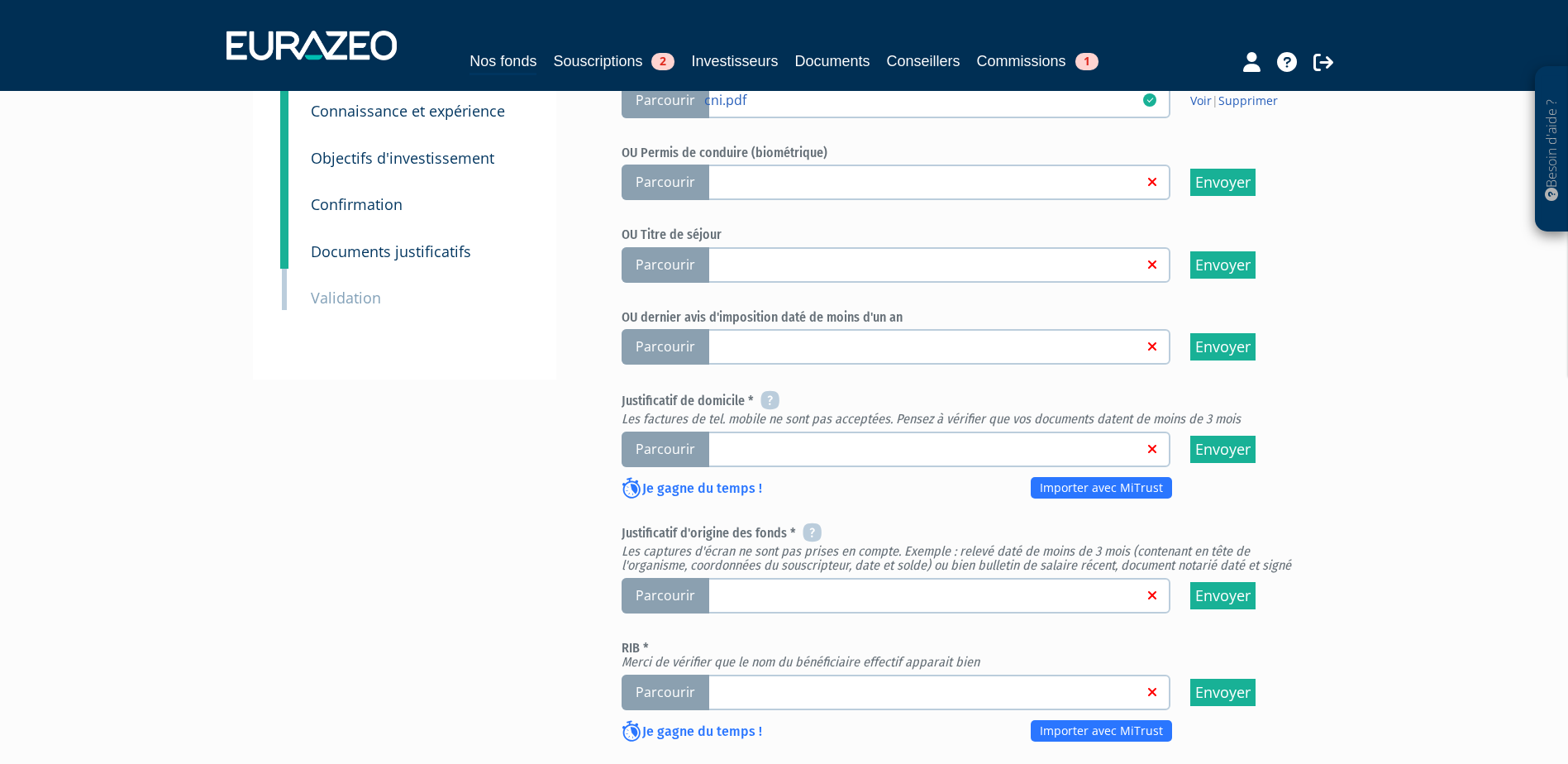
click at [774, 454] on link at bounding box center [923, 448] width 439 height 16
click at [0, 0] on input "Parcourir" at bounding box center [0, 0] width 0 height 0
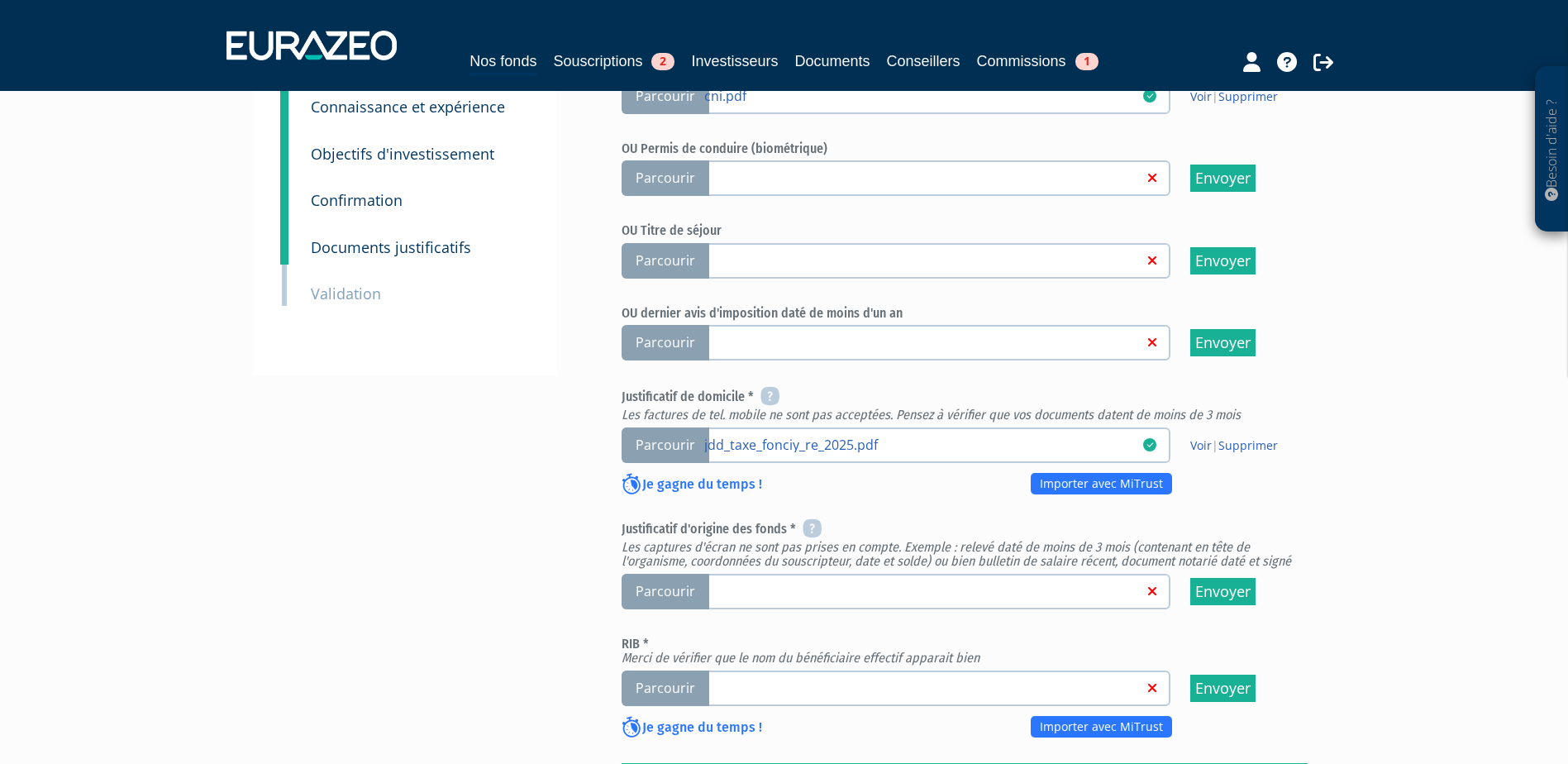
scroll to position [414, 0]
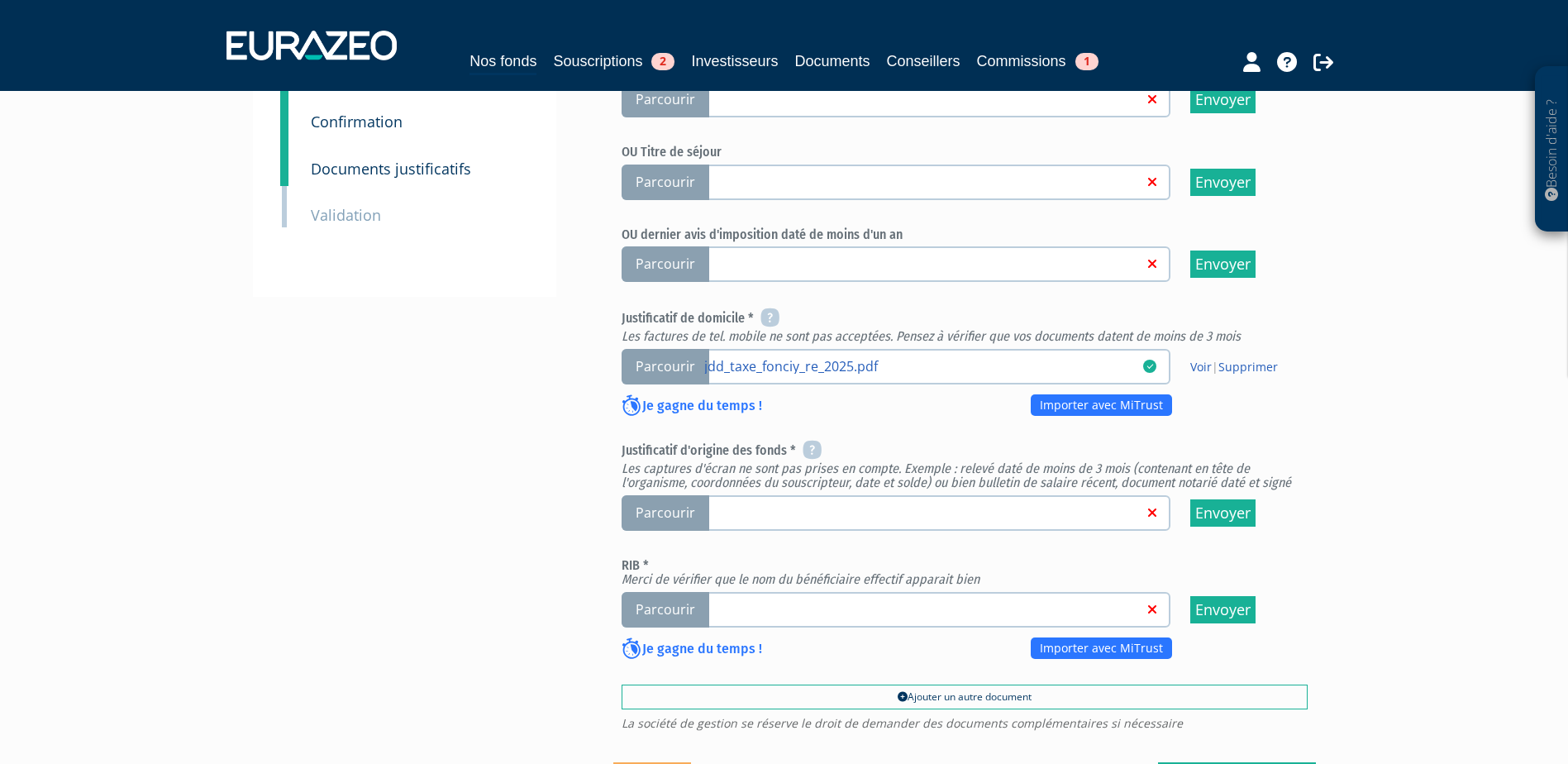
click at [855, 506] on link at bounding box center [923, 511] width 439 height 16
click at [0, 0] on input "Parcourir" at bounding box center [0, 0] width 0 height 0
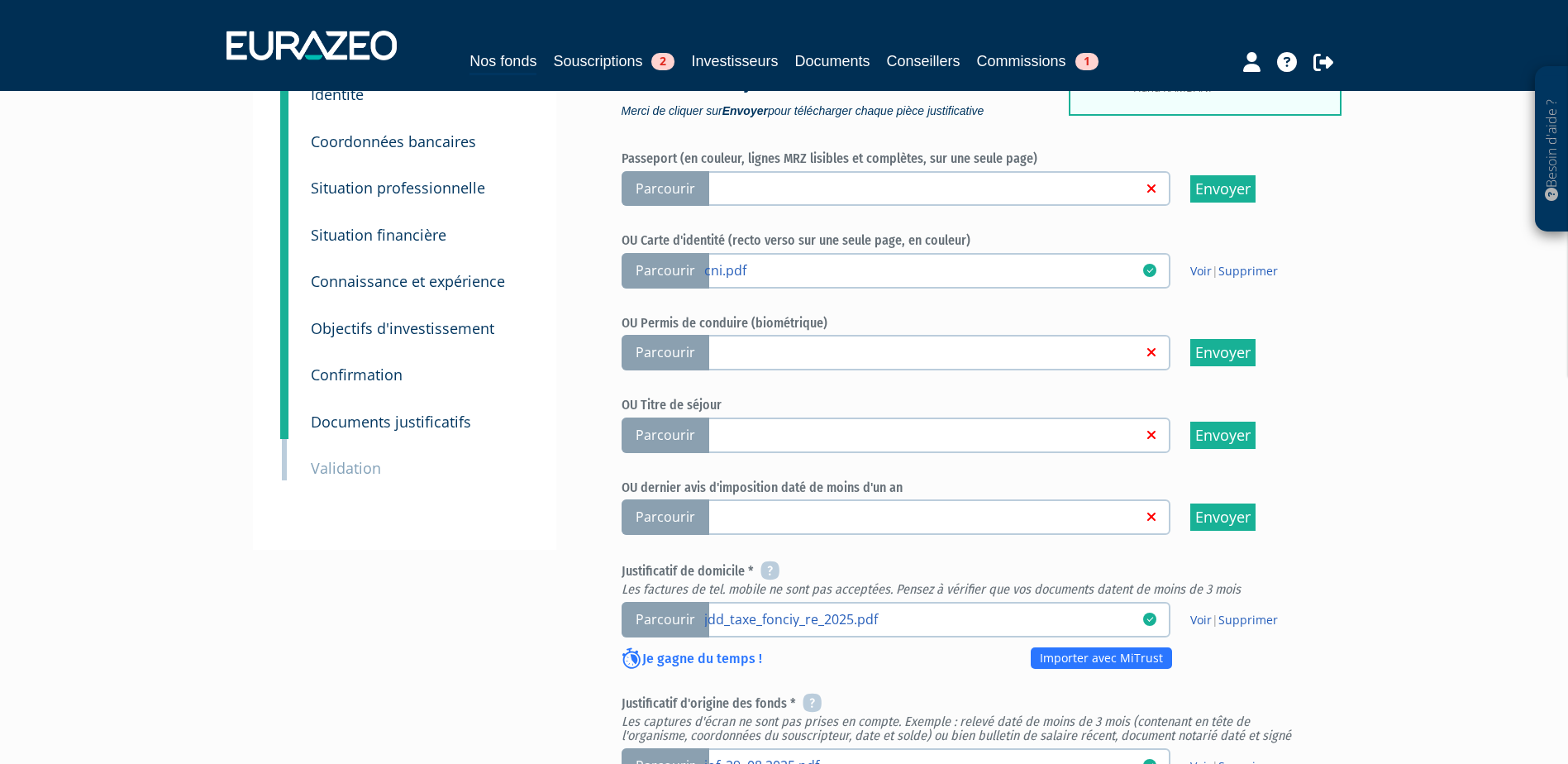
scroll to position [414, 0]
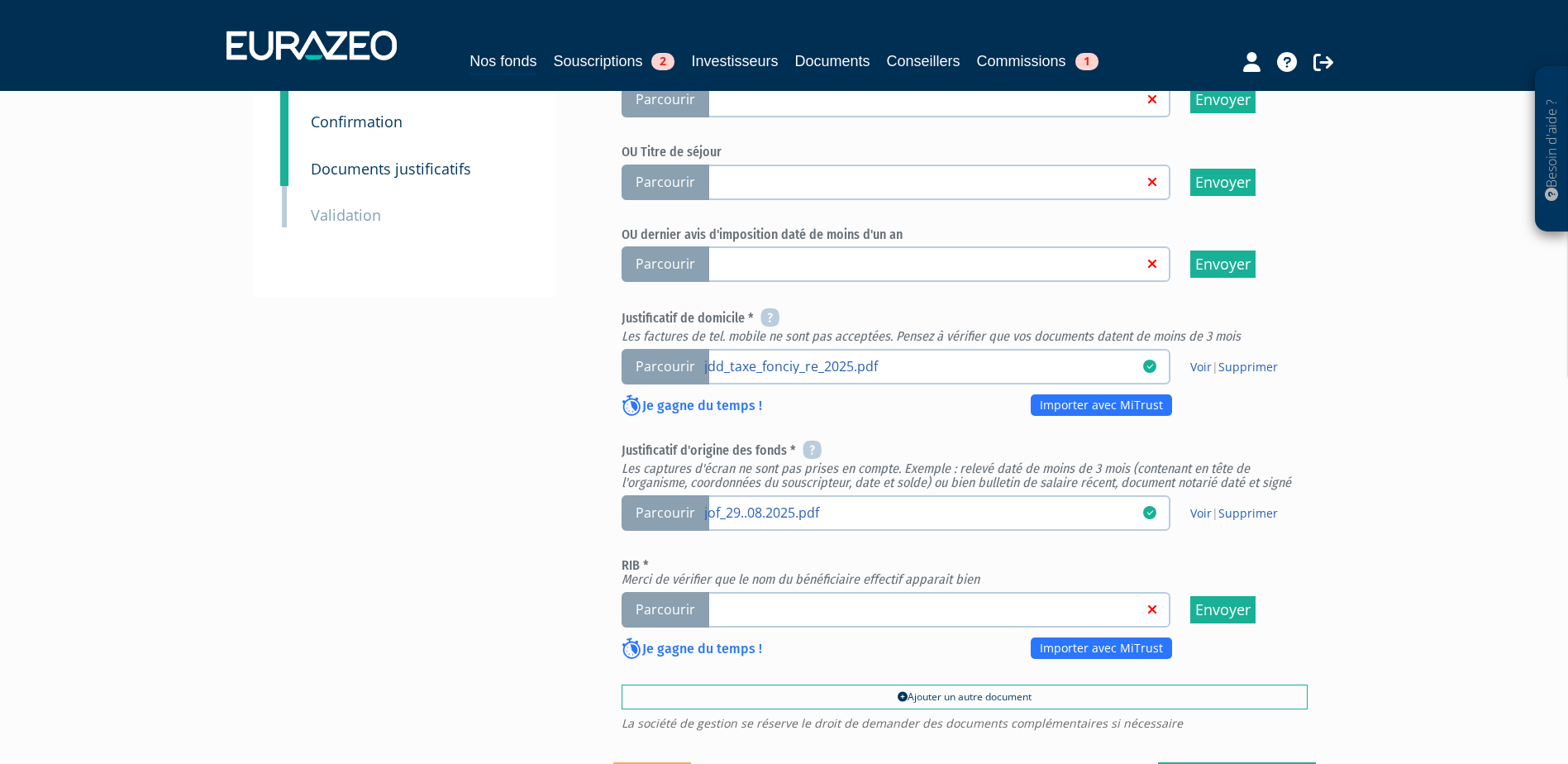
click at [783, 604] on link at bounding box center [923, 608] width 439 height 16
click at [0, 0] on input "Parcourir" at bounding box center [0, 0] width 0 height 0
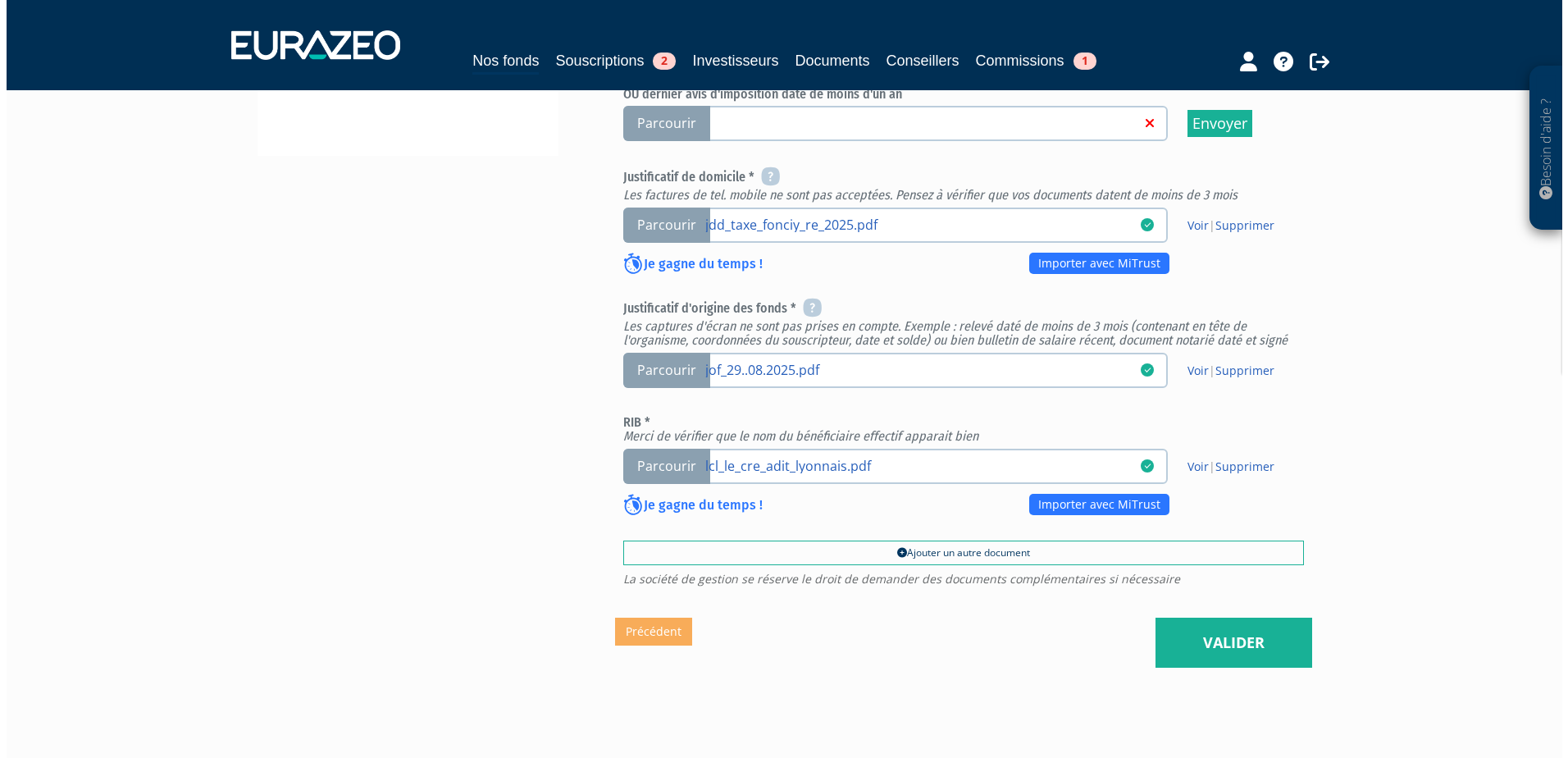
scroll to position [574, 0]
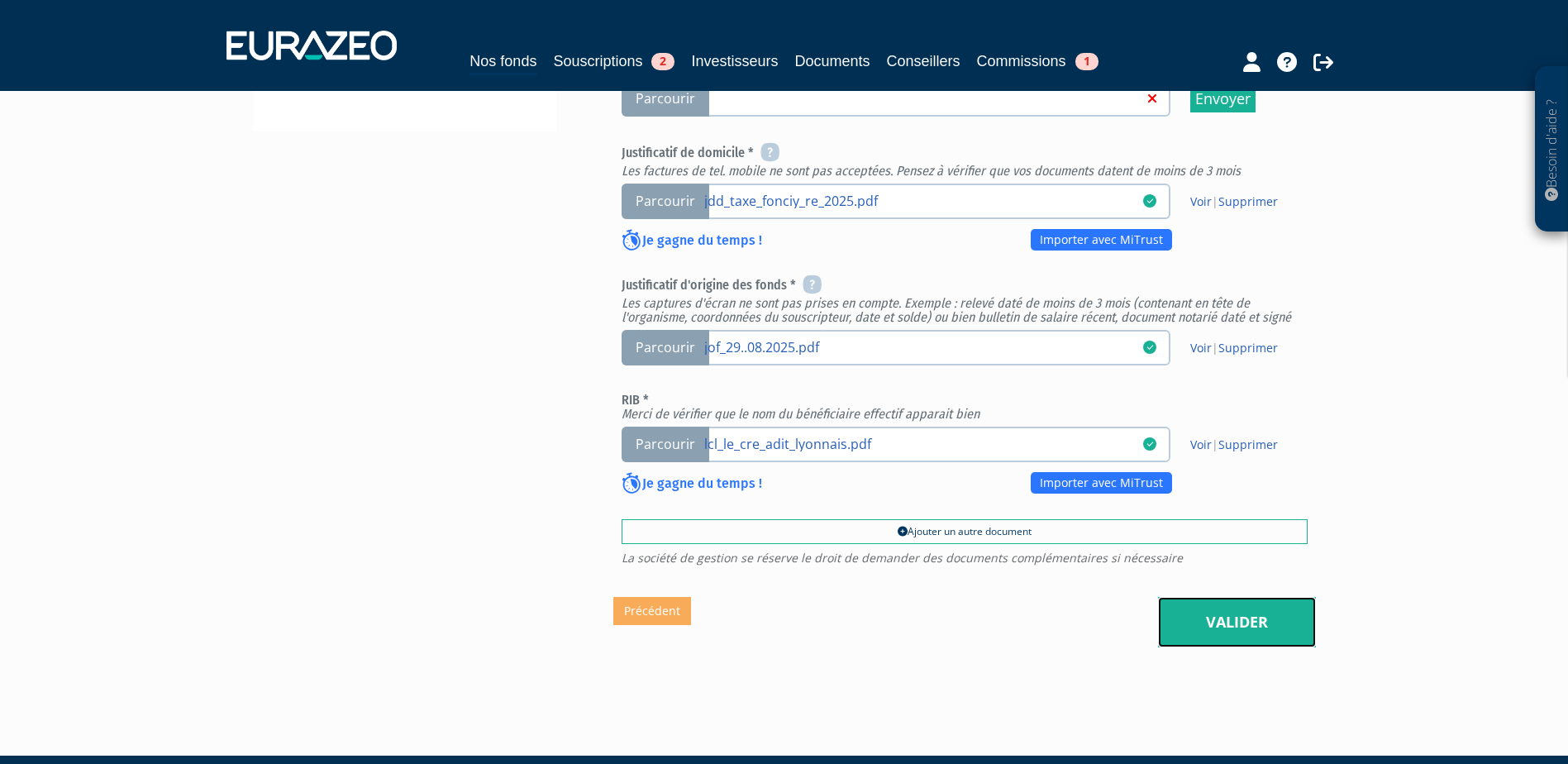
click at [1219, 619] on link "Valider" at bounding box center [1237, 623] width 157 height 52
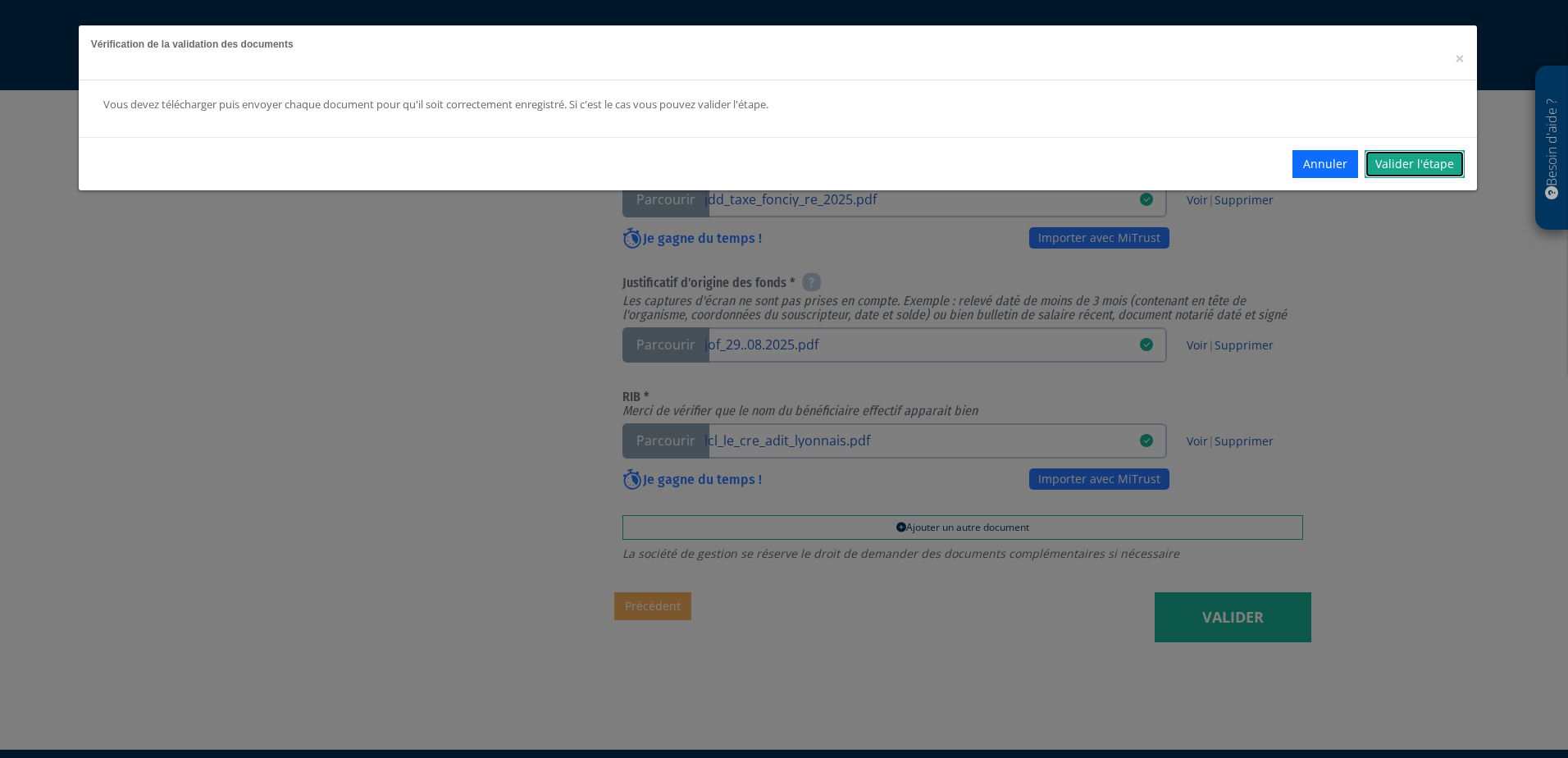
click at [1448, 171] on link "Valider l'étape" at bounding box center [1414, 163] width 100 height 28
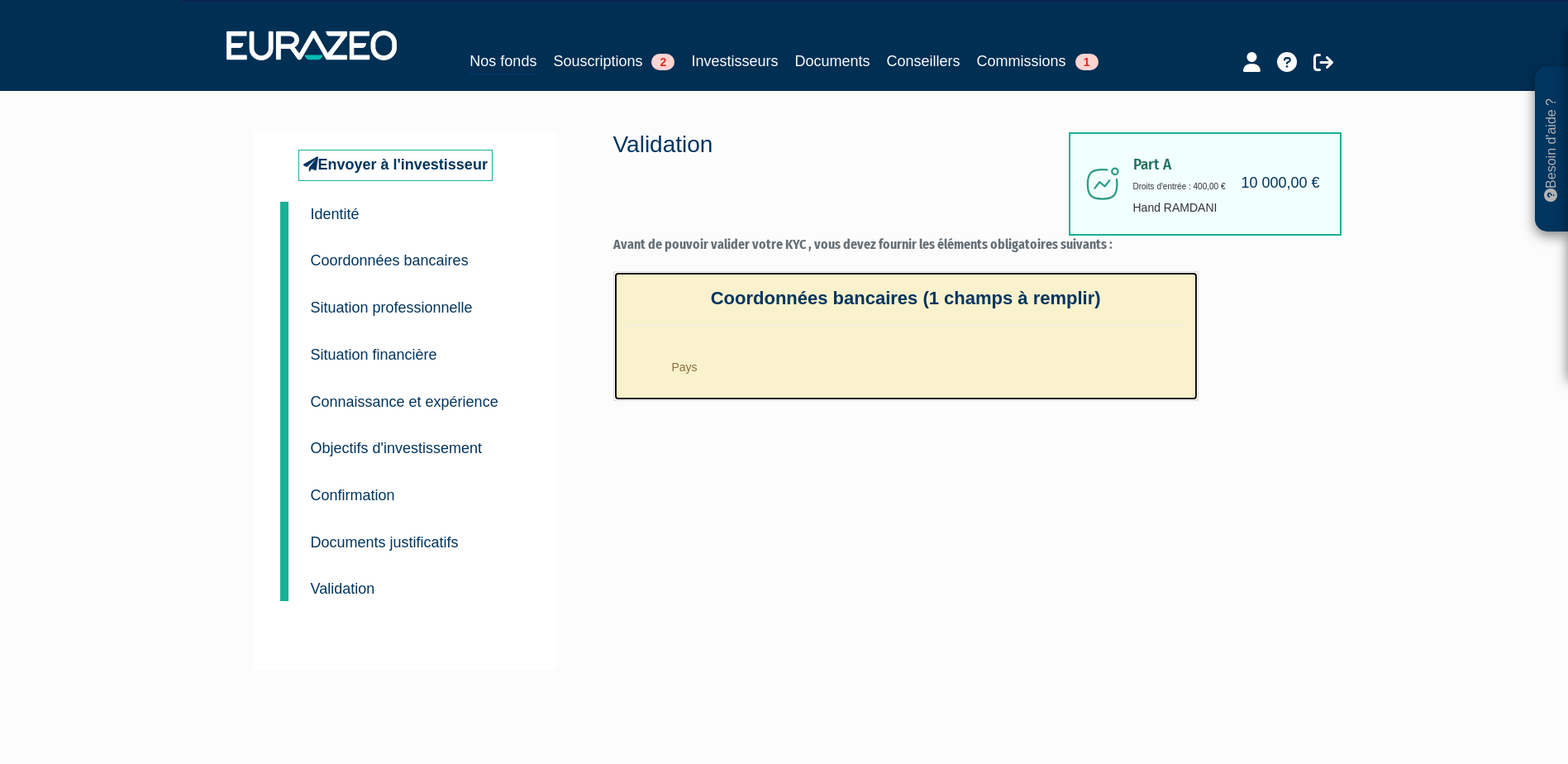
click at [679, 367] on li "Pays" at bounding box center [922, 363] width 526 height 42
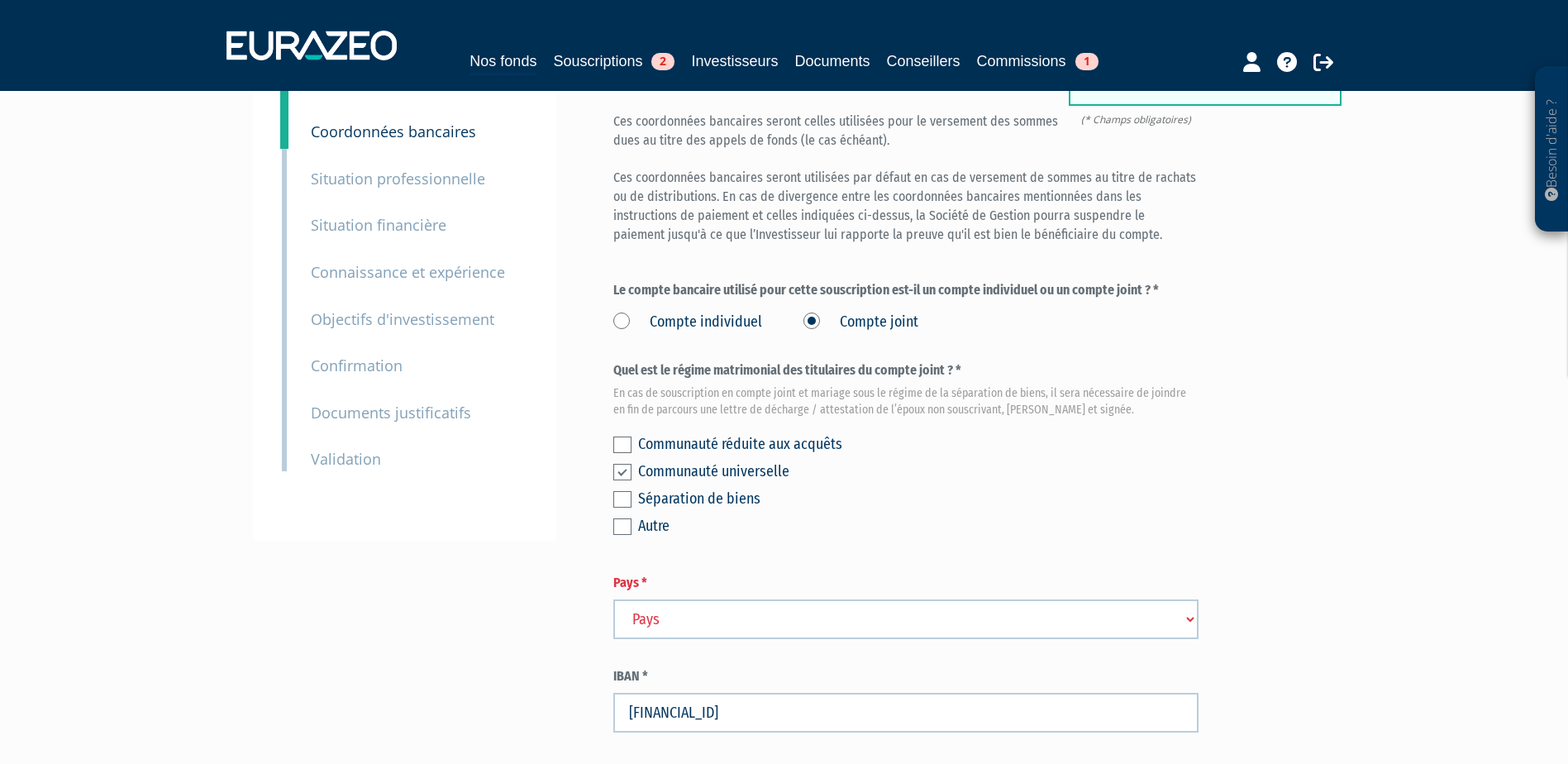
scroll to position [166, 0]
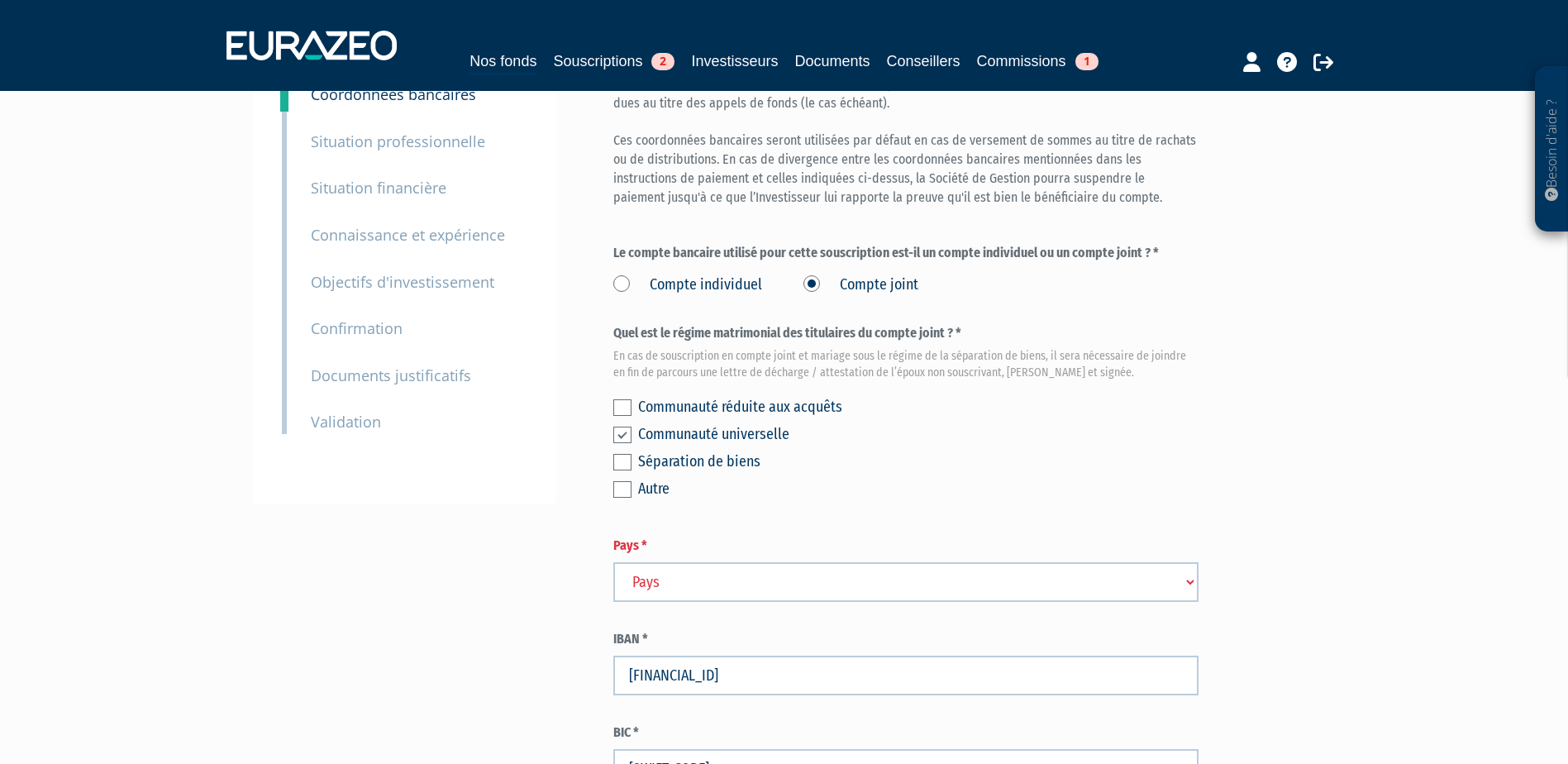
click at [676, 568] on select "Pays Afghanistan Afrique du Sud Albanie Algérie Allemagne Andorre" at bounding box center [906, 582] width 585 height 40
select select "75"
click at [613, 562] on select "Pays Afghanistan Afrique du Sud Albanie Algérie Allemagne Andorre" at bounding box center [906, 582] width 585 height 40
click at [564, 542] on div "Envoyer à l'investisseur 1 Identité 2 Coordonnées bancaires 3 Situation profess…" at bounding box center [784, 416] width 1038 height 901
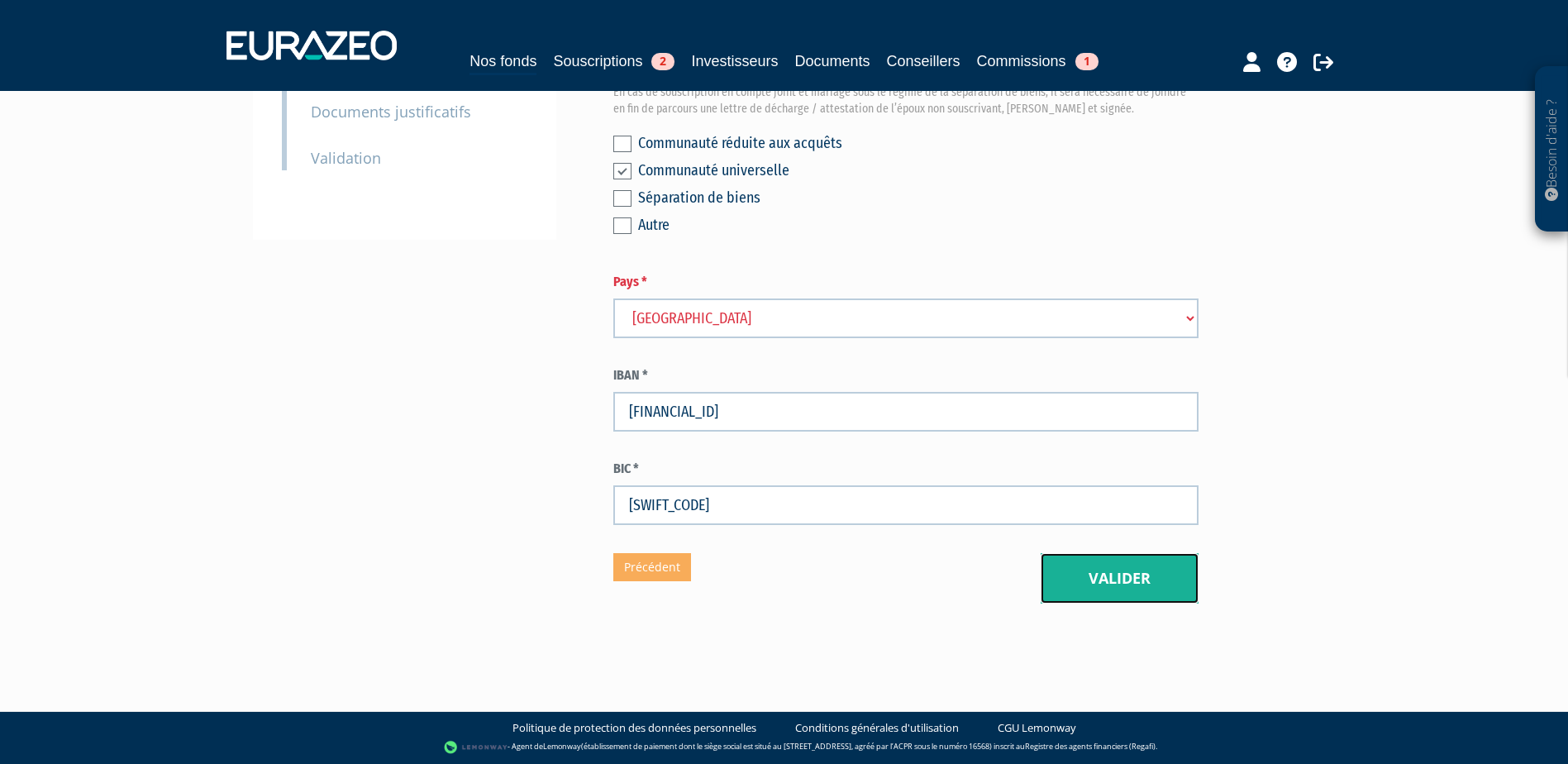
click at [1098, 580] on button "Valider" at bounding box center [1119, 578] width 157 height 52
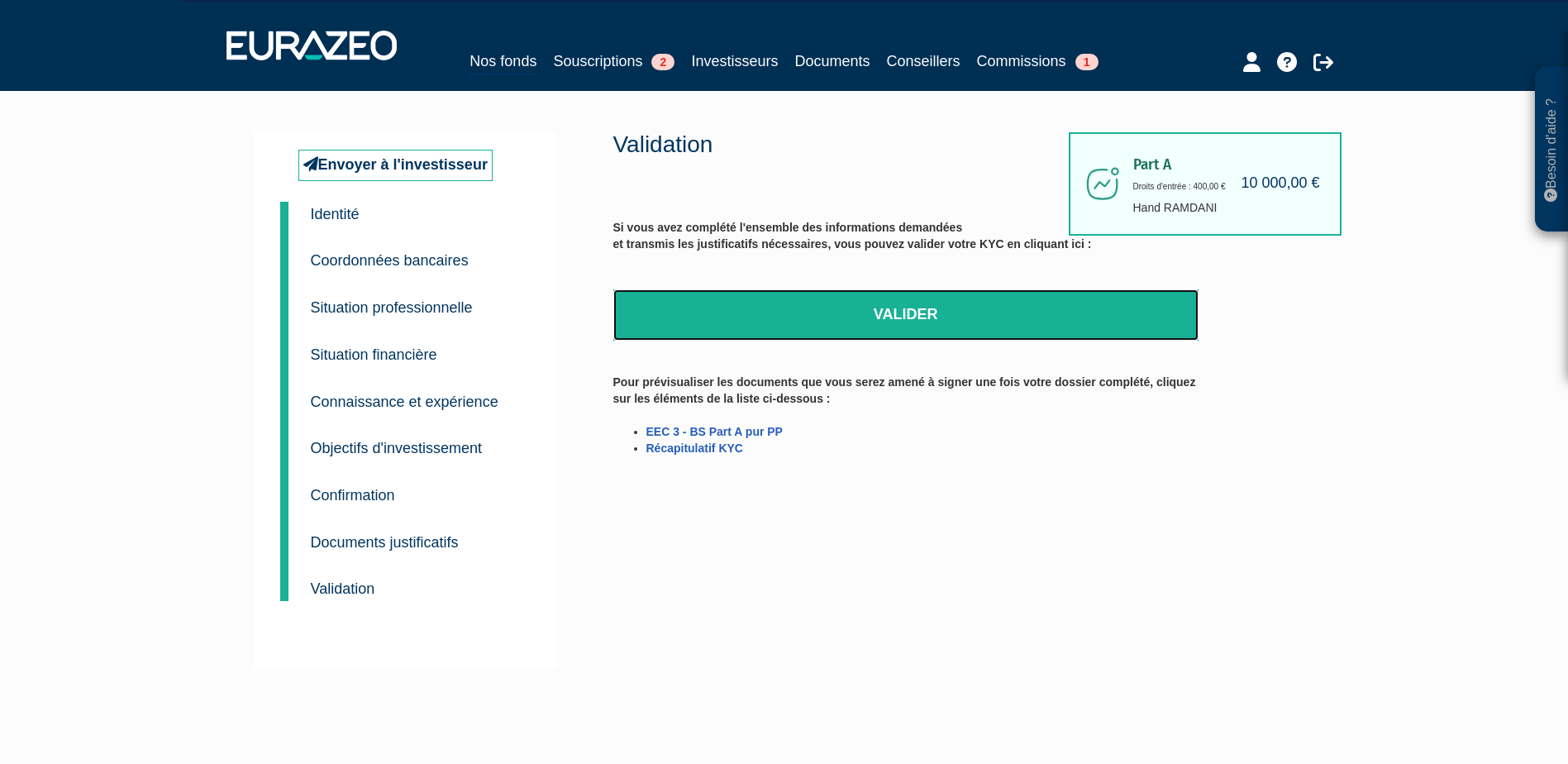
click at [816, 326] on link "Valider" at bounding box center [906, 315] width 585 height 52
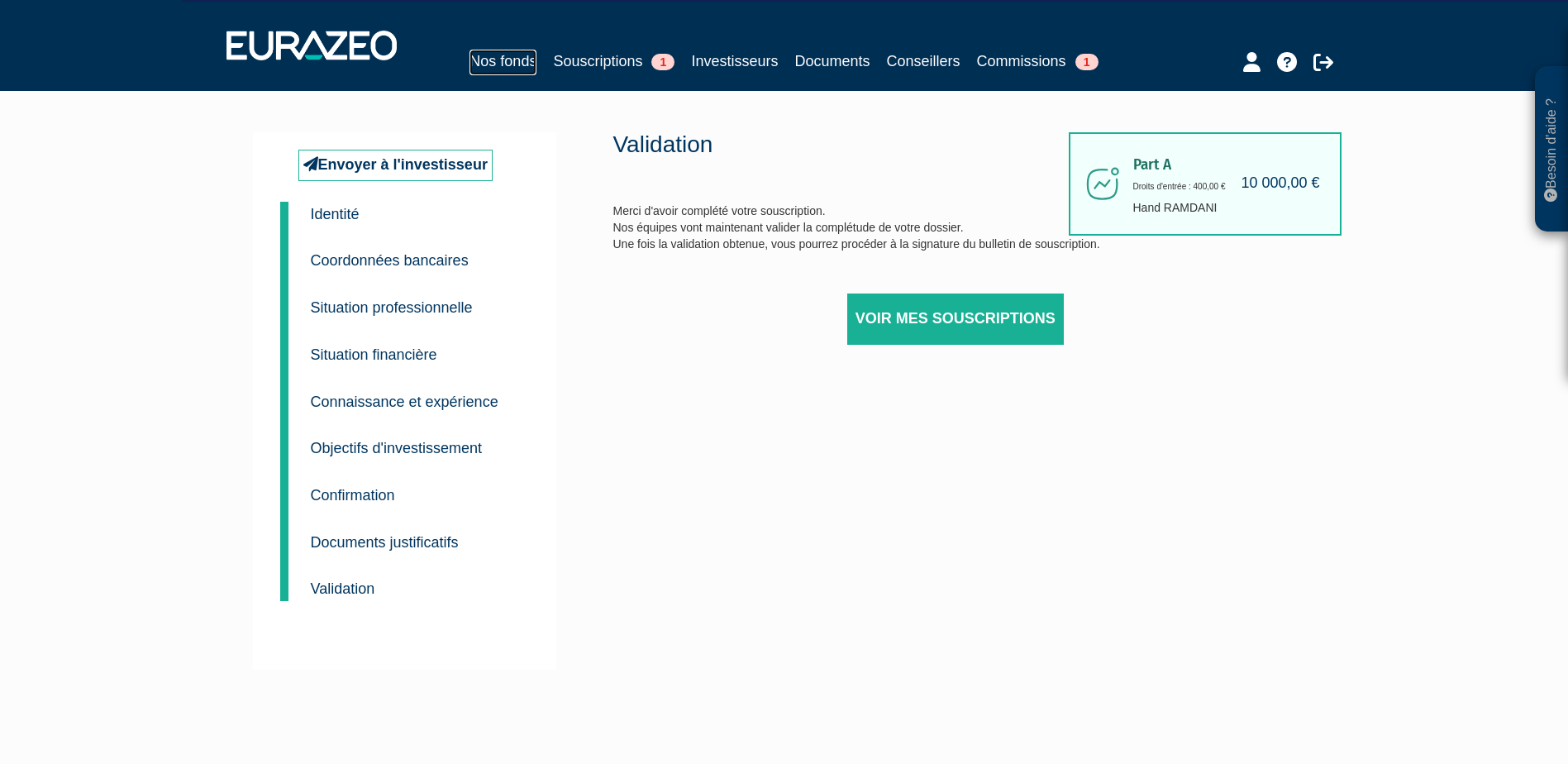
click at [520, 61] on link "Nos fonds" at bounding box center [503, 62] width 67 height 25
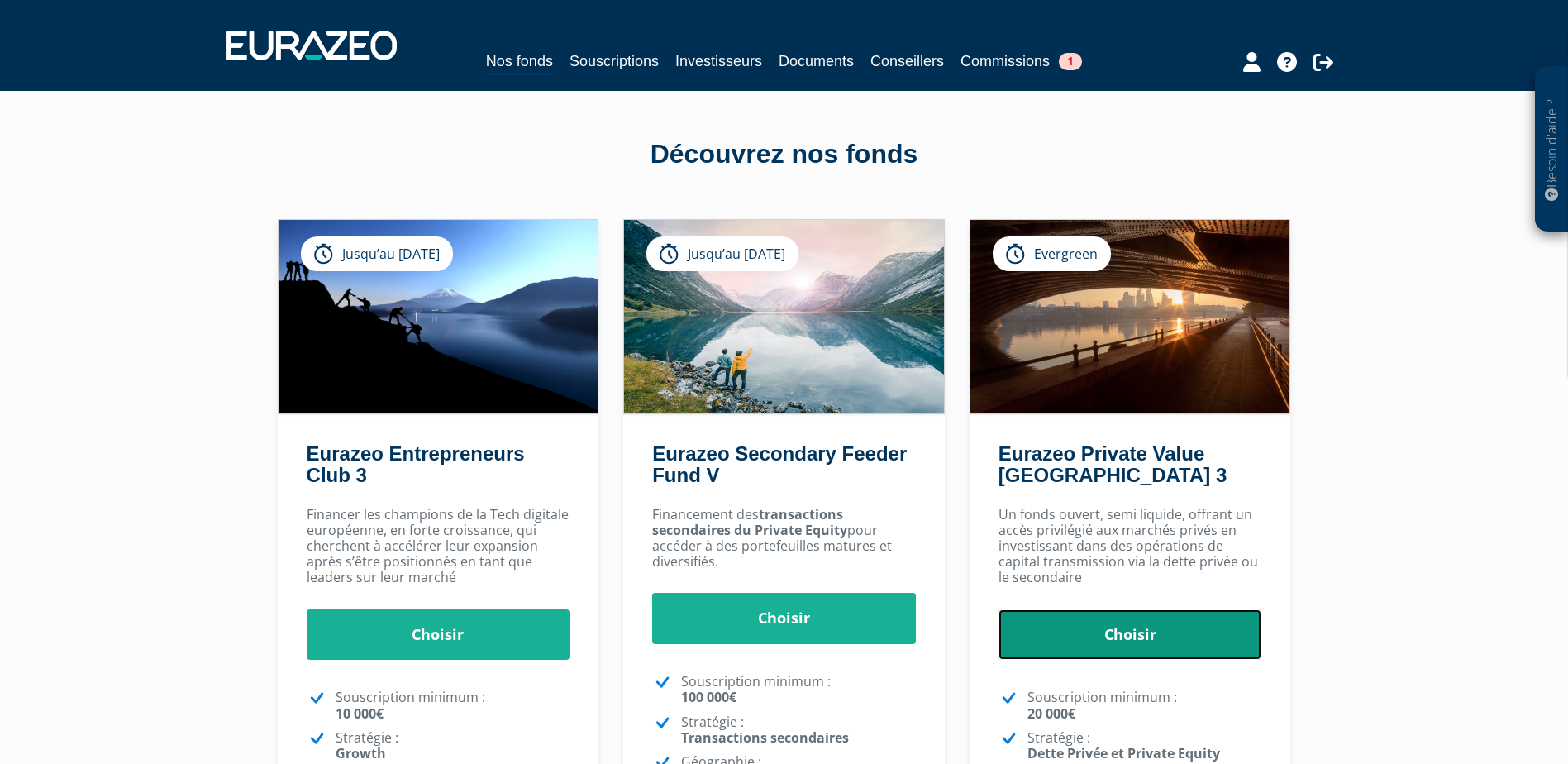
click at [1166, 650] on link "Choisir" at bounding box center [1130, 635] width 263 height 52
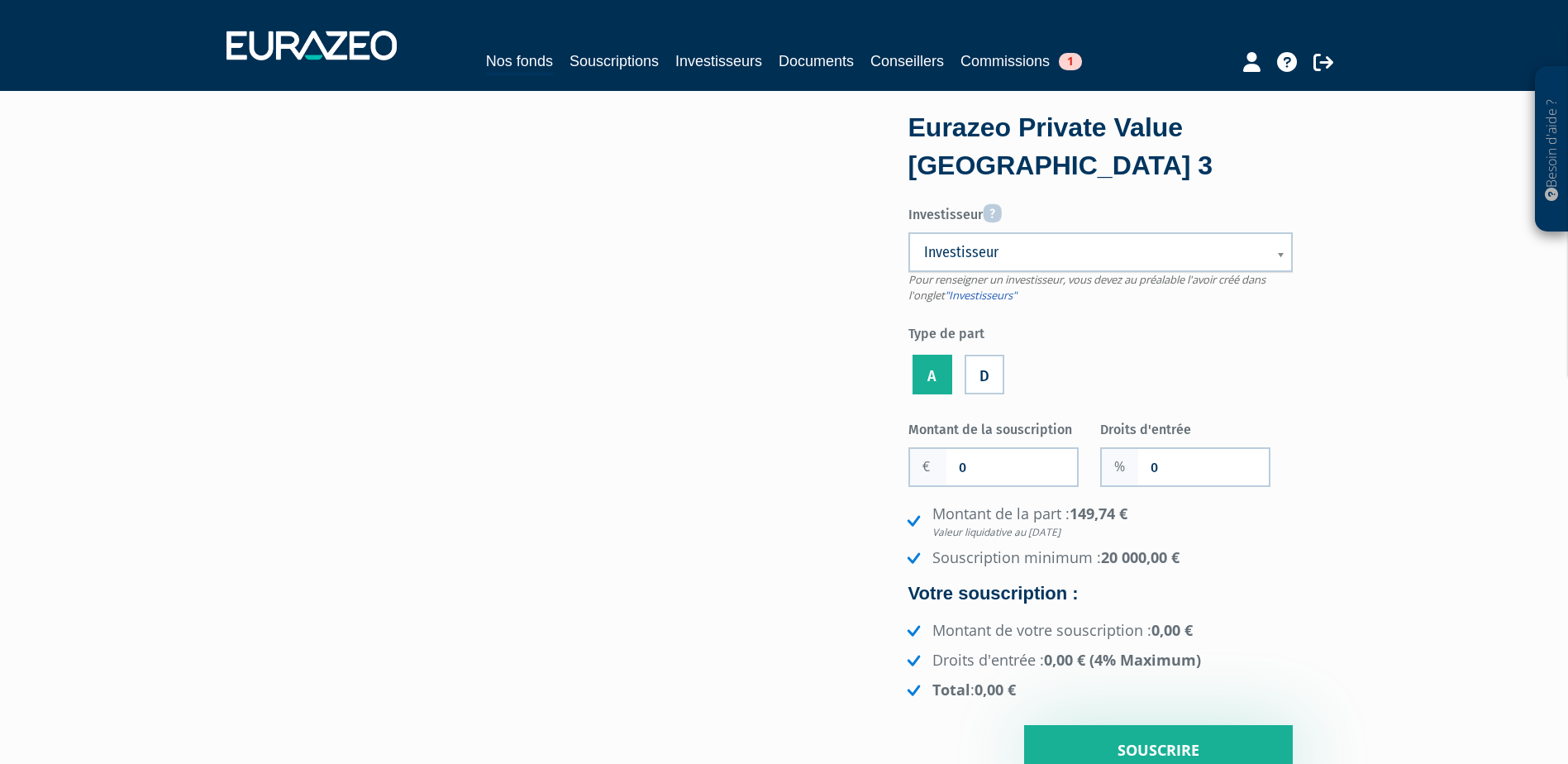
click at [1051, 253] on span "Investisseur" at bounding box center [1089, 253] width 331 height 20
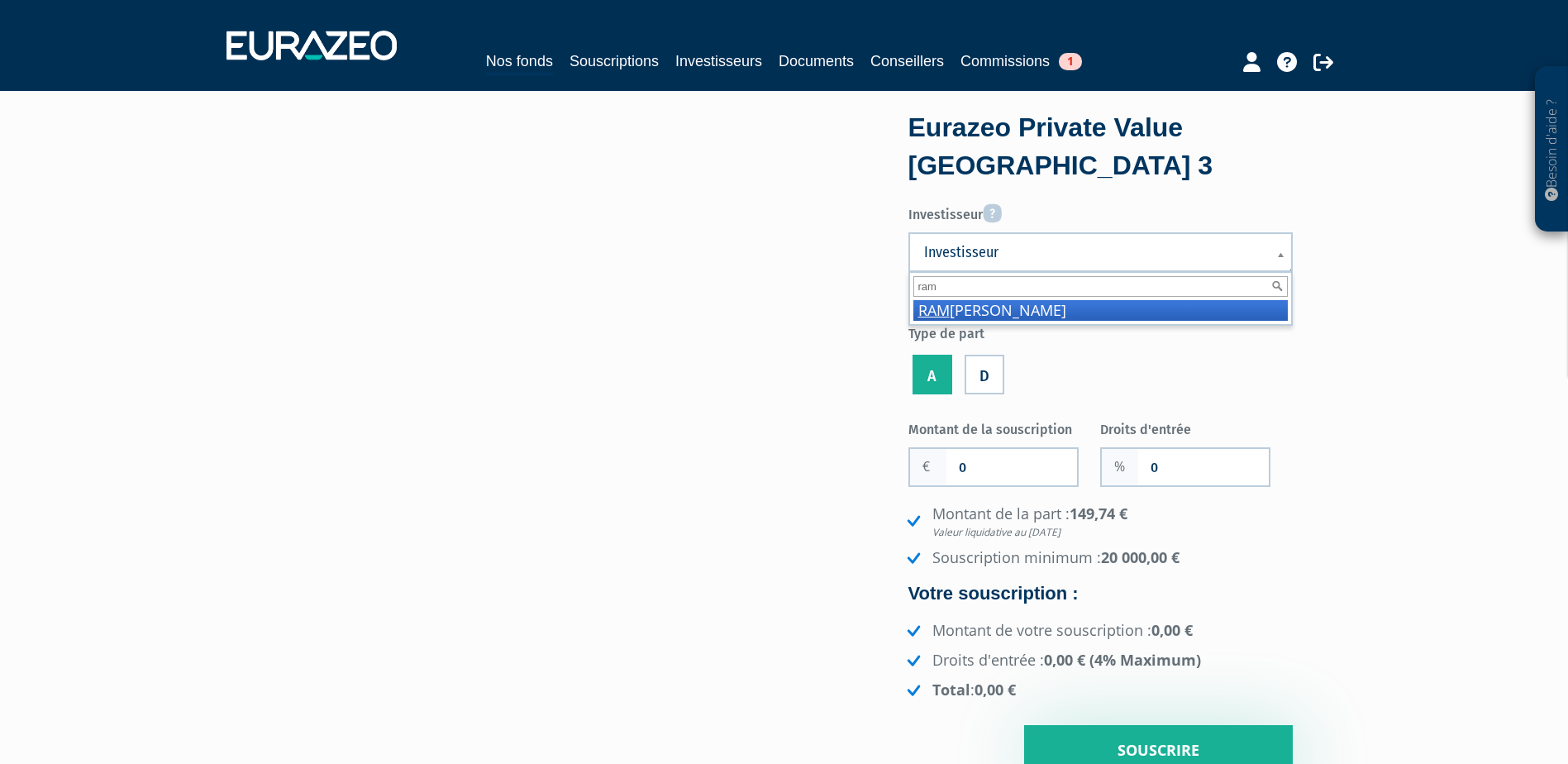
type input "ram"
click at [996, 304] on li "[PERSON_NAME]" at bounding box center [1100, 310] width 375 height 21
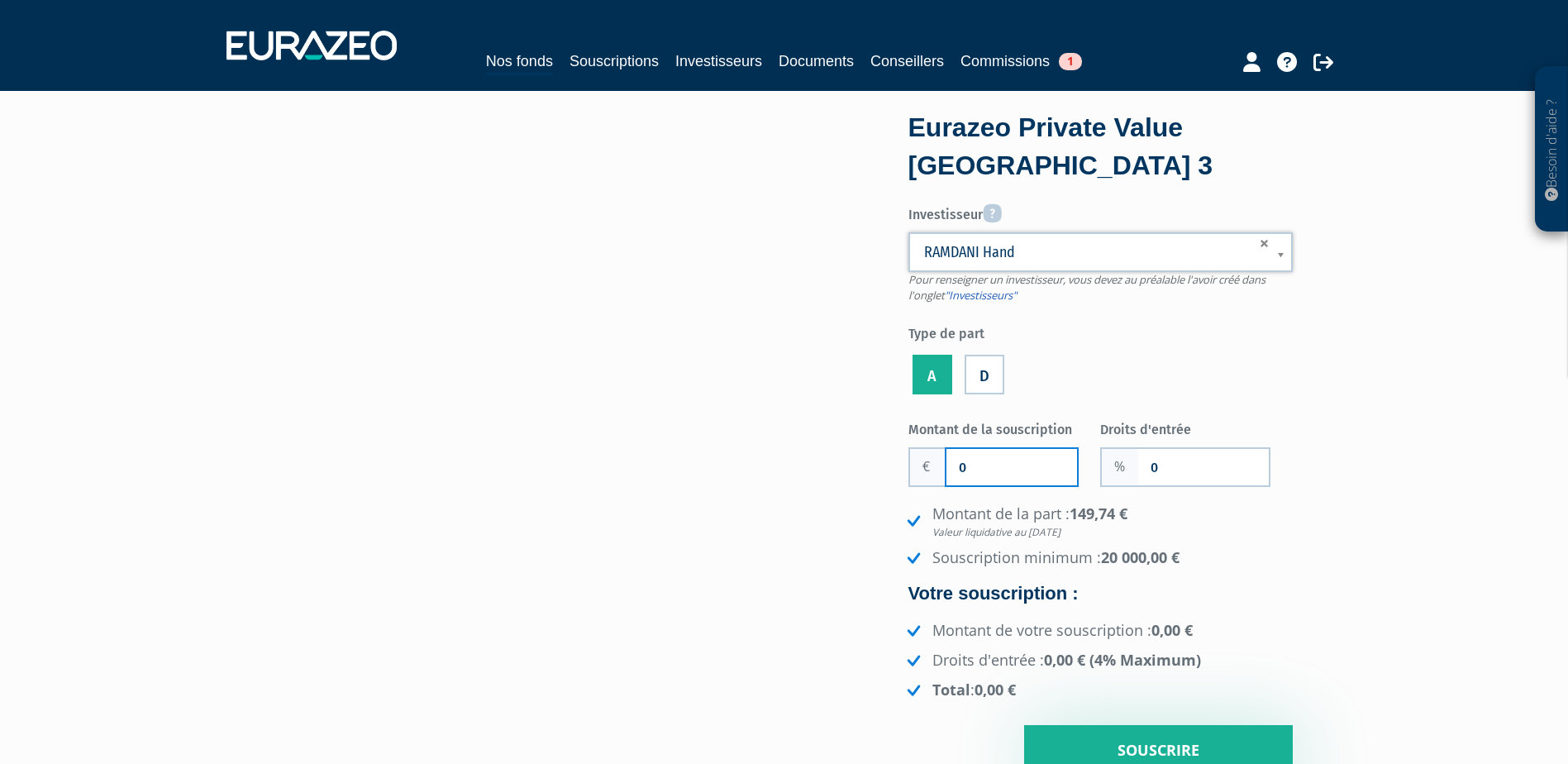
click at [980, 454] on input "0" at bounding box center [1012, 467] width 130 height 36
type input "20 000"
click at [1209, 461] on input "0" at bounding box center [1203, 467] width 130 height 36
type input "3"
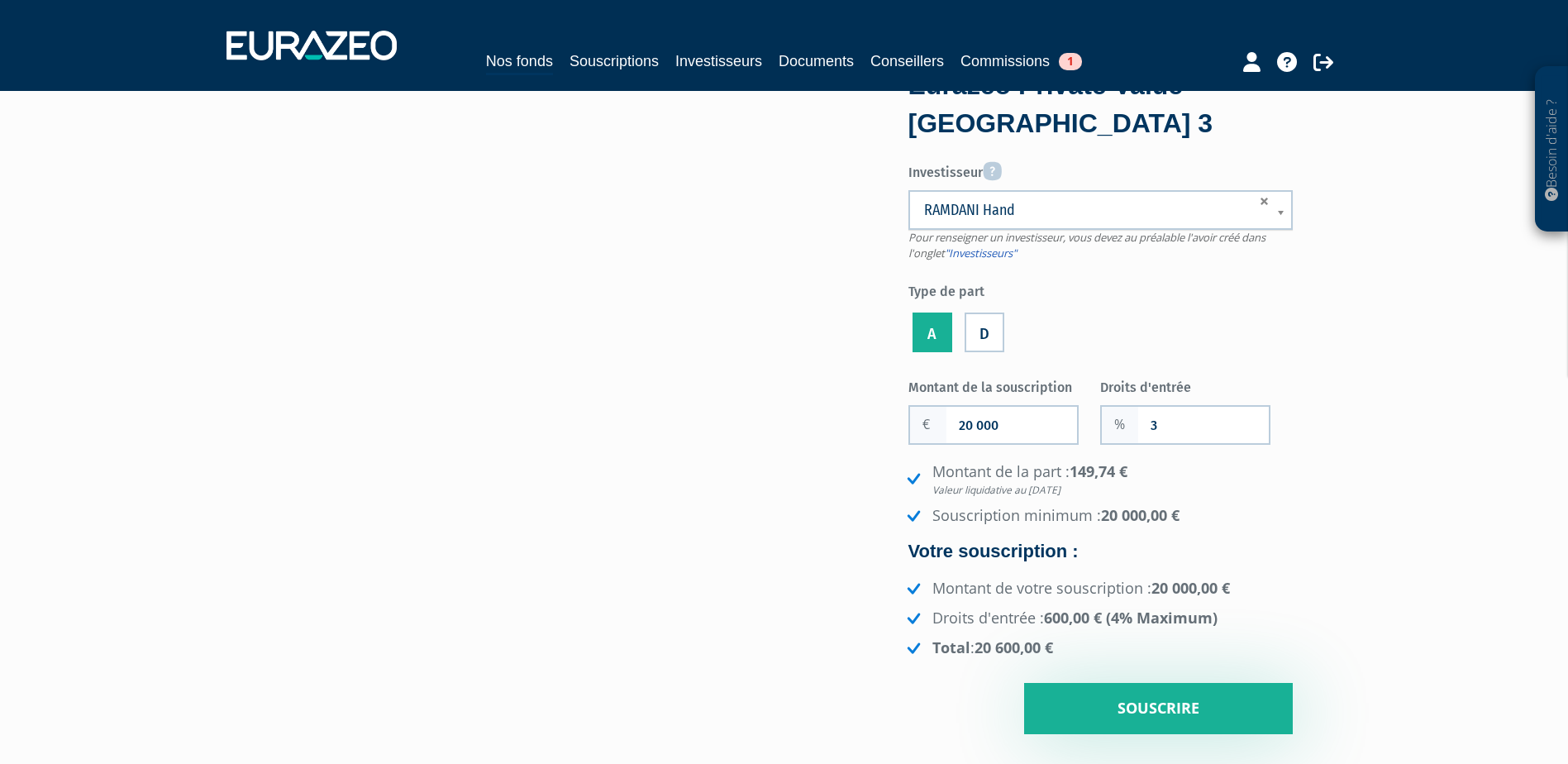
scroll to position [82, 0]
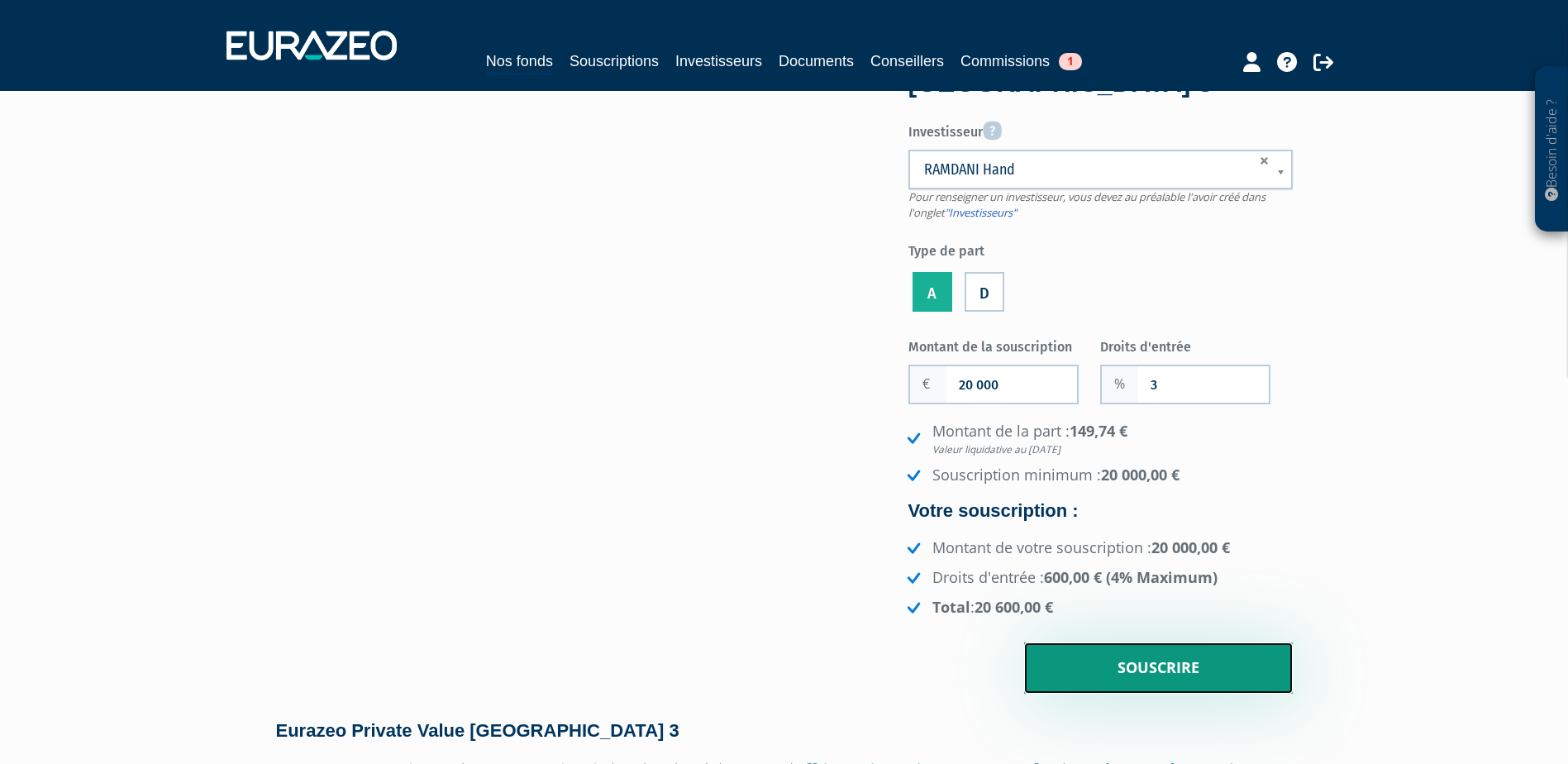
click at [1108, 660] on input "Souscrire" at bounding box center [1158, 668] width 269 height 52
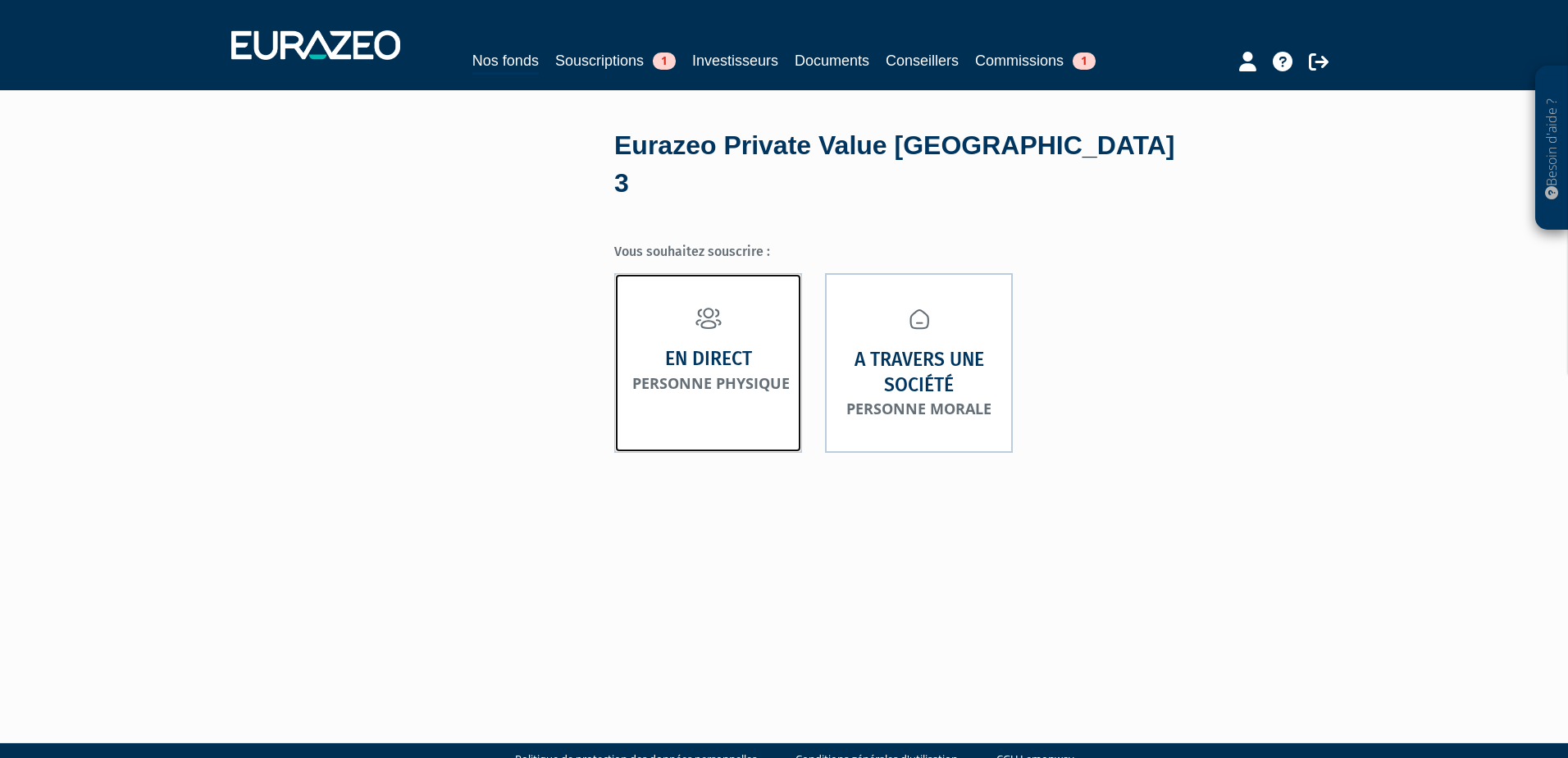
click at [710, 347] on strong "En direct" at bounding box center [708, 359] width 87 height 25
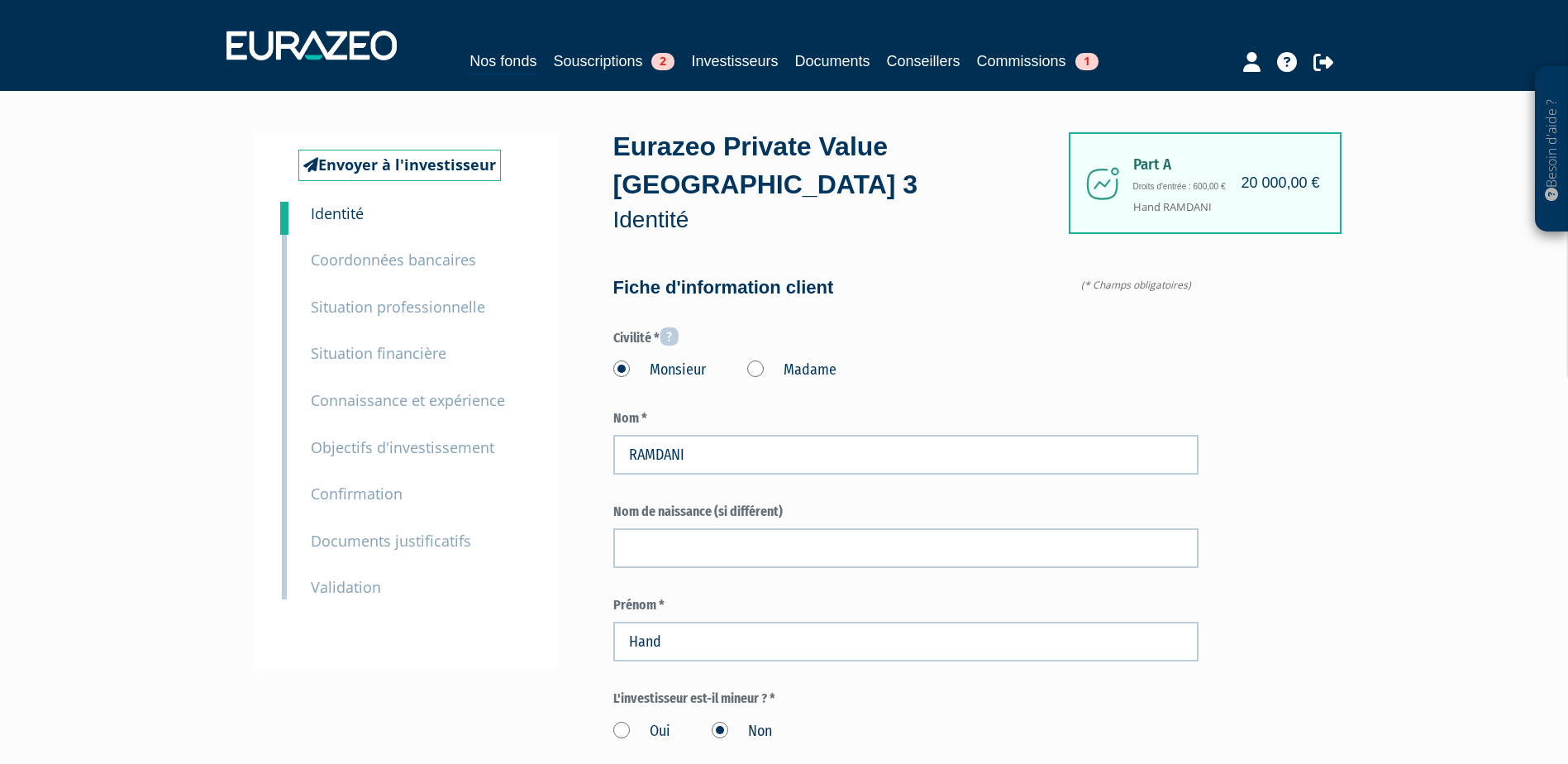
type input "6 81 53 32 39"
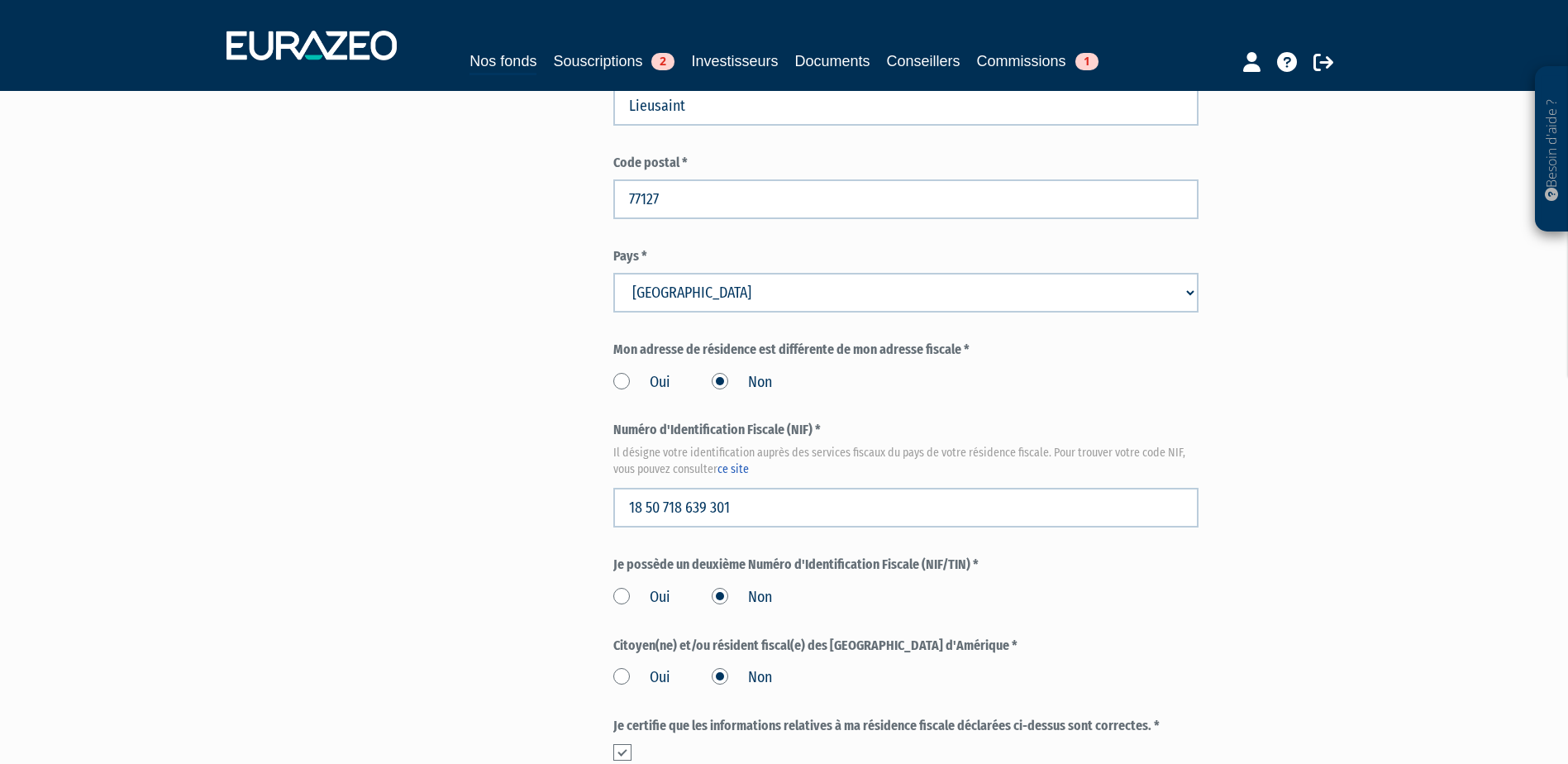
scroll to position [1856, 0]
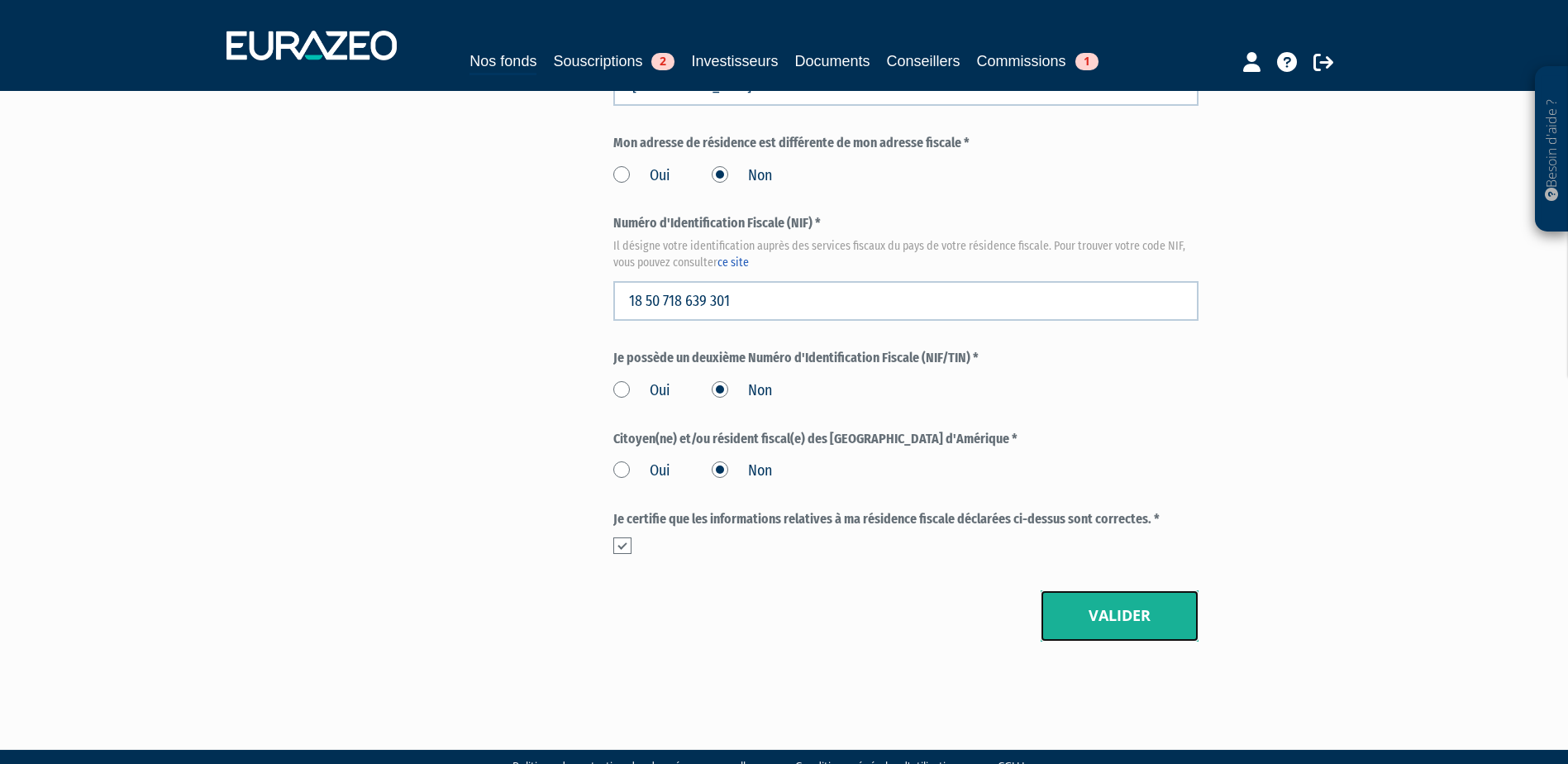
click at [1136, 590] on button "Valider" at bounding box center [1119, 616] width 157 height 52
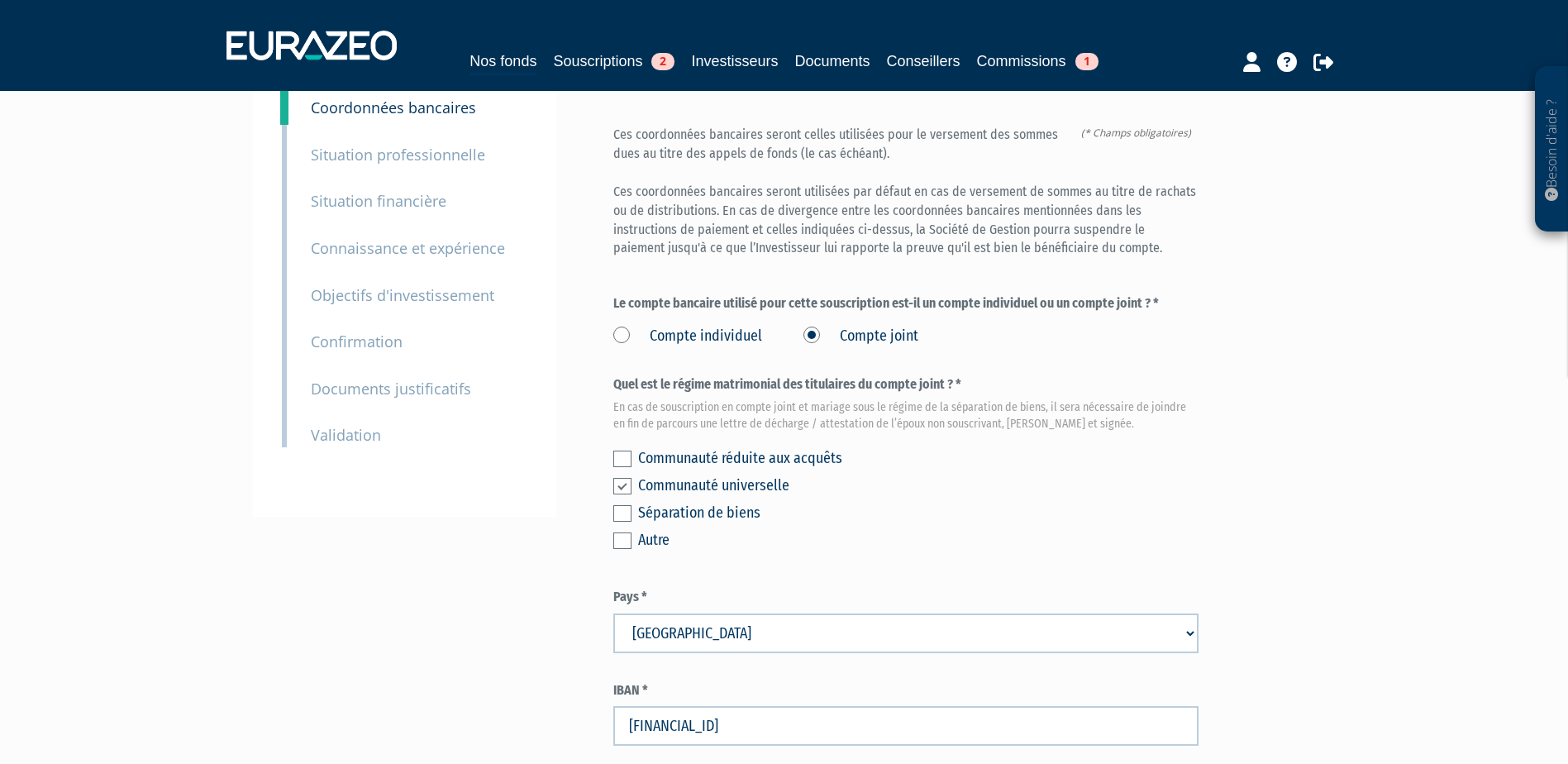
scroll to position [414, 0]
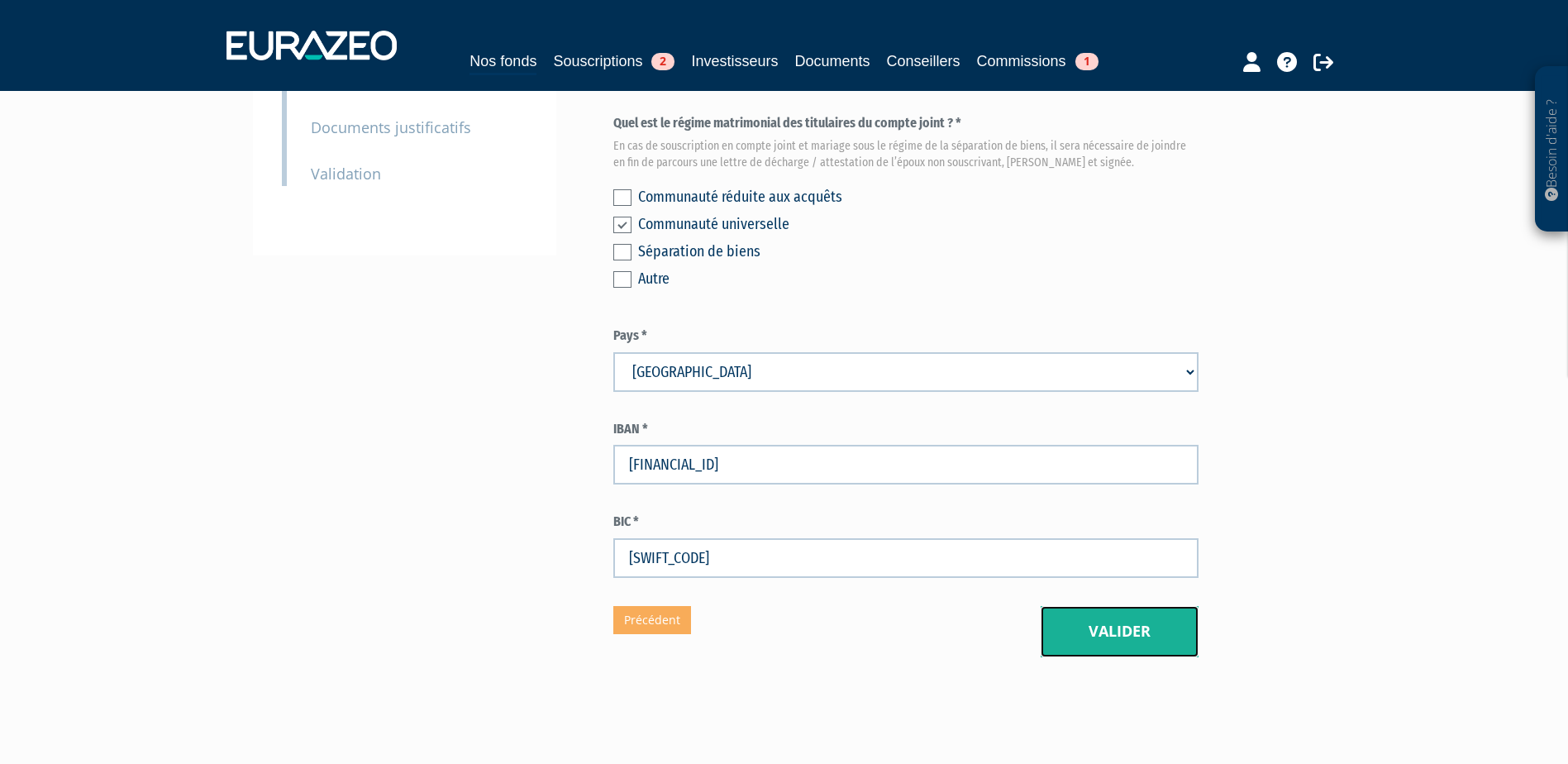
click at [1101, 606] on button "Valider" at bounding box center [1119, 632] width 157 height 52
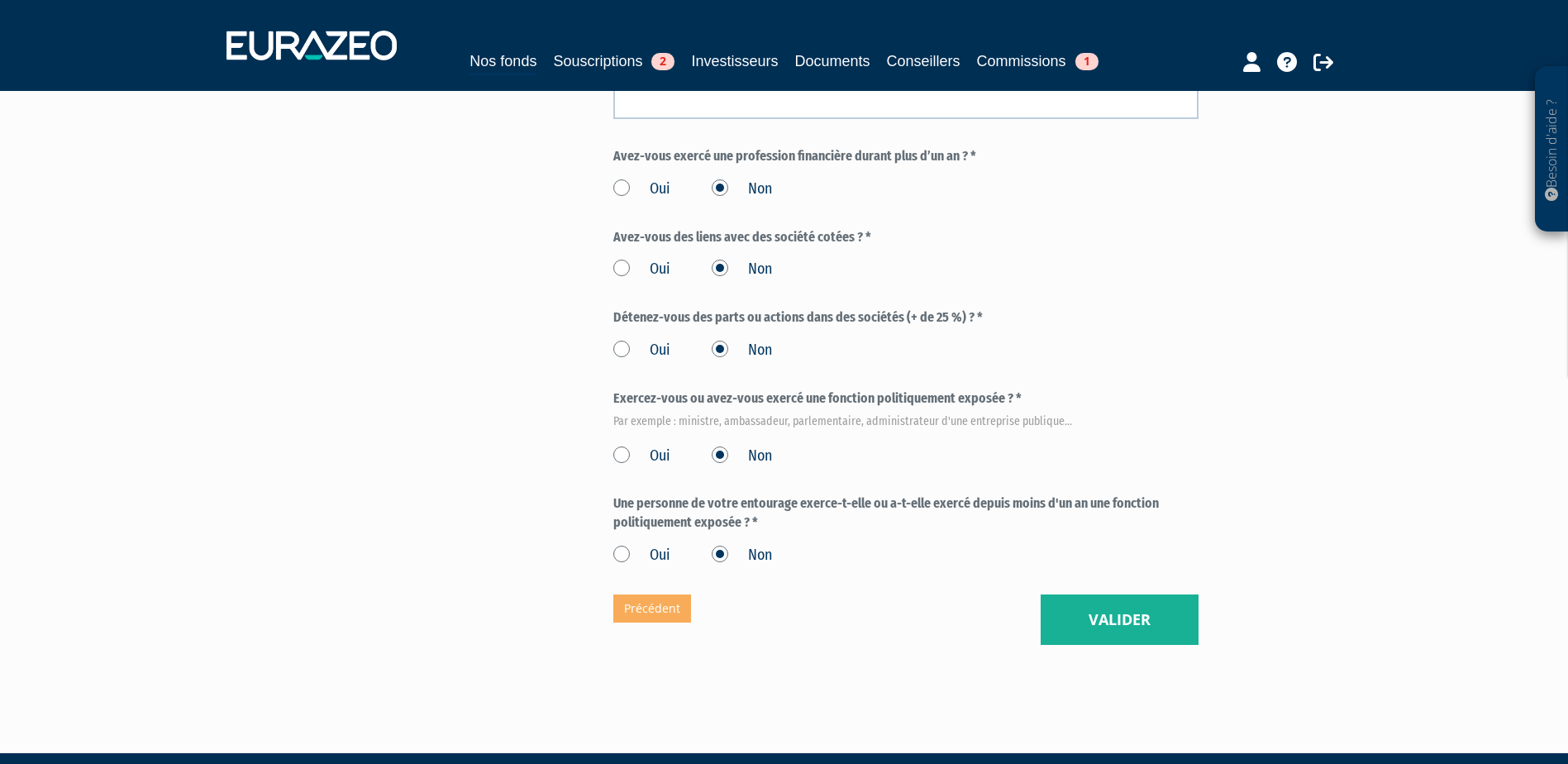
scroll to position [846, 0]
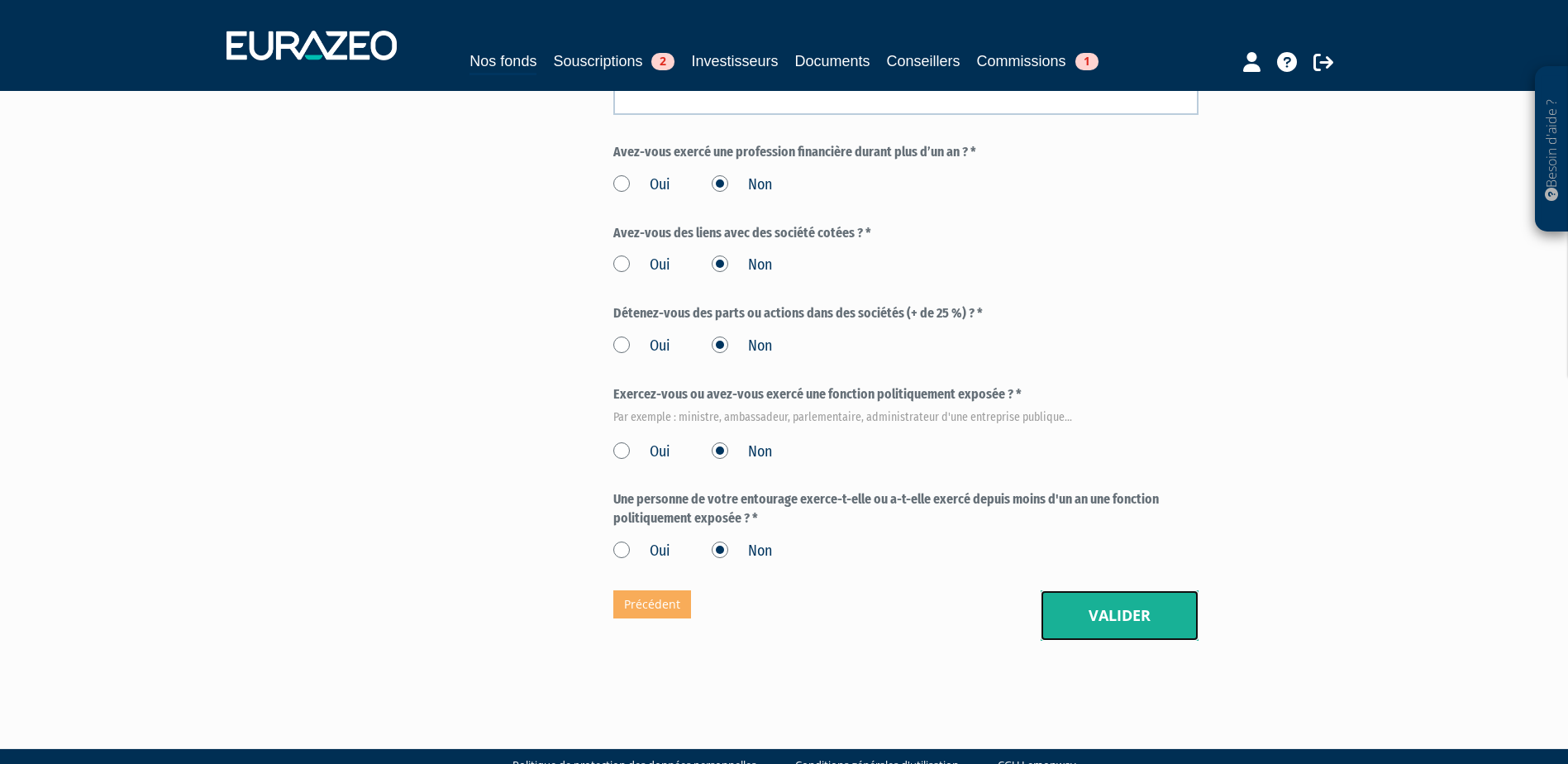
click at [1152, 590] on button "Valider" at bounding box center [1119, 616] width 157 height 52
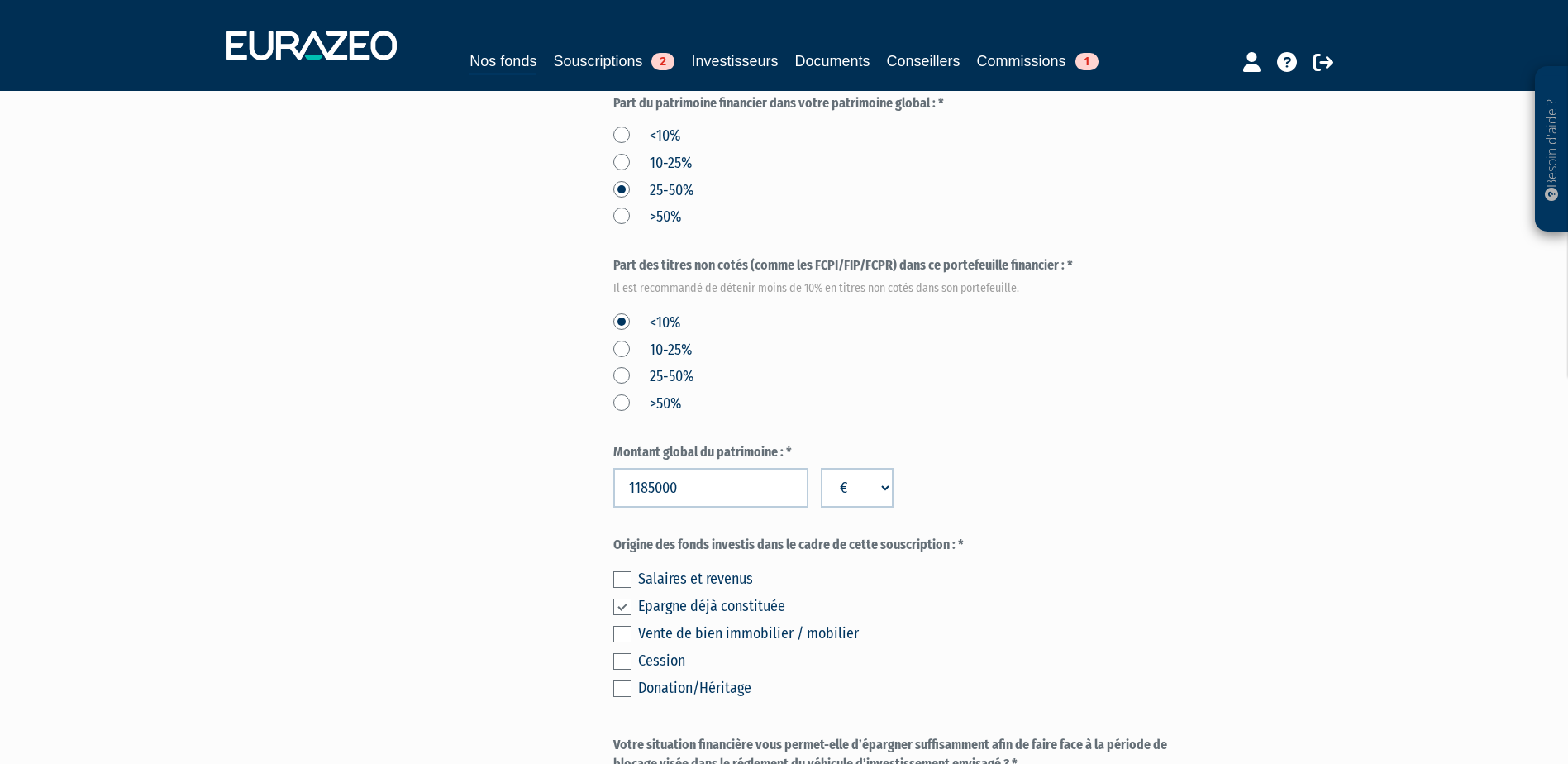
scroll to position [924, 0]
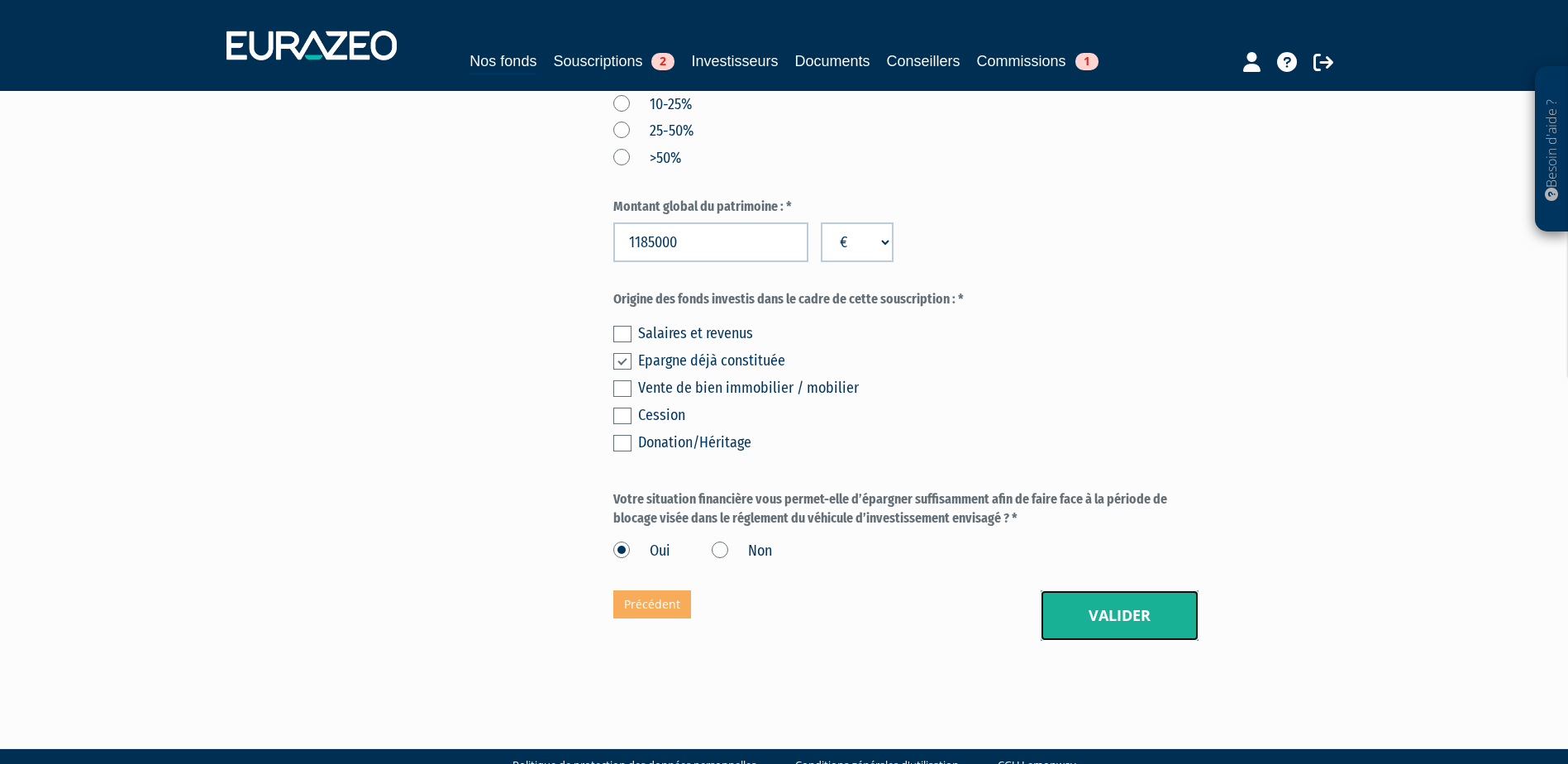
click at [1076, 590] on button "Valider" at bounding box center [1119, 616] width 157 height 52
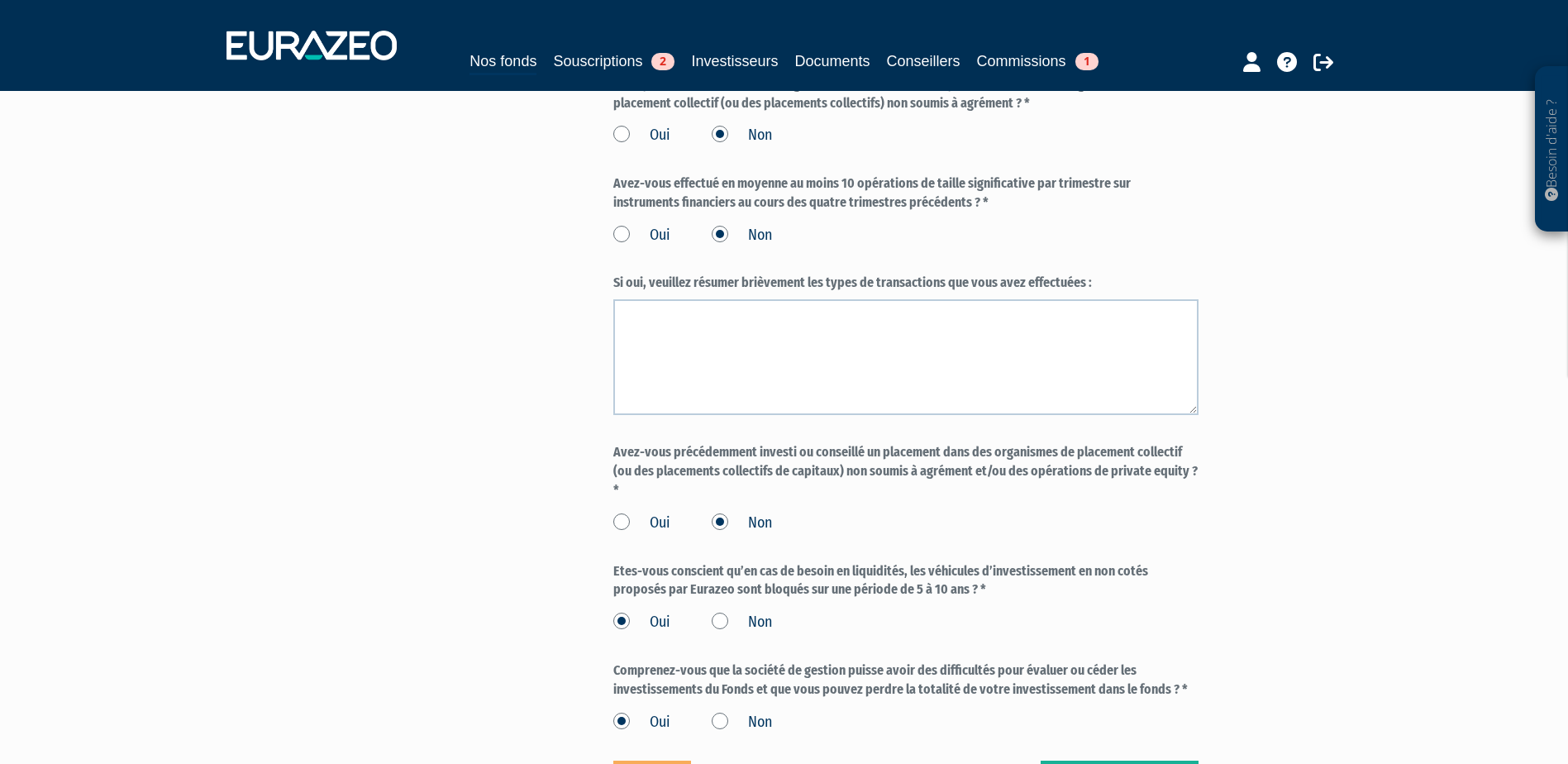
scroll to position [1349, 0]
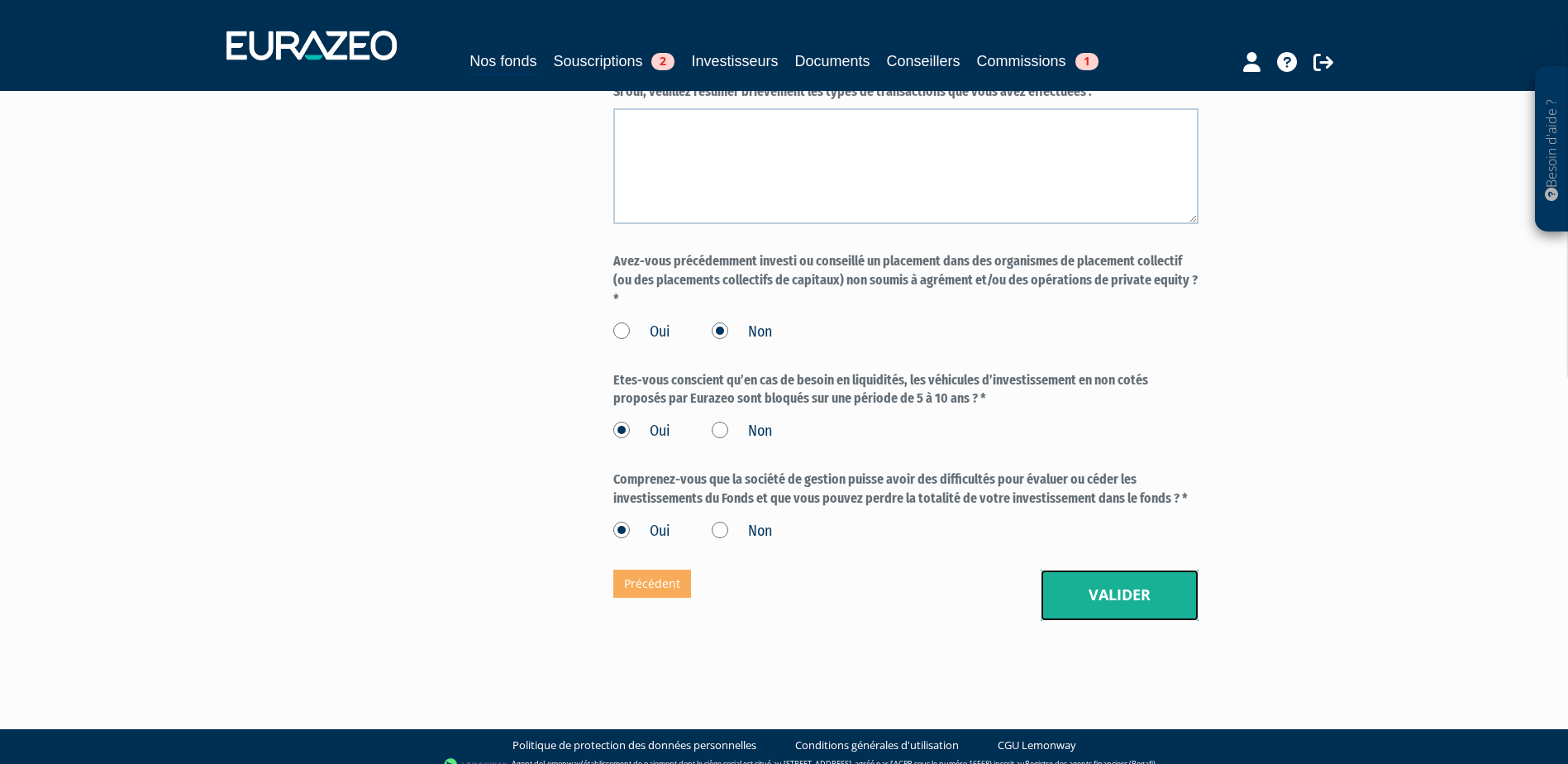
click at [1152, 587] on button "Valider" at bounding box center [1119, 595] width 157 height 52
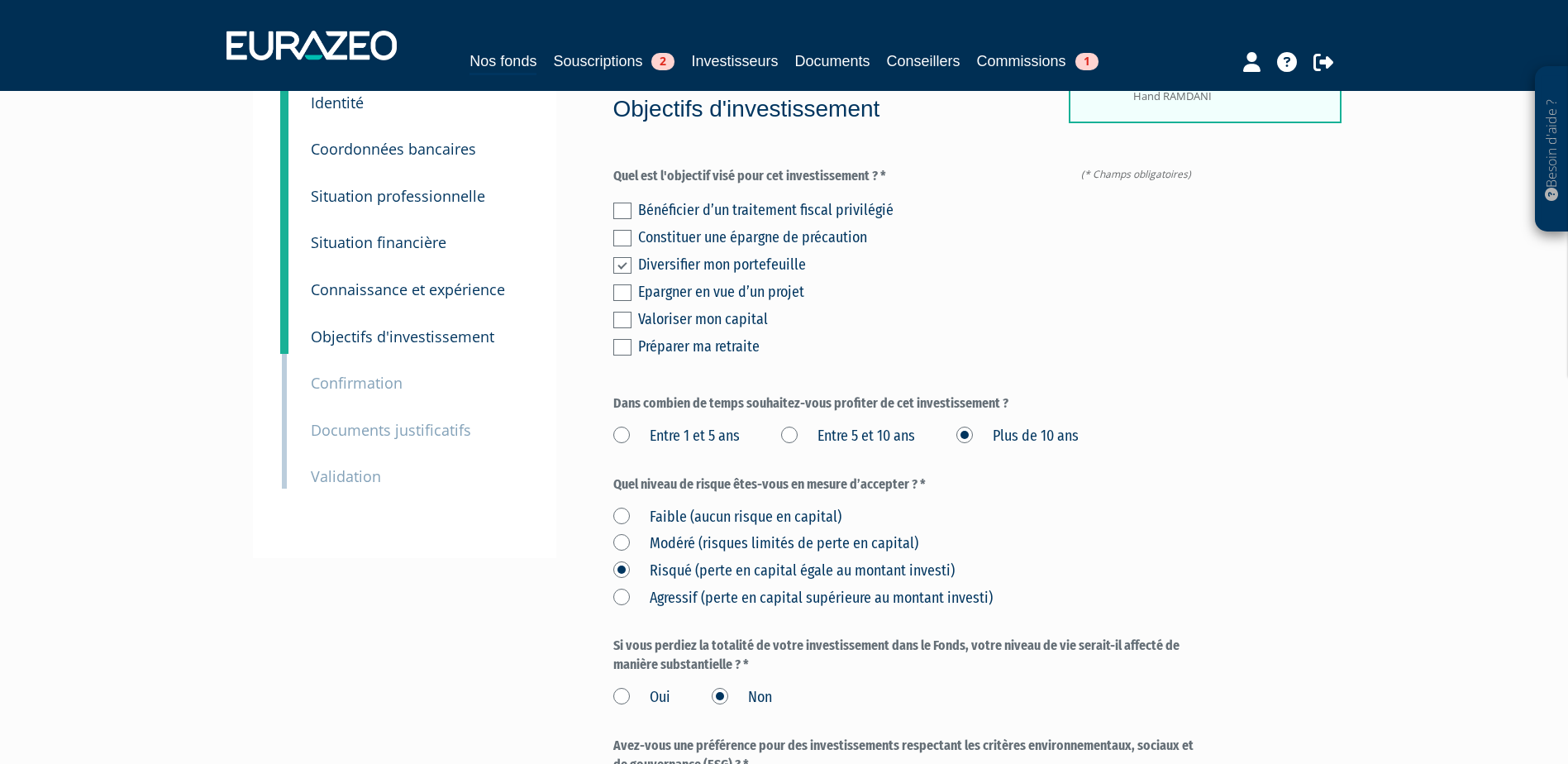
scroll to position [357, 0]
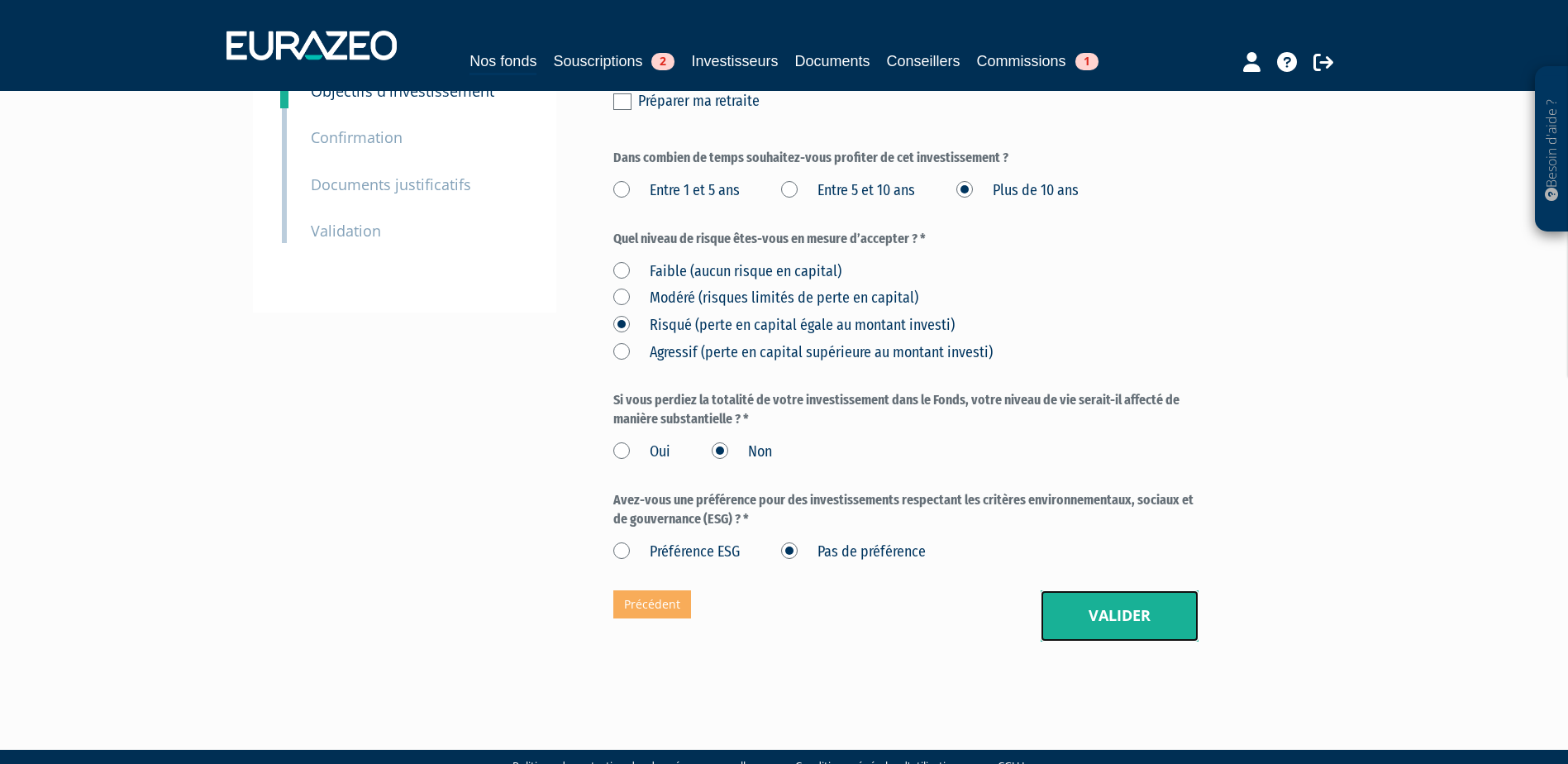
click at [1146, 590] on button "Valider" at bounding box center [1119, 616] width 157 height 52
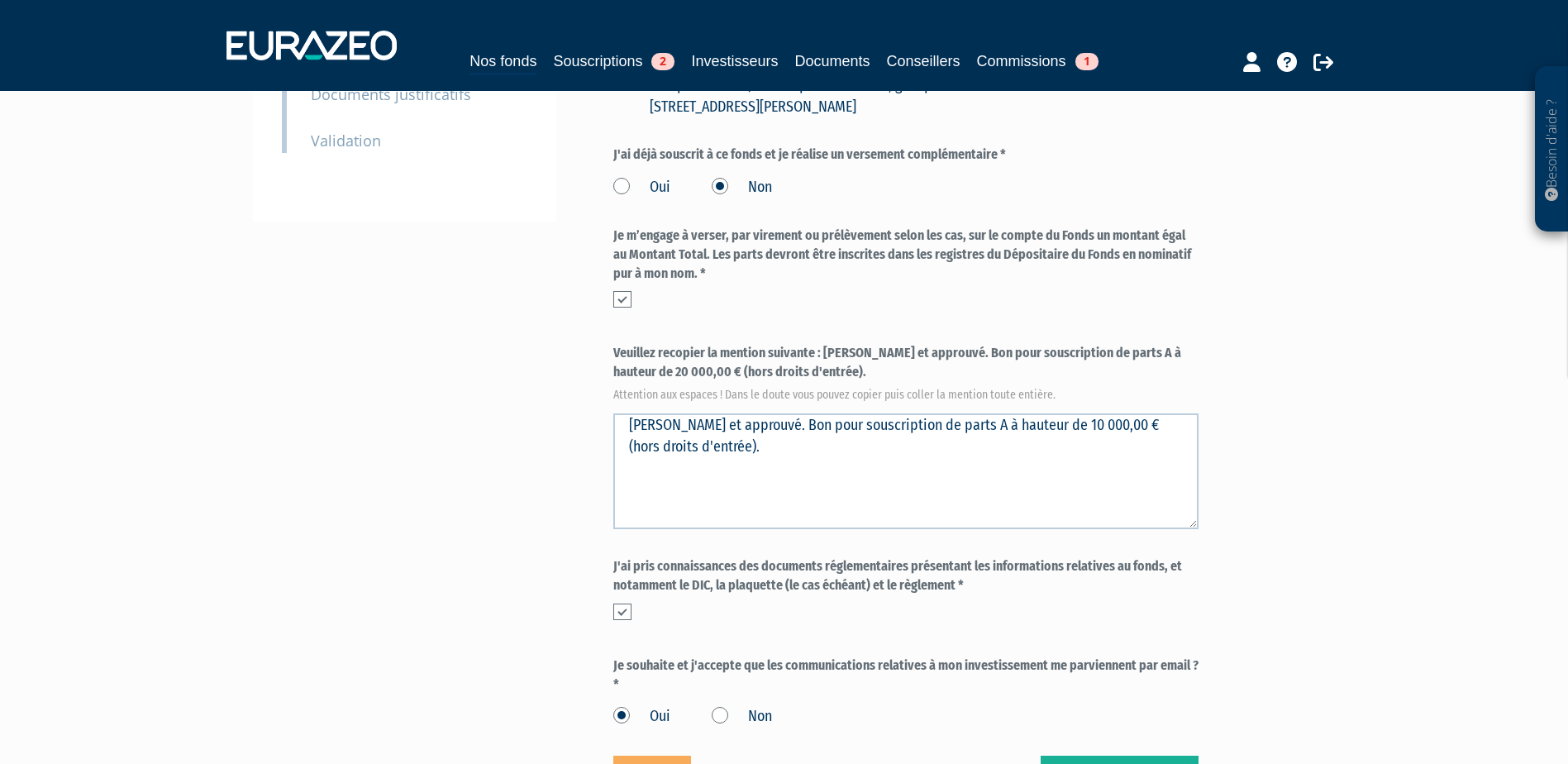
scroll to position [612, 0]
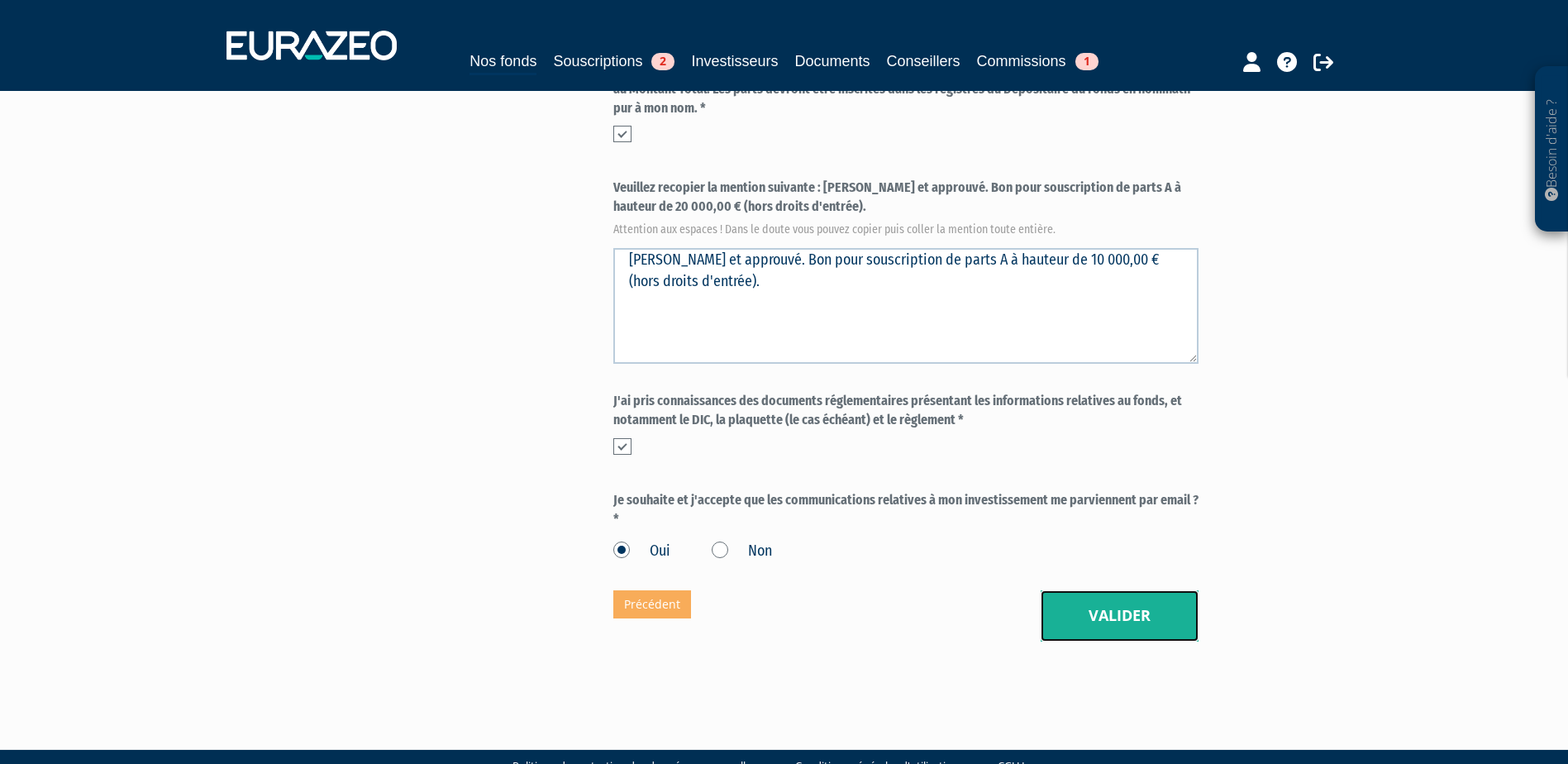
click at [1137, 590] on button "Valider" at bounding box center [1119, 616] width 157 height 52
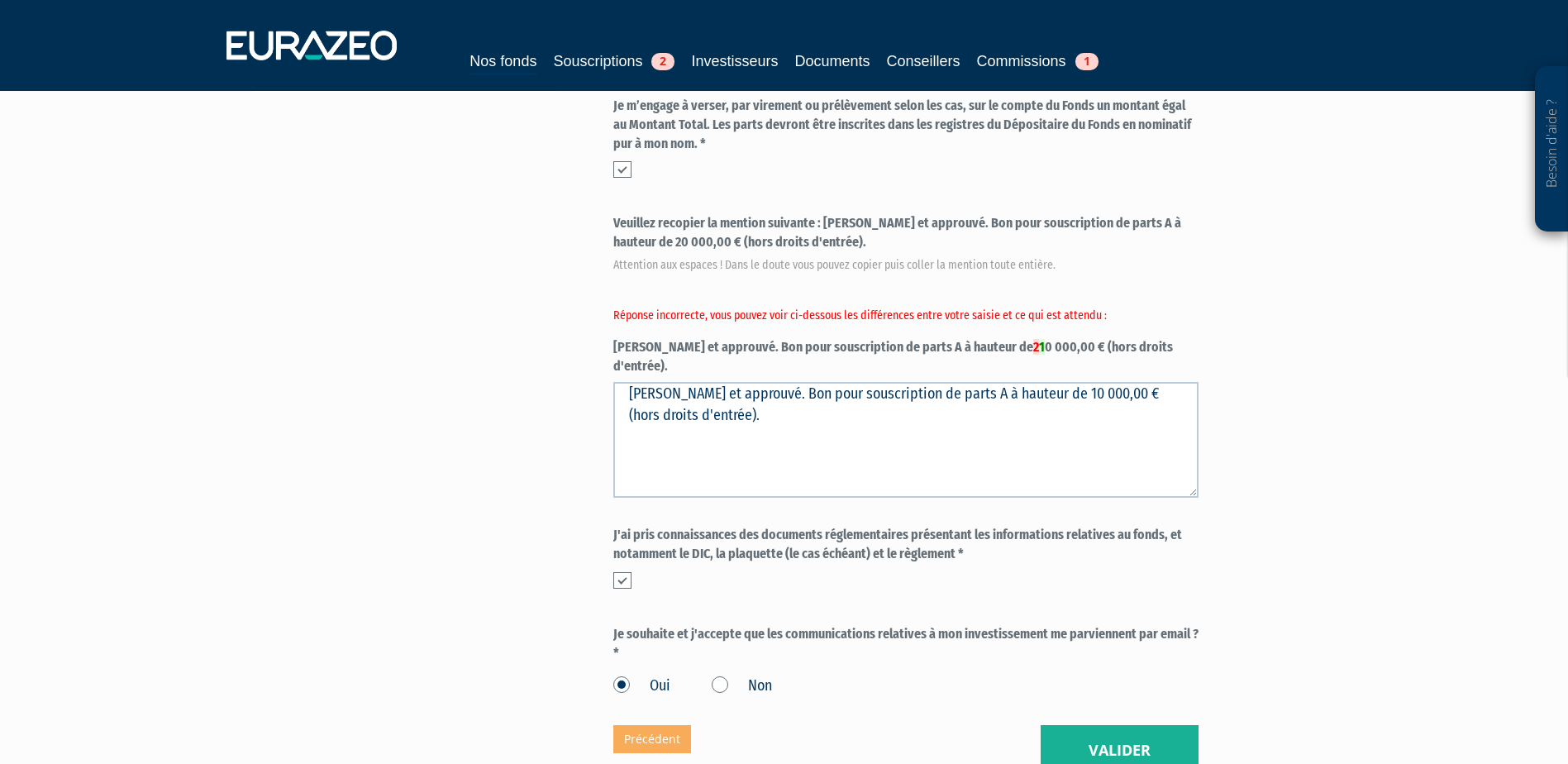
scroll to position [578, 0]
click at [974, 311] on label "Veuillez recopier la mention suivante : [PERSON_NAME] et approuvé. Bon pour sou…" at bounding box center [906, 292] width 585 height 161
drag, startPoint x: 957, startPoint y: 303, endPoint x: 977, endPoint y: 303, distance: 20.0
click at [977, 303] on label "Veuillez recopier la mention suivante : [PERSON_NAME] et approuvé. Bon pour sou…" at bounding box center [906, 292] width 585 height 161
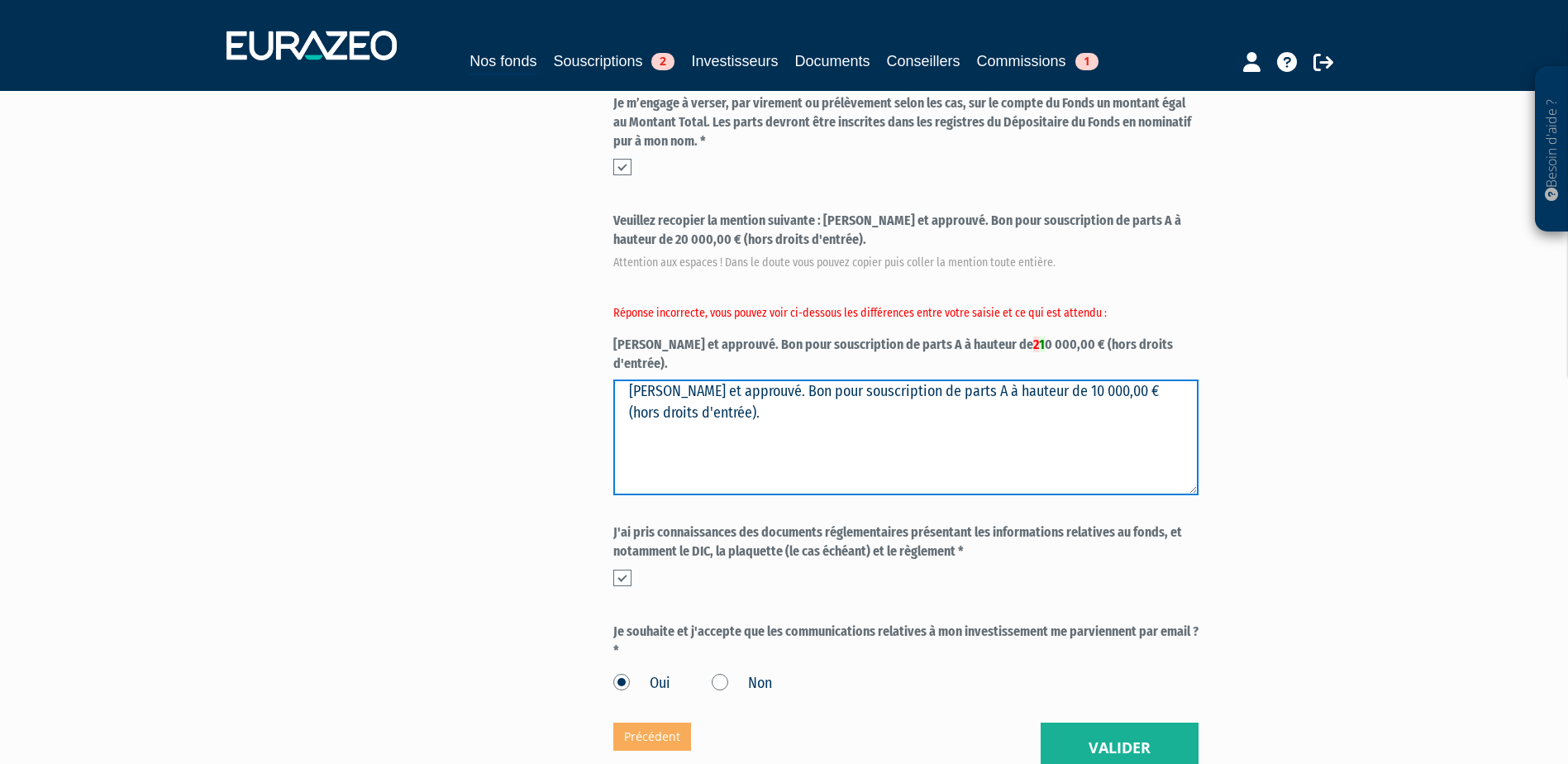
drag, startPoint x: 977, startPoint y: 303, endPoint x: 991, endPoint y: 359, distance: 57.7
click at [991, 379] on textarea "[PERSON_NAME] et approuvé. Bon pour souscription de parts A à hauteur de 10 000…" at bounding box center [906, 437] width 585 height 116
type textarea "[PERSON_NAME] et approuvé. Bon pour souscription de parts A à hauteur de 20 000…"
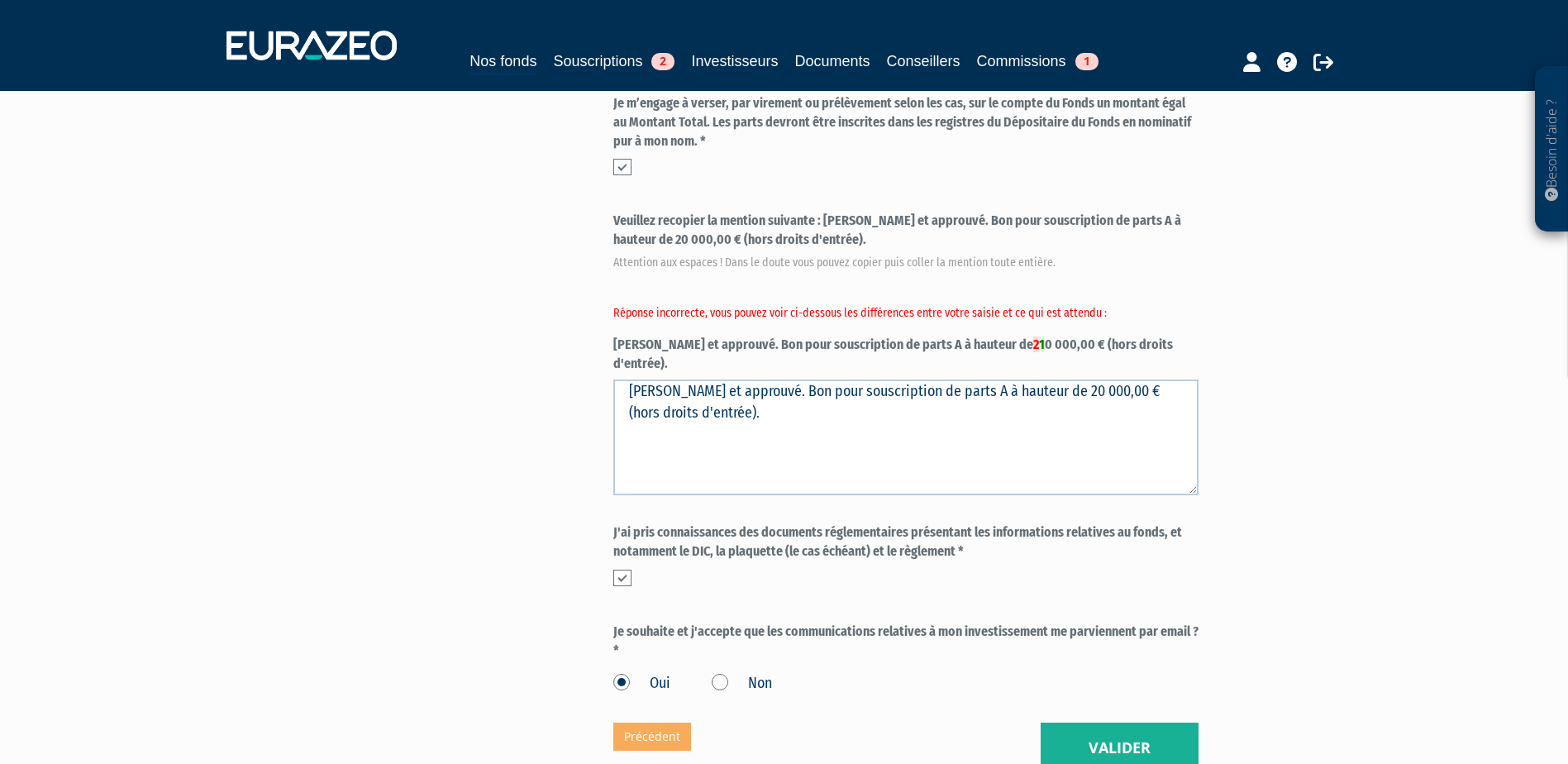
click at [1276, 381] on div "Part A 20 000,00 € Droits d'entrée : 600,00 € Hand RAMDANI Eurazeo Private Valu…" at bounding box center [965, 163] width 702 height 1219
click at [1099, 722] on button "Valider" at bounding box center [1119, 748] width 157 height 52
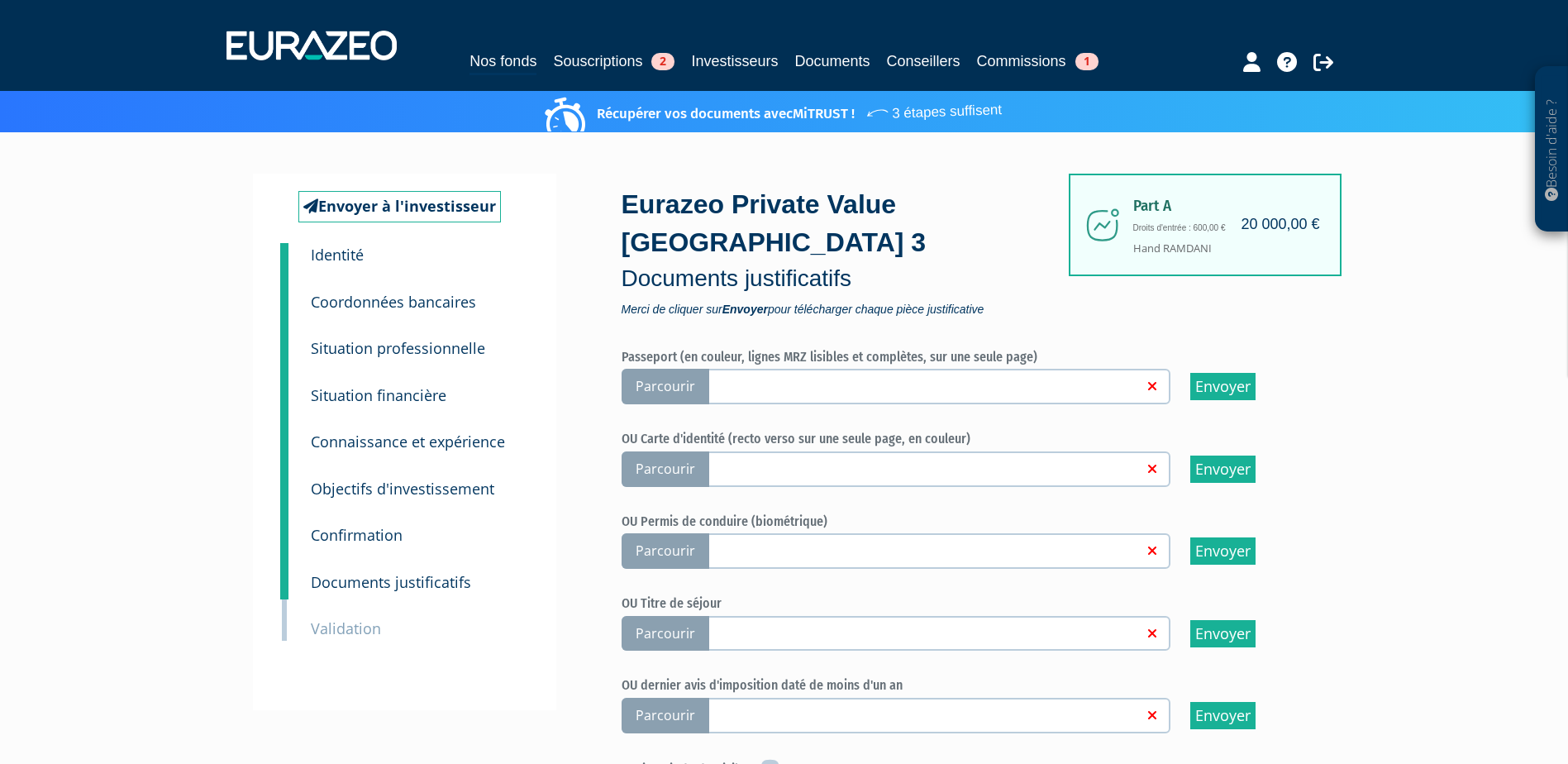
click at [827, 452] on label "Parcourir" at bounding box center [896, 469] width 549 height 35
click at [0, 0] on input "Parcourir" at bounding box center [0, 0] width 0 height 0
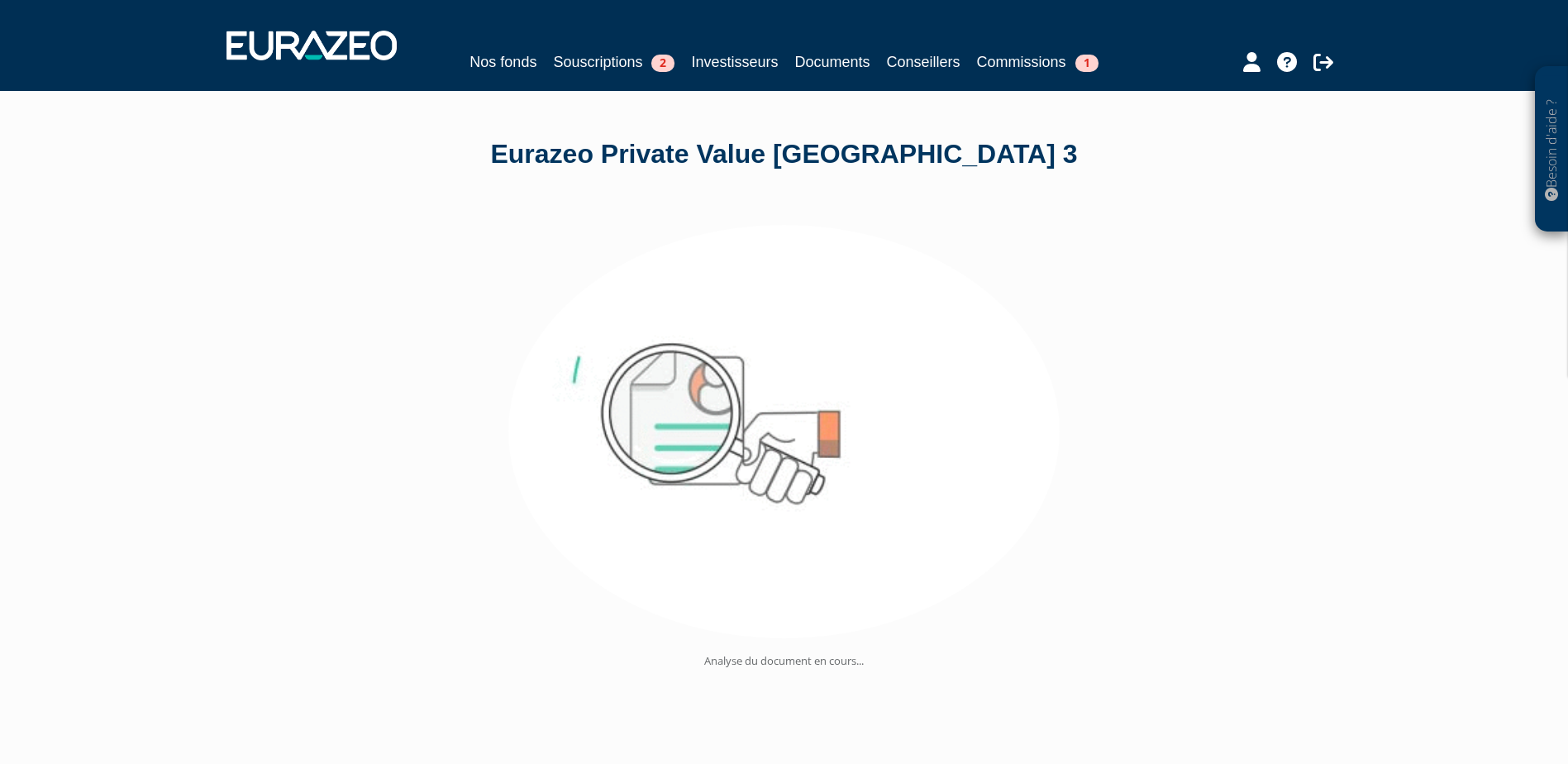
scroll to position [86, 0]
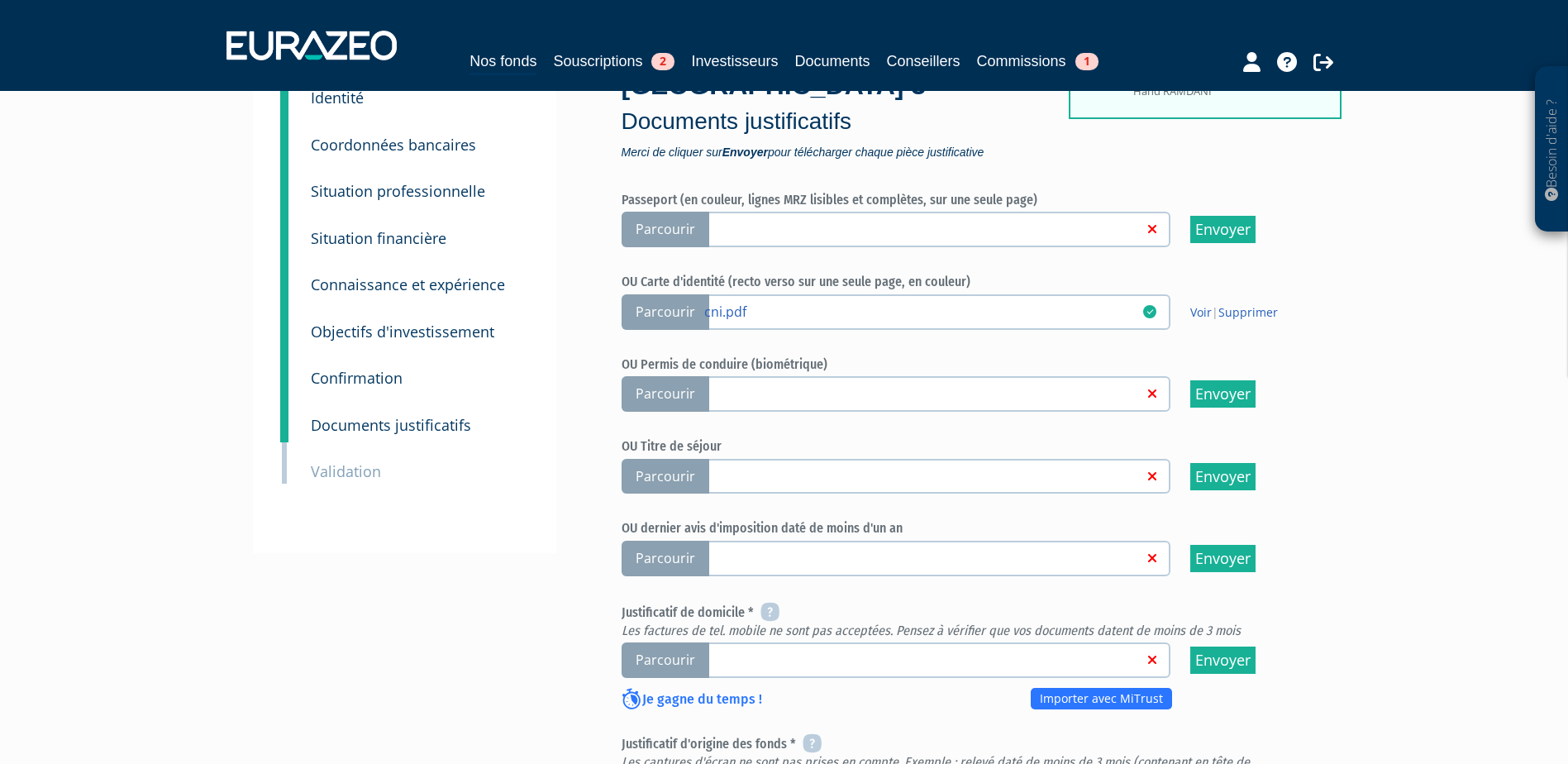
scroll to position [248, 0]
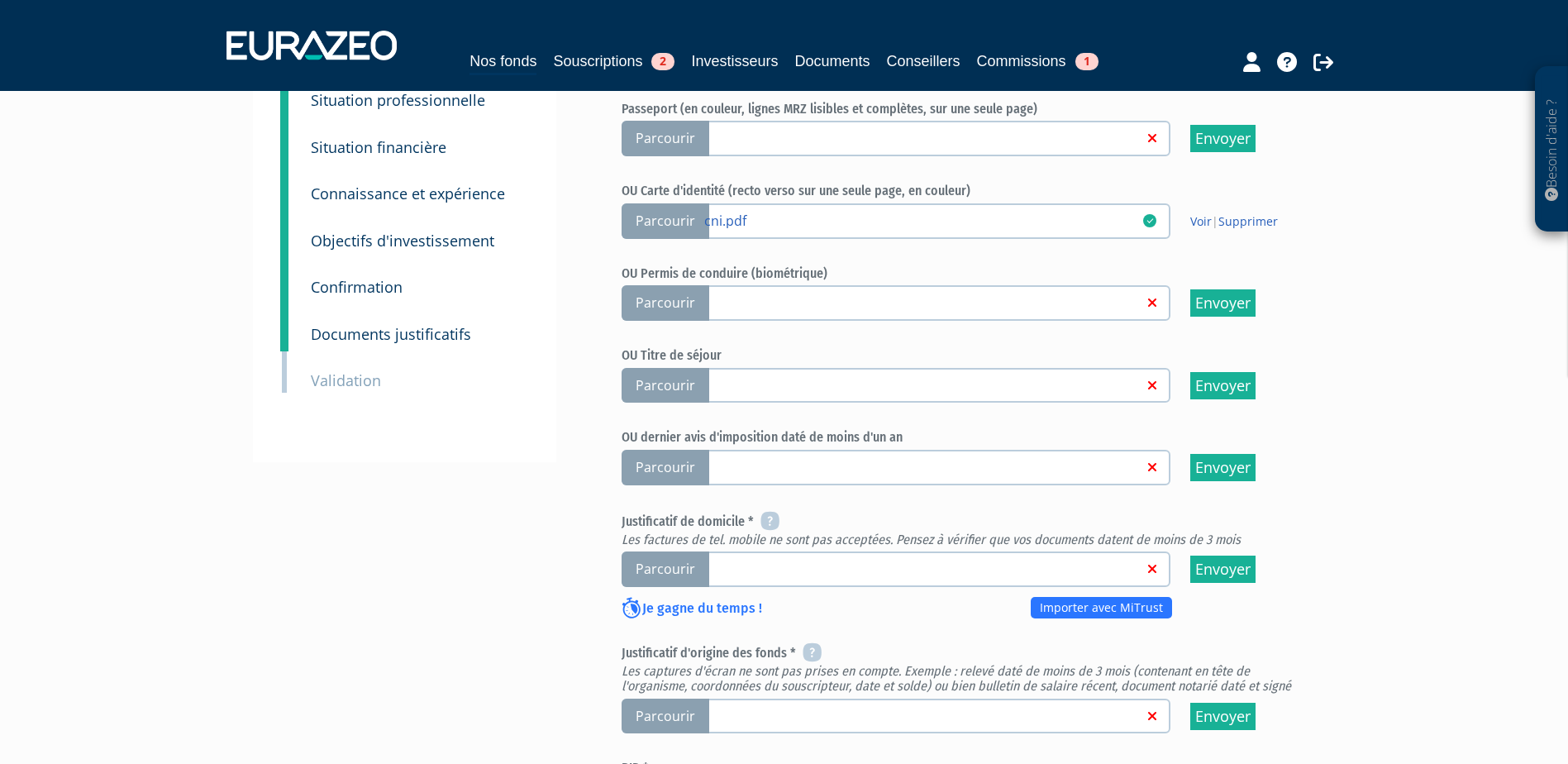
click at [759, 559] on link at bounding box center [923, 568] width 439 height 16
click at [0, 0] on input "Parcourir" at bounding box center [0, 0] width 0 height 0
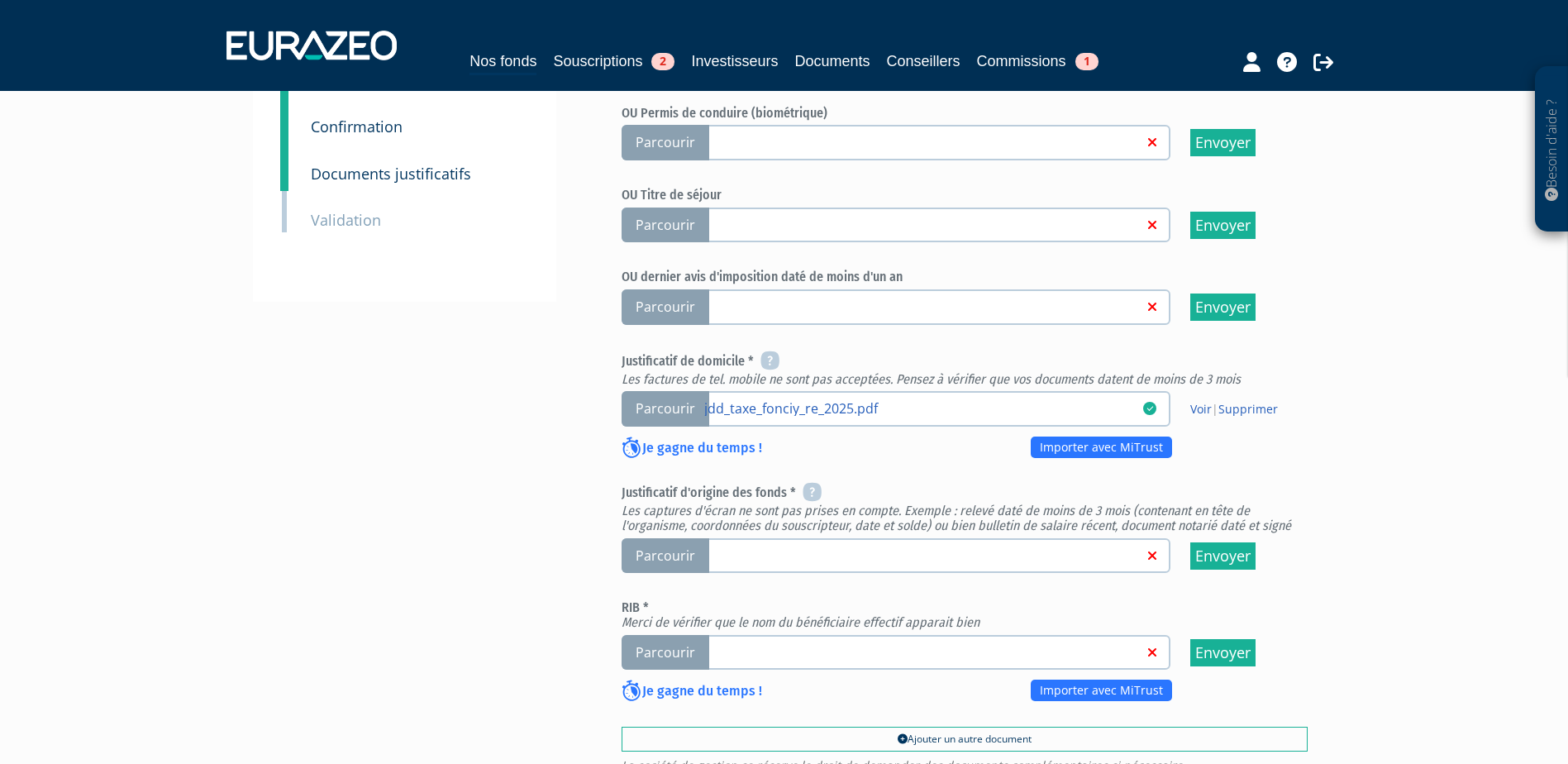
scroll to position [414, 0]
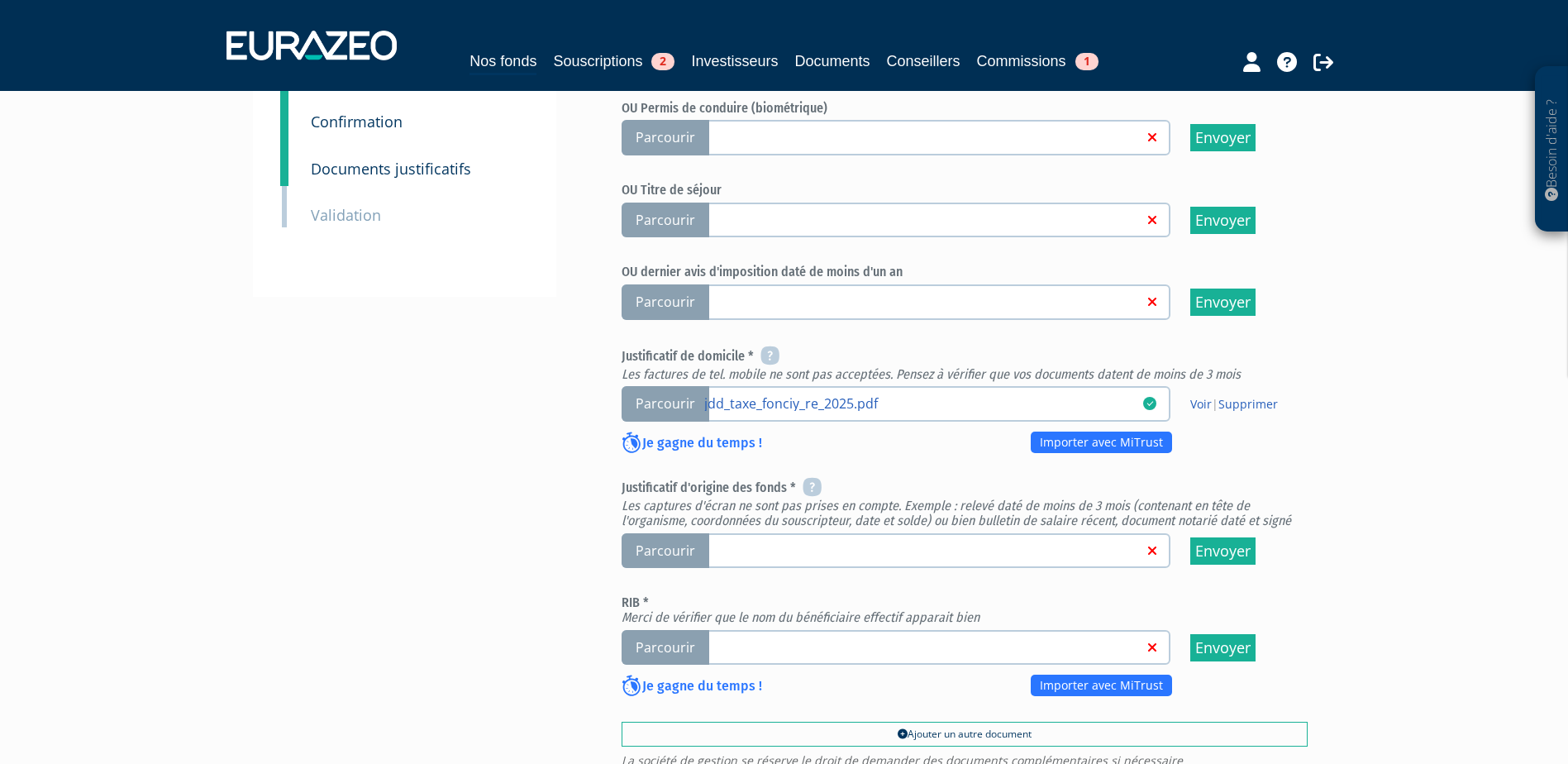
click at [768, 541] on link at bounding box center [923, 549] width 439 height 16
click at [0, 0] on input "Parcourir" at bounding box center [0, 0] width 0 height 0
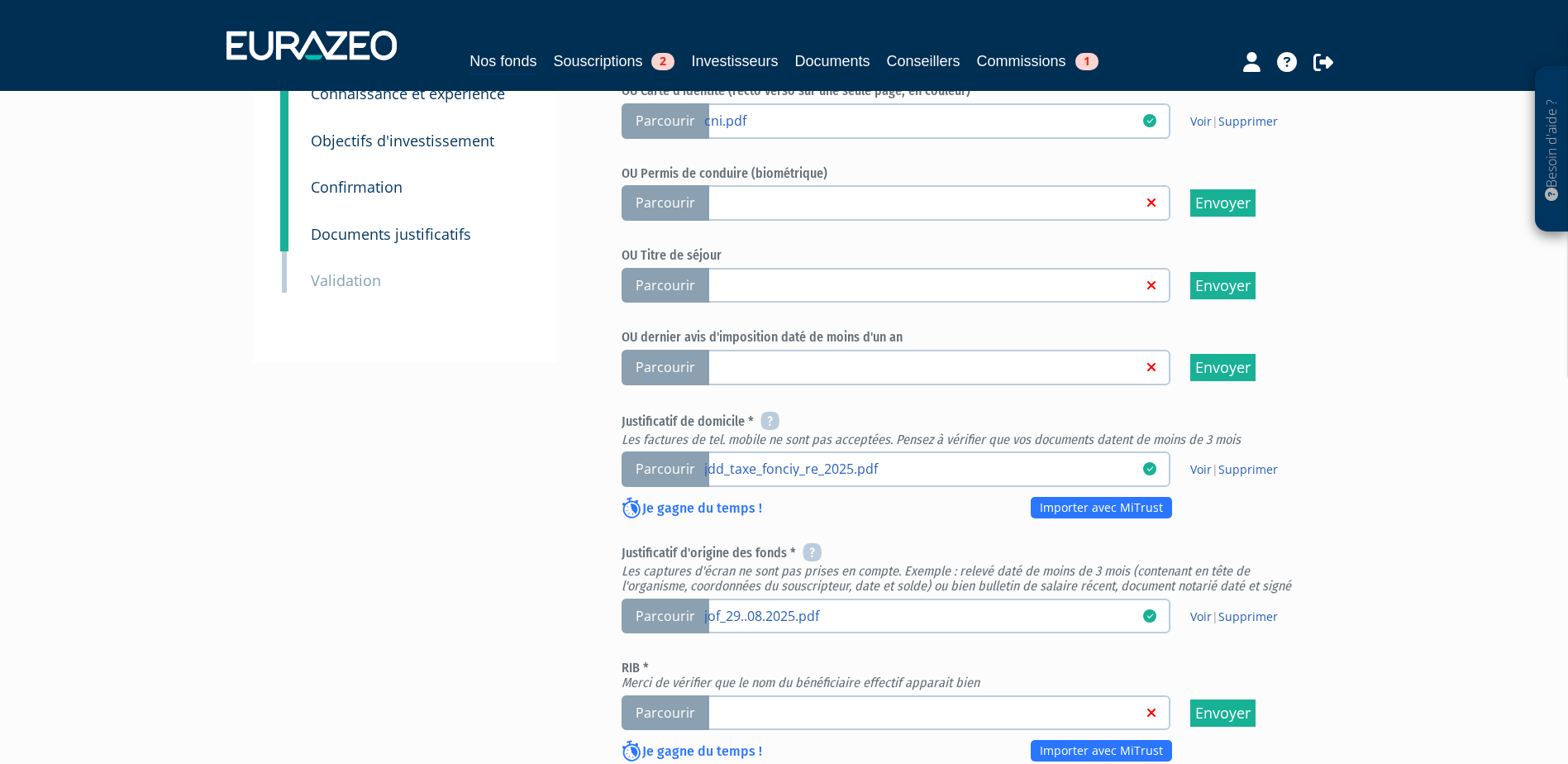
scroll to position [414, 0]
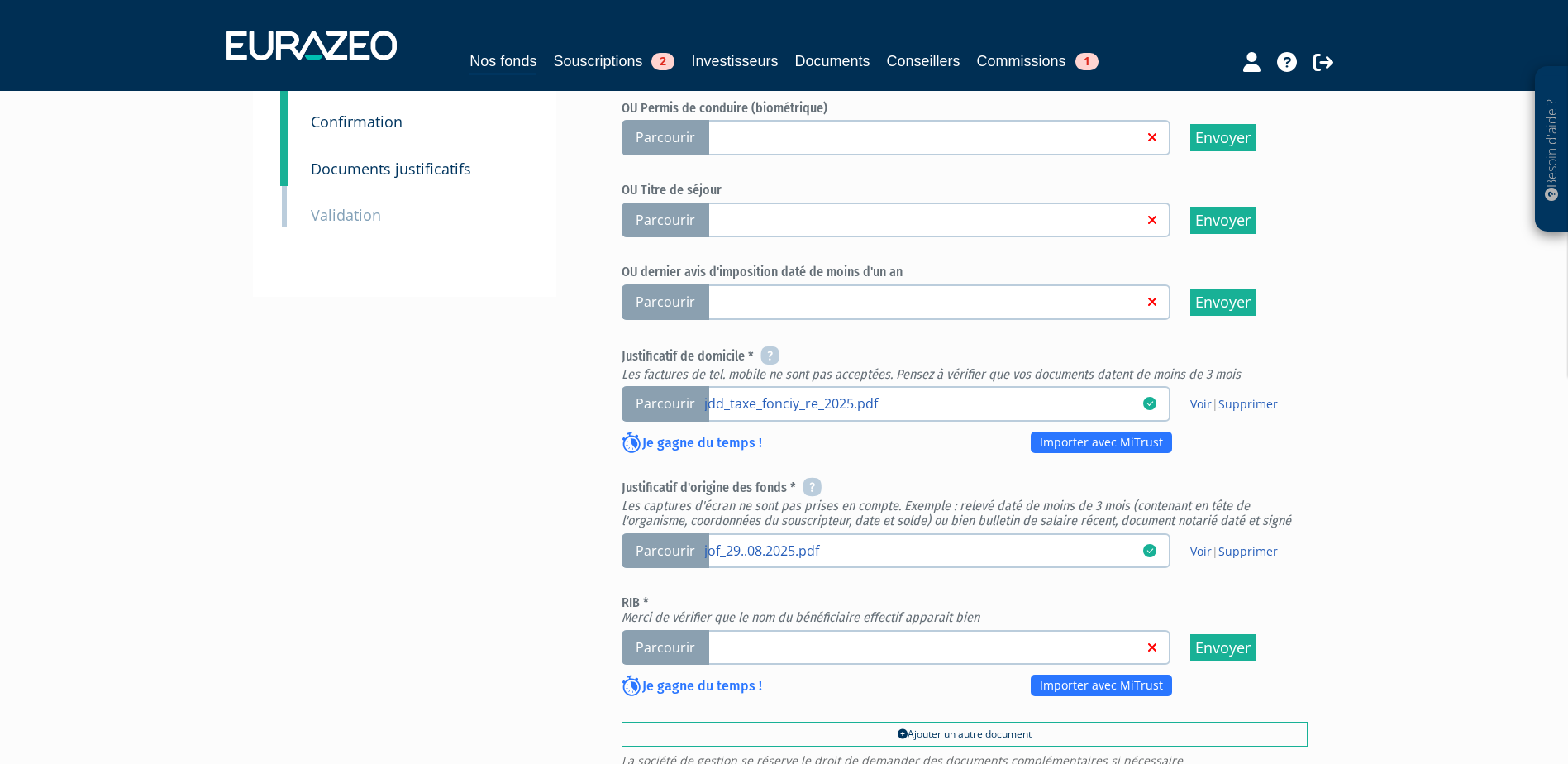
click at [796, 630] on label "Parcourir" at bounding box center [896, 647] width 549 height 35
click at [0, 0] on input "Parcourir" at bounding box center [0, 0] width 0 height 0
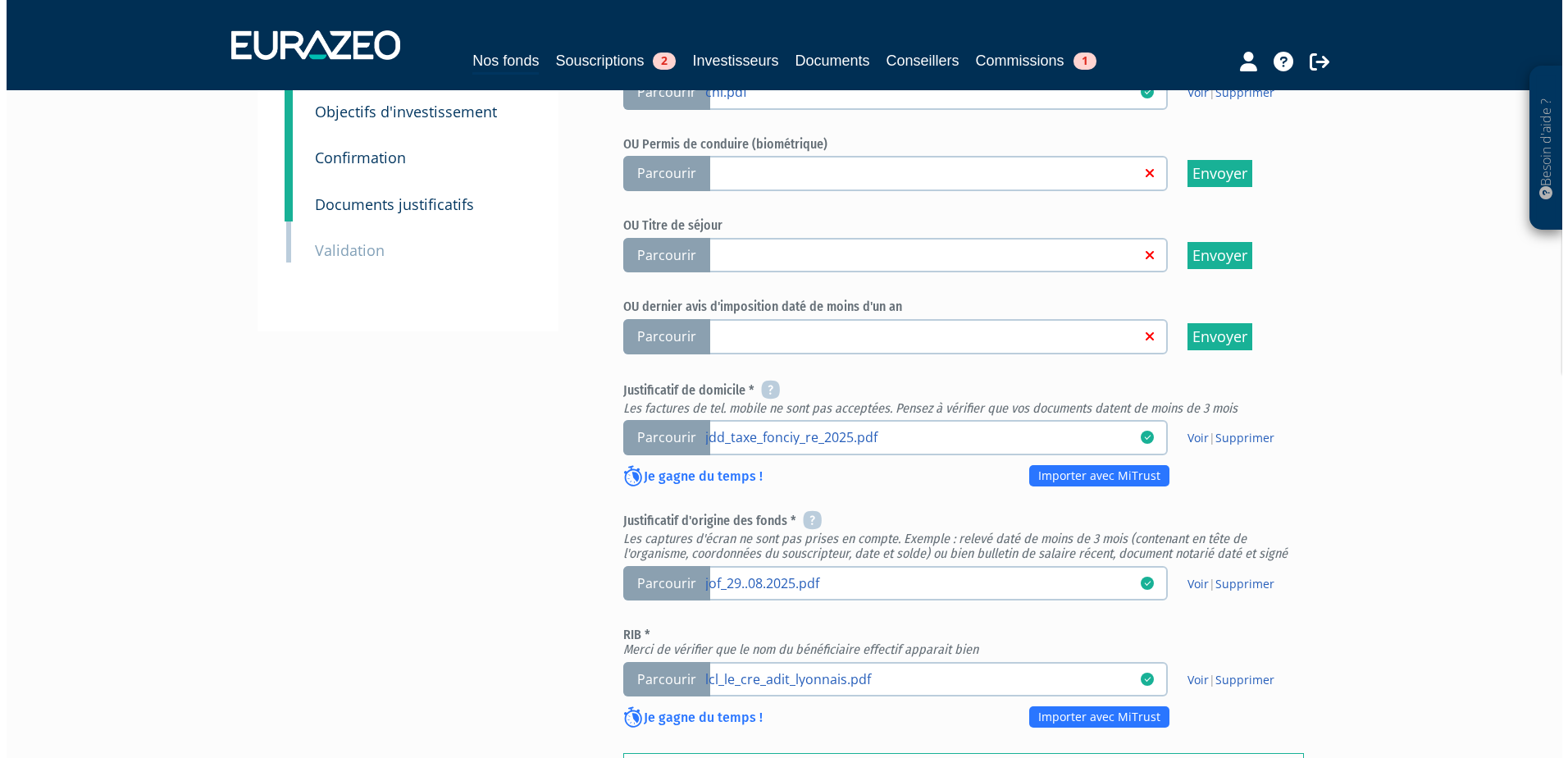
scroll to position [492, 0]
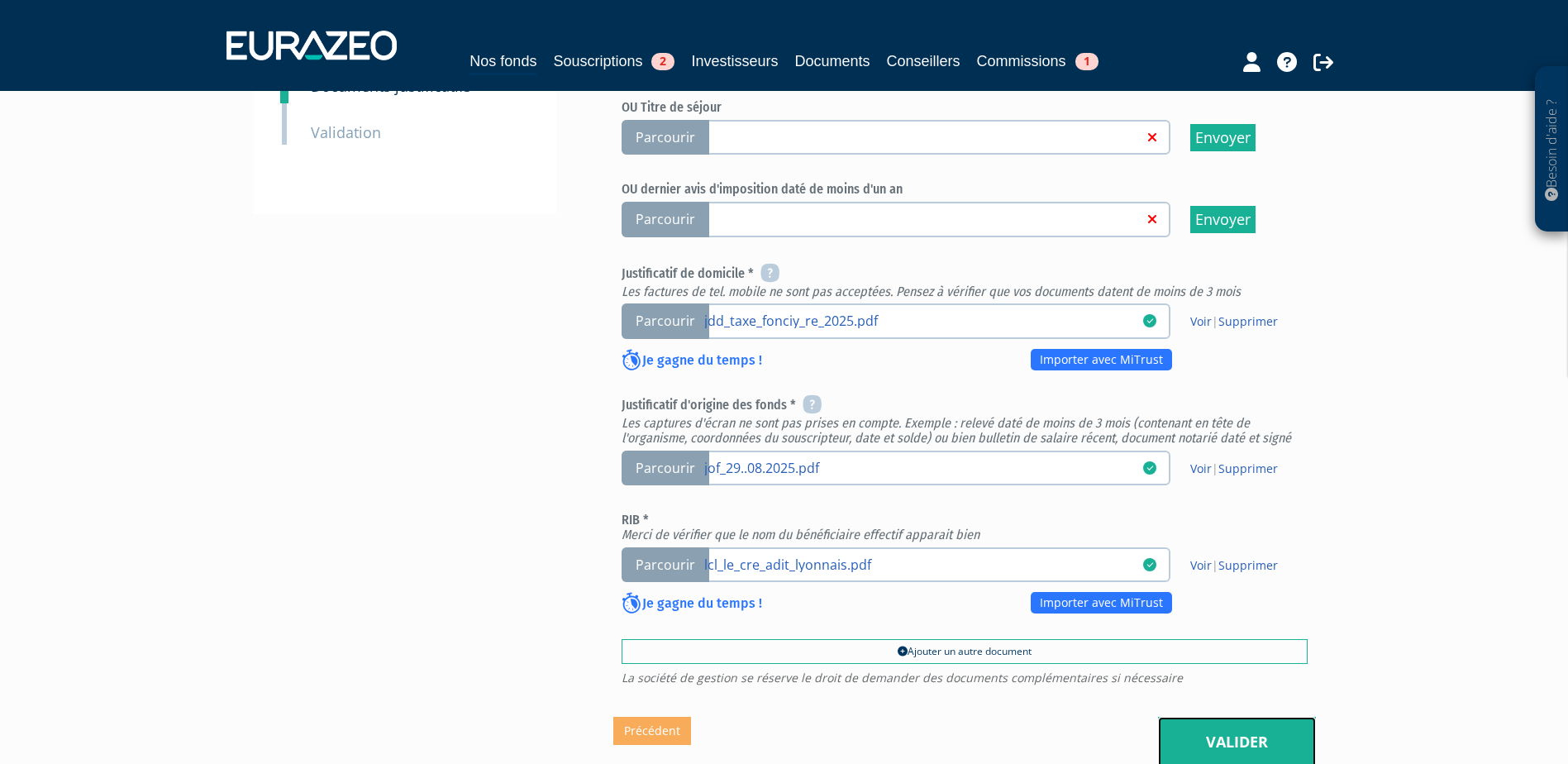
click at [1218, 717] on link "Valider" at bounding box center [1237, 742] width 157 height 52
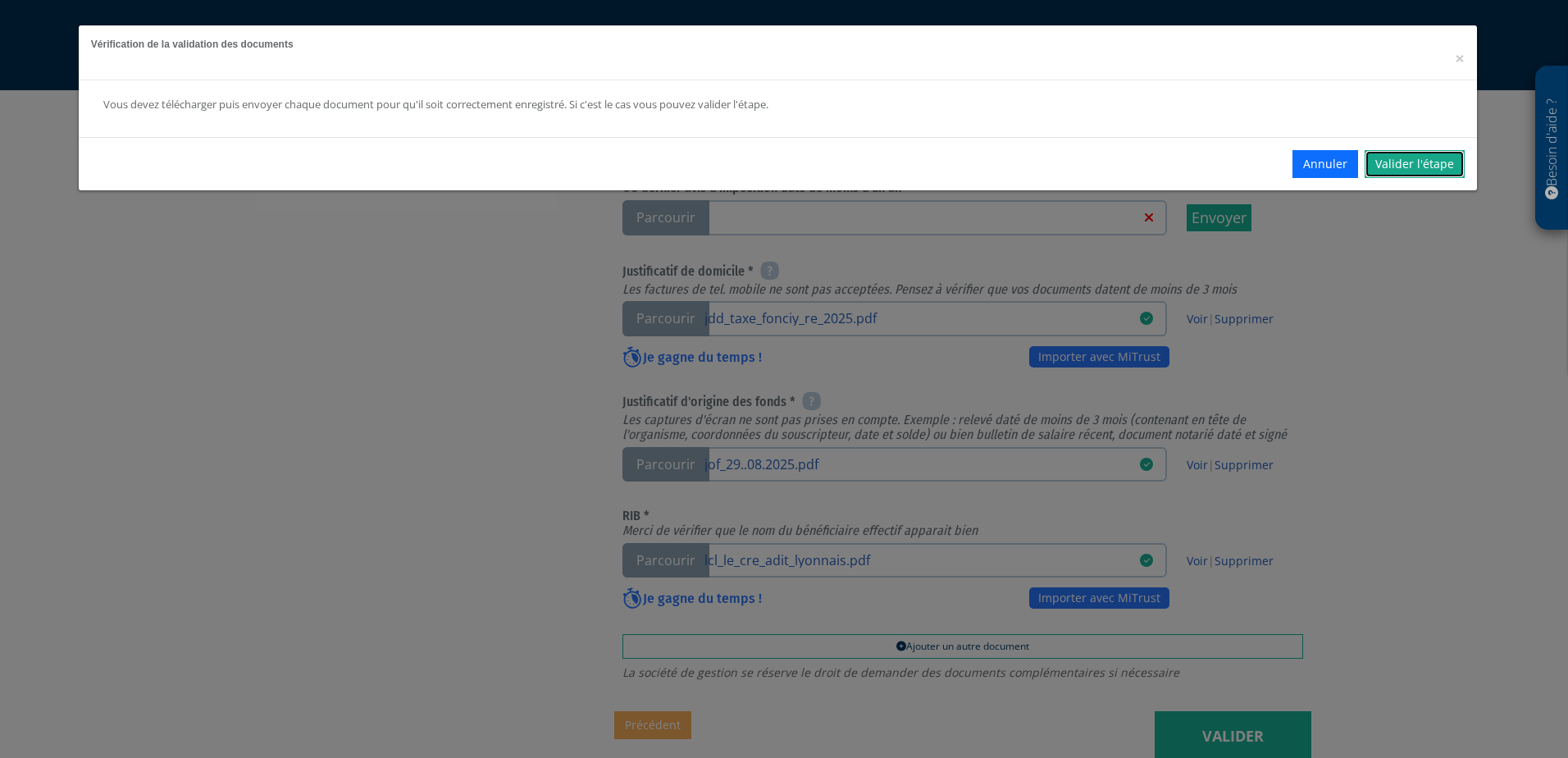
click at [1423, 173] on link "Valider l'étape" at bounding box center [1414, 163] width 100 height 28
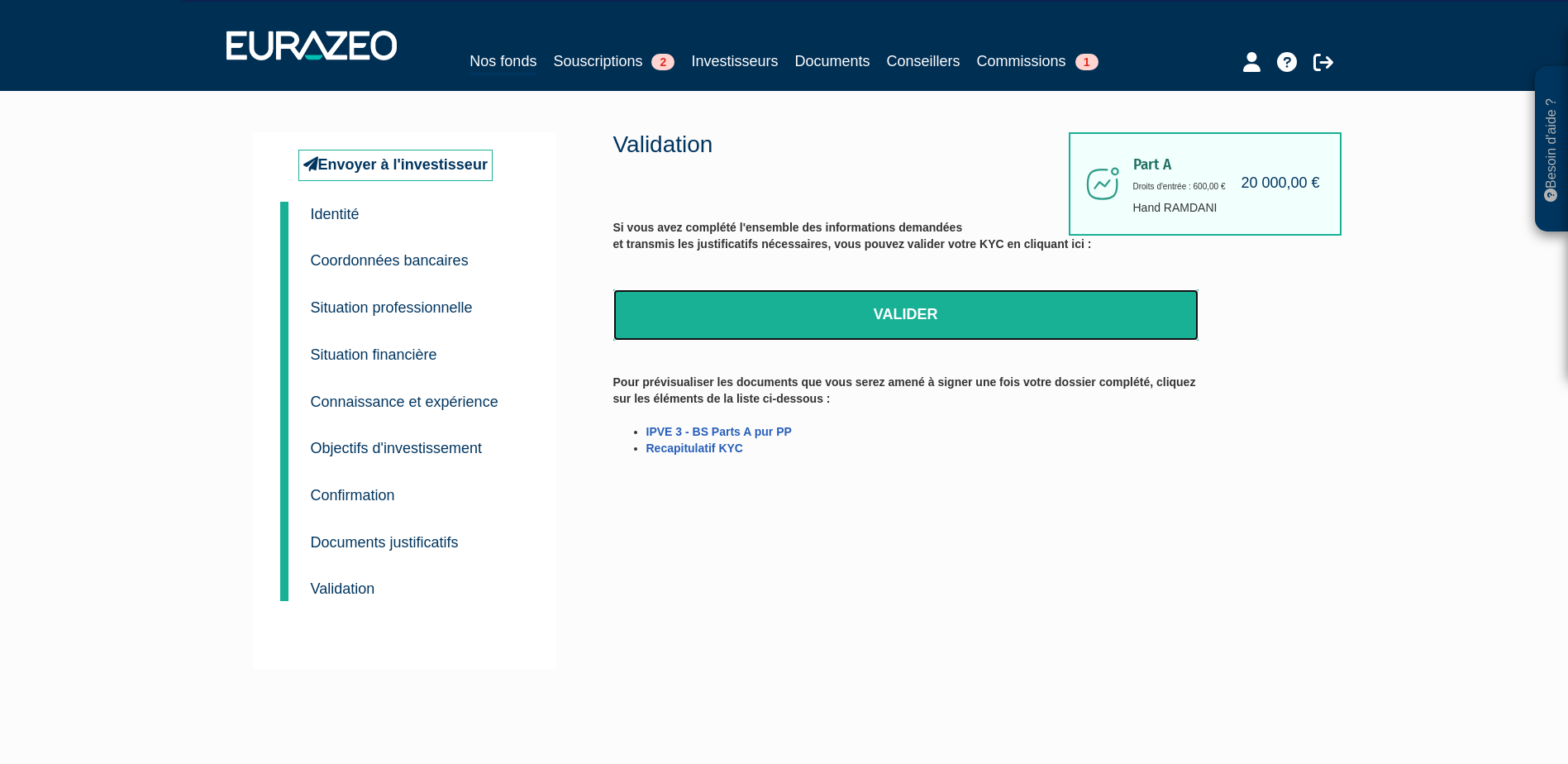
click at [903, 321] on link "Valider" at bounding box center [906, 315] width 585 height 52
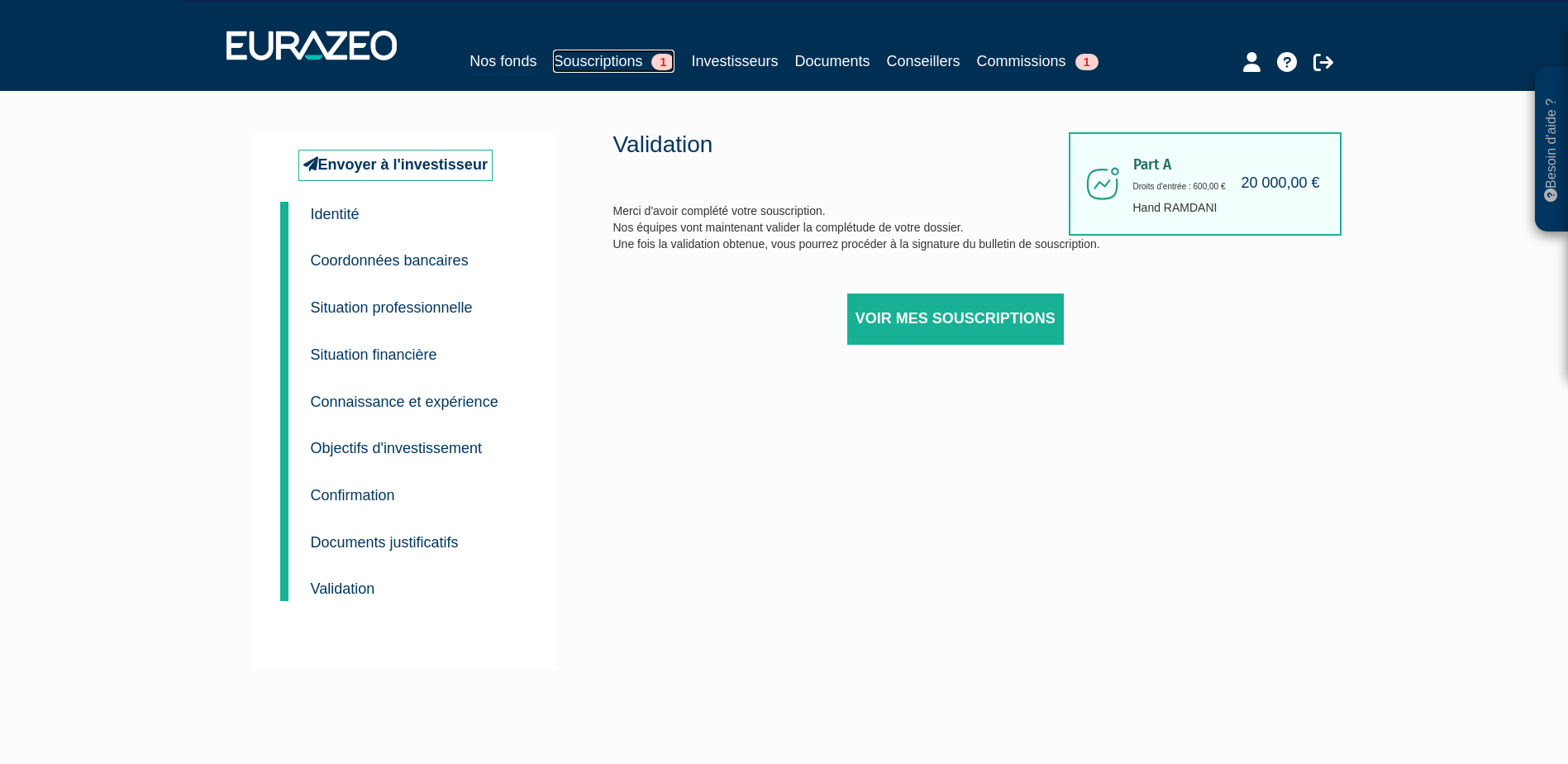
click at [606, 62] on link "Souscriptions 1" at bounding box center [613, 62] width 121 height 24
